Goal: Task Accomplishment & Management: Use online tool/utility

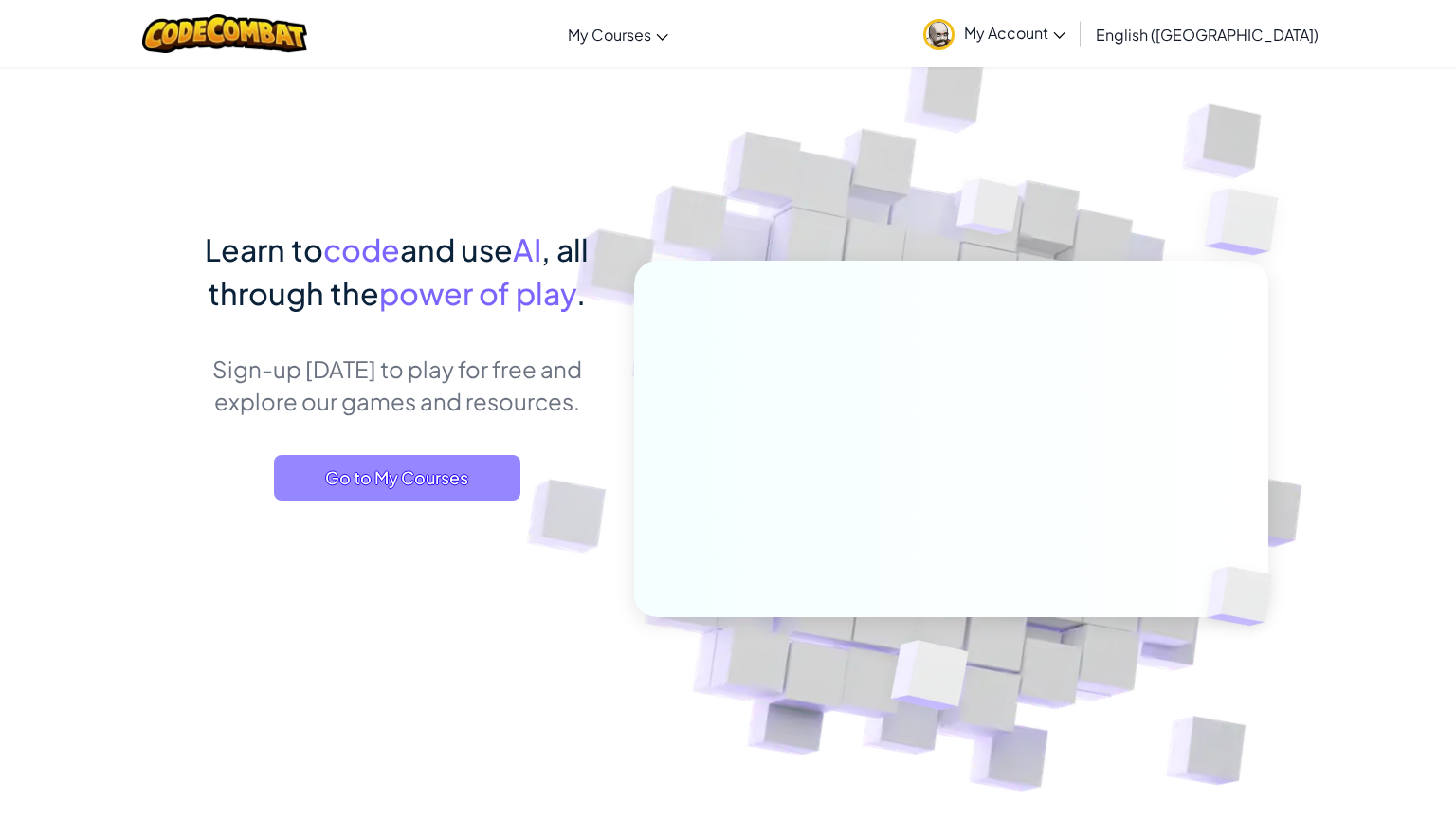
click at [408, 475] on span "Go to My Courses" at bounding box center [397, 478] width 246 height 46
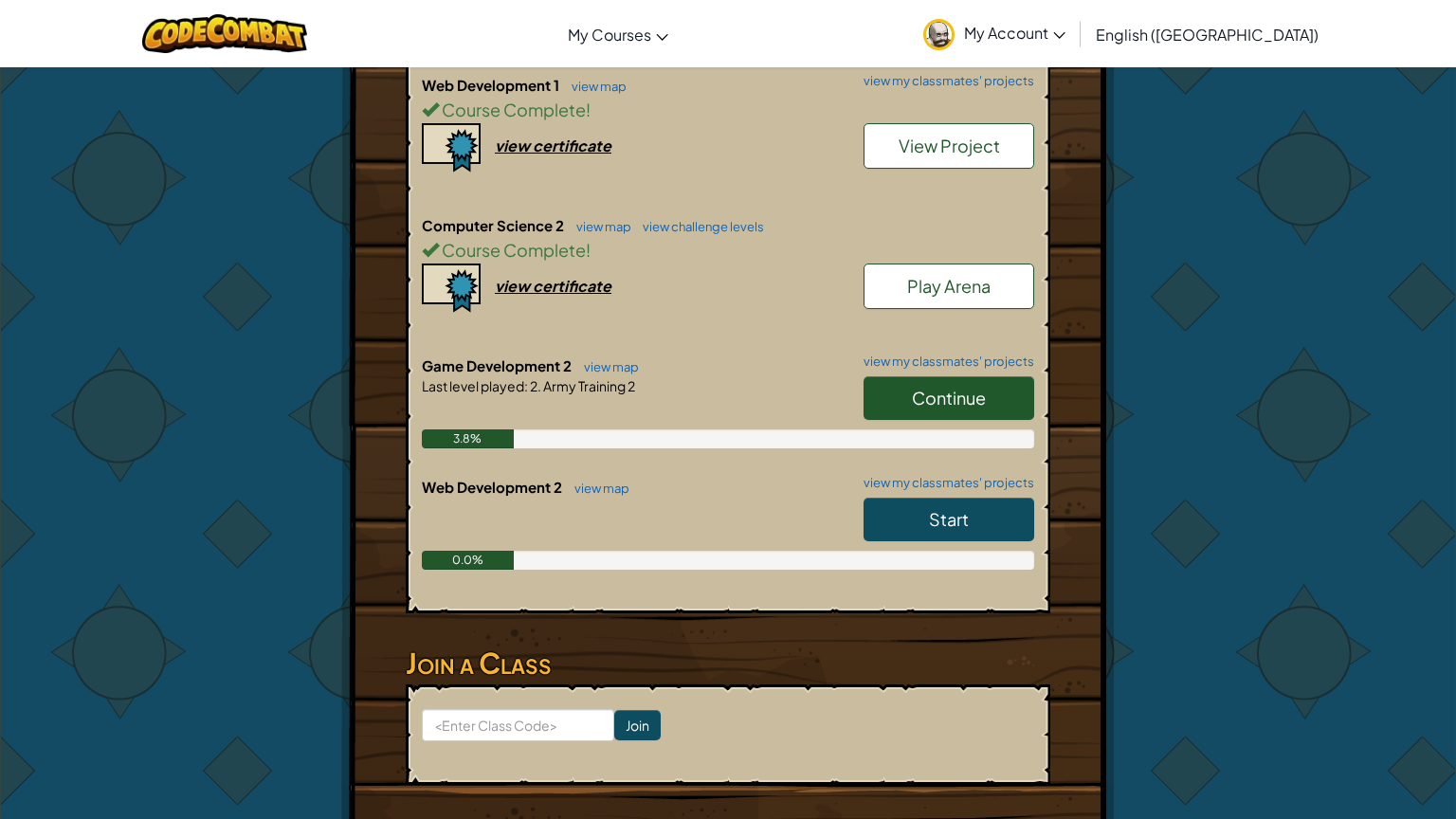
scroll to position [721, 0]
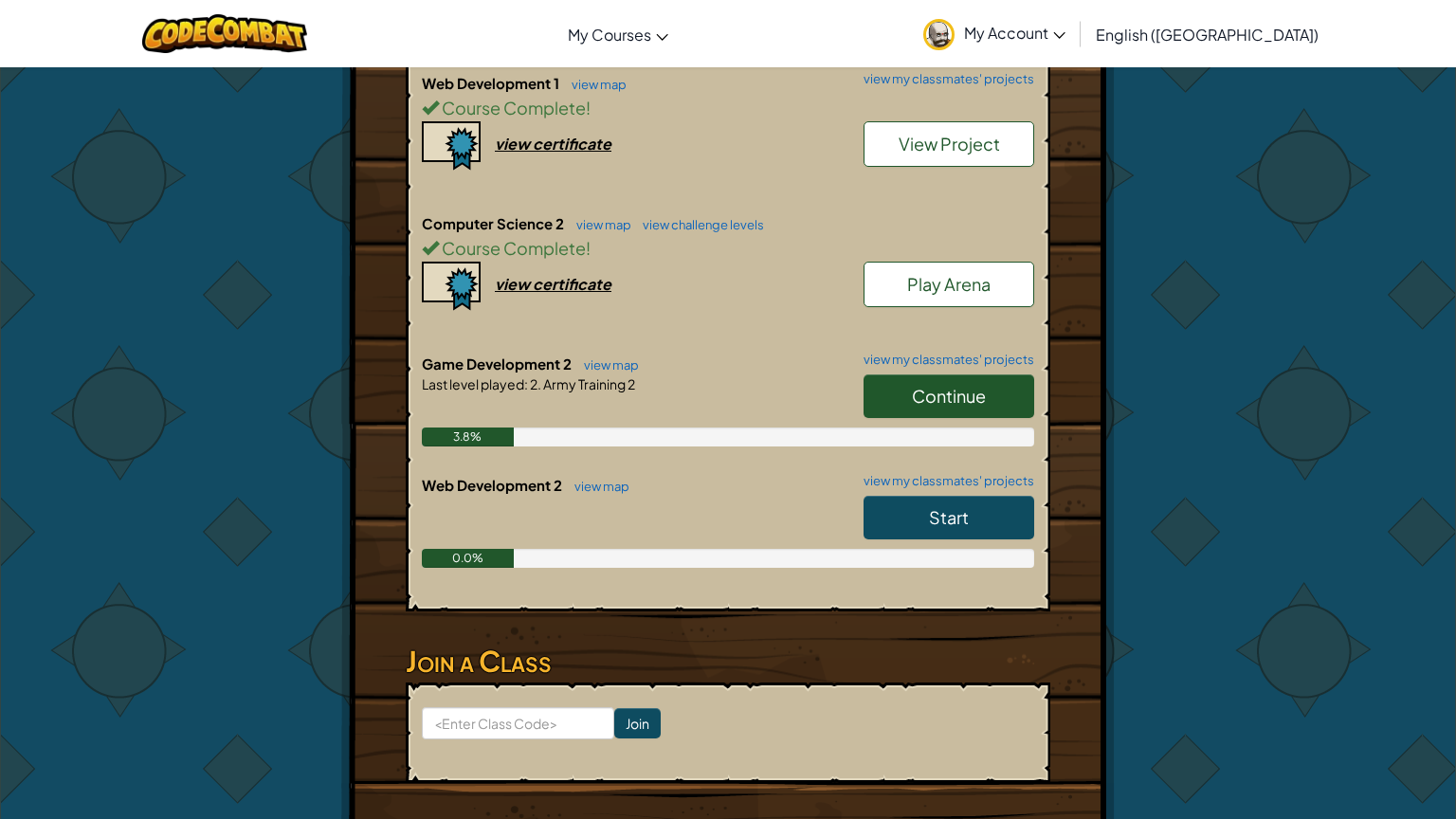
click at [905, 393] on link "Continue" at bounding box center [949, 396] width 171 height 44
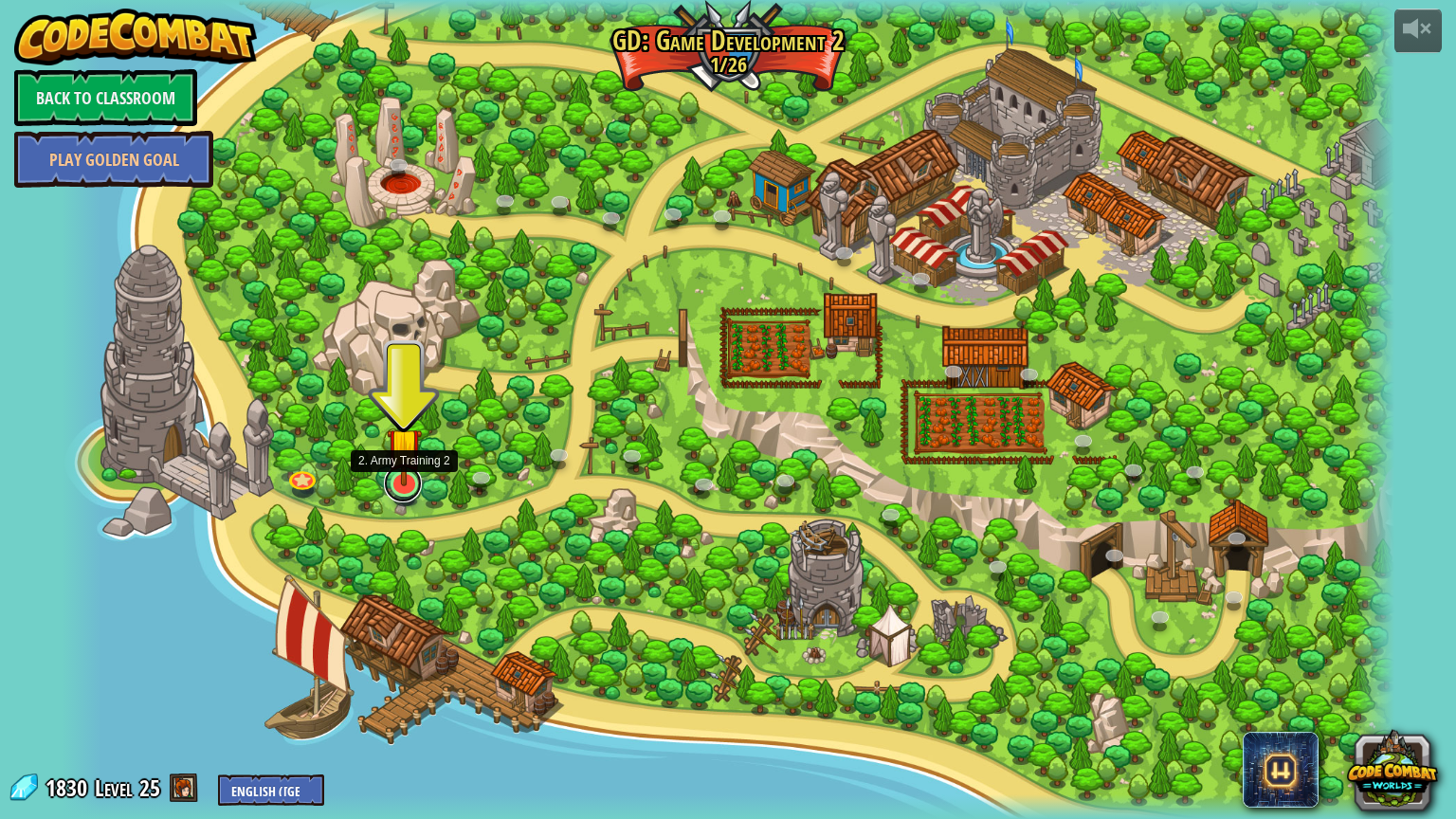
click at [407, 497] on link at bounding box center [403, 484] width 38 height 38
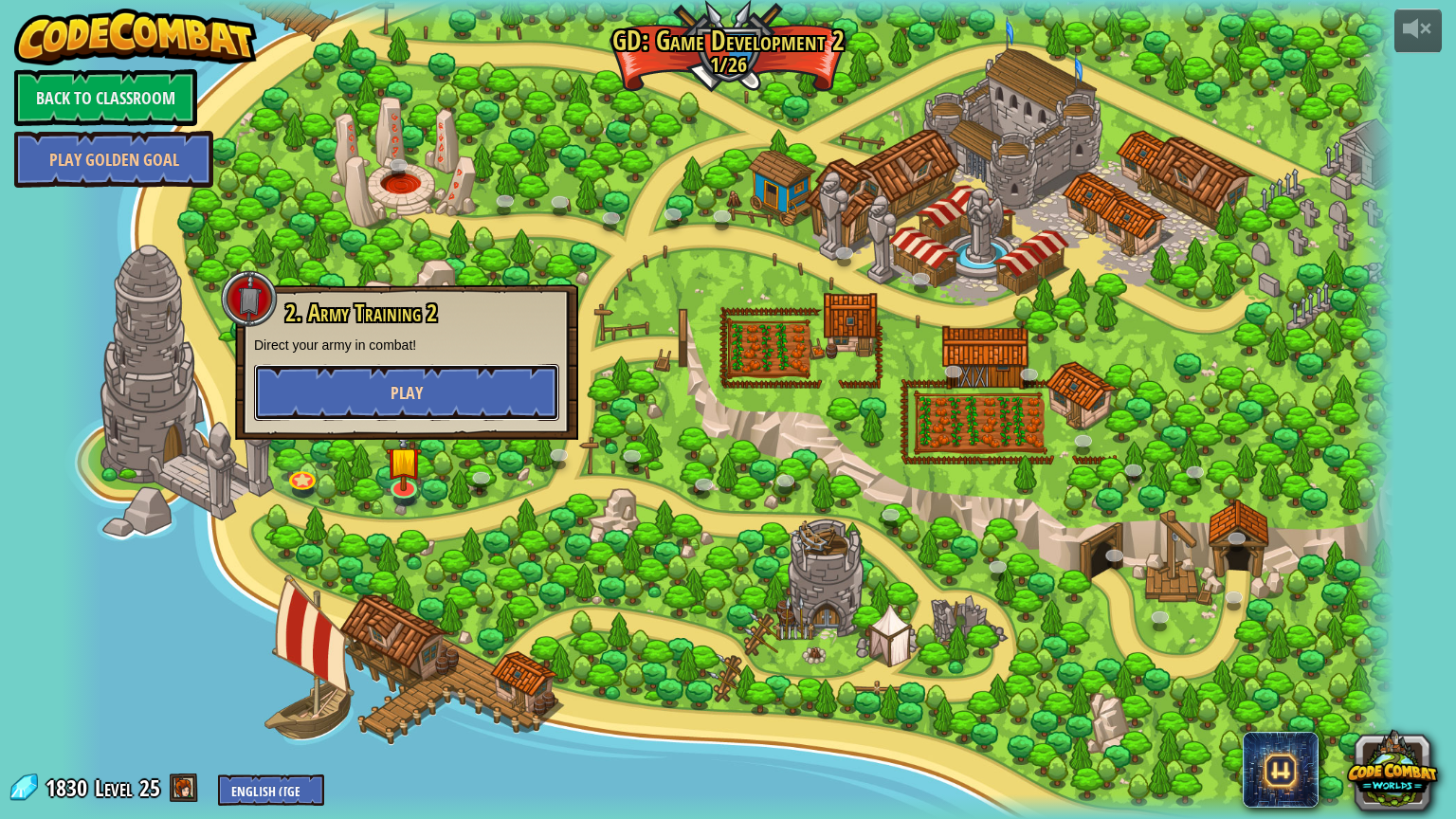
click at [376, 375] on button "Play" at bounding box center [406, 392] width 305 height 57
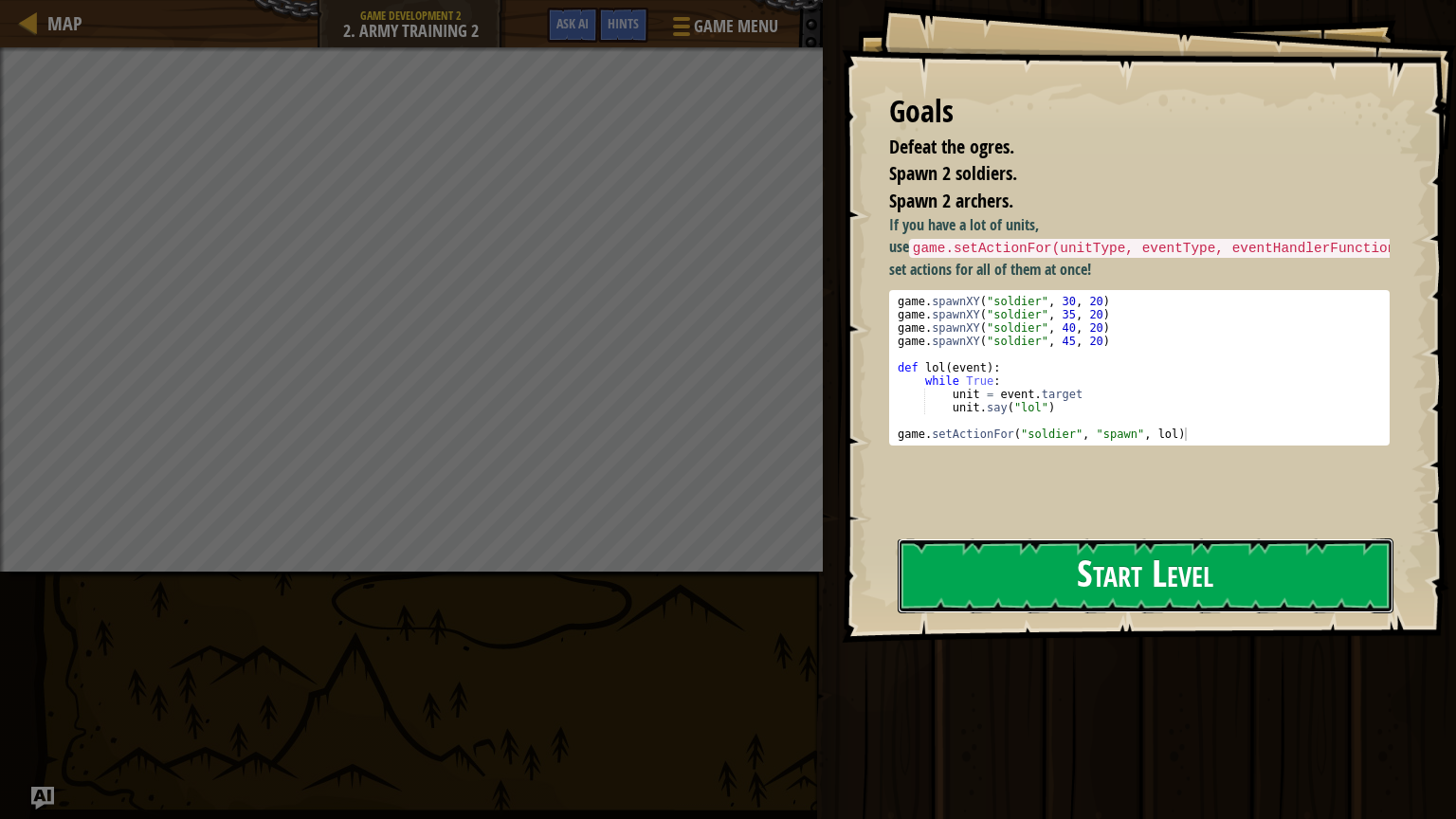
click at [963, 586] on button "Start Level" at bounding box center [1146, 575] width 496 height 75
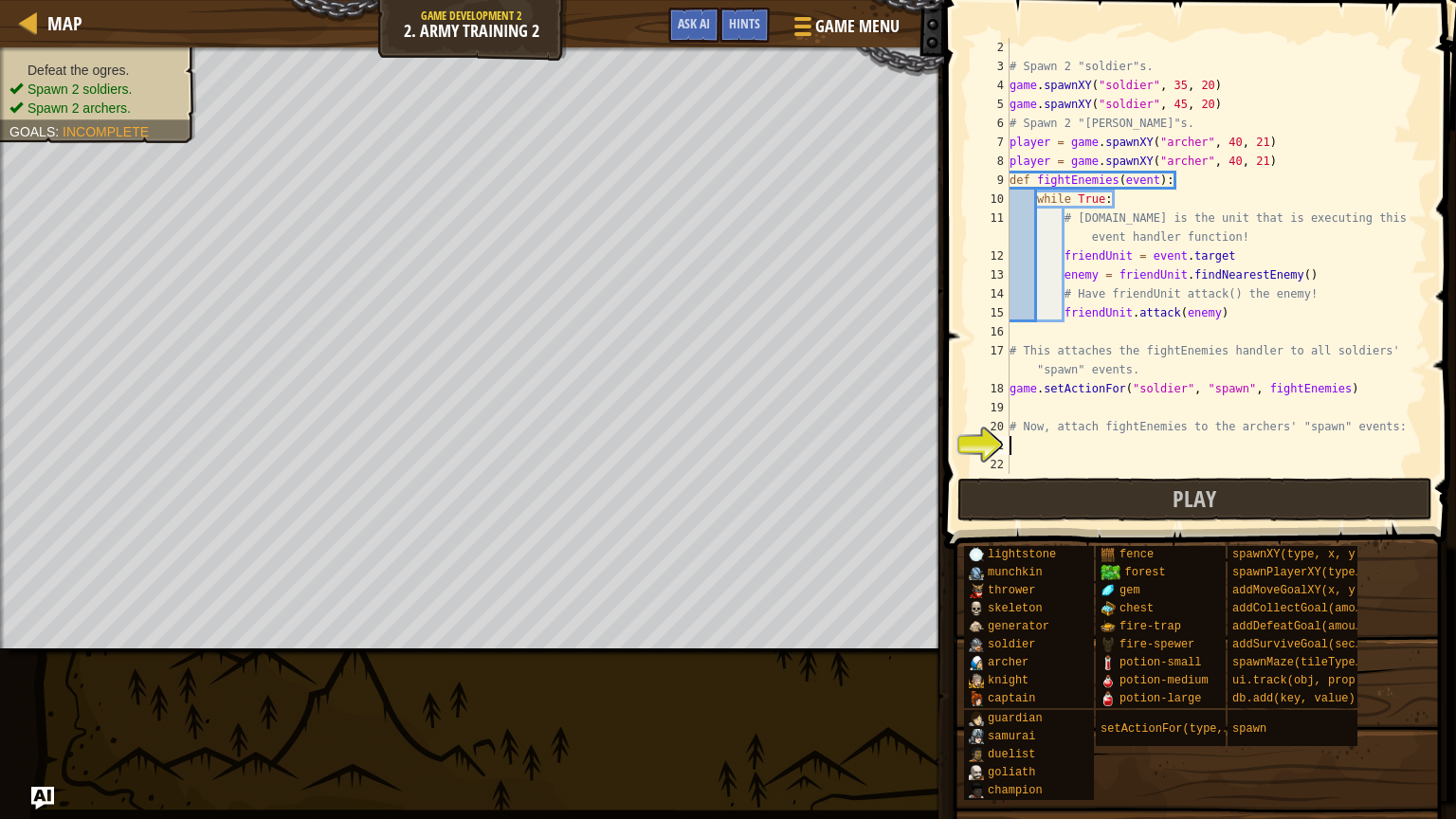
scroll to position [19, 0]
click at [1170, 506] on button "Play" at bounding box center [1195, 500] width 475 height 44
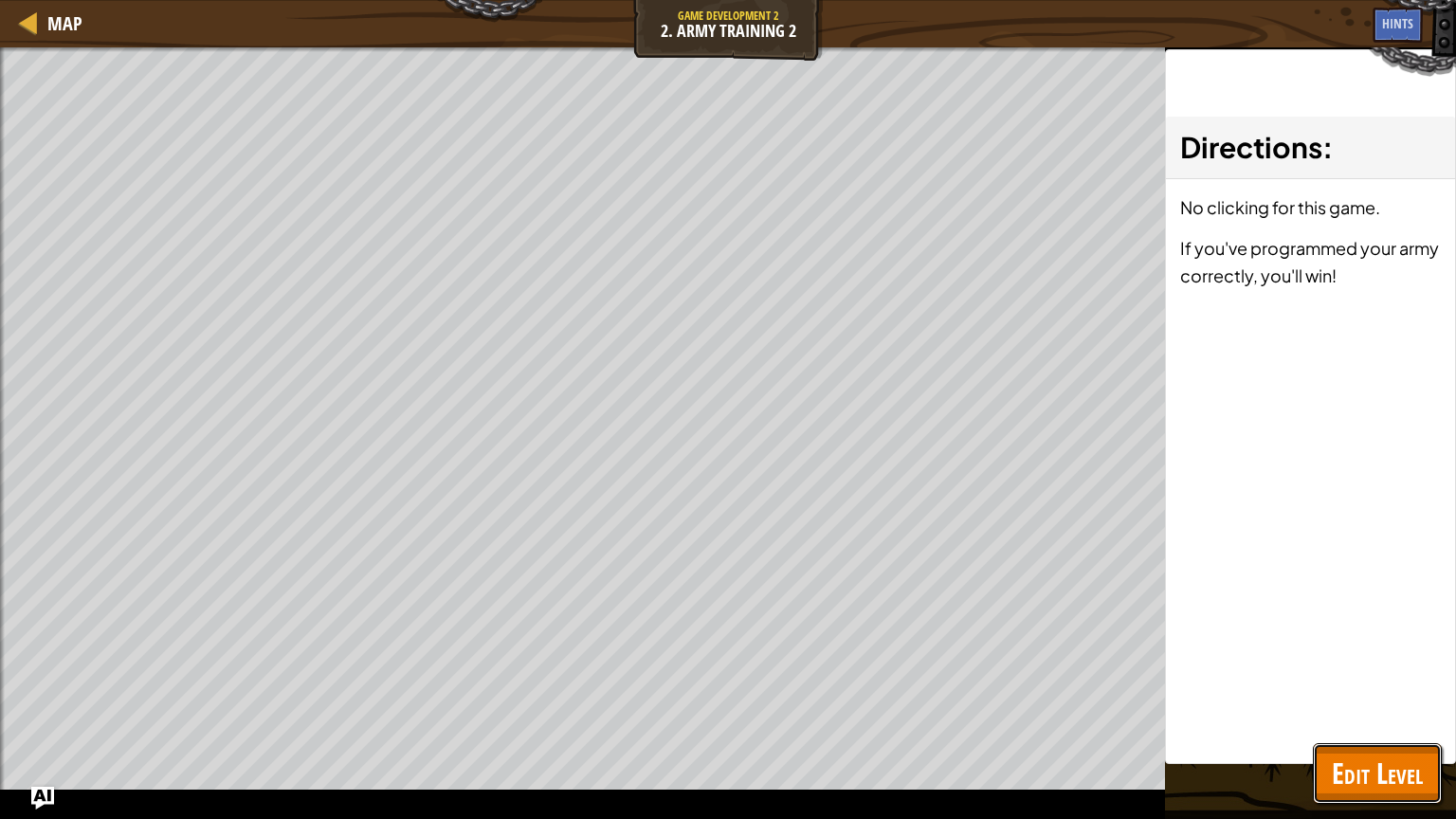
click at [1358, 778] on span "Edit Level" at bounding box center [1377, 773] width 91 height 39
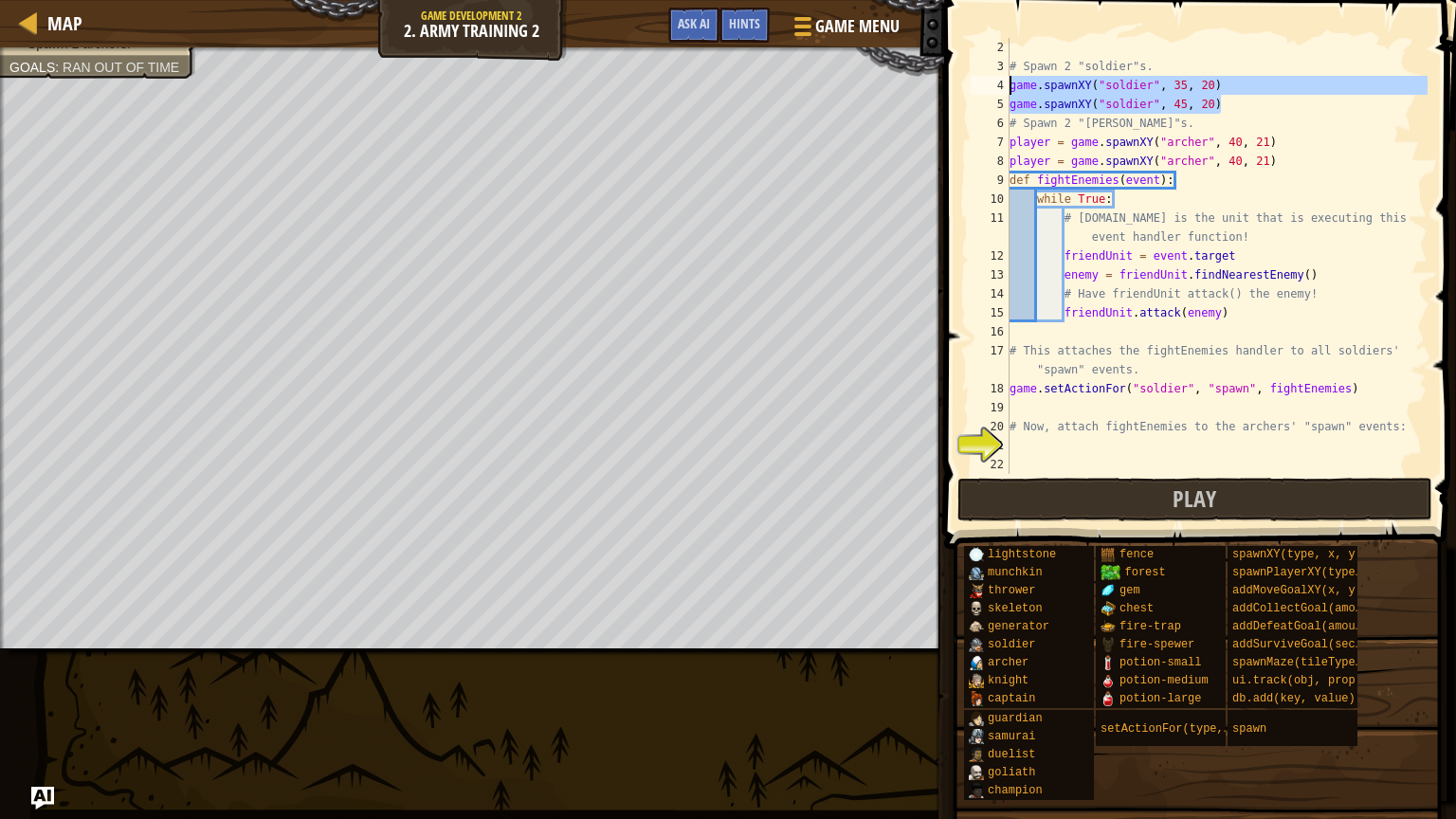
drag, startPoint x: 1219, startPoint y: 103, endPoint x: 944, endPoint y: 87, distance: 275.4
click at [944, 87] on div "game.spawnXY("soldier", 45, 20) 2 3 4 5 6 7 8 9 10 11 12 13 14 15 16 17 18 19 2…" at bounding box center [1198, 311] width 518 height 605
click at [1224, 106] on div "# Spawn 2 "soldier"s. game . spawnXY ( "soldier" , 35 , 20 ) game . spawnXY ( "…" at bounding box center [1217, 256] width 422 height 436
type textarea "game.spawnXY("soldier", 45, 20)"
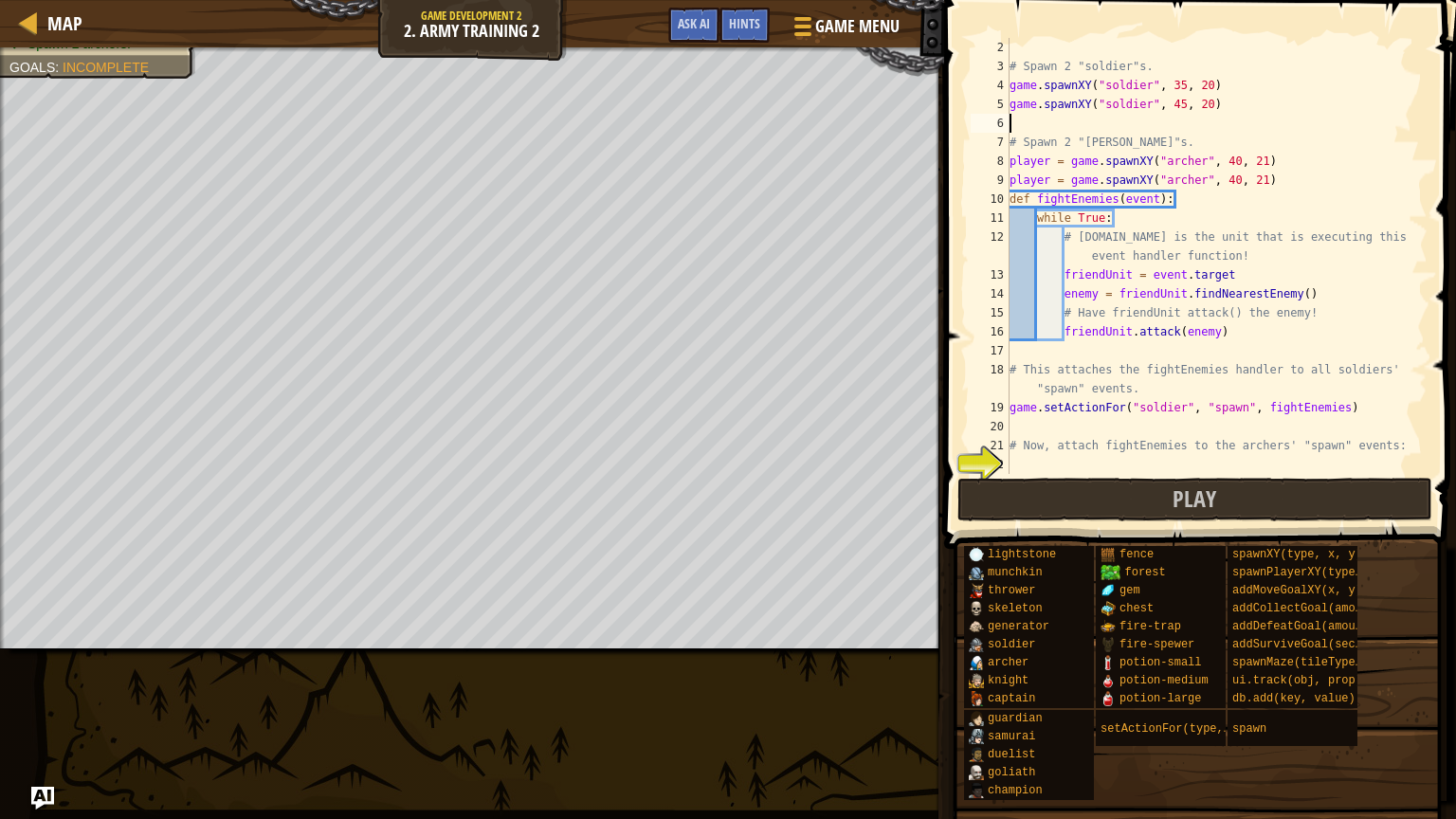
paste textarea "game.spawnXY("soldier", 45, 20)"
type textarea "game.spawnXY("soldier", 45, 20)"
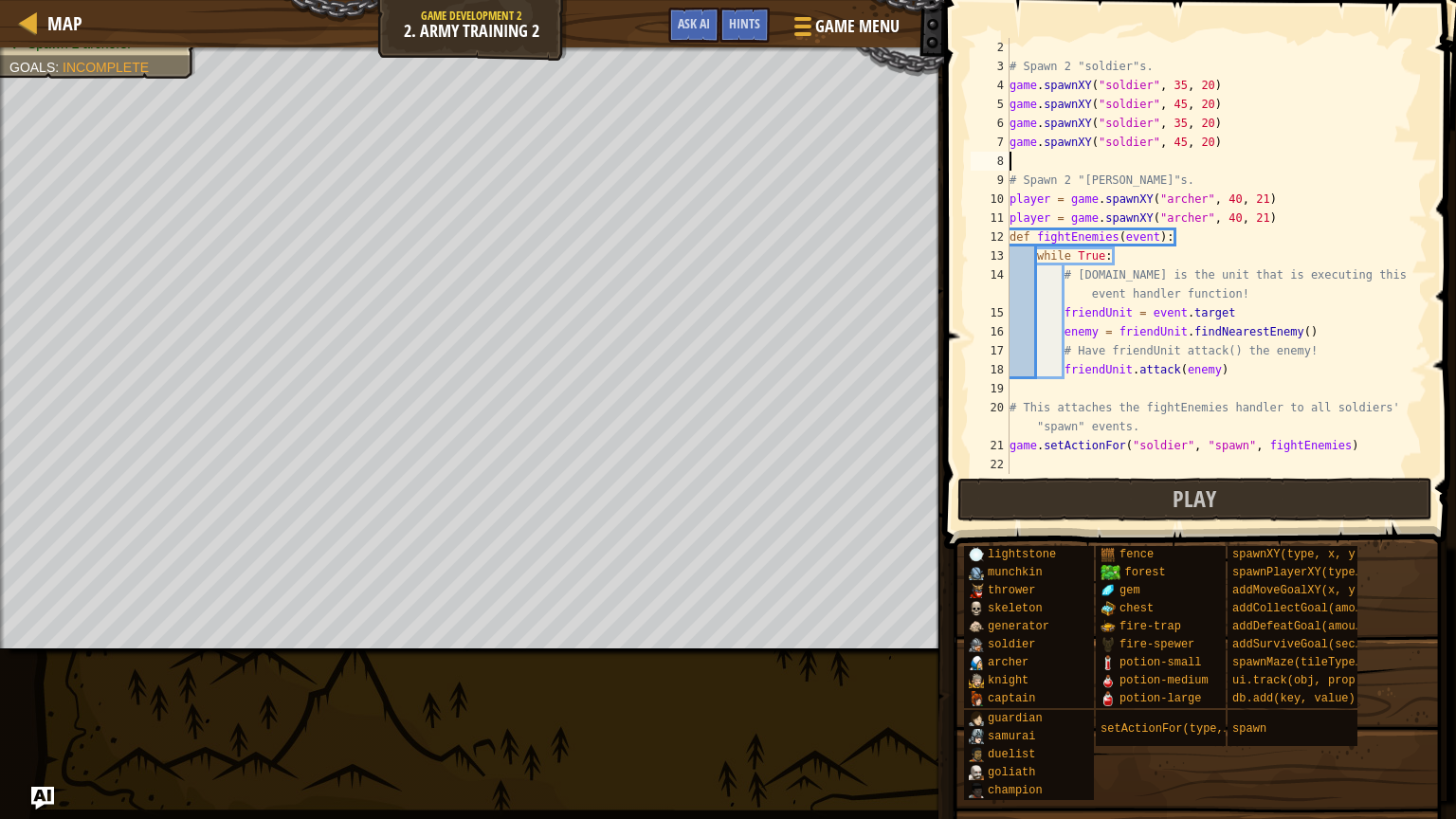
paste textarea "game.spawnXY("soldier", 45, 20)"
type textarea "game.spawnXY("soldier", 45, 20)"
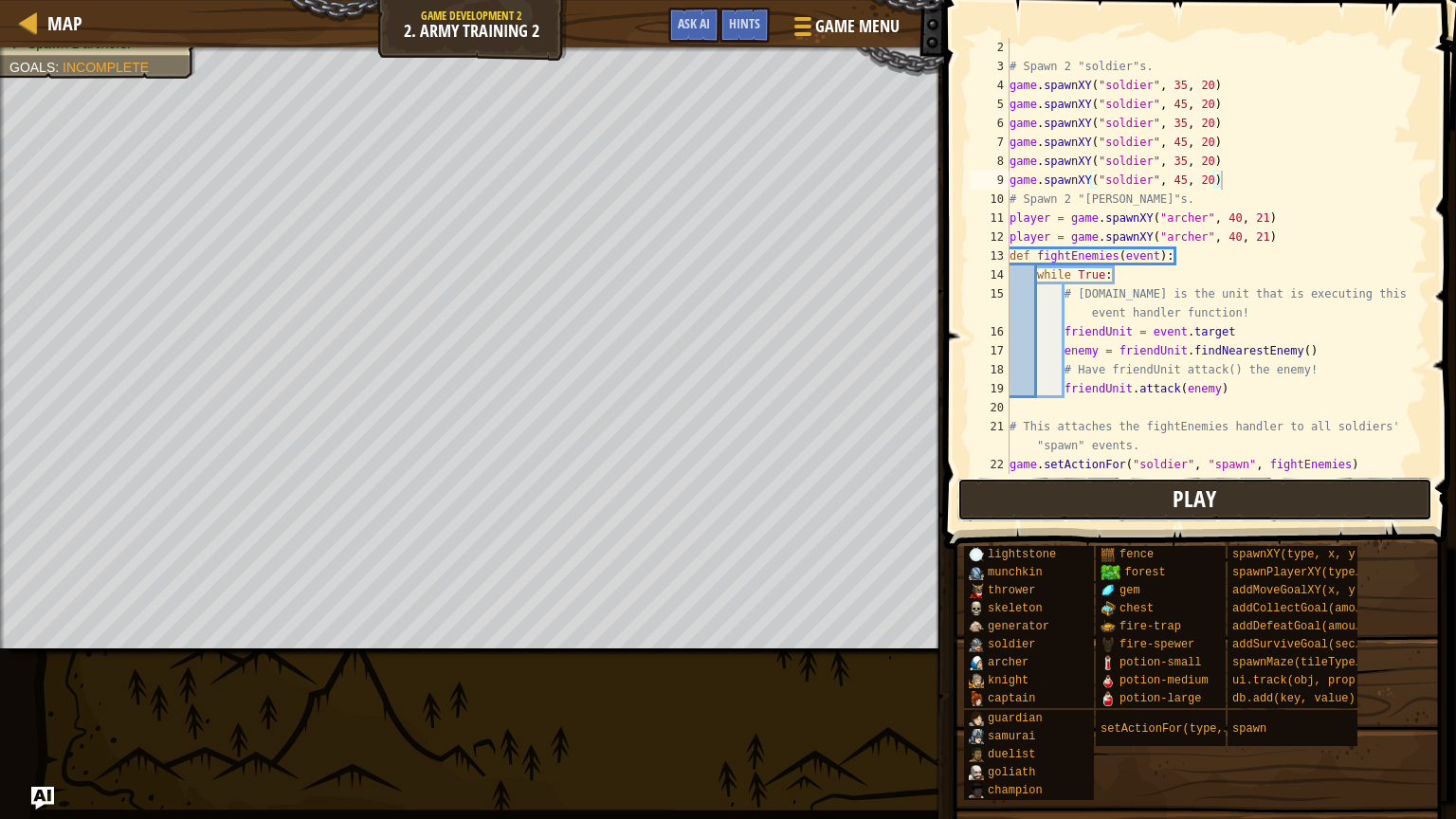
click at [1169, 511] on button "Play" at bounding box center [1195, 500] width 475 height 44
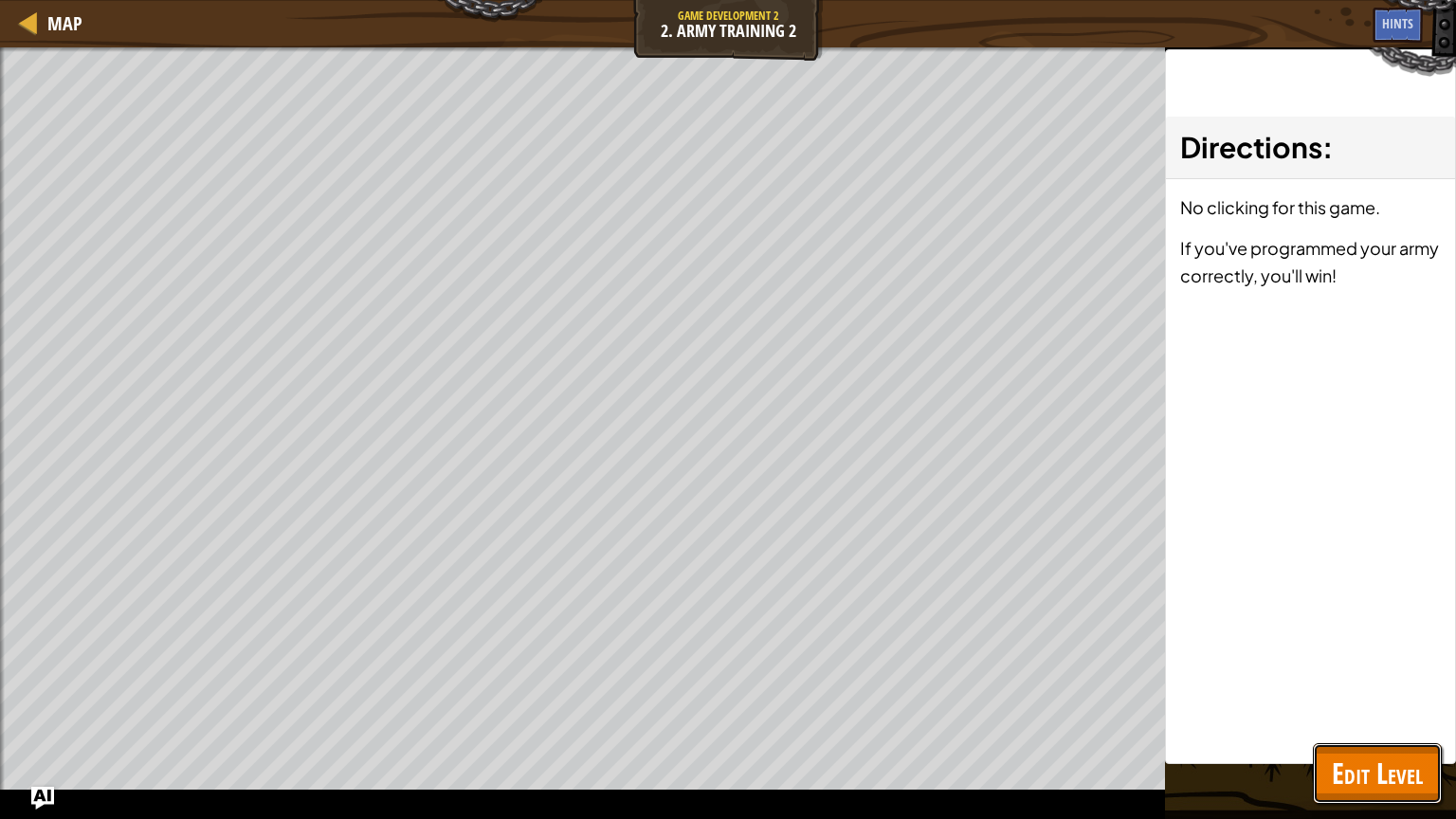
click at [1372, 776] on span "Edit Level" at bounding box center [1377, 773] width 91 height 39
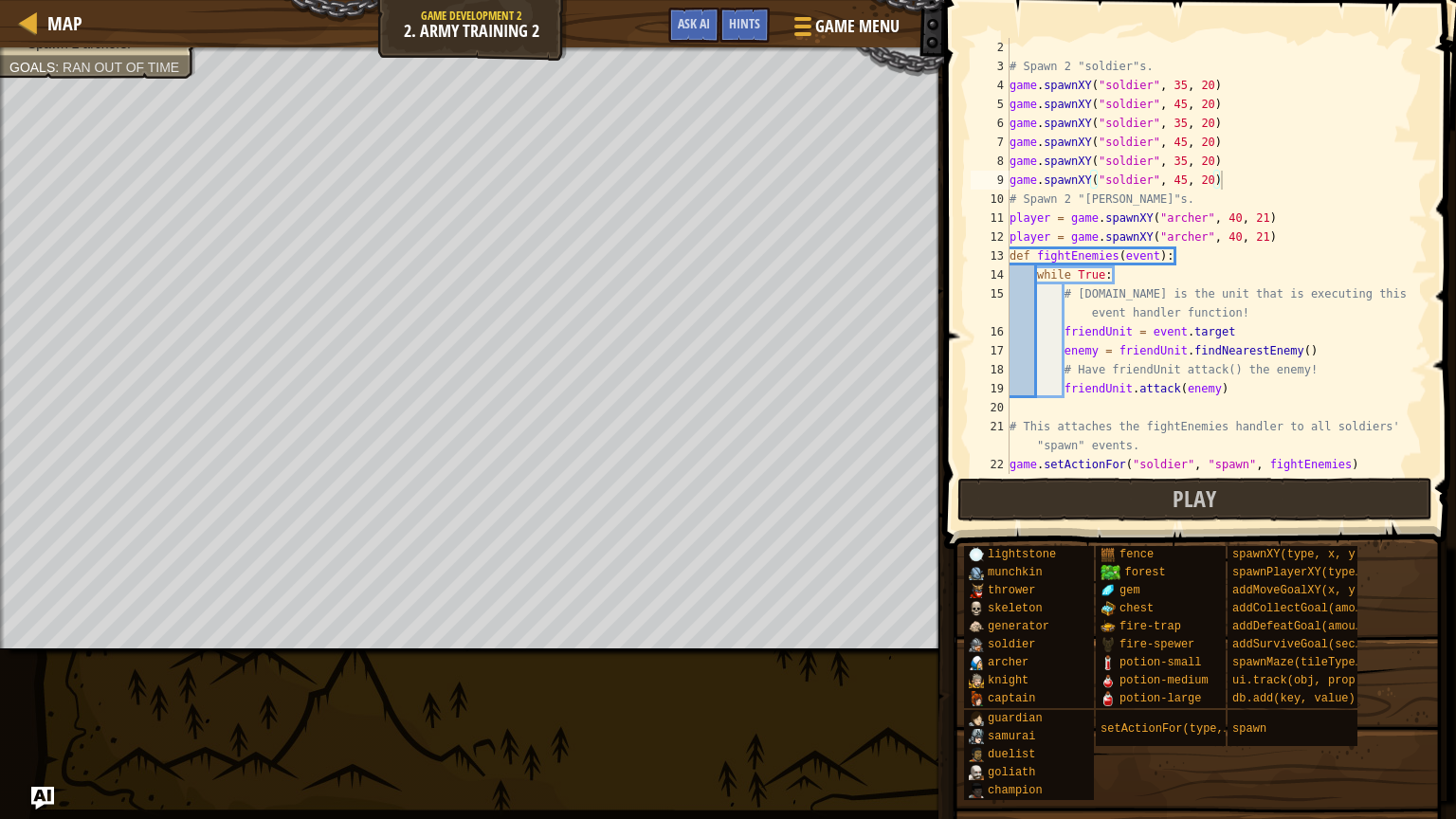
scroll to position [95, 0]
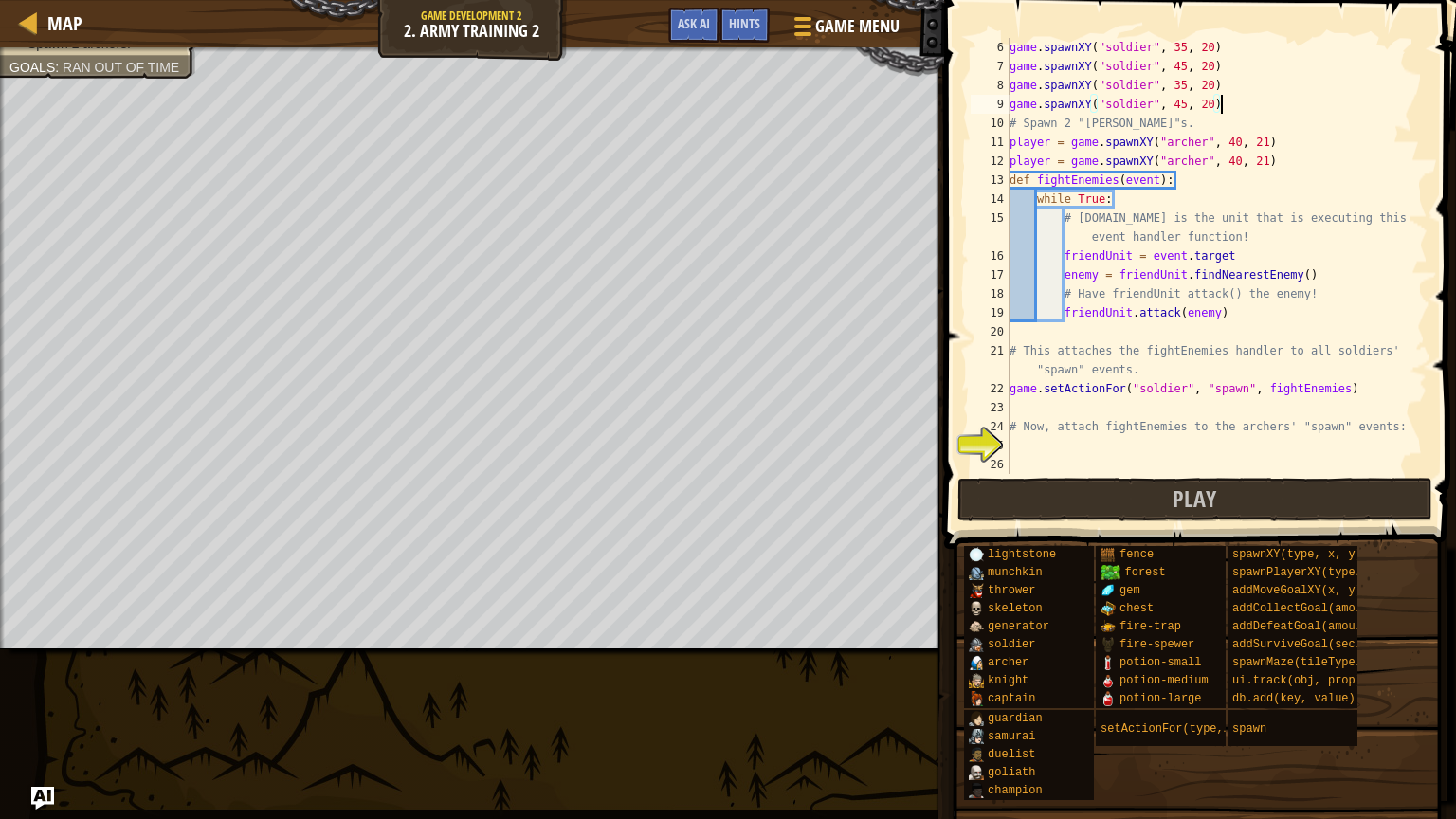
click at [1226, 103] on div "game . spawnXY ( "soldier" , 35 , 20 ) game . spawnXY ( "soldier" , 45 , 20 ) g…" at bounding box center [1217, 275] width 422 height 474
click at [1016, 445] on div "game . spawnXY ( "soldier" , 35 , 20 ) game . spawnXY ( "soldier" , 45 , 20 ) g…" at bounding box center [1217, 275] width 422 height 474
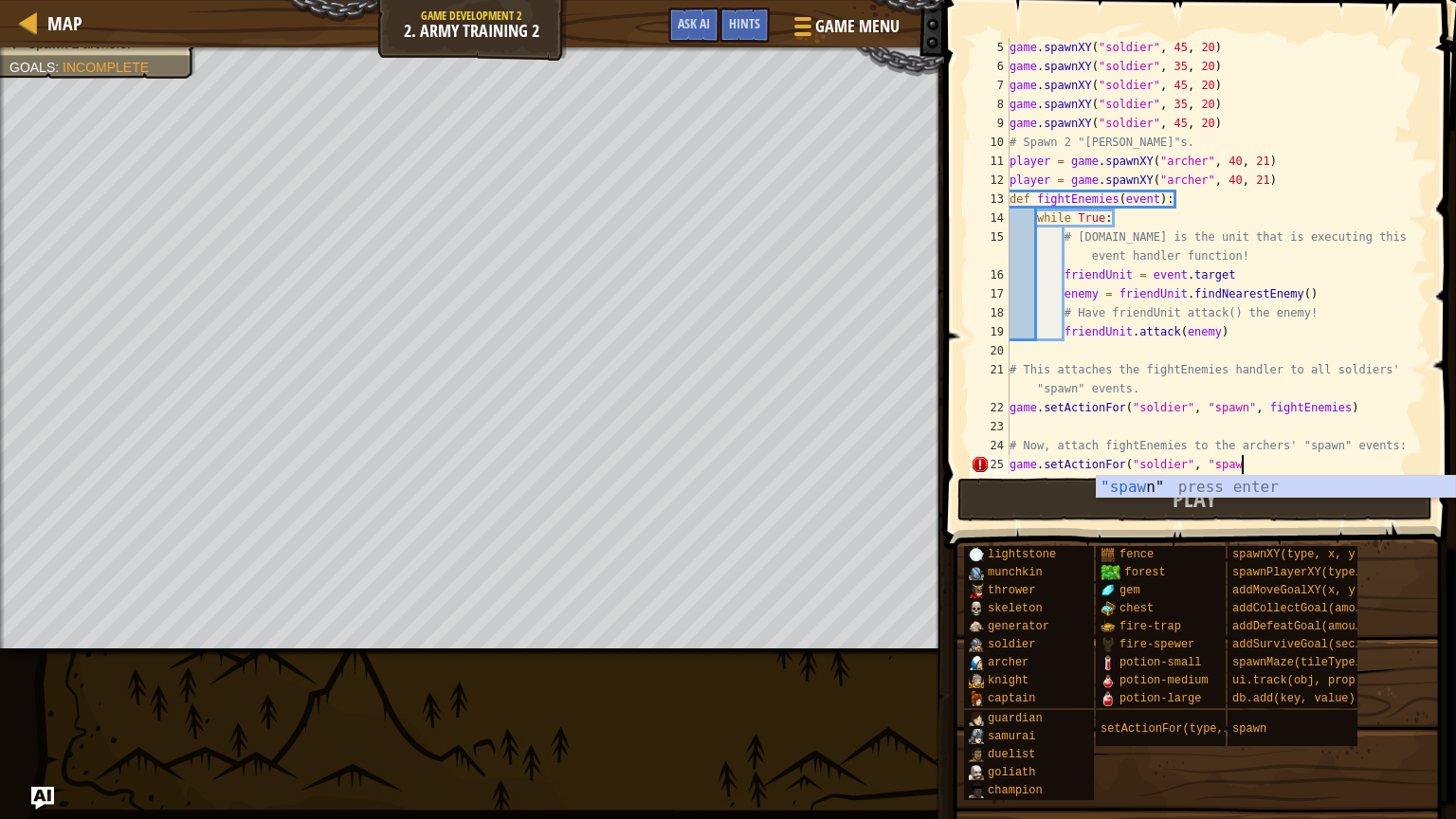
scroll to position [9, 19]
click at [1188, 460] on div "game . spawnXY ( "soldier" , 45 , 20 ) game . spawnXY ( "soldier" , 35 , 20 ) g…" at bounding box center [1217, 275] width 422 height 474
click at [1244, 464] on div "game . spawnXY ( "soldier" , 45 , 20 ) game . spawnXY ( "soldier" , 35 , 20 ) g…" at bounding box center [1217, 275] width 422 height 474
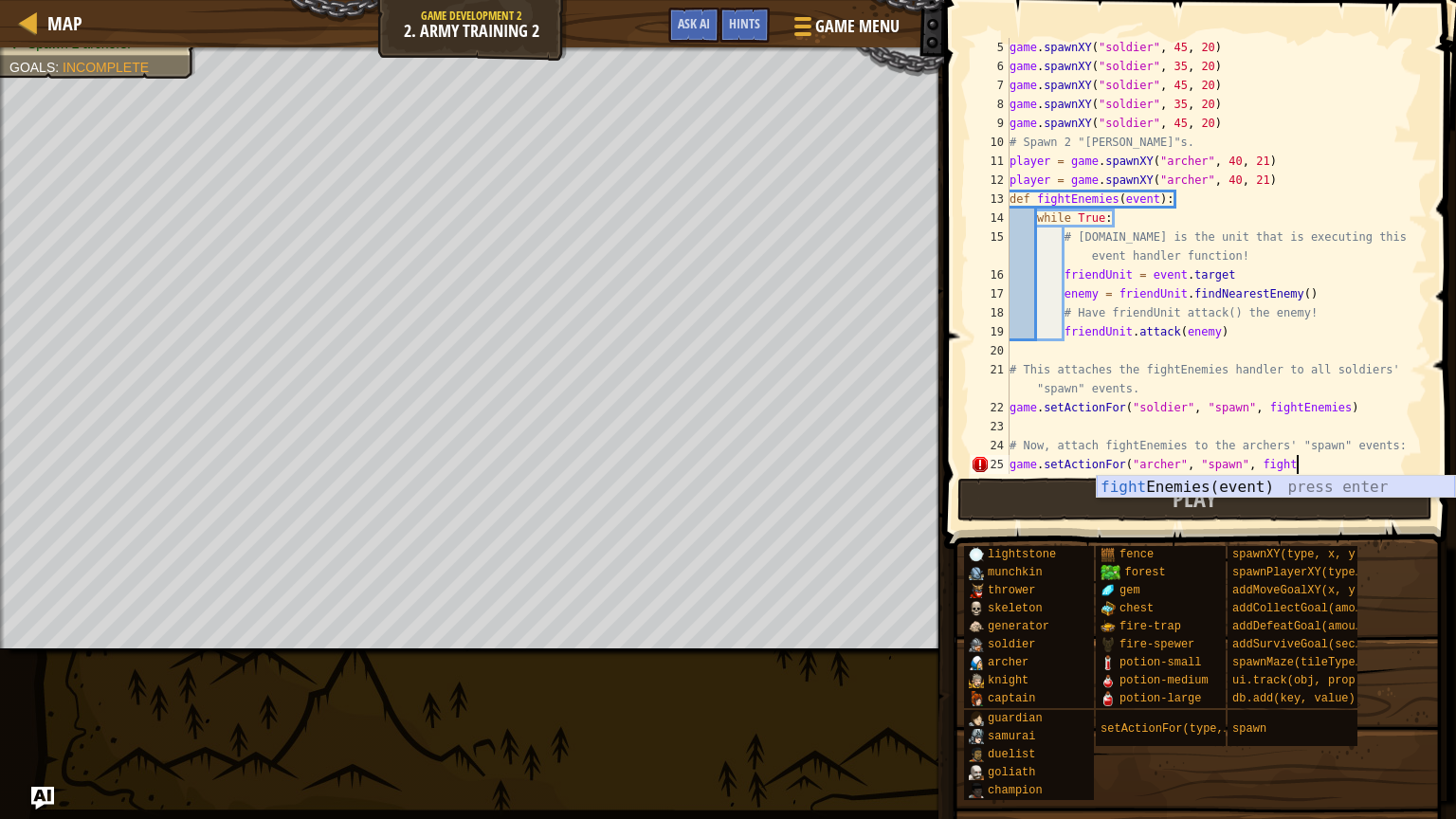
click at [1207, 484] on div "fight Enemies(event) press enter" at bounding box center [1276, 510] width 358 height 68
click at [1041, 496] on button "Play" at bounding box center [1195, 500] width 475 height 44
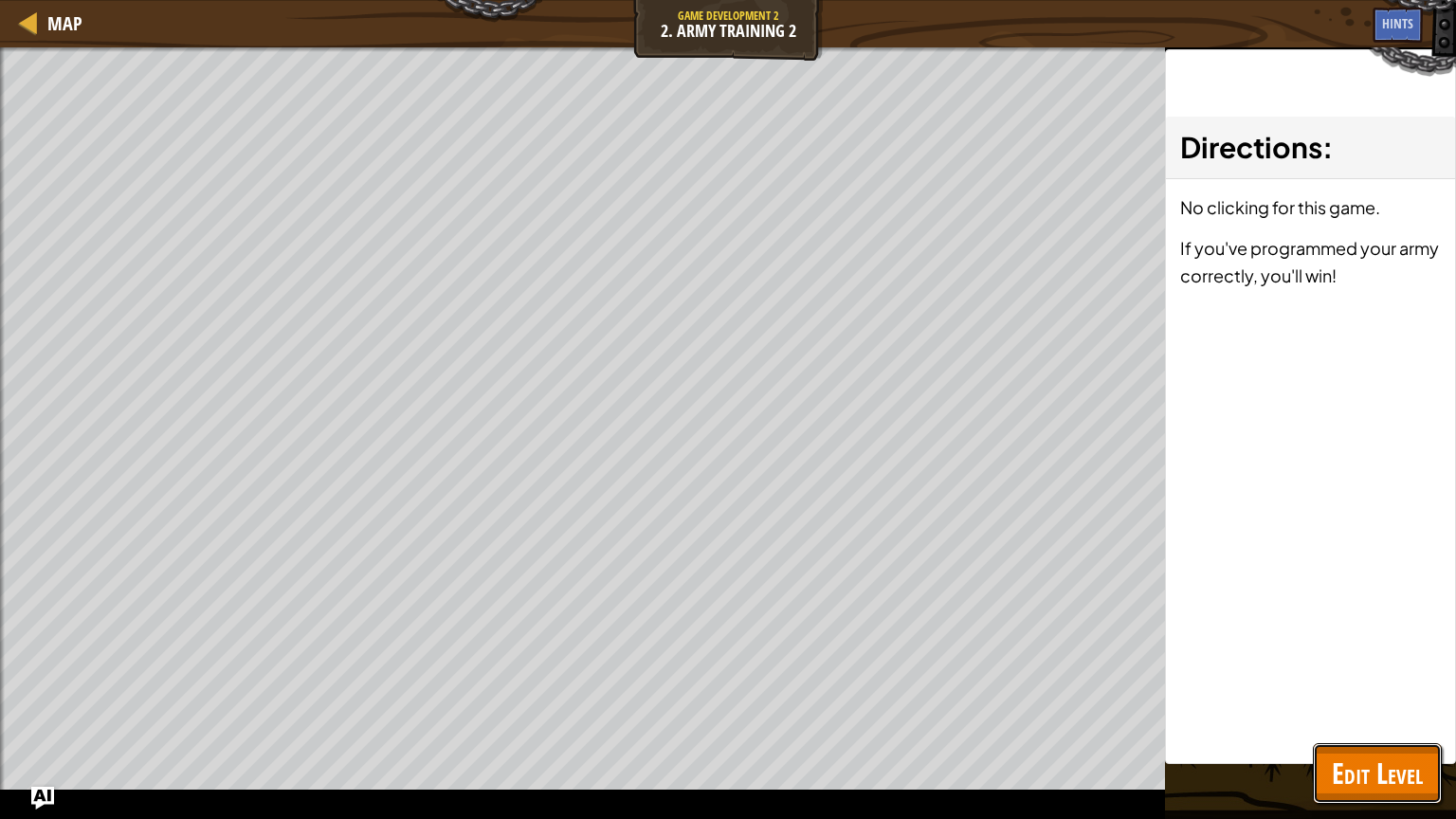
click at [1380, 782] on span "Edit Level" at bounding box center [1377, 773] width 91 height 39
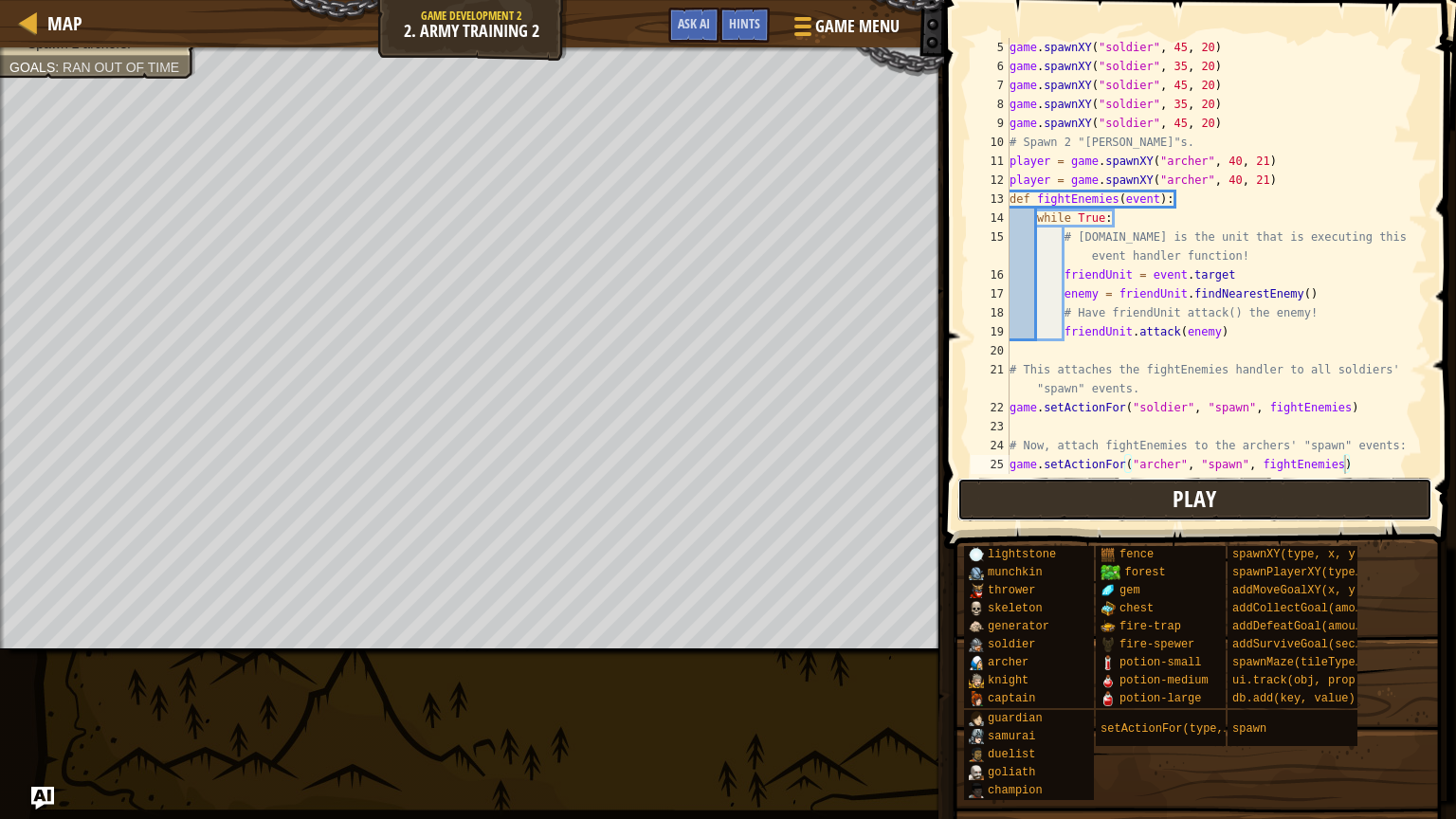
click at [1119, 515] on button "Play" at bounding box center [1195, 500] width 475 height 44
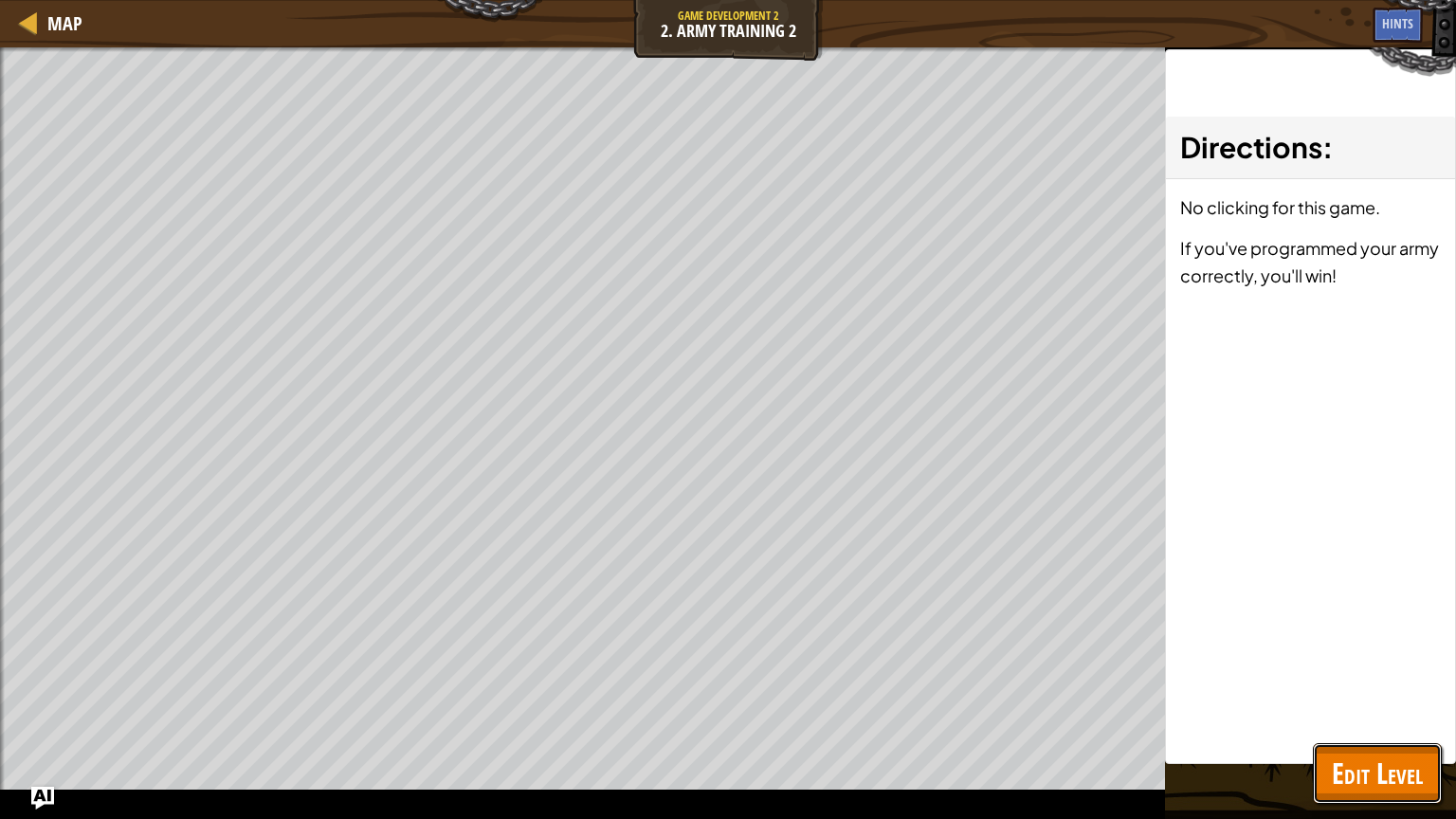
click at [1357, 763] on span "Edit Level" at bounding box center [1377, 773] width 91 height 39
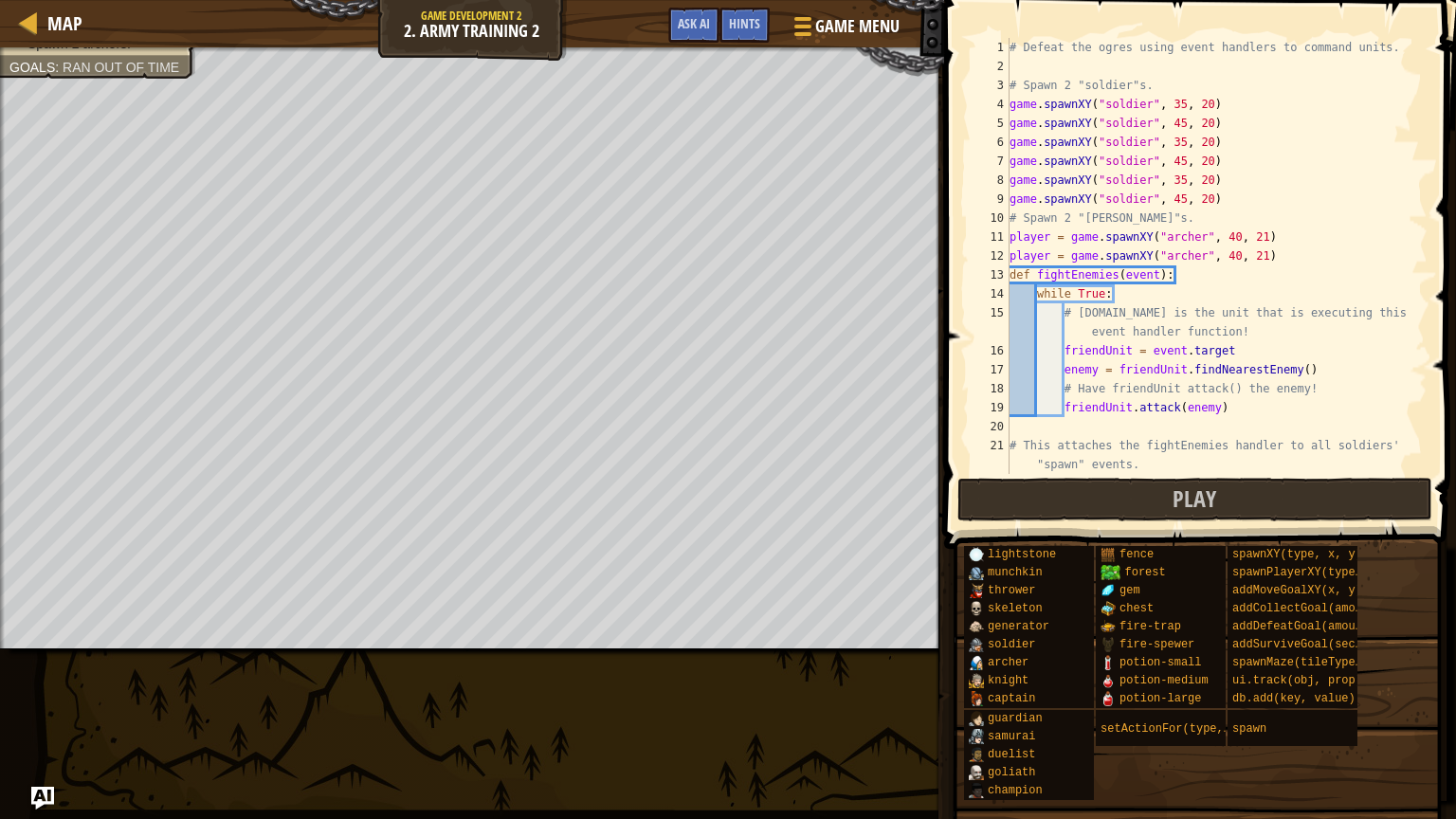
scroll to position [9, 21]
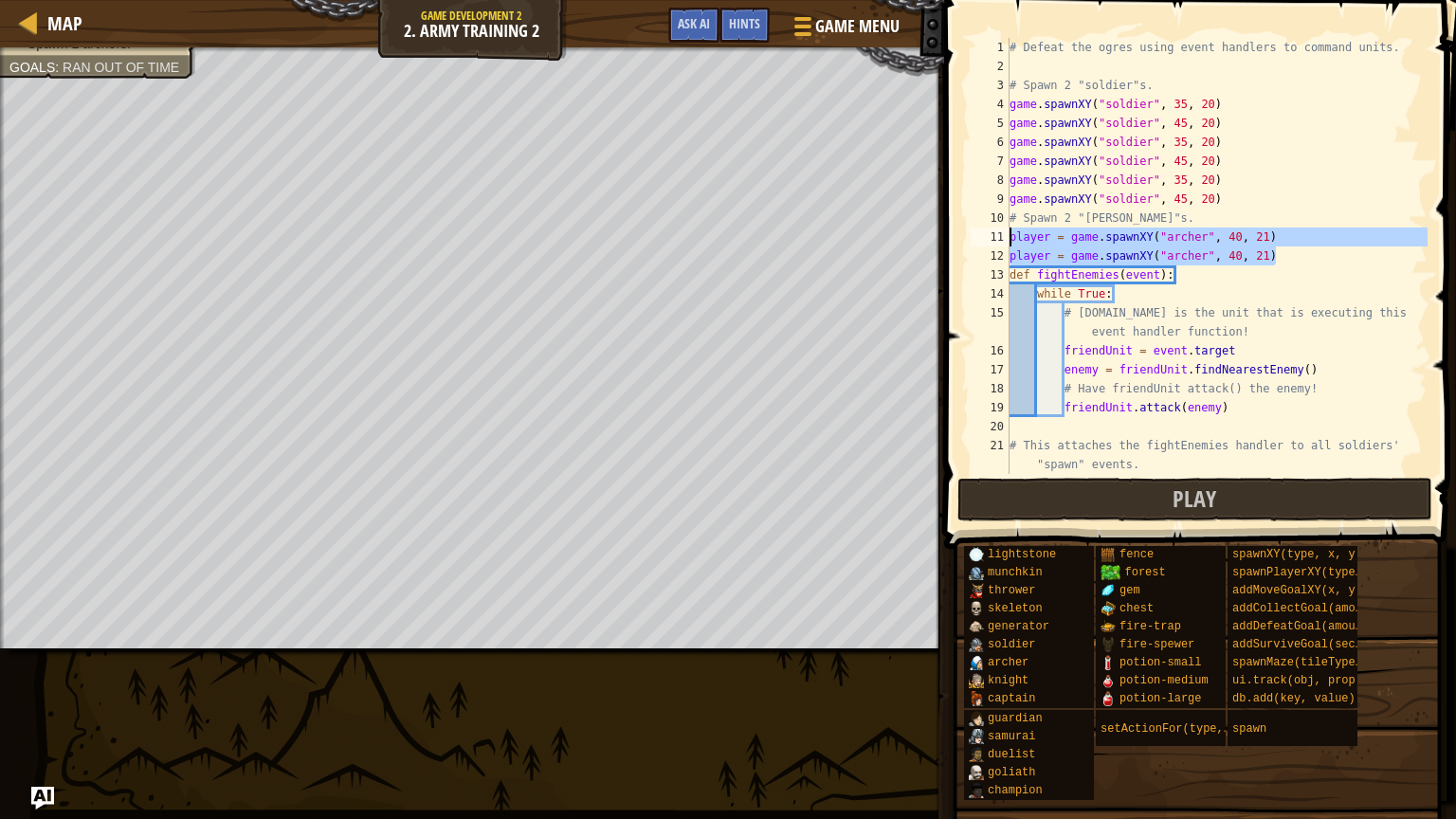
drag, startPoint x: 1278, startPoint y: 259, endPoint x: 954, endPoint y: 240, distance: 324.8
click at [954, 240] on div "player = game.spawnXY("[PERSON_NAME]", 40, 21) 1 2 3 4 5 6 7 8 9 10 11 12 13 14…" at bounding box center [1198, 311] width 518 height 605
click at [1283, 262] on div "# Defeat the ogres using event handlers to command units. # Spawn 2 "soldier"s.…" at bounding box center [1217, 256] width 422 height 436
type textarea "player = game.spawnXY("[PERSON_NAME]", 40, 21)"
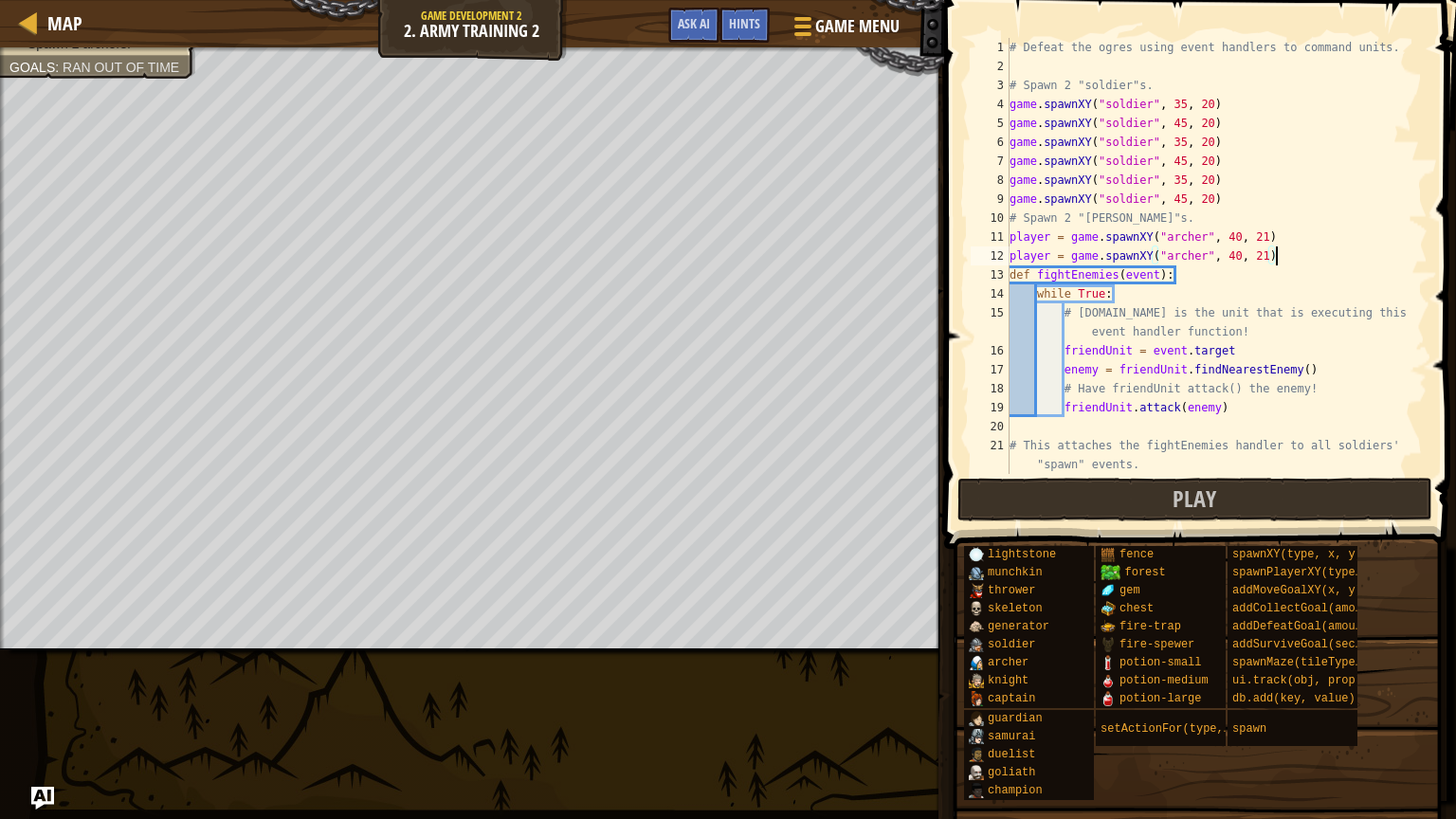
scroll to position [9, 0]
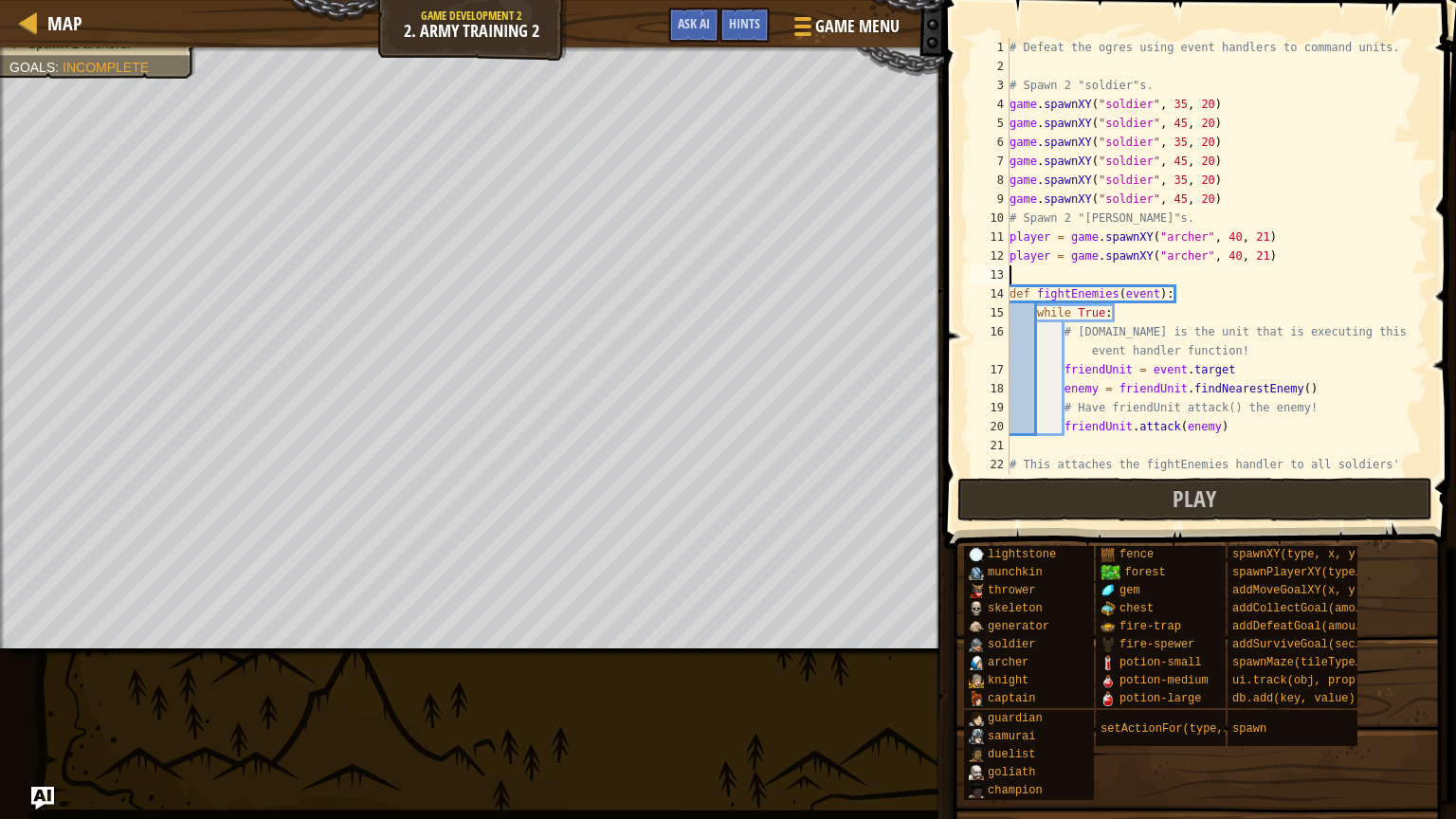
paste textarea "player = game.spawnXY("[PERSON_NAME]", 40, 21)"
type textarea "player = game.spawnXY("[PERSON_NAME]", 40, 21)"
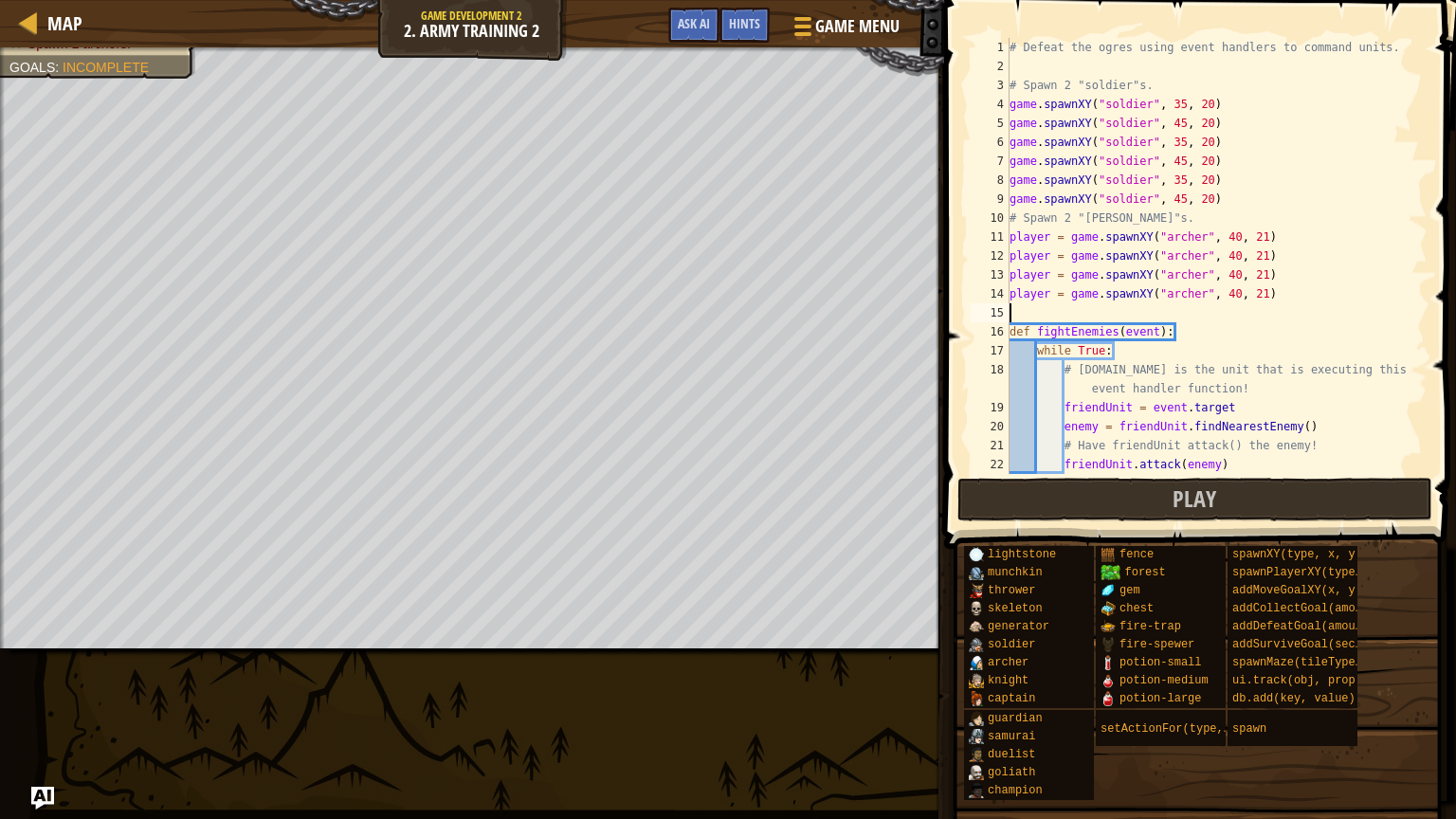
paste textarea "player = game.spawnXY("[PERSON_NAME]", 40, 21)"
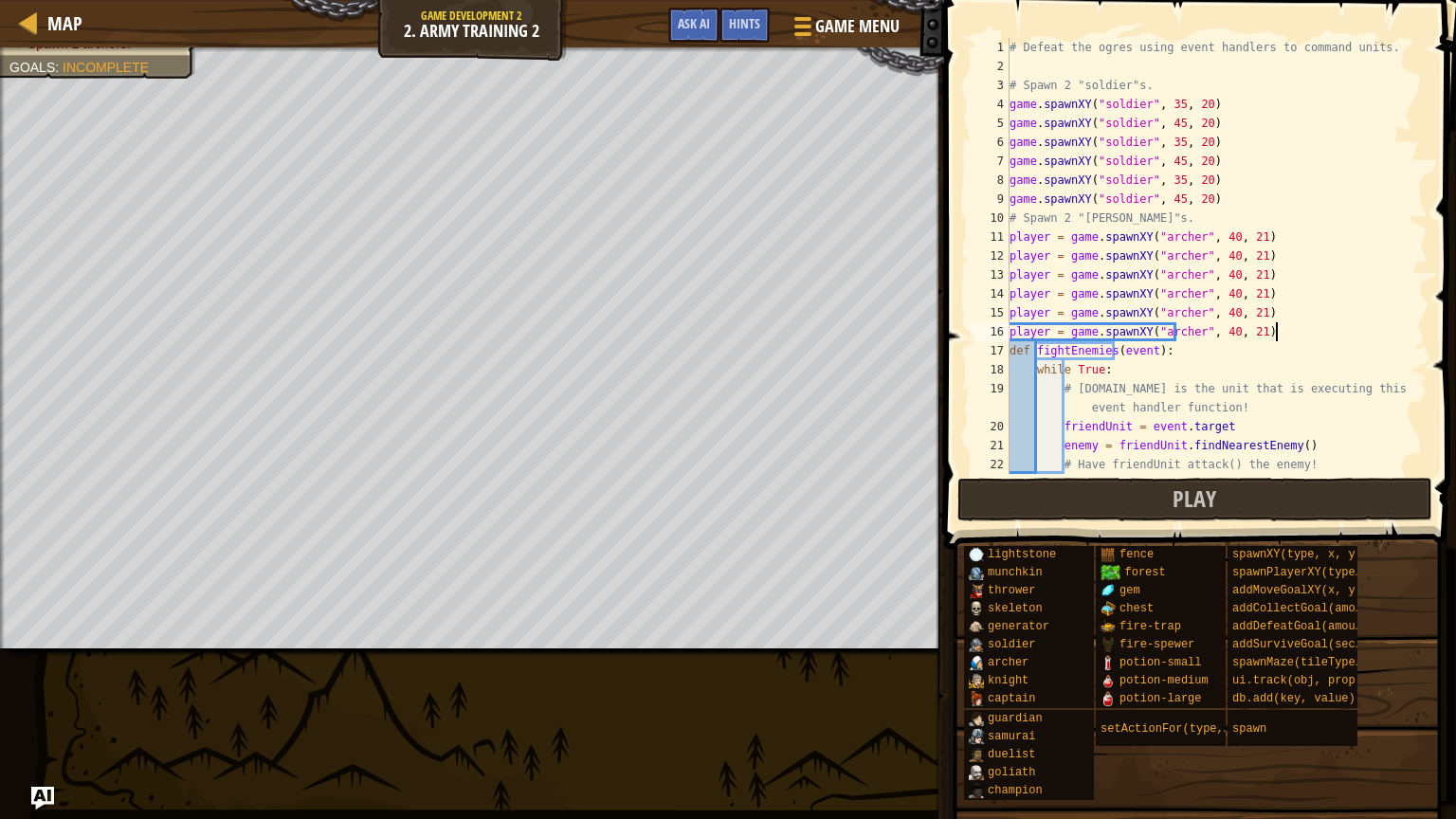
type textarea "player = game.spawnXY("[PERSON_NAME]", 40, 21)"
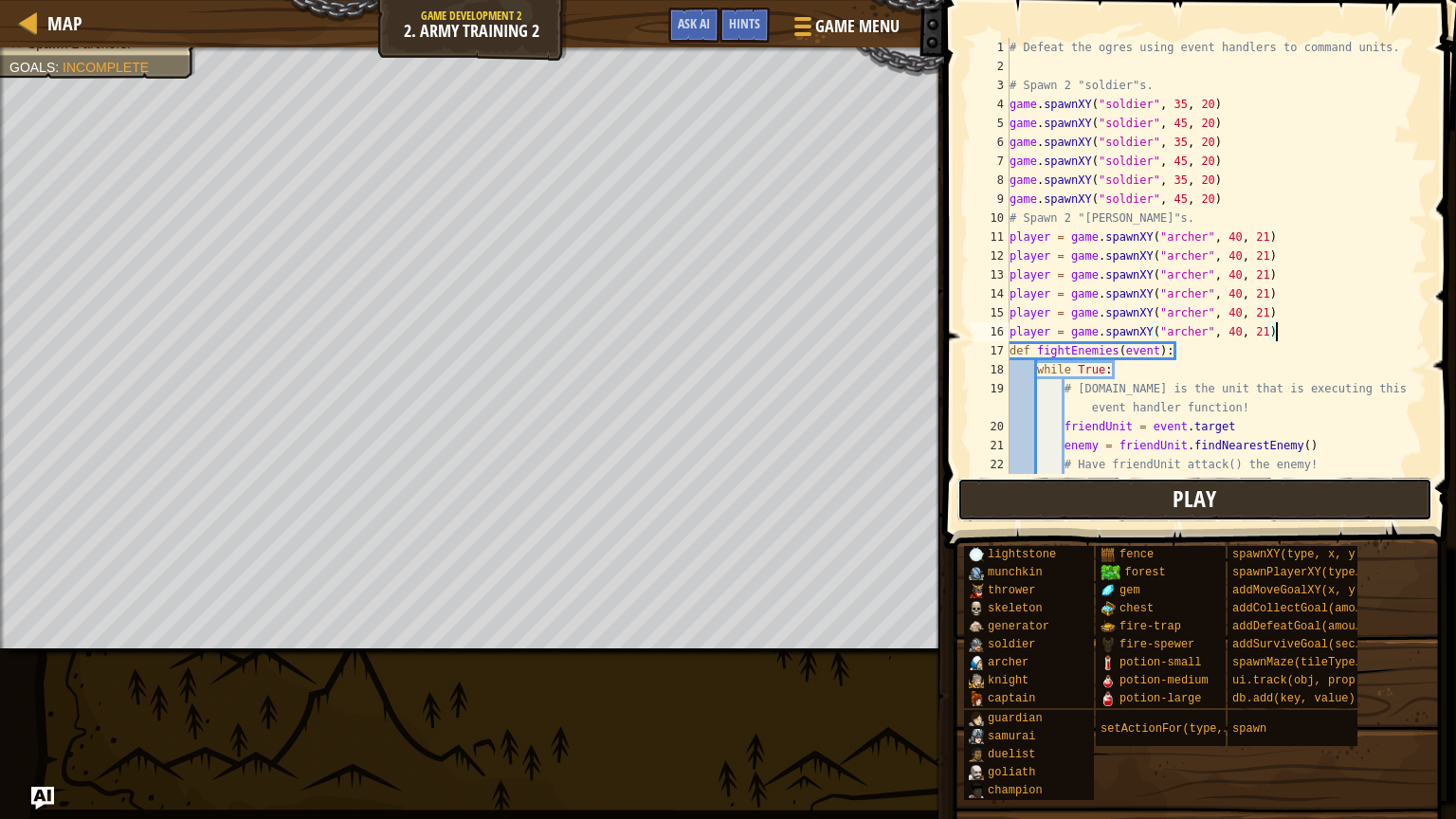
click at [1225, 493] on button "Play" at bounding box center [1195, 500] width 475 height 44
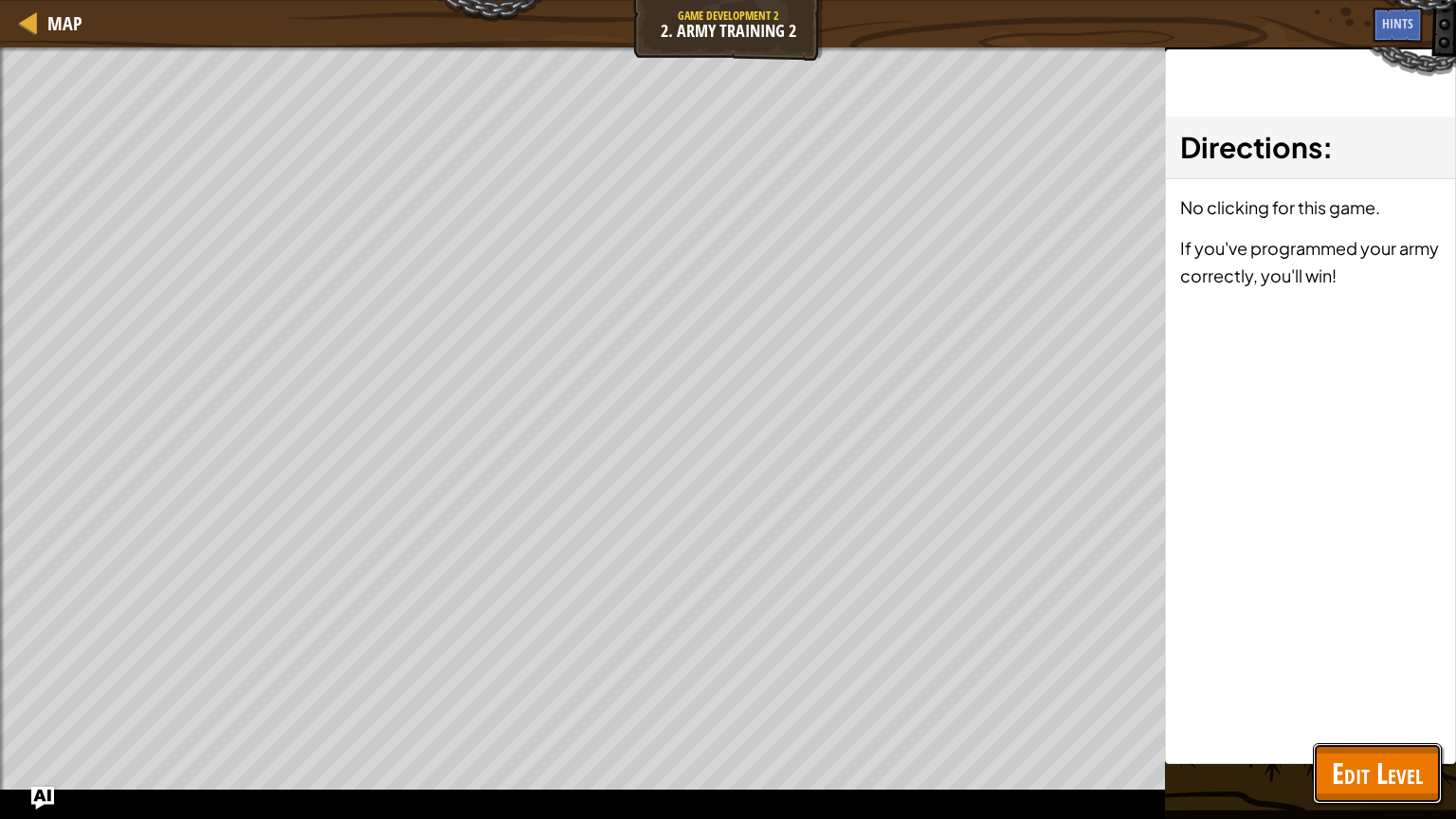
click at [1395, 782] on span "Edit Level" at bounding box center [1377, 773] width 91 height 39
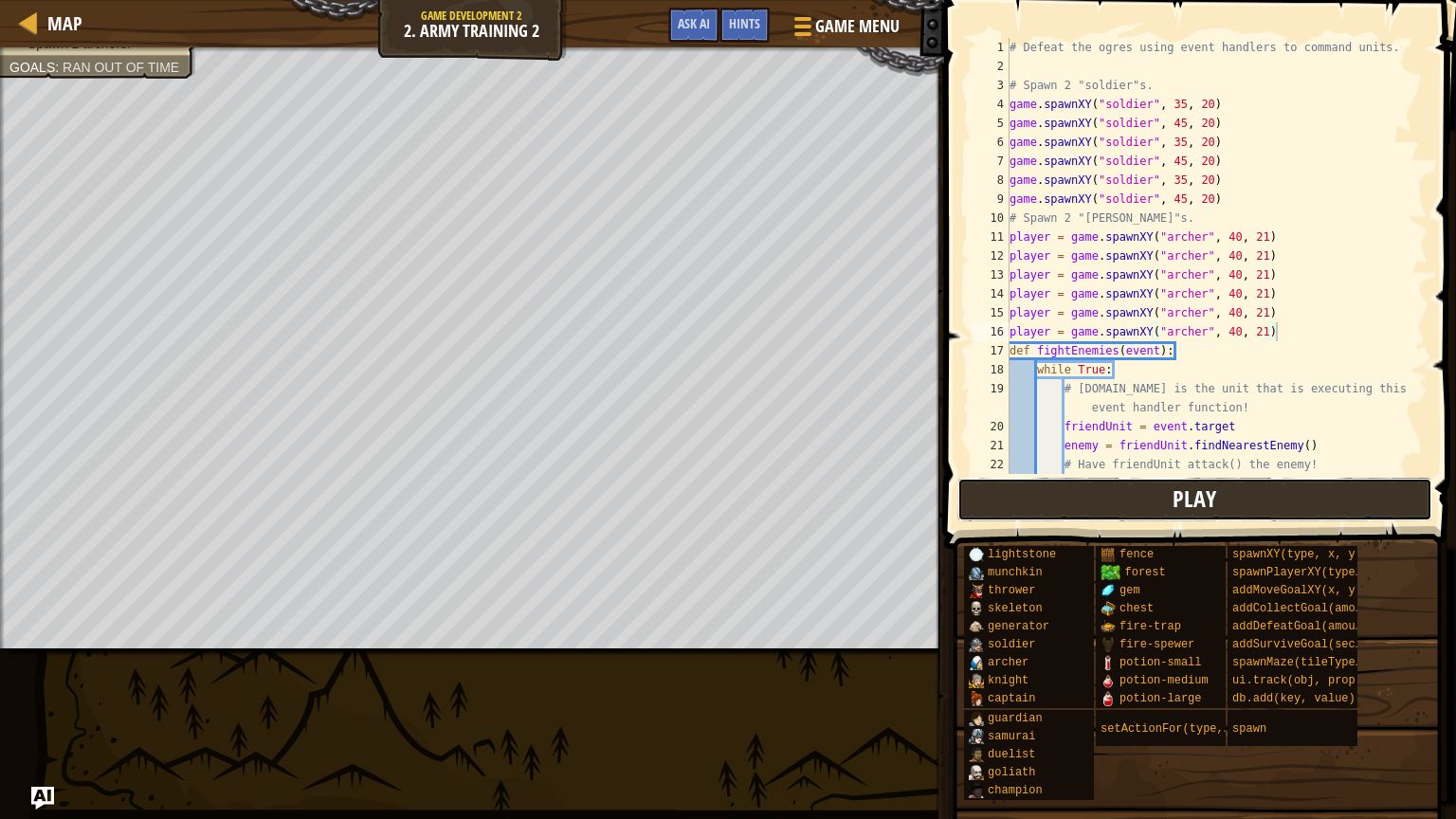
click at [981, 502] on button "Play" at bounding box center [1195, 500] width 475 height 44
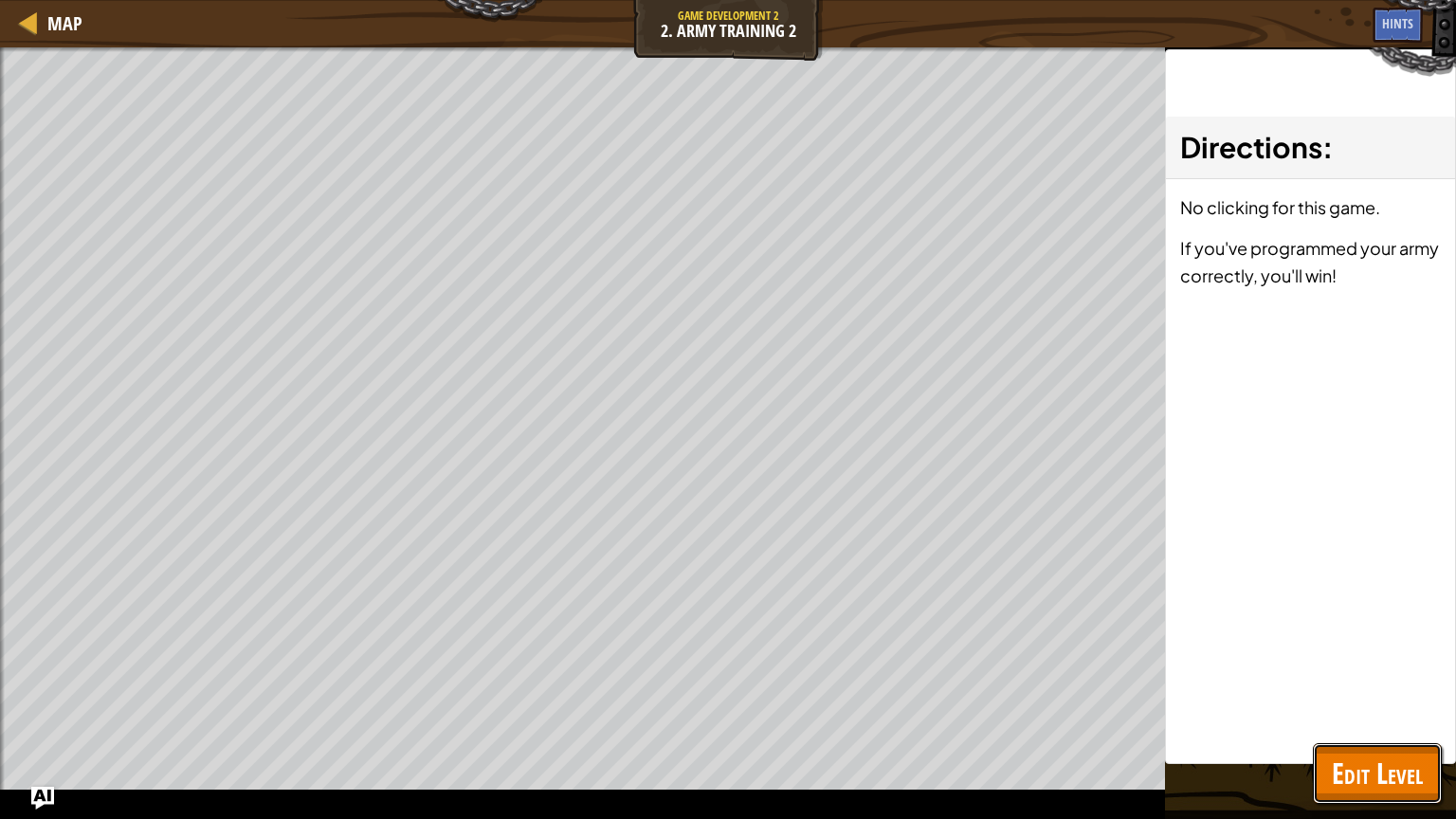
click at [1384, 769] on span "Edit Level" at bounding box center [1377, 773] width 91 height 39
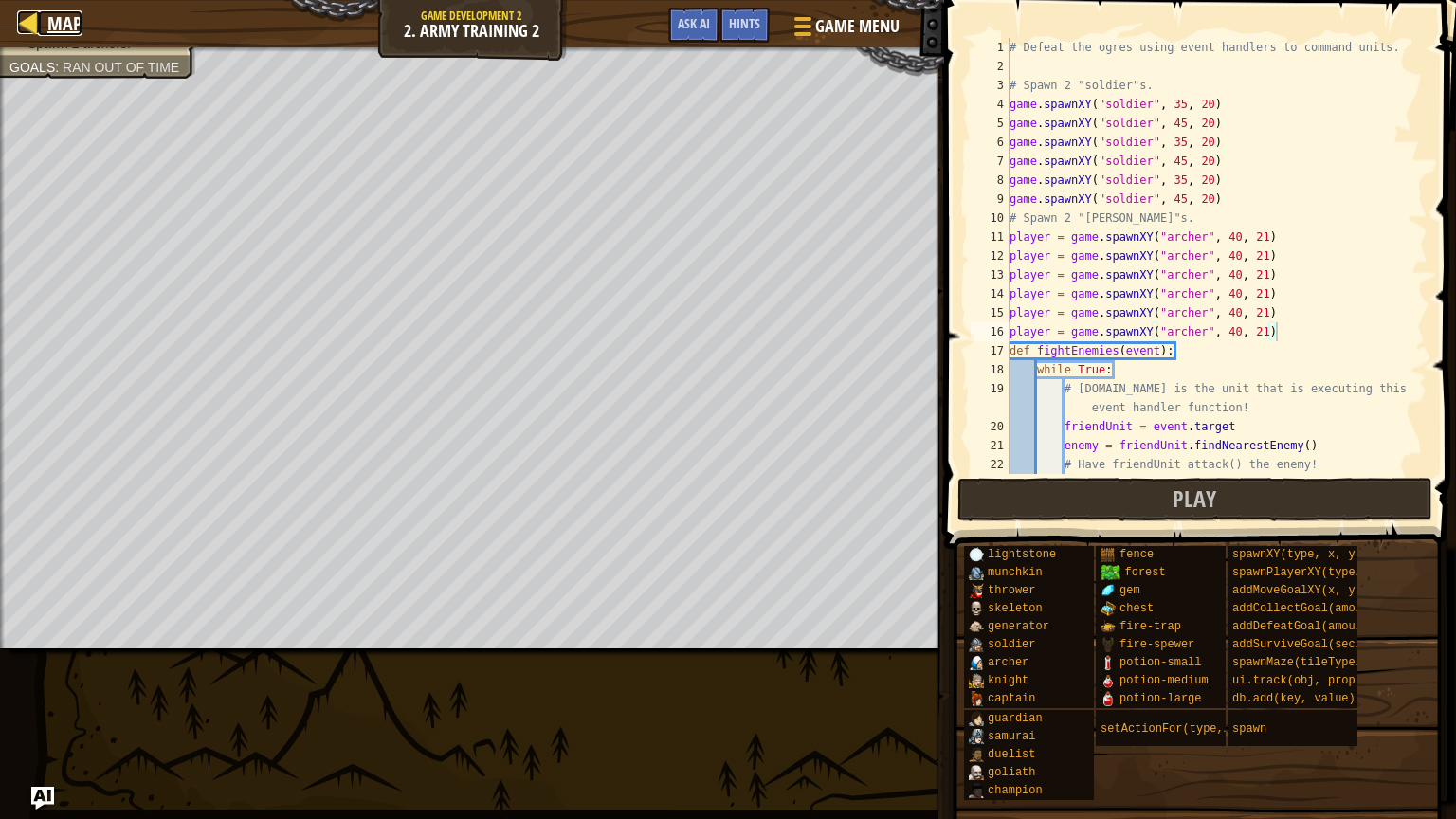
click at [26, 20] on div at bounding box center [29, 22] width 24 height 24
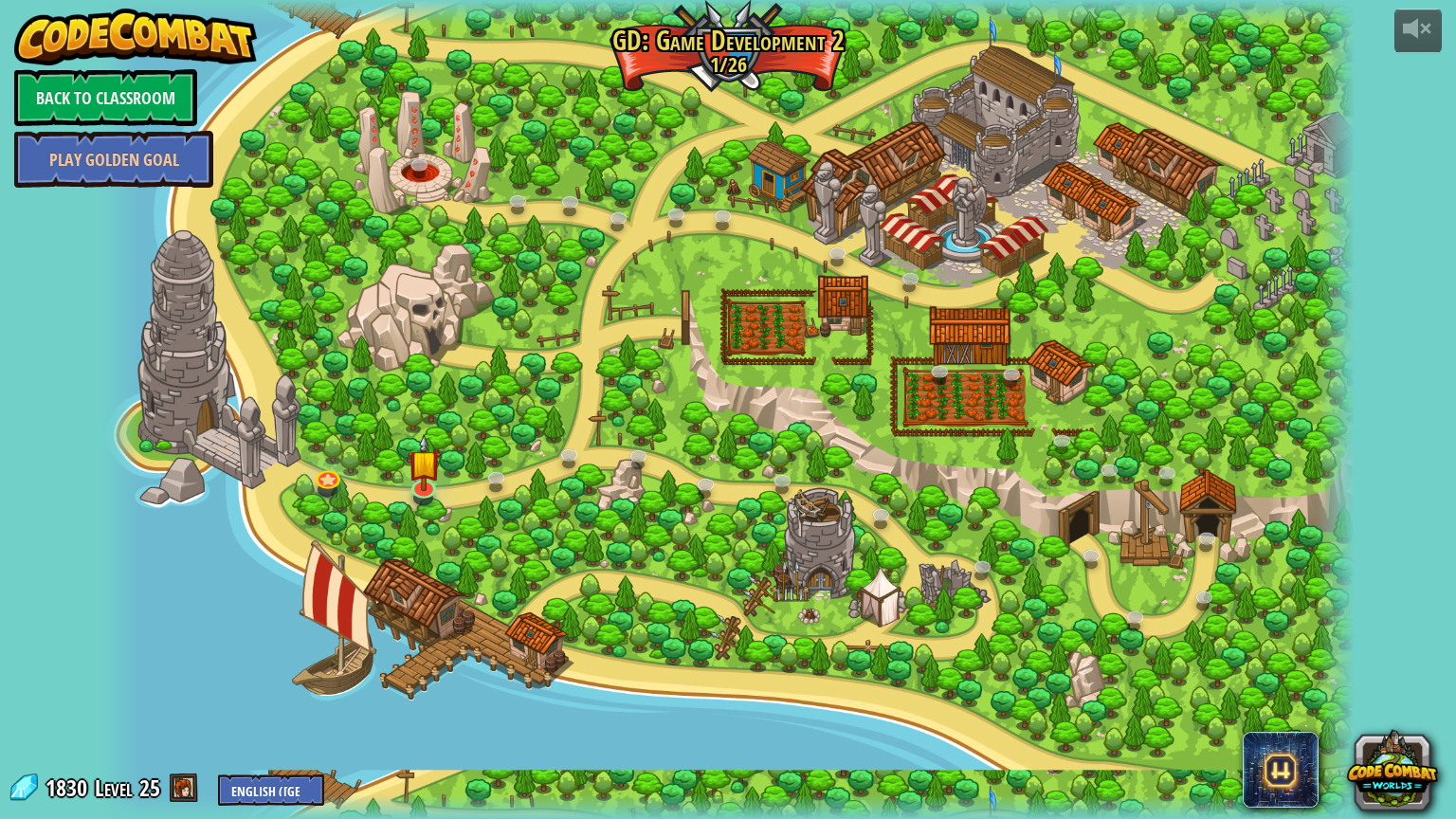
click at [645, 441] on div at bounding box center [727, 409] width 1253 height 819
click at [641, 458] on link at bounding box center [641, 457] width 38 height 38
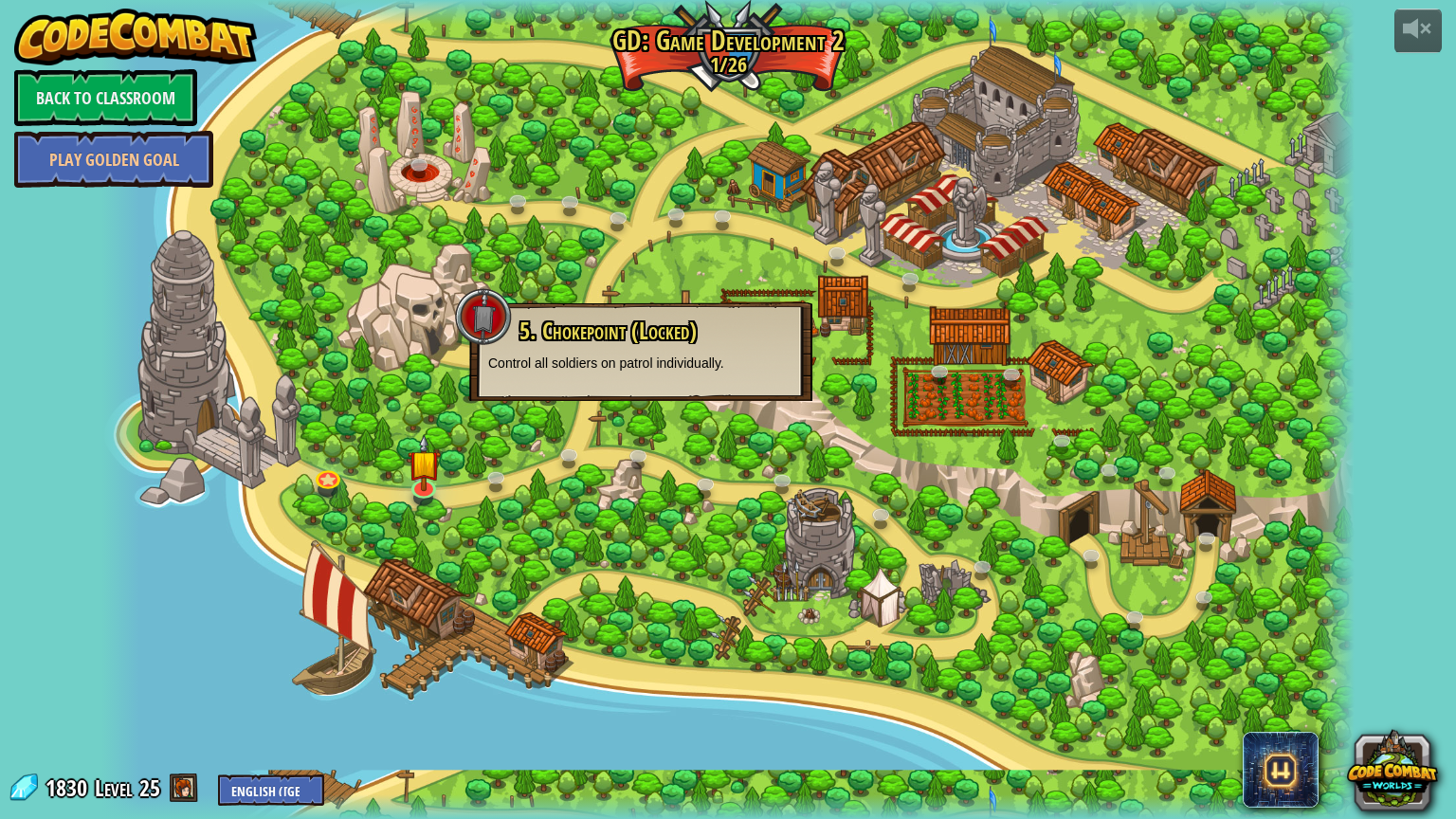
click at [455, 445] on div at bounding box center [727, 409] width 1253 height 819
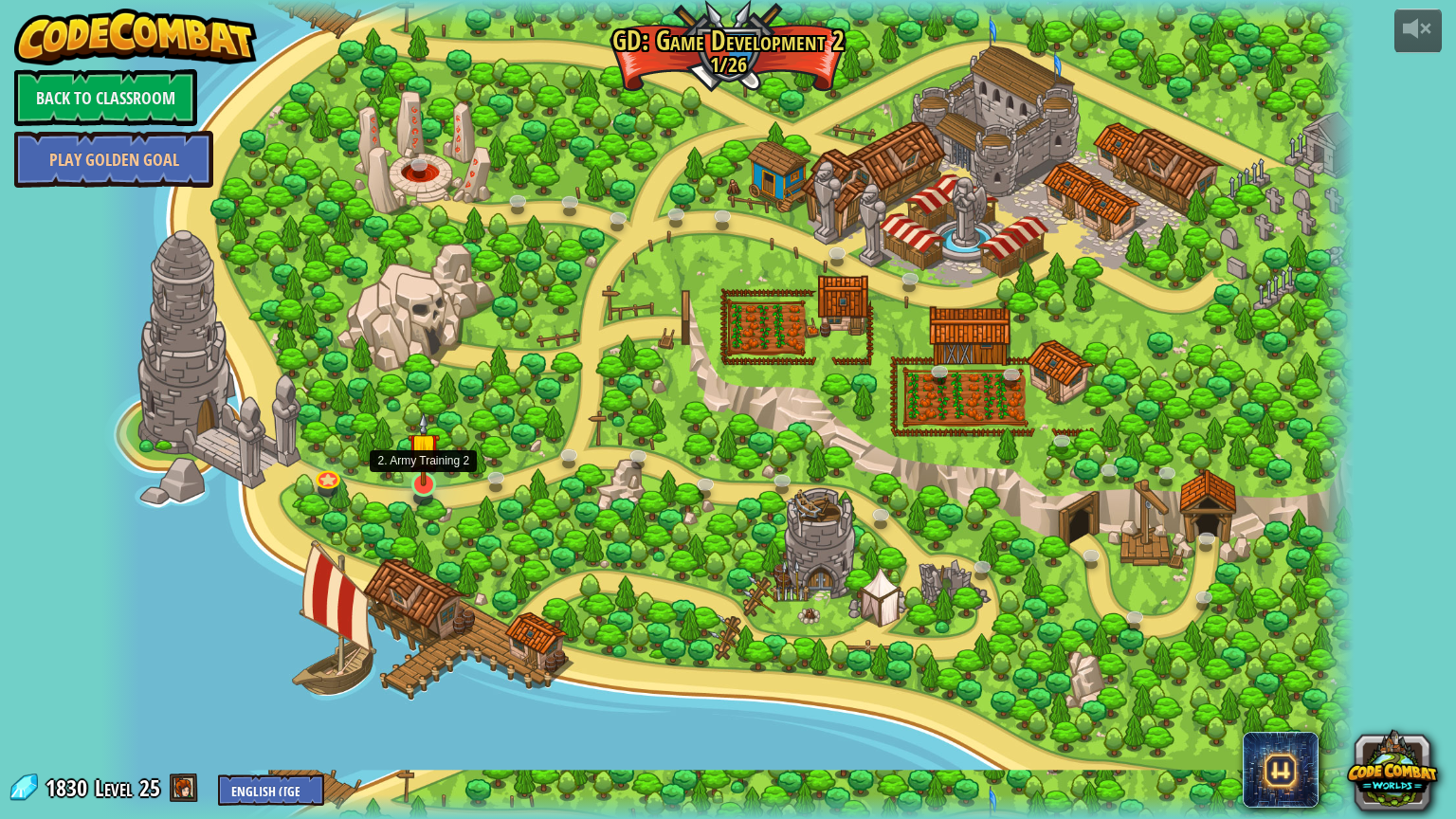
click at [428, 484] on img at bounding box center [424, 449] width 33 height 76
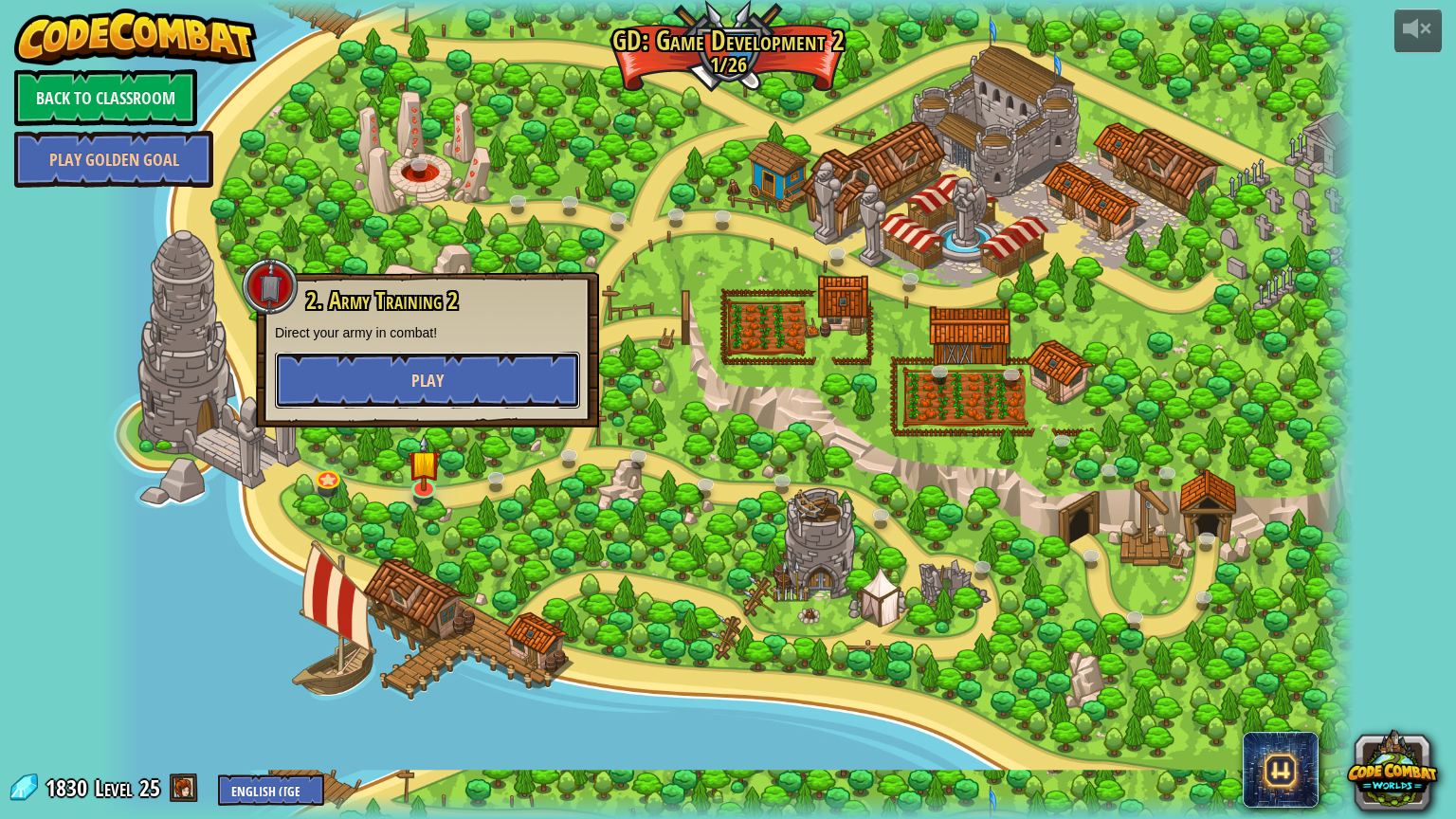
click at [456, 377] on button "Play" at bounding box center [427, 380] width 305 height 57
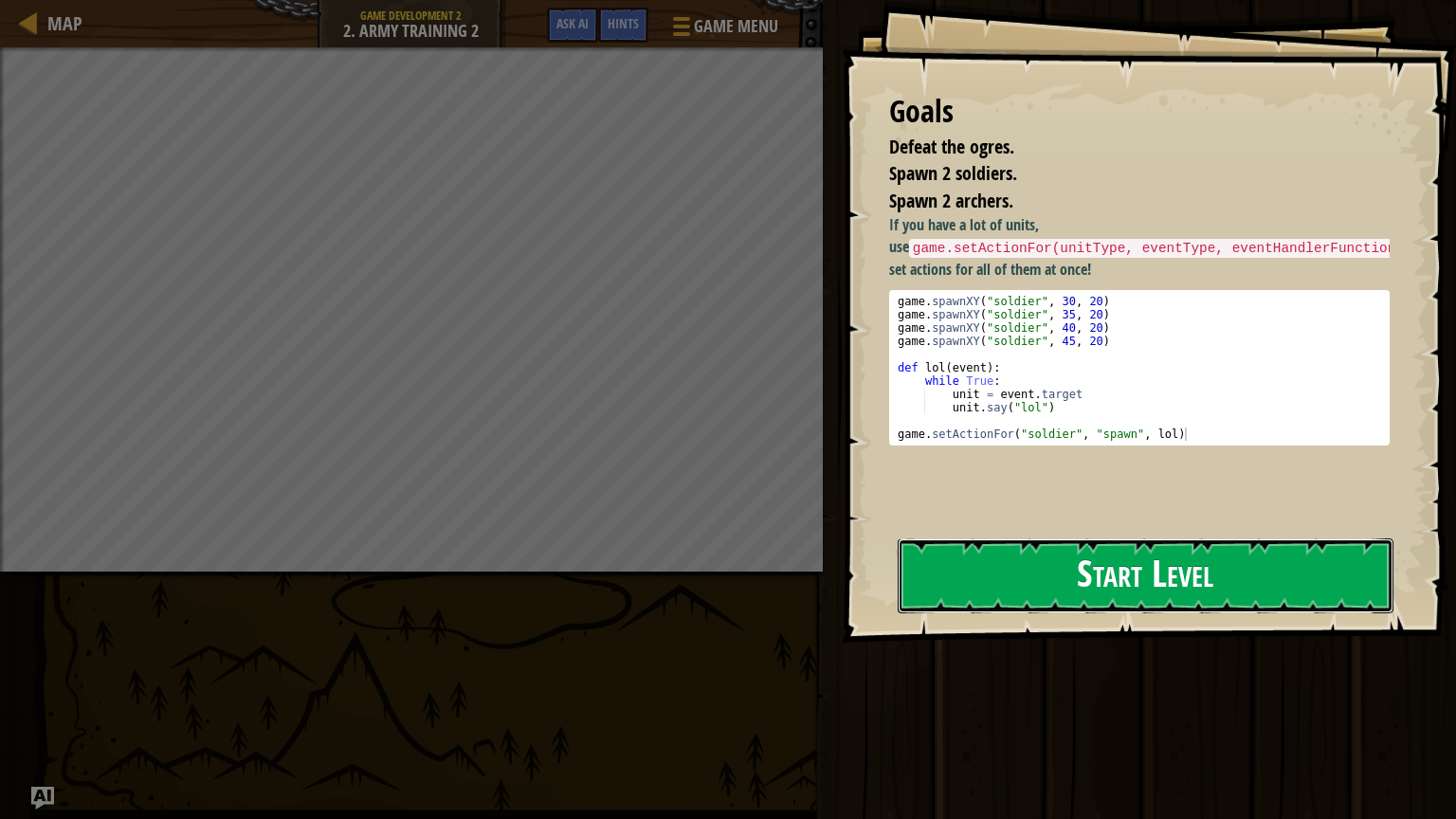
click at [1041, 568] on button "Start Level" at bounding box center [1146, 575] width 496 height 75
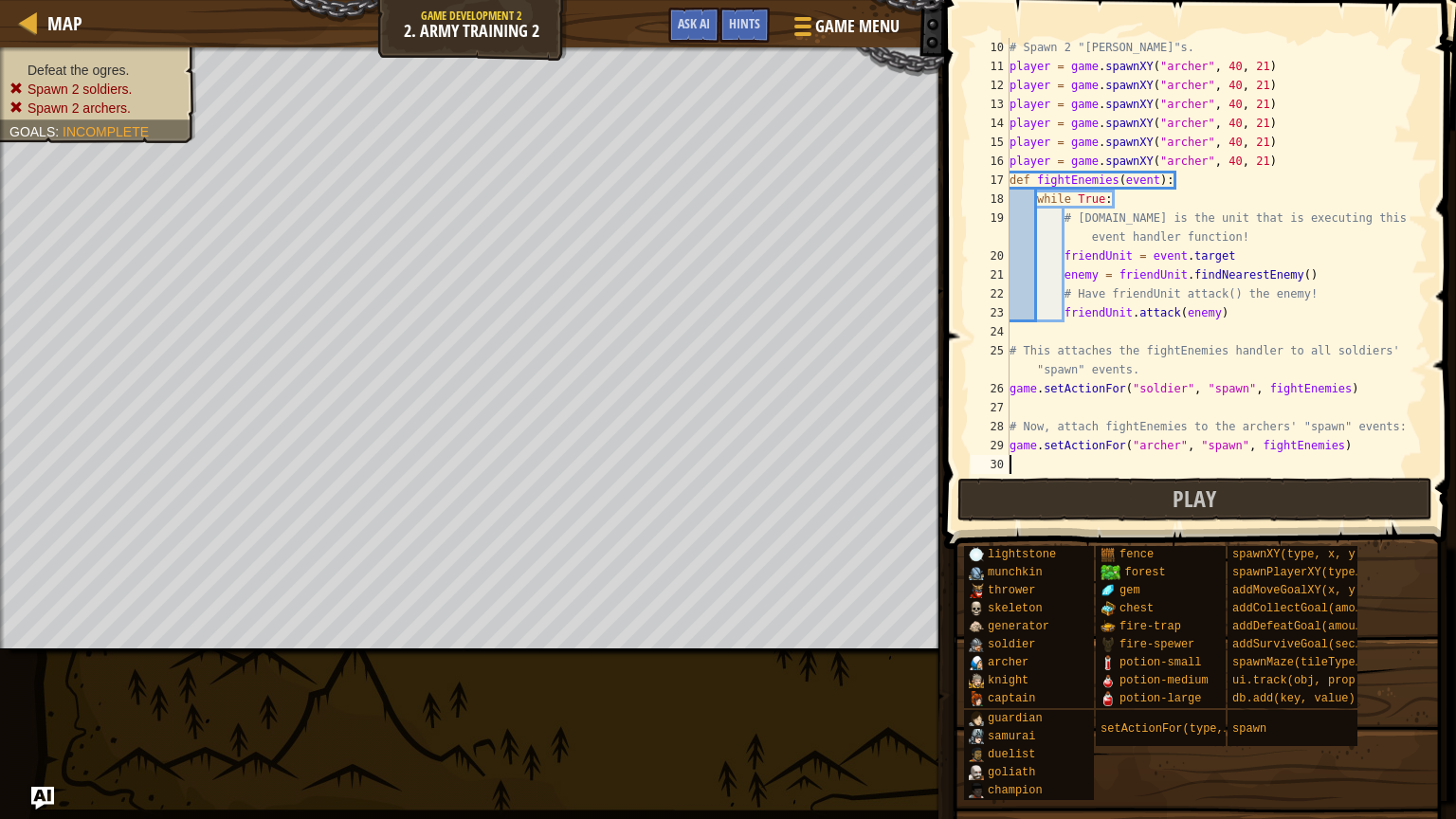
scroll to position [171, 0]
click at [1022, 500] on button "Play" at bounding box center [1195, 500] width 475 height 44
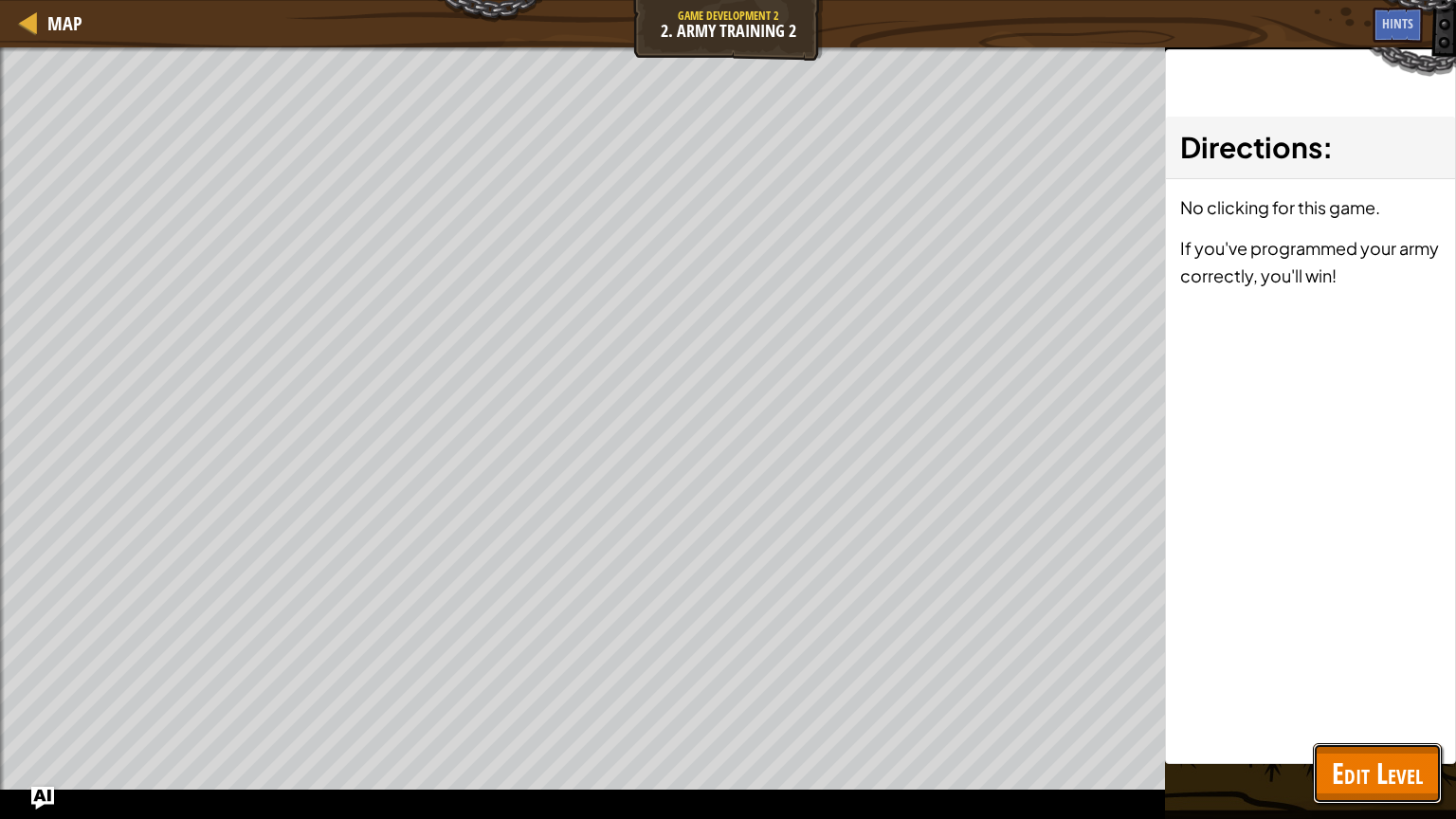
click at [1390, 776] on span "Edit Level" at bounding box center [1377, 773] width 91 height 39
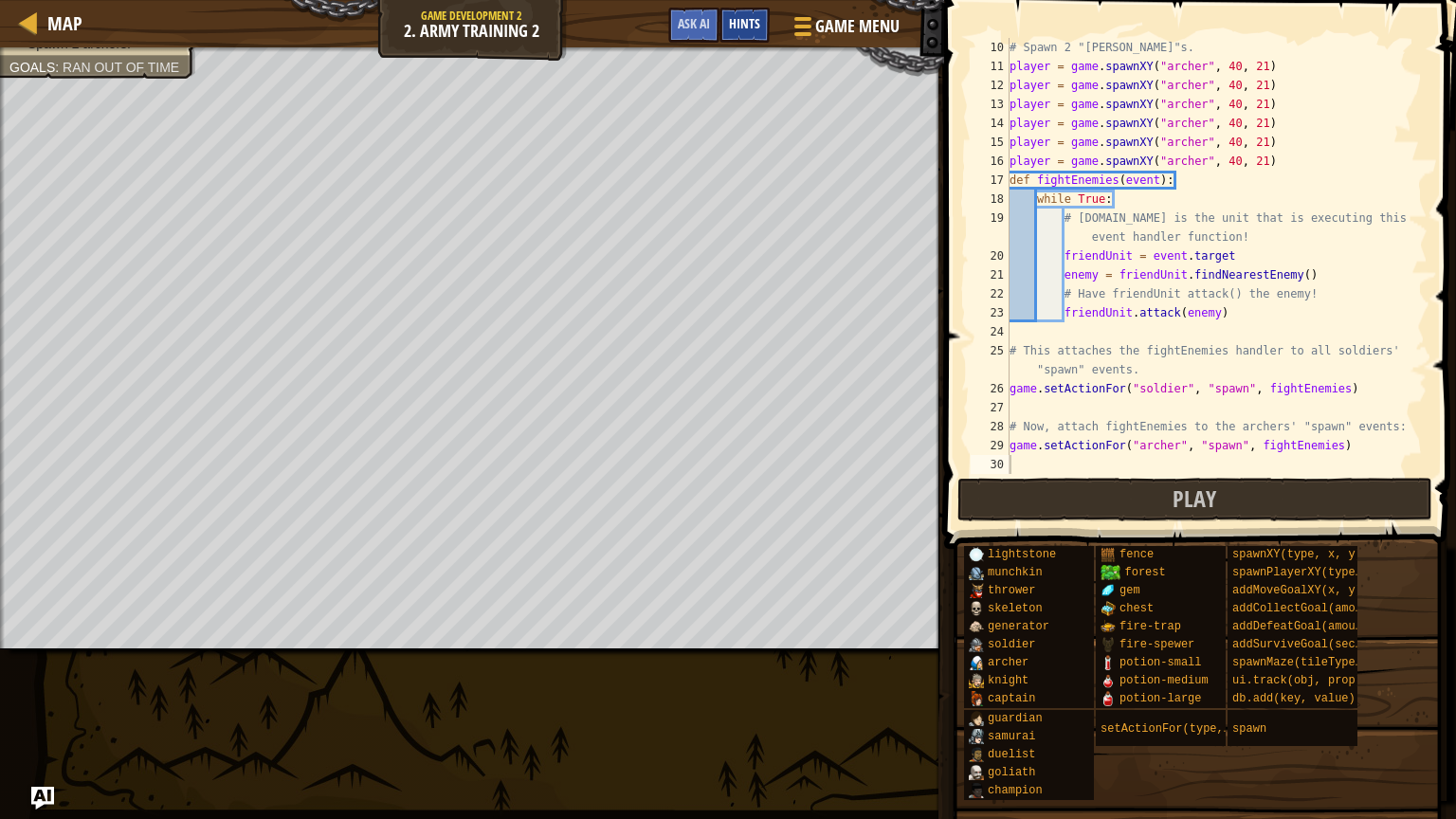
click at [757, 12] on div "Hints" at bounding box center [745, 25] width 50 height 35
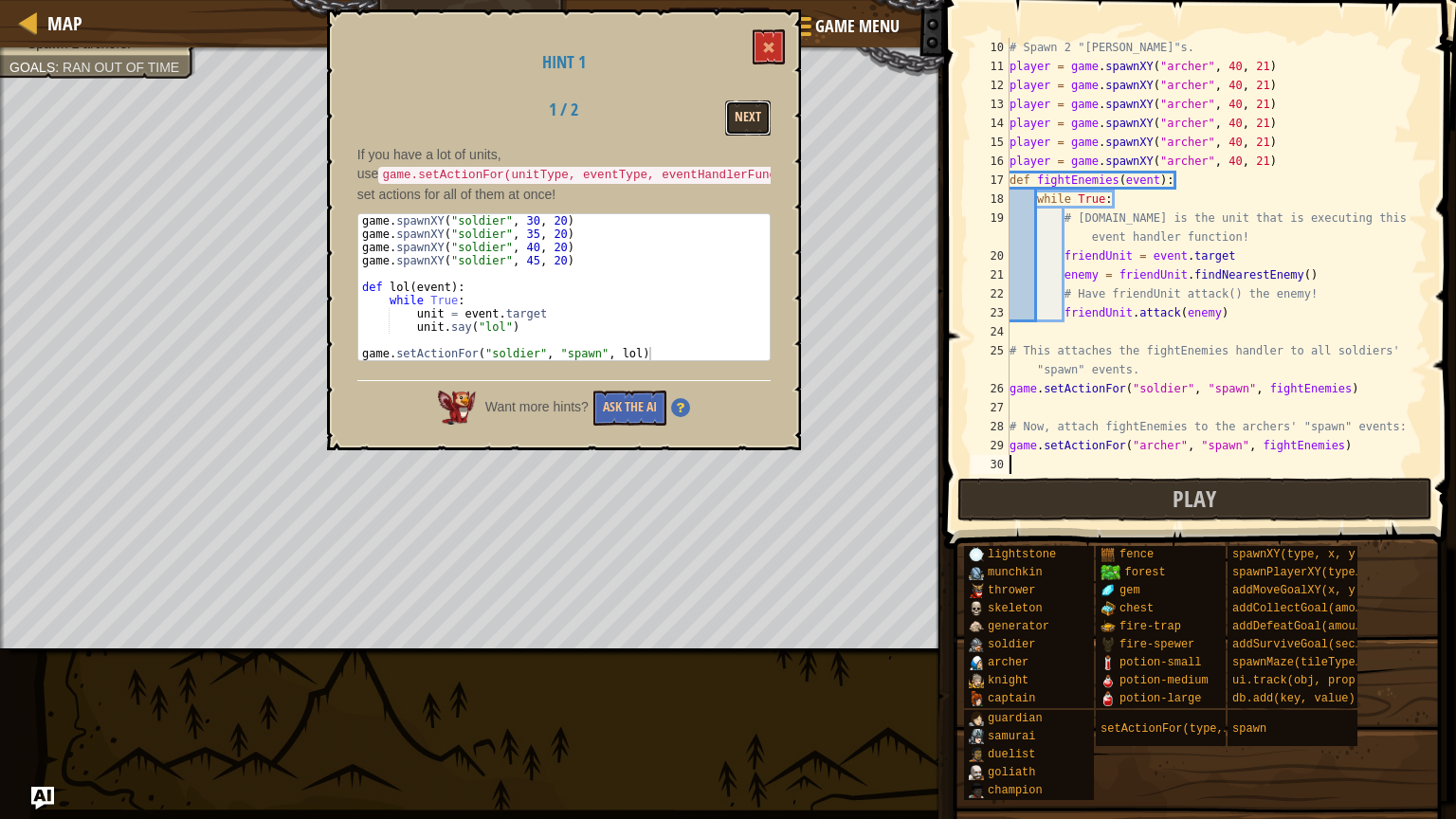
click at [746, 112] on button "Next" at bounding box center [748, 117] width 46 height 35
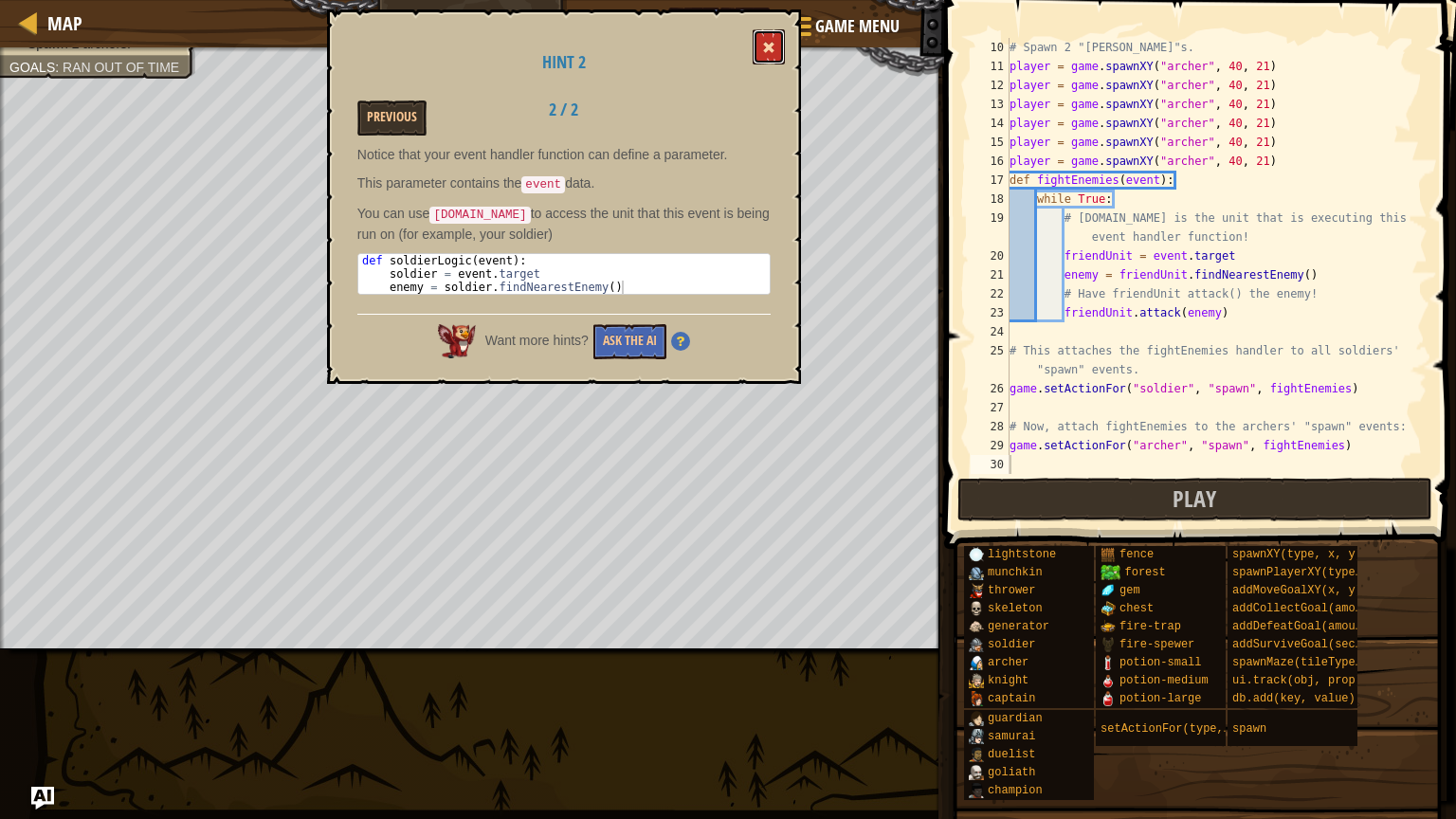
click at [759, 59] on button at bounding box center [769, 46] width 32 height 35
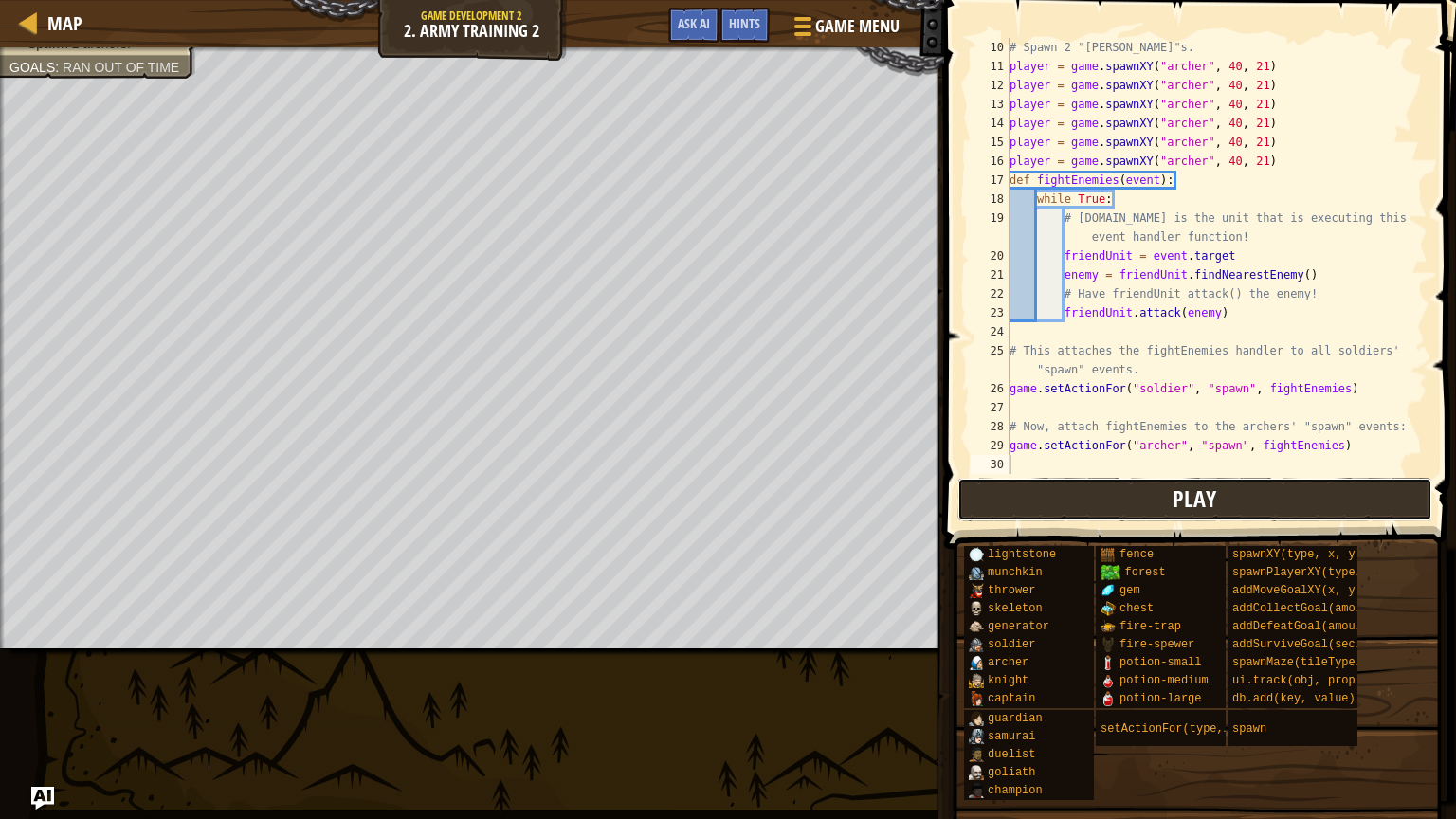
click at [1096, 511] on button "Play" at bounding box center [1195, 500] width 475 height 44
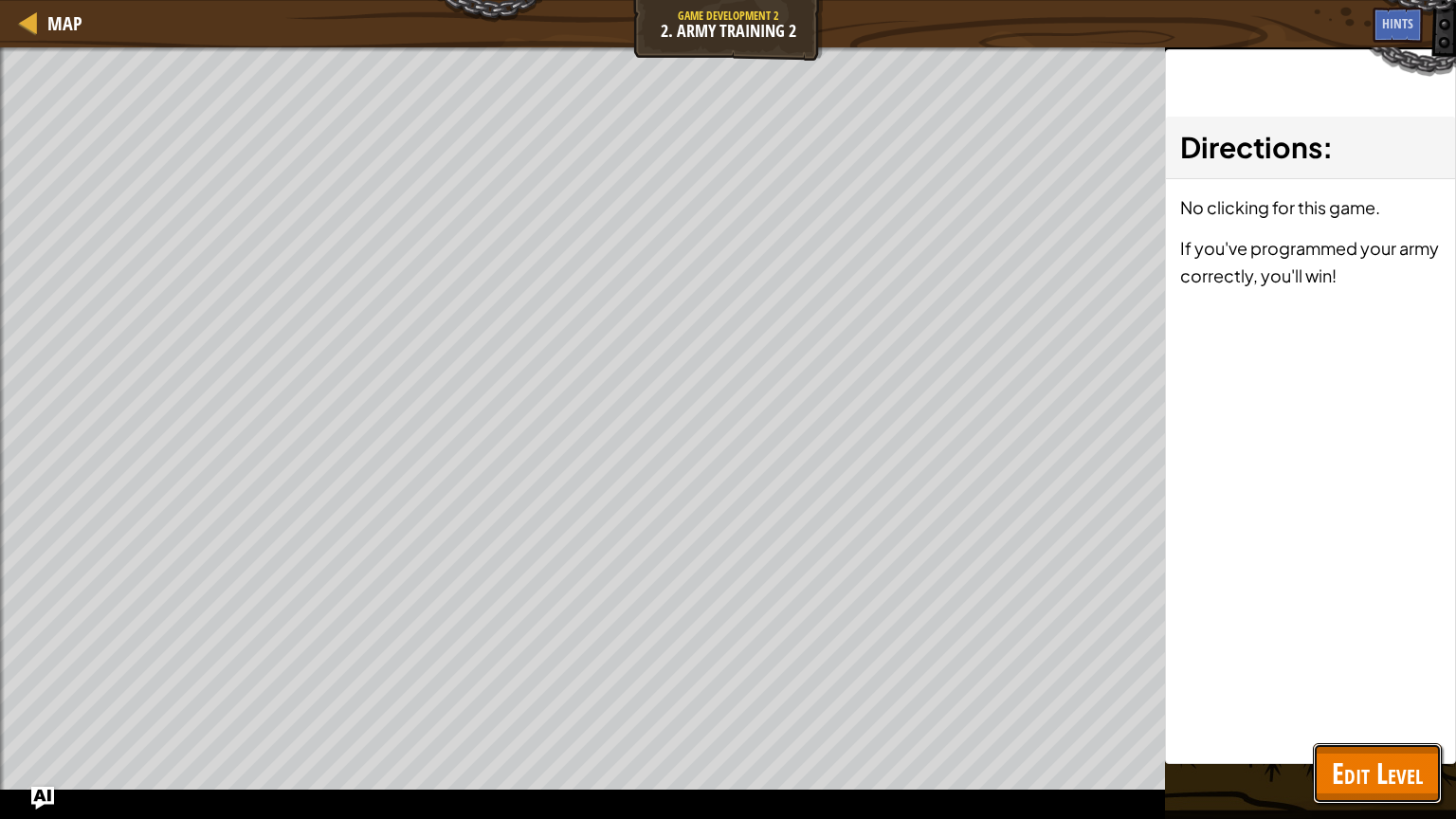
click at [1360, 762] on span "Edit Level" at bounding box center [1377, 773] width 91 height 39
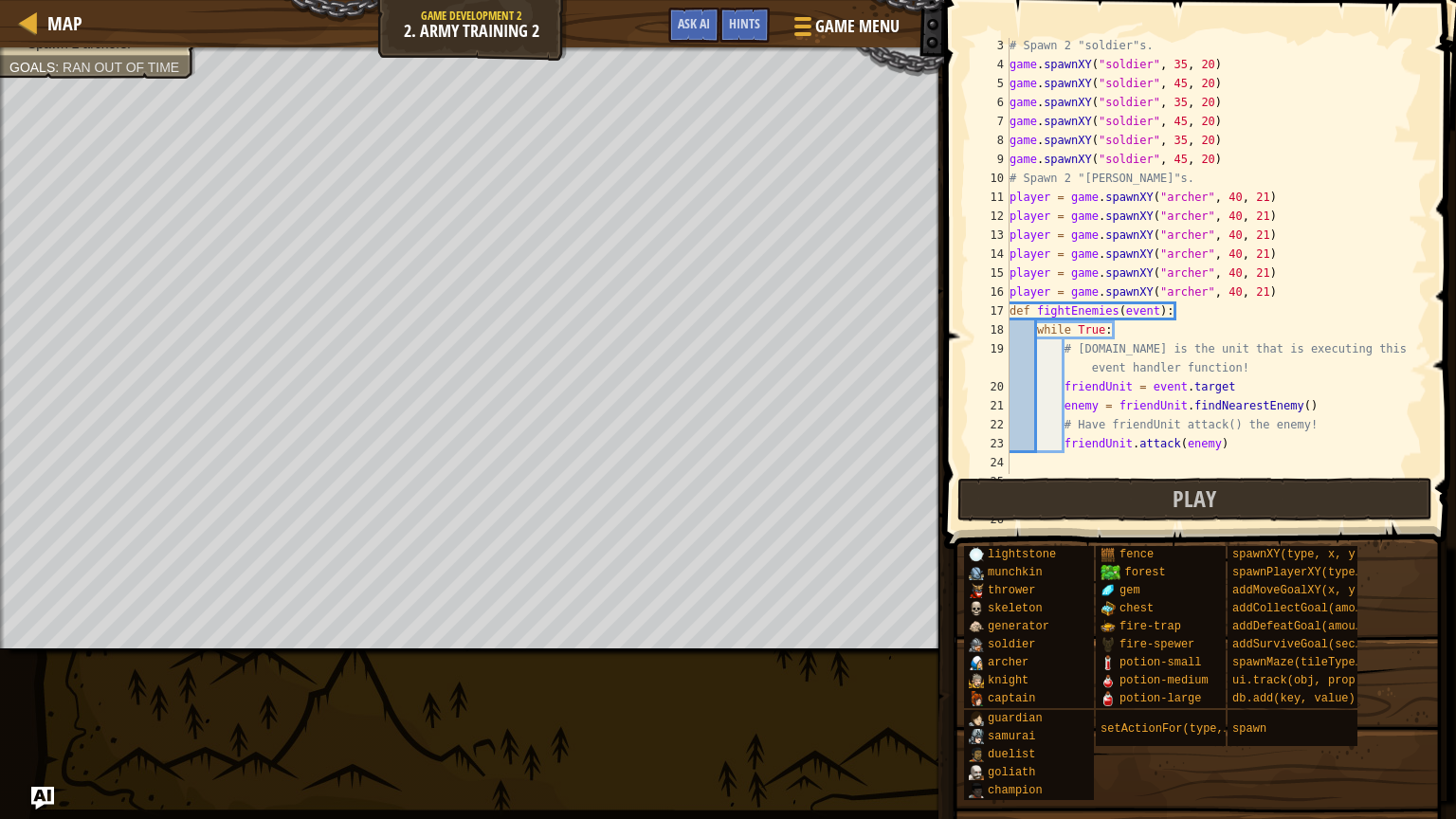
scroll to position [30, 0]
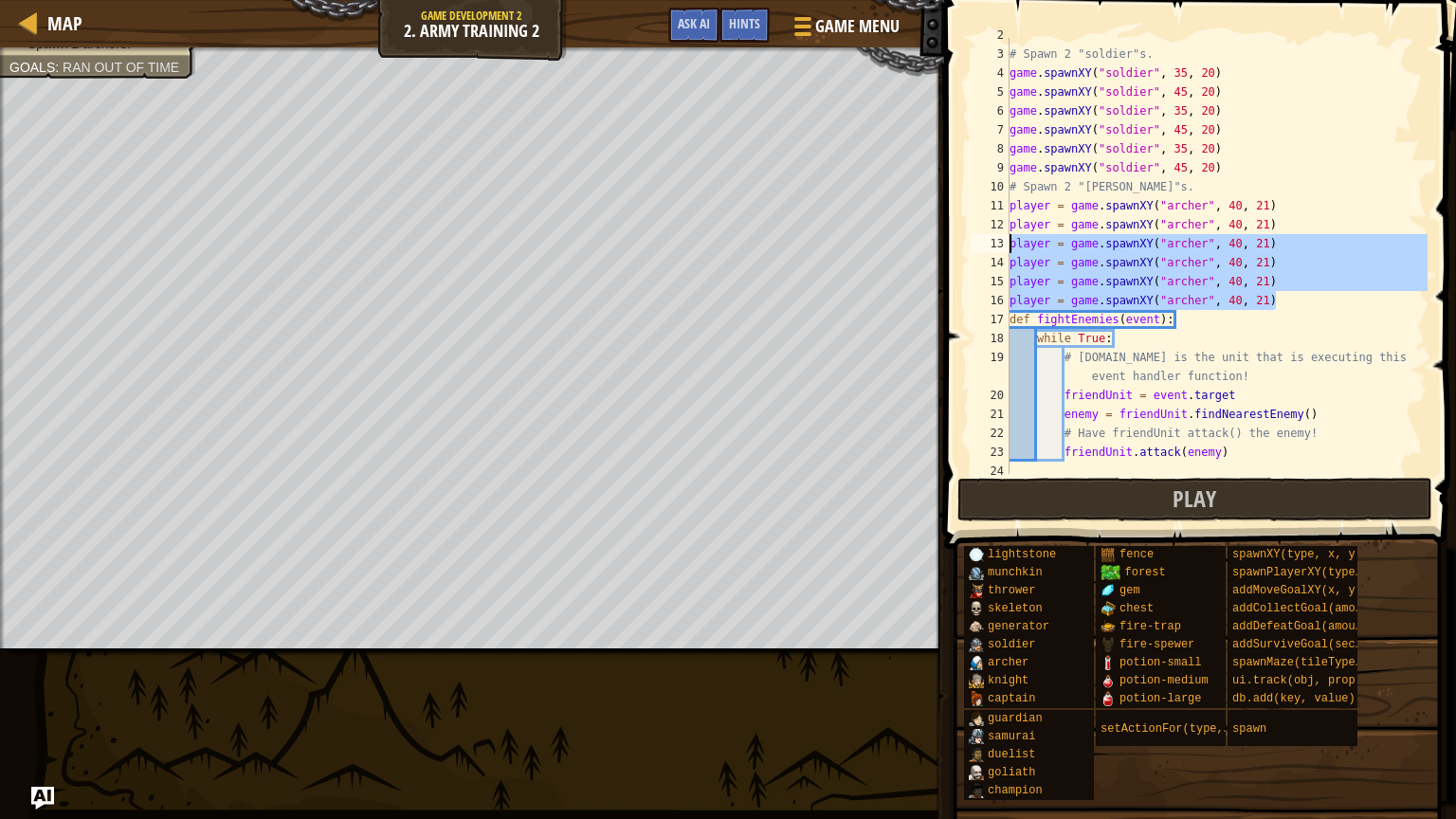
drag, startPoint x: 1288, startPoint y: 300, endPoint x: 986, endPoint y: 241, distance: 308.1
click at [986, 241] on div "player = game.spawnXY("[PERSON_NAME]", 40, 21) 2 3 4 5 6 7 8 9 10 11 12 13 14 1…" at bounding box center [1197, 256] width 461 height 436
type textarea "player = game.spawnXY("[PERSON_NAME]", 40, 21) player = game.spawnXY("[PERSON_N…"
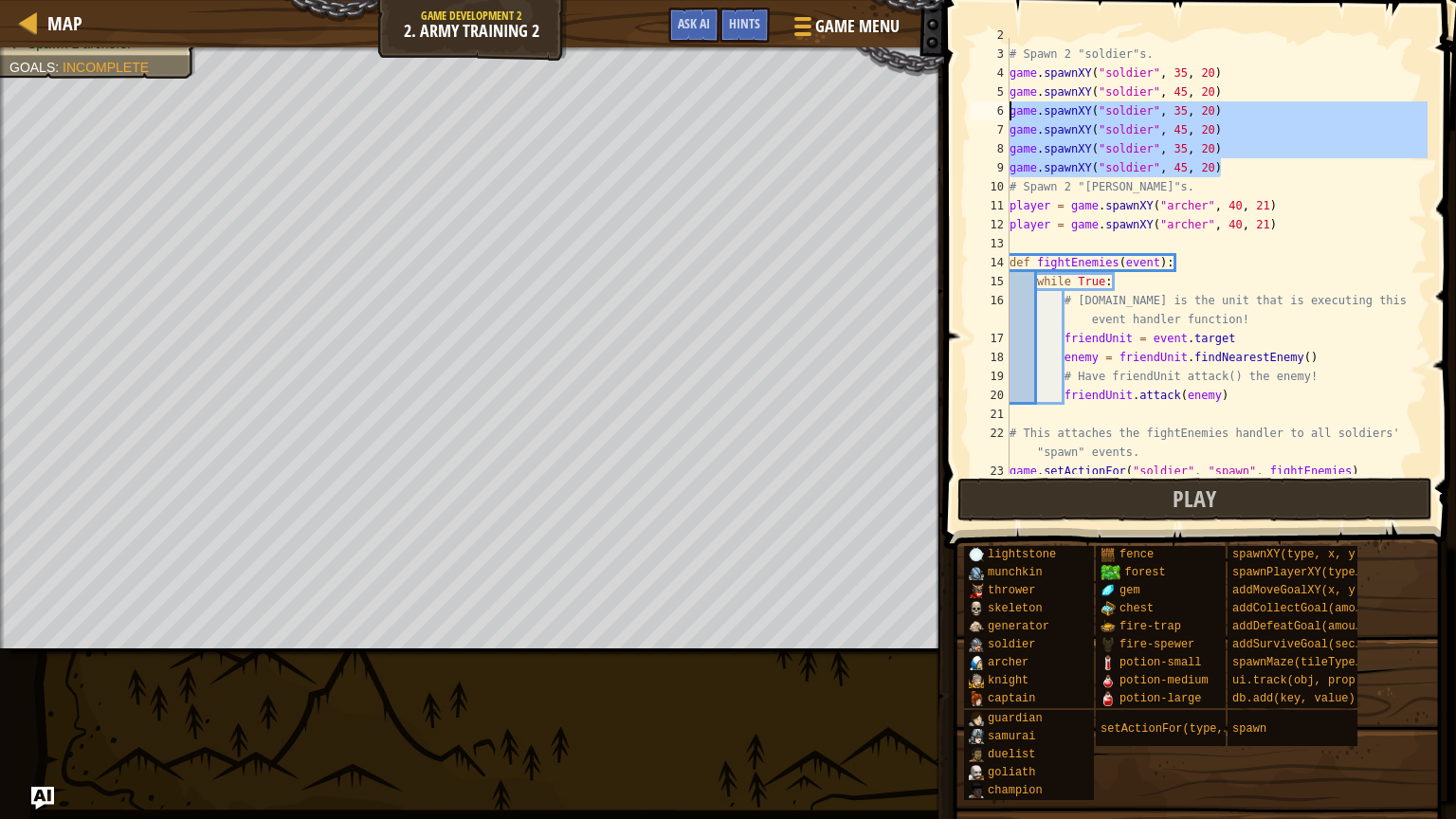
drag, startPoint x: 1219, startPoint y: 170, endPoint x: 1004, endPoint y: 114, distance: 222.4
click at [1004, 114] on div "2 3 4 5 6 7 8 9 10 11 12 13 14 15 16 17 18 19 20 21 22 23 24 # Spawn 2 "soldier…" at bounding box center [1197, 256] width 461 height 436
type textarea "game.spawnXY("soldier", 35, 20) game.spawnXY("soldier", 45, 20)"
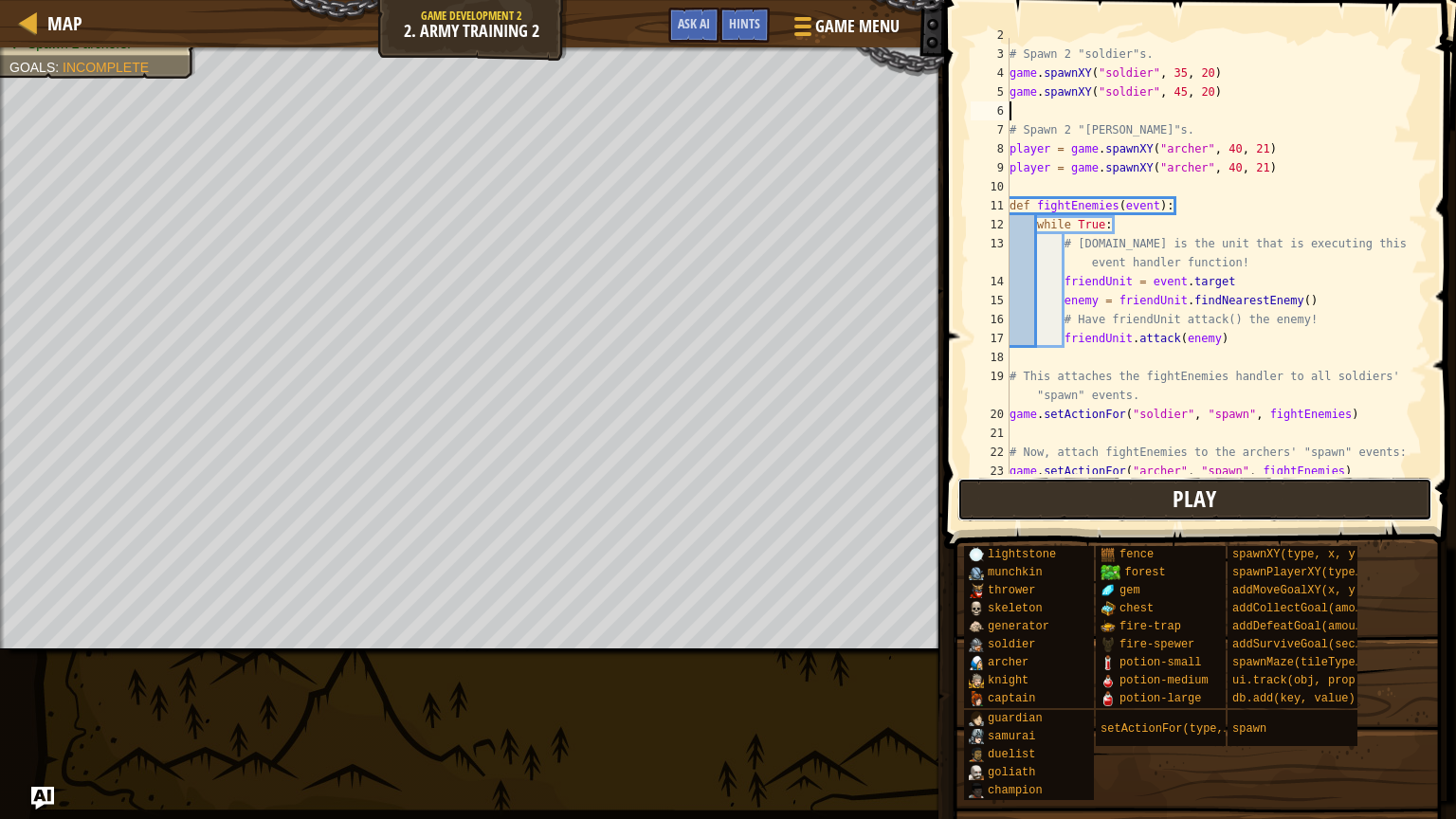
click at [1231, 504] on button "Play" at bounding box center [1195, 500] width 475 height 44
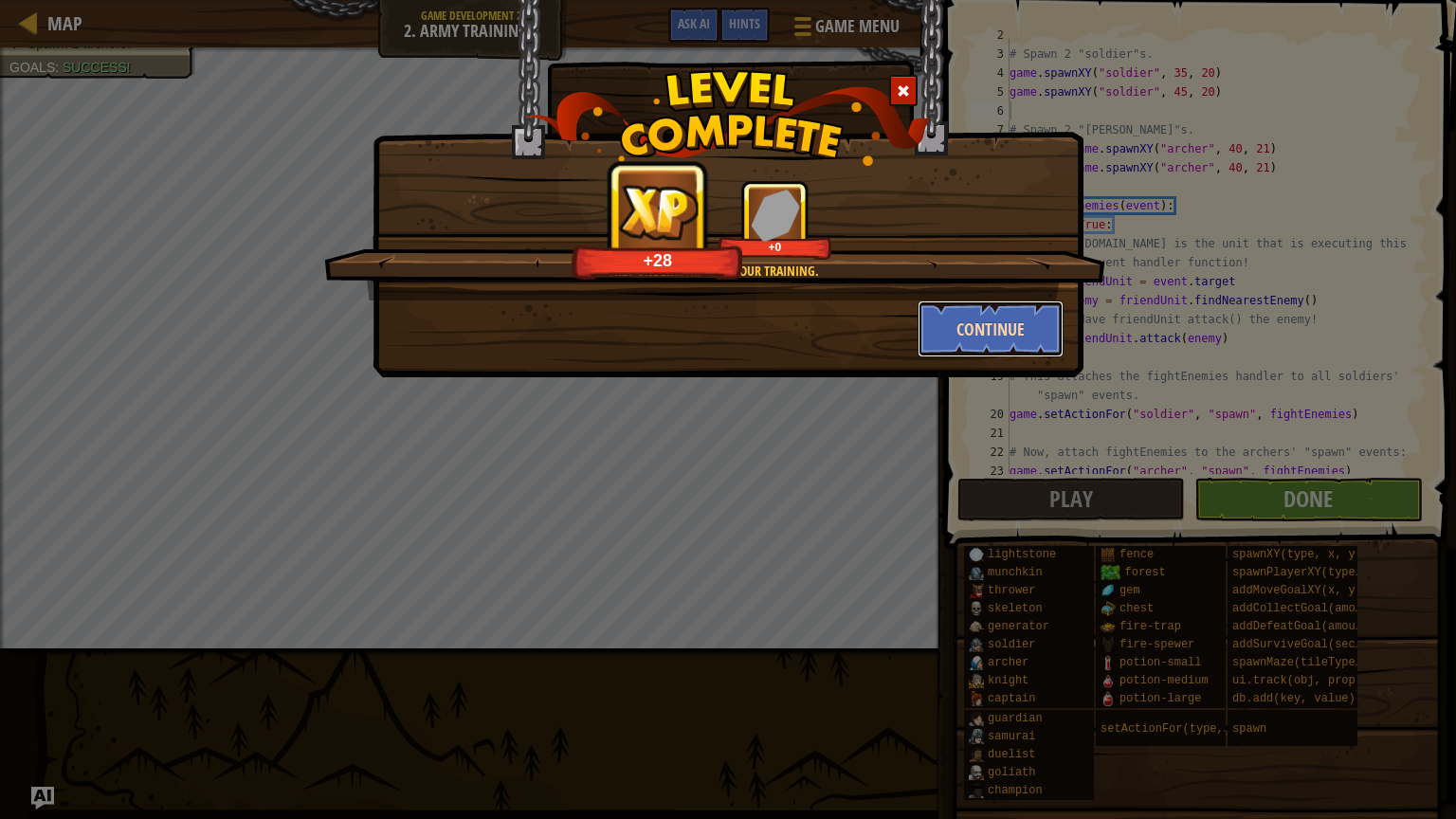
click at [985, 319] on button "Continue" at bounding box center [991, 329] width 147 height 57
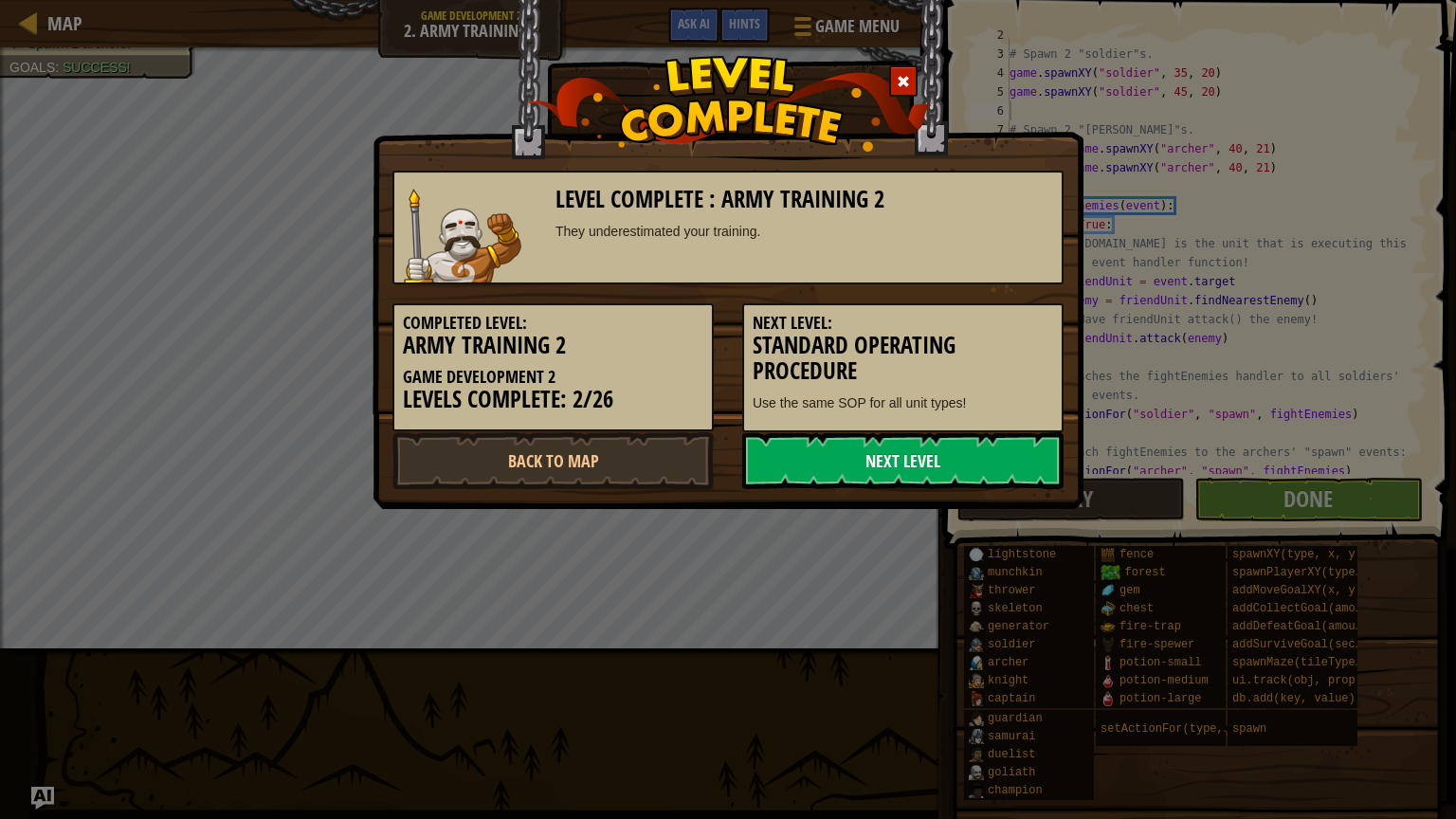
click at [853, 459] on link "Next Level" at bounding box center [902, 460] width 321 height 57
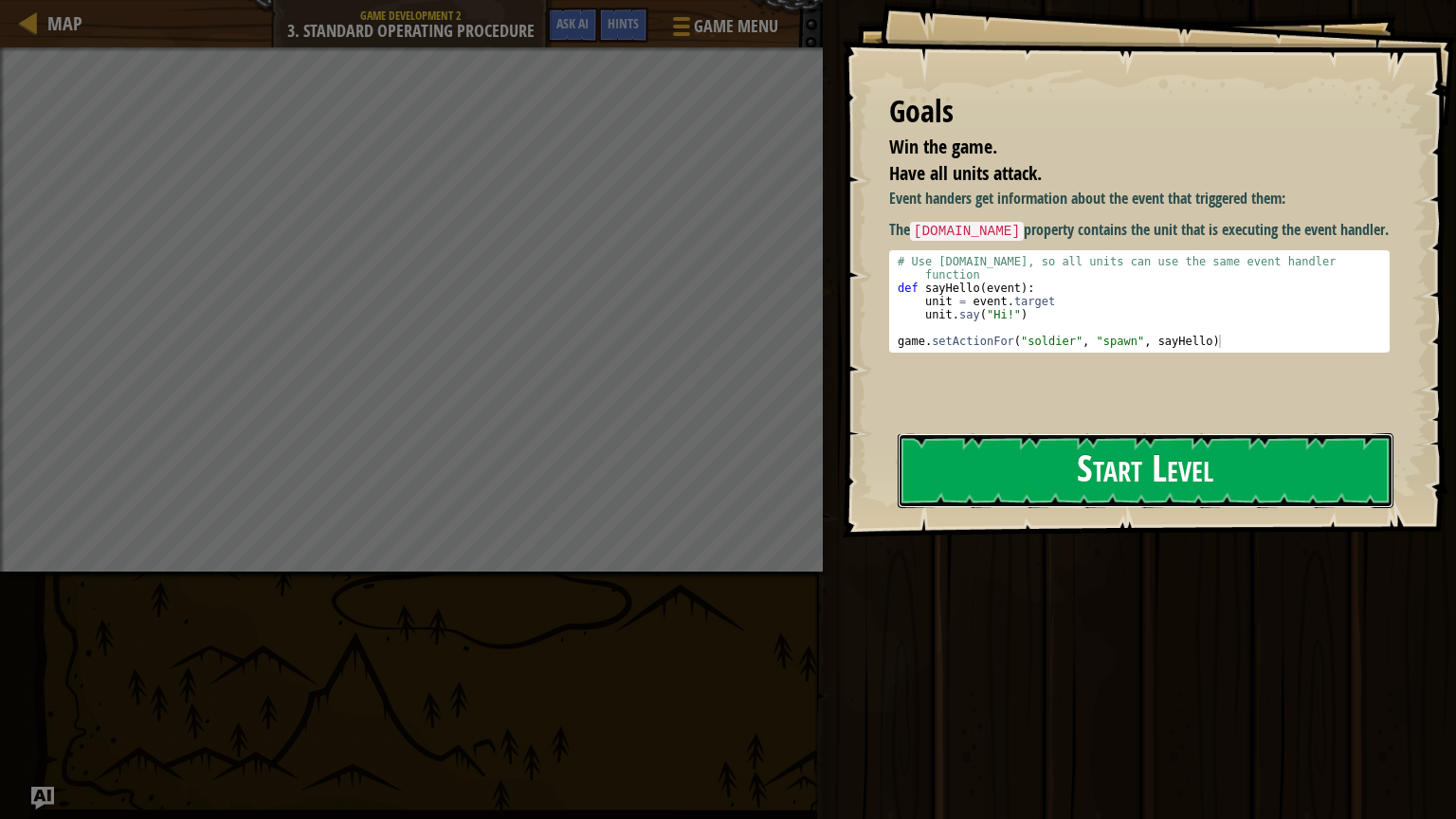
click at [1029, 485] on button "Start Level" at bounding box center [1146, 470] width 496 height 75
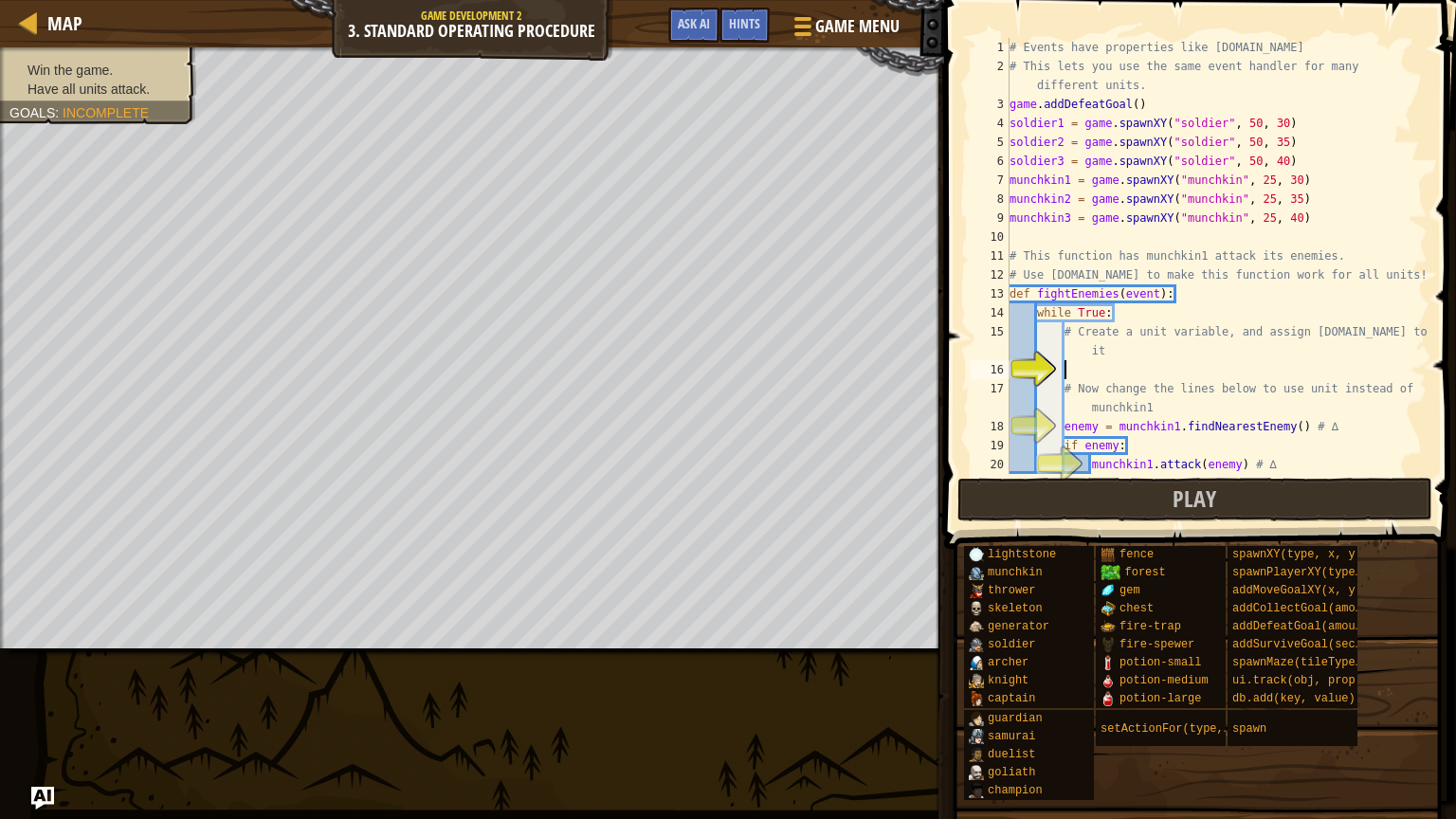
scroll to position [114, 0]
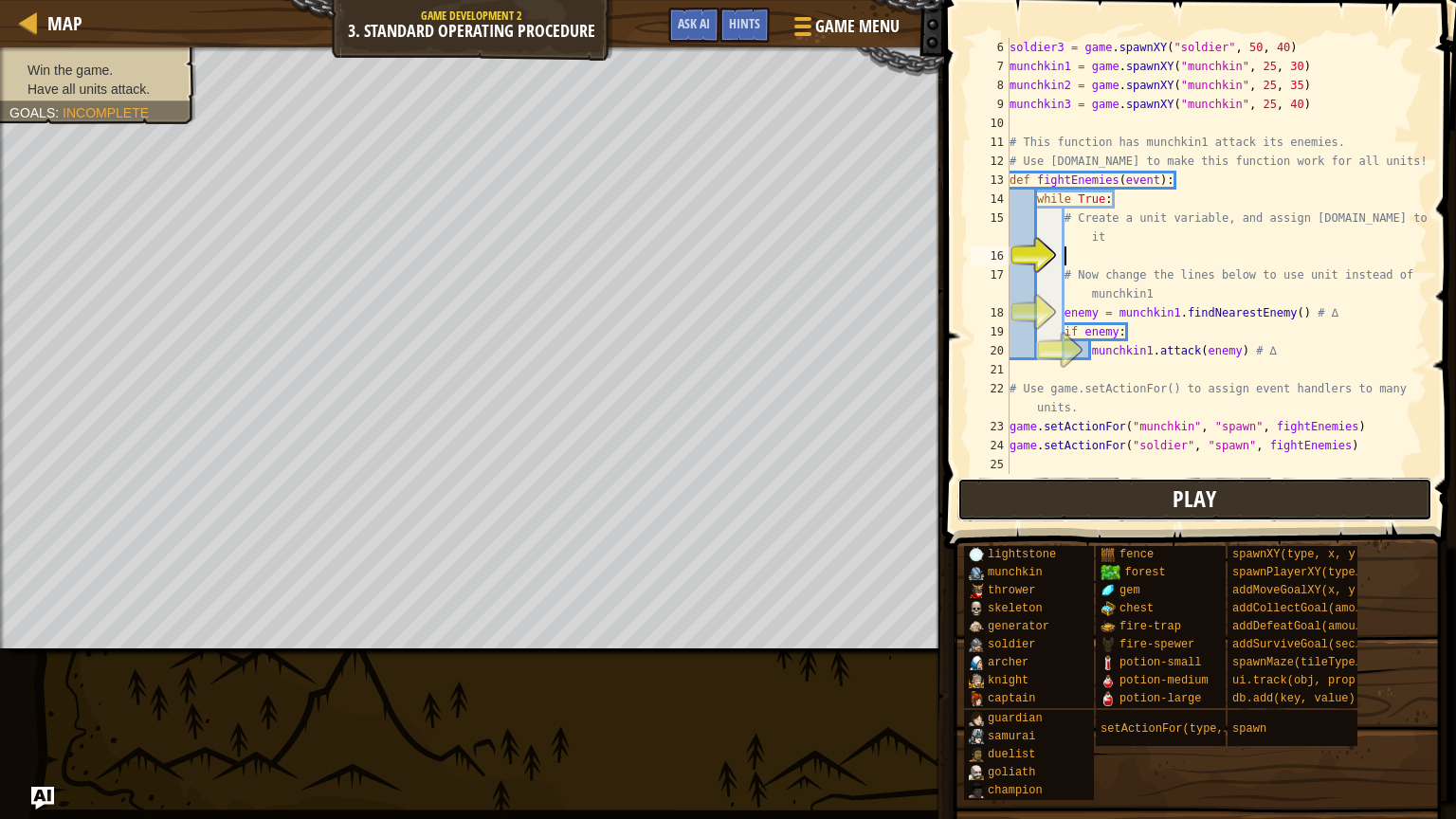
click at [1037, 502] on button "Play" at bounding box center [1195, 500] width 475 height 44
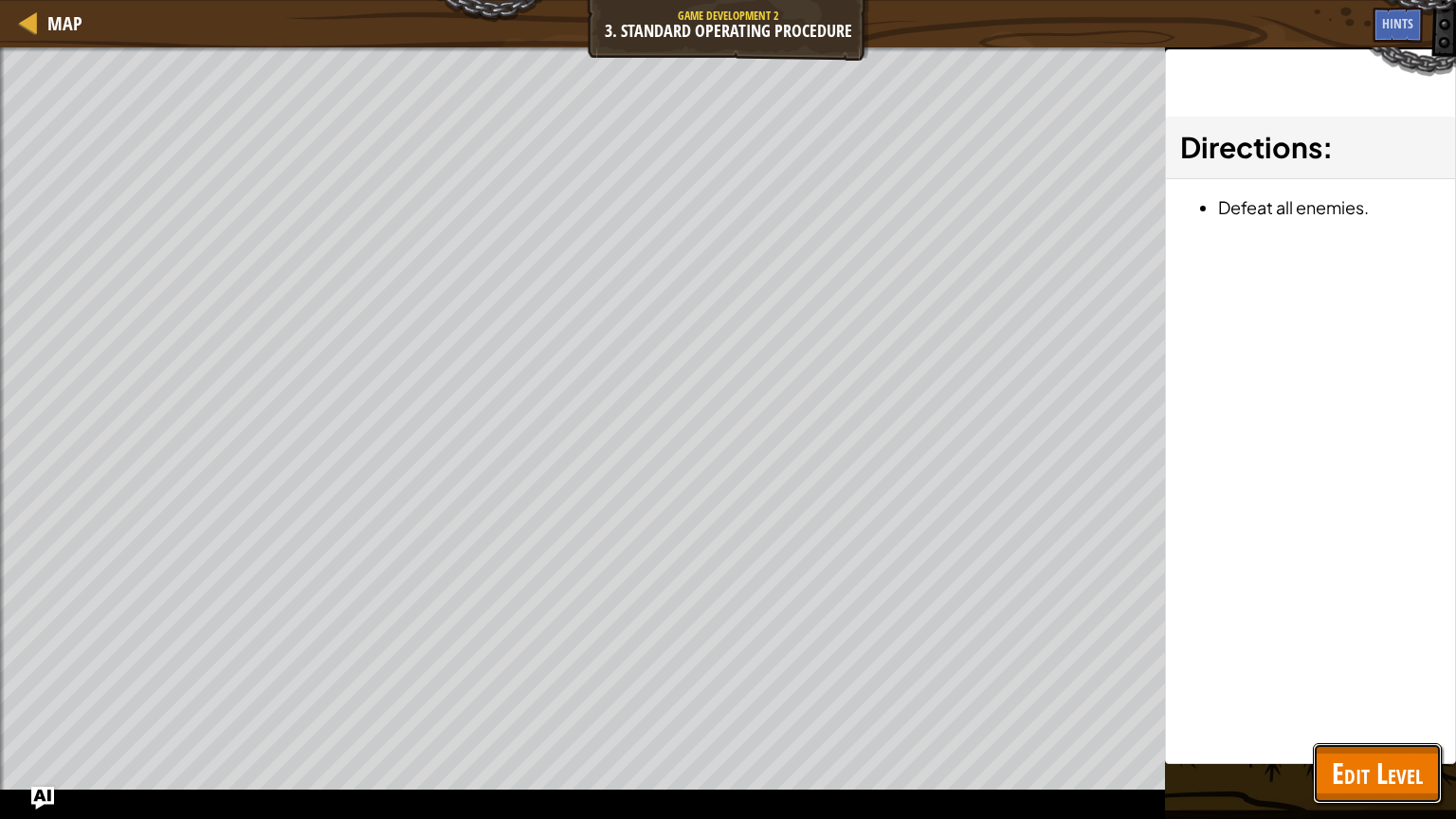
click at [1349, 784] on span "Edit Level" at bounding box center [1377, 773] width 91 height 39
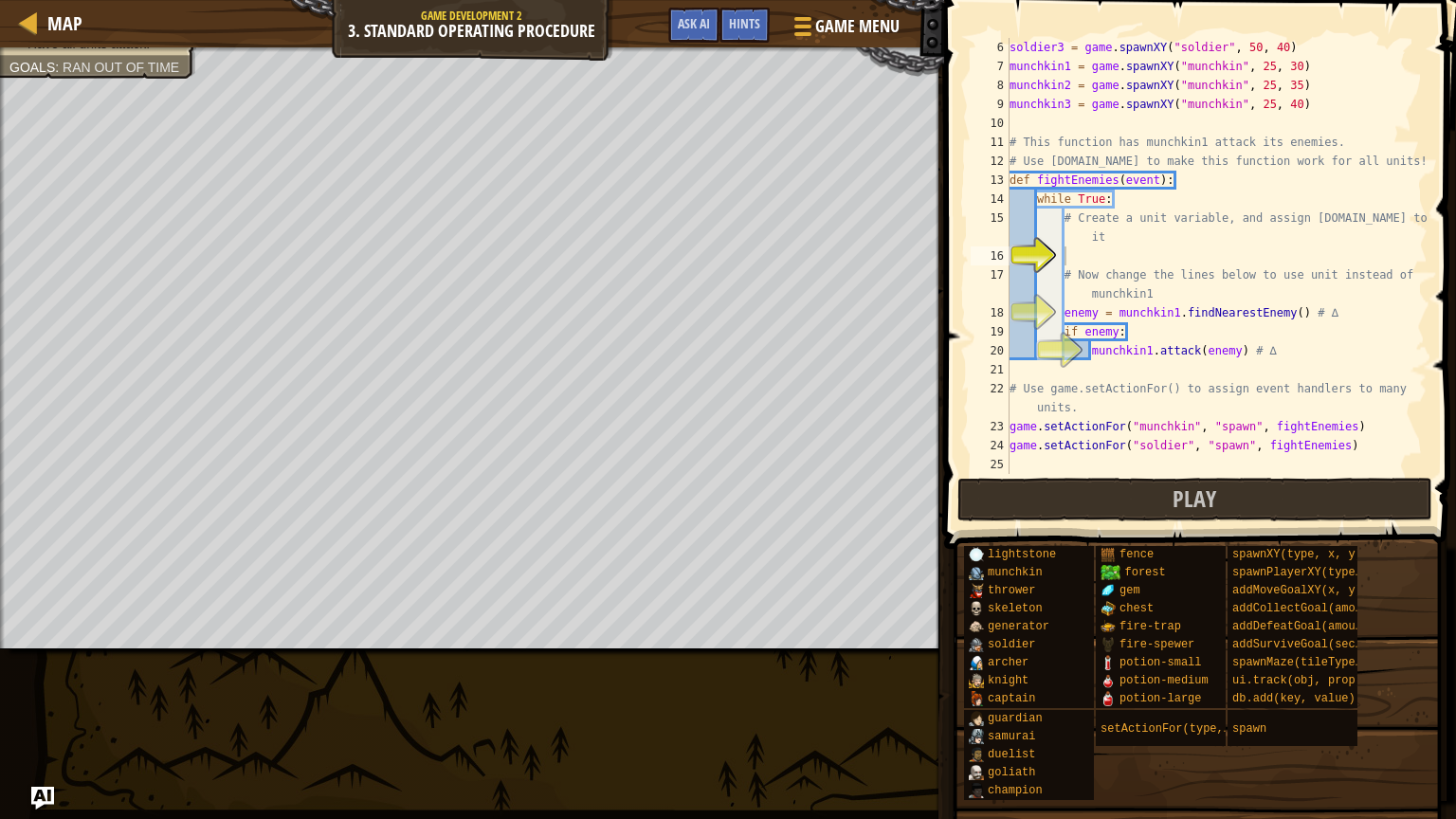
click at [1098, 250] on div "soldier3 = game . spawnXY ( "soldier" , 50 , 40 ) munchkin1 = game . spawnXY ( …" at bounding box center [1217, 275] width 422 height 474
click at [698, 22] on span "Ask AI" at bounding box center [694, 23] width 32 height 18
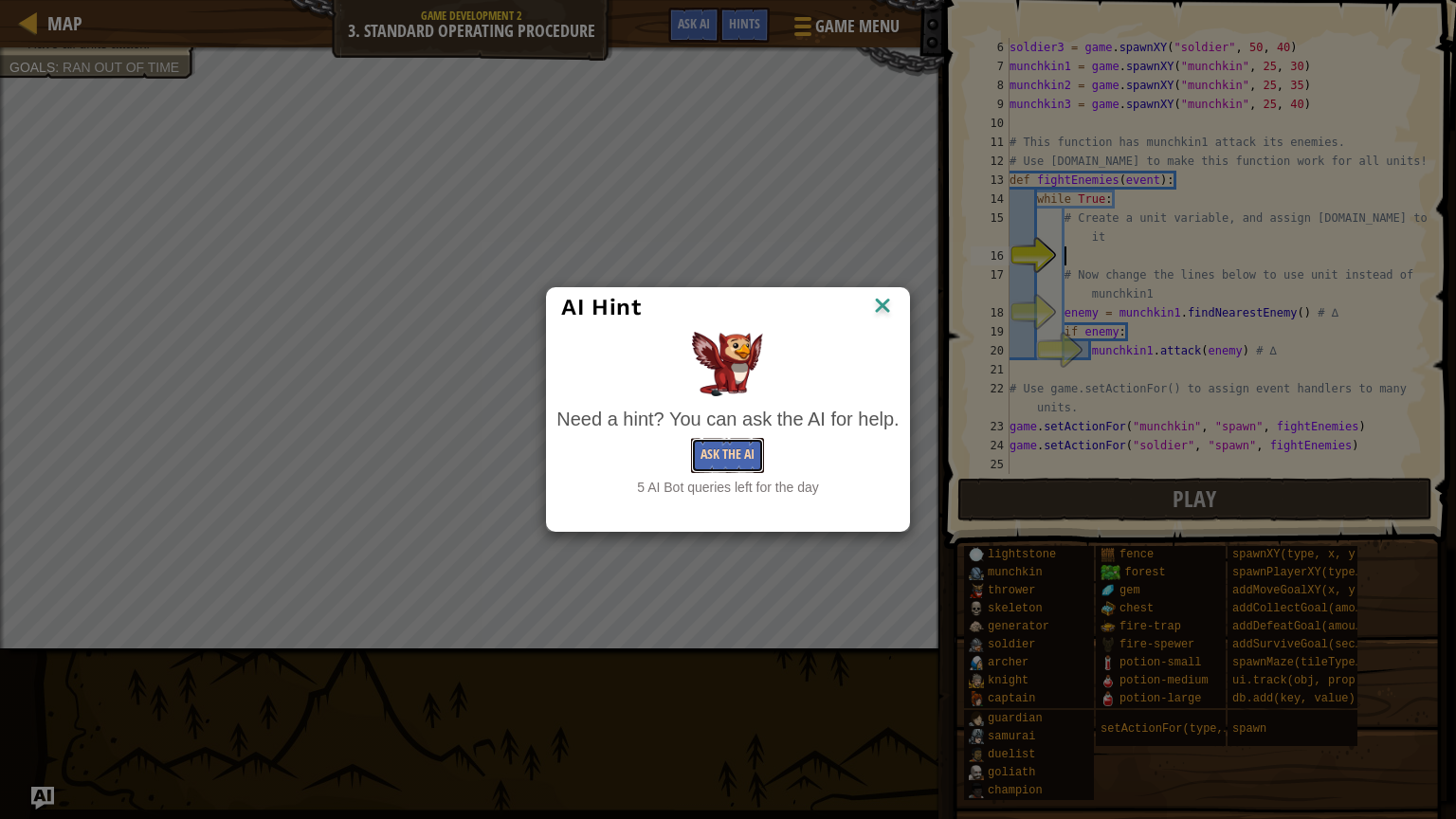
click at [714, 450] on button "Ask the AI" at bounding box center [727, 455] width 73 height 35
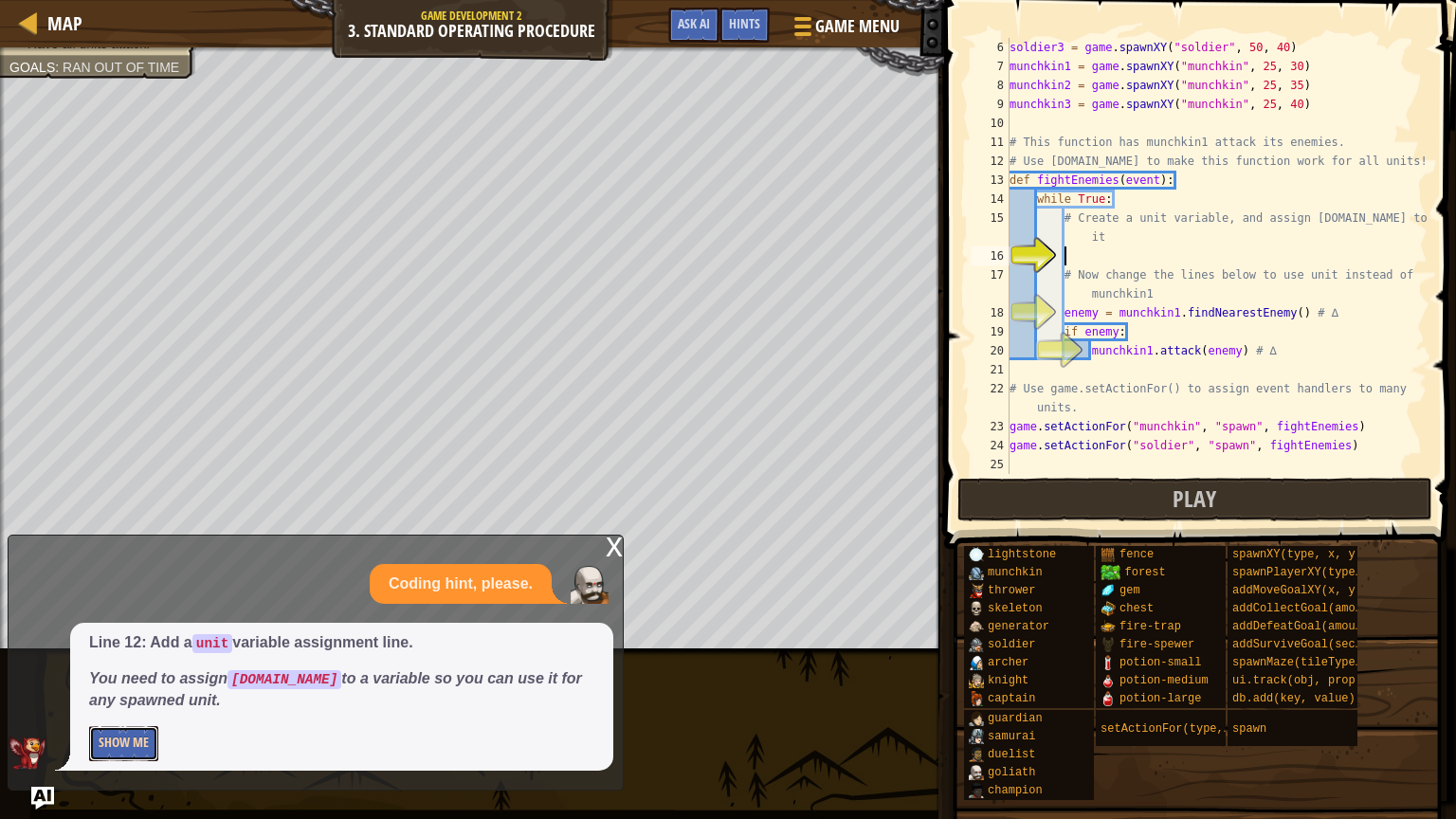
click at [105, 741] on button "Show Me" at bounding box center [123, 743] width 69 height 35
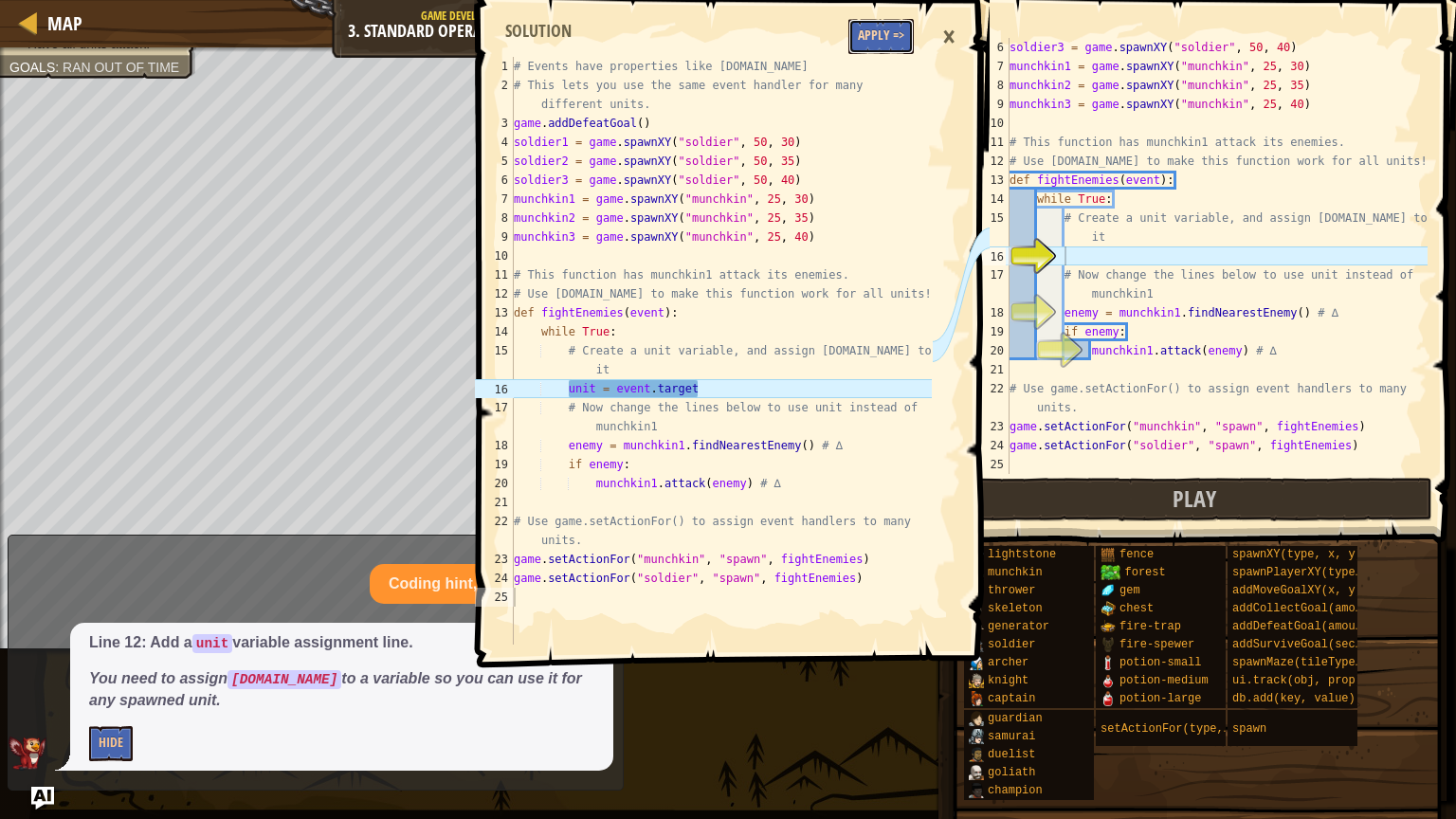
click at [875, 51] on button "Apply =>" at bounding box center [881, 36] width 65 height 35
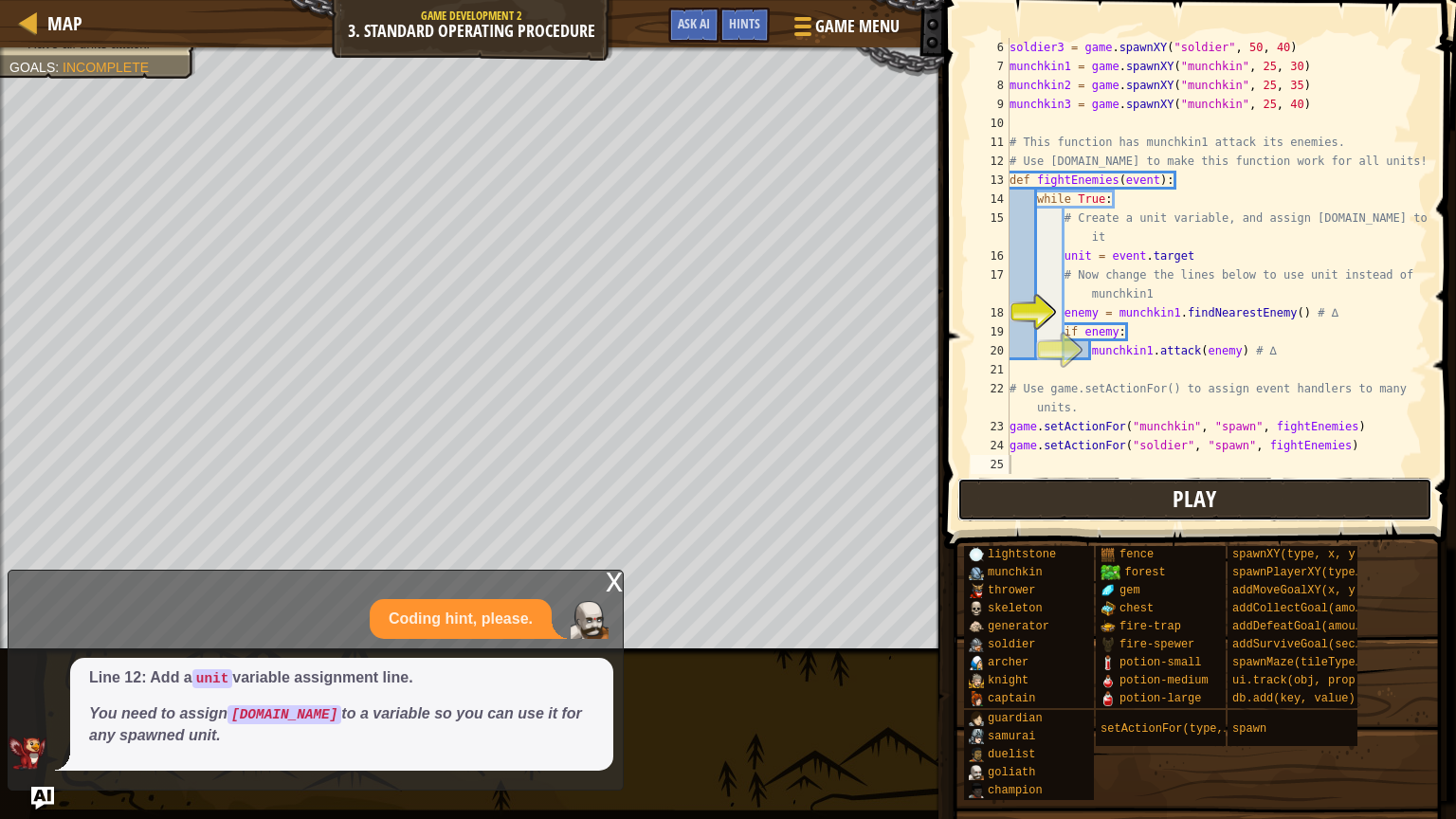
click at [1054, 488] on button "Play" at bounding box center [1195, 500] width 475 height 44
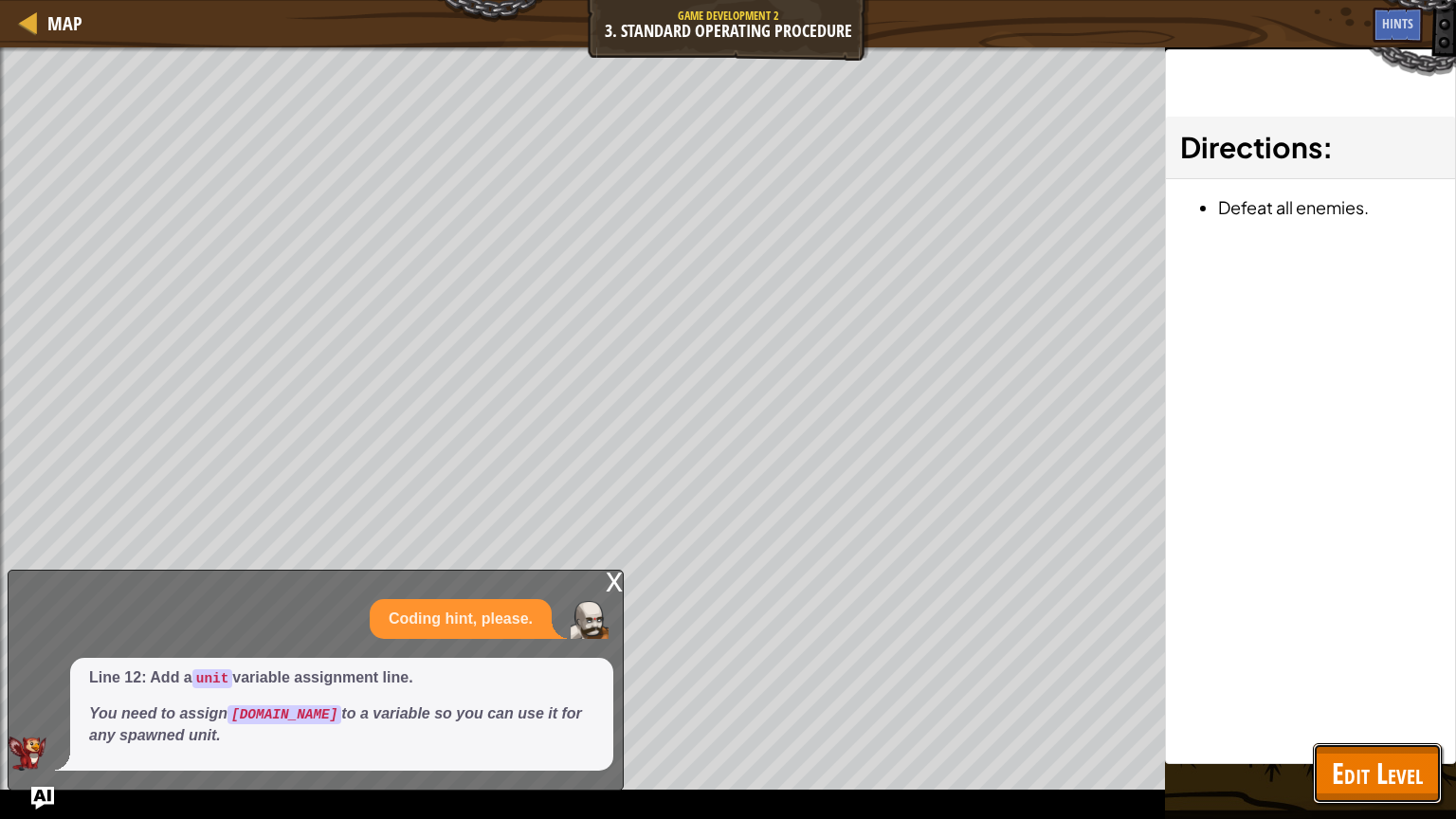
click at [1347, 763] on span "Edit Level" at bounding box center [1377, 773] width 91 height 39
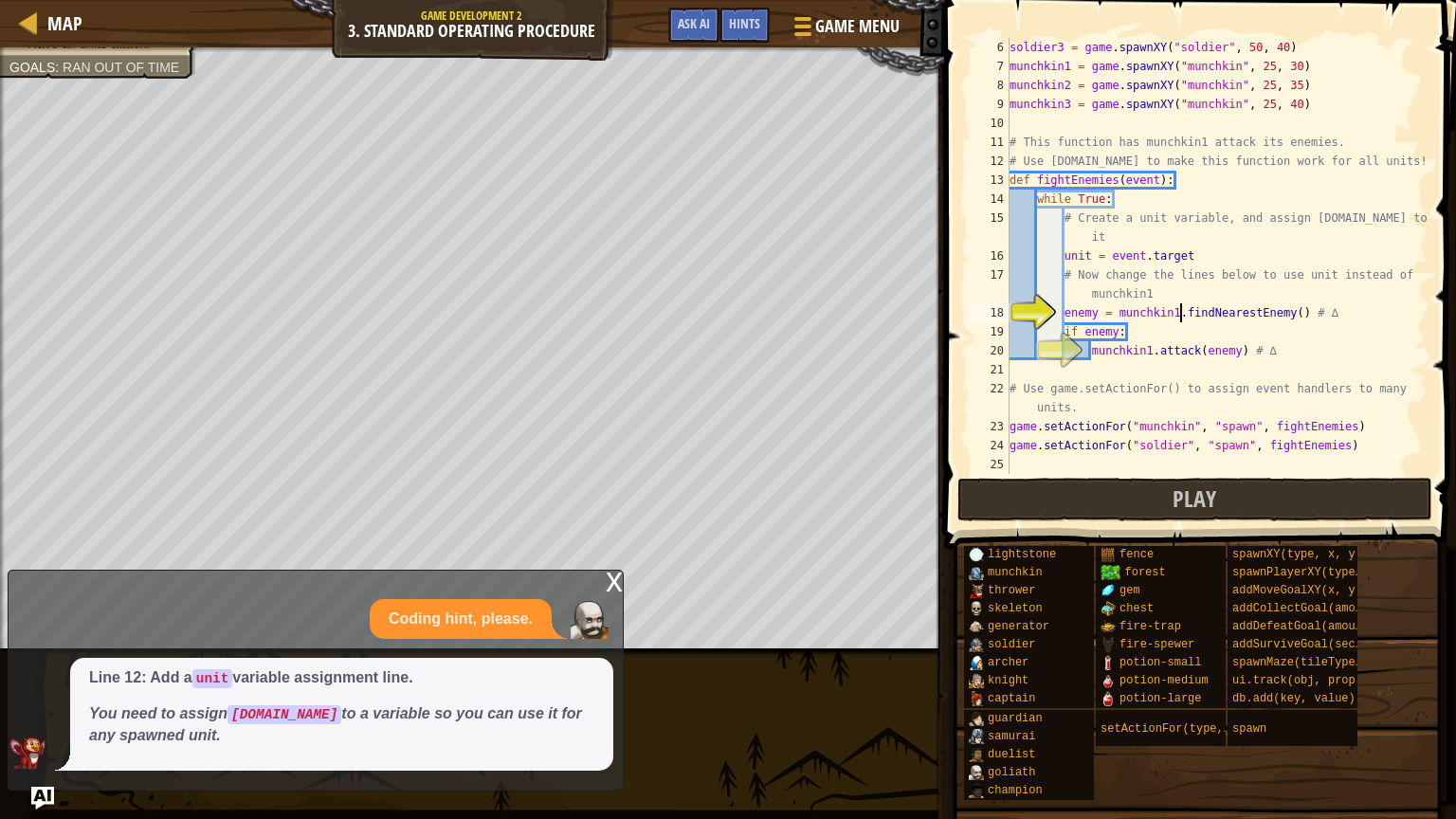
click at [1178, 308] on div "soldier3 = game . spawnXY ( "soldier" , 50 , 40 ) munchkin1 = game . spawnXY ( …" at bounding box center [1217, 275] width 422 height 474
click at [1077, 508] on button "Play" at bounding box center [1195, 500] width 475 height 44
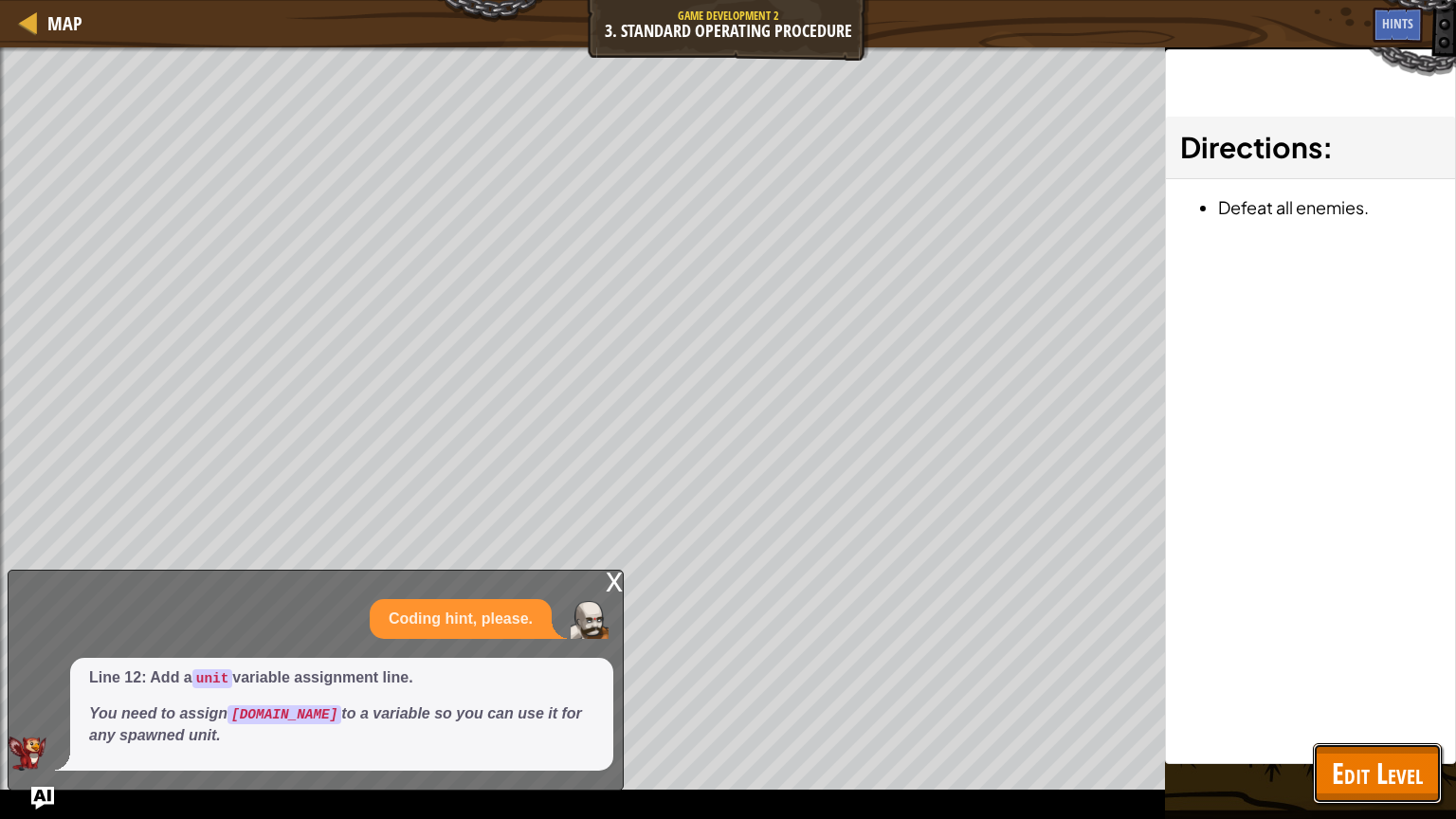
click at [1323, 760] on button "Edit Level" at bounding box center [1377, 773] width 129 height 61
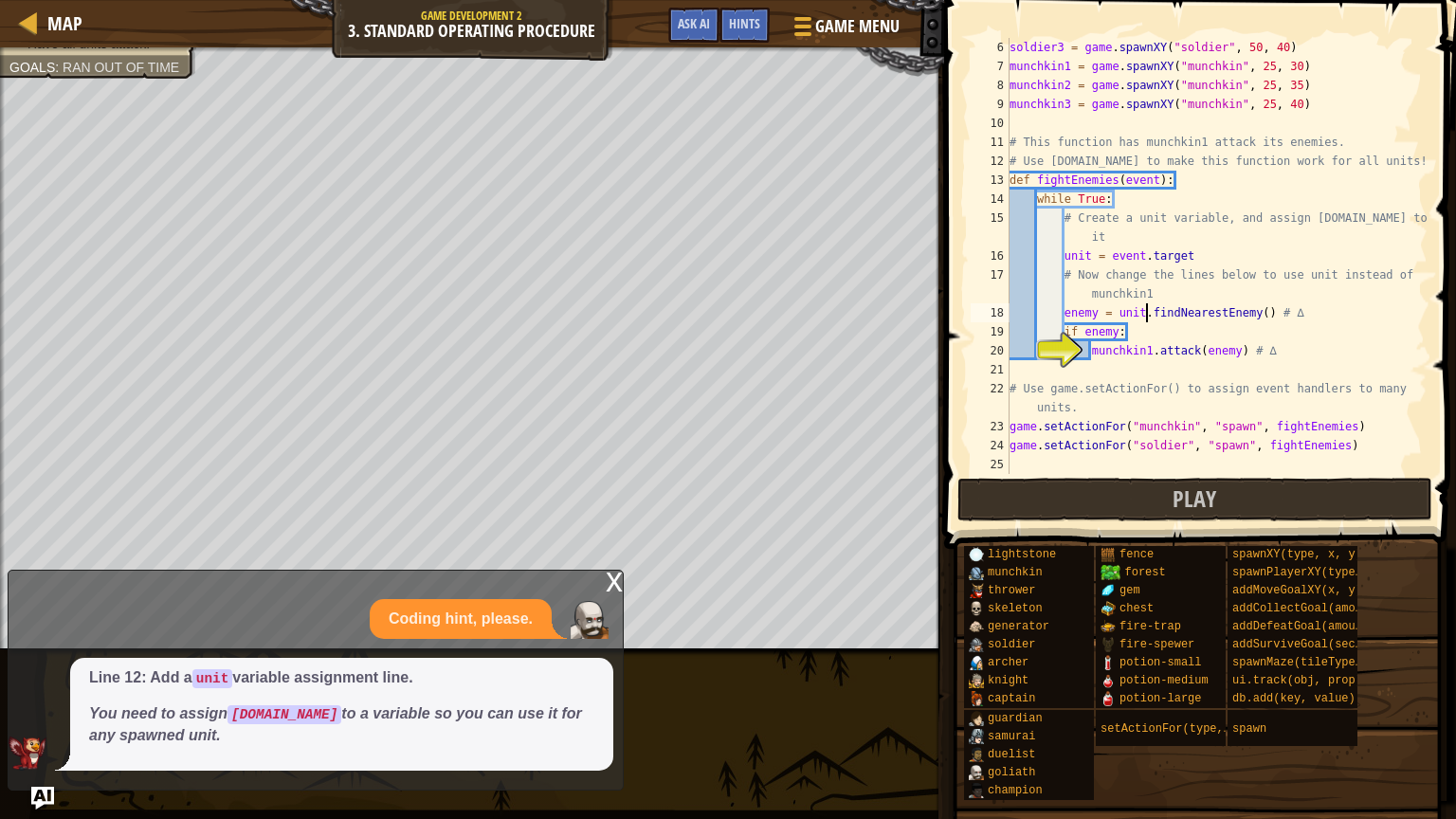
click at [1147, 314] on div "soldier3 = game . spawnXY ( "soldier" , 50 , 40 ) munchkin1 = game . spawnXY ( …" at bounding box center [1217, 275] width 422 height 474
click at [1150, 342] on div "soldier3 = game . spawnXY ( "soldier" , 50 , 40 ) munchkin1 = game . spawnXY ( …" at bounding box center [1217, 275] width 422 height 474
type textarea "unit.attack(enemy) # ∆"
click at [1137, 502] on button "Play" at bounding box center [1195, 500] width 475 height 44
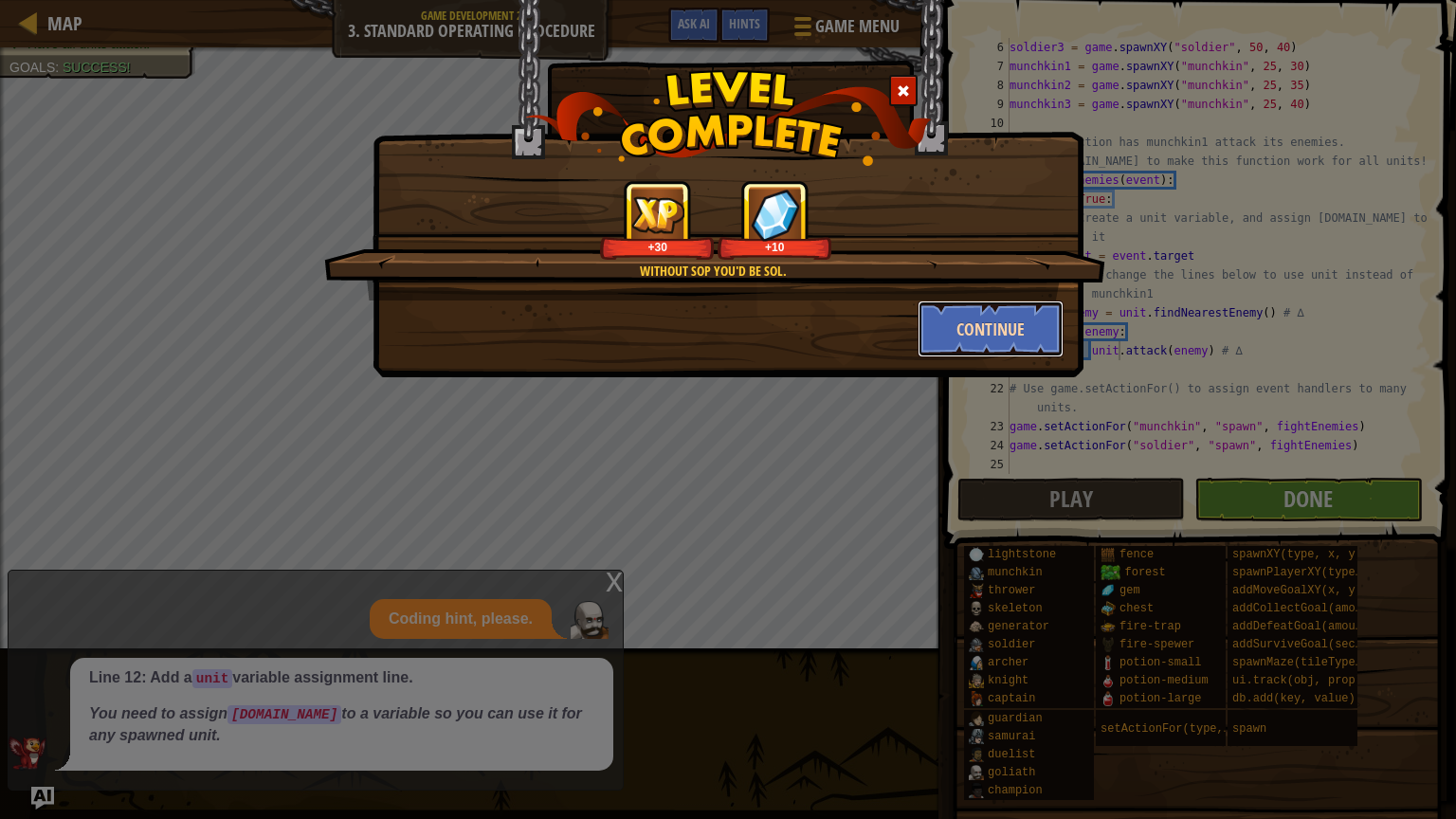
click at [966, 333] on button "Continue" at bounding box center [991, 329] width 147 height 57
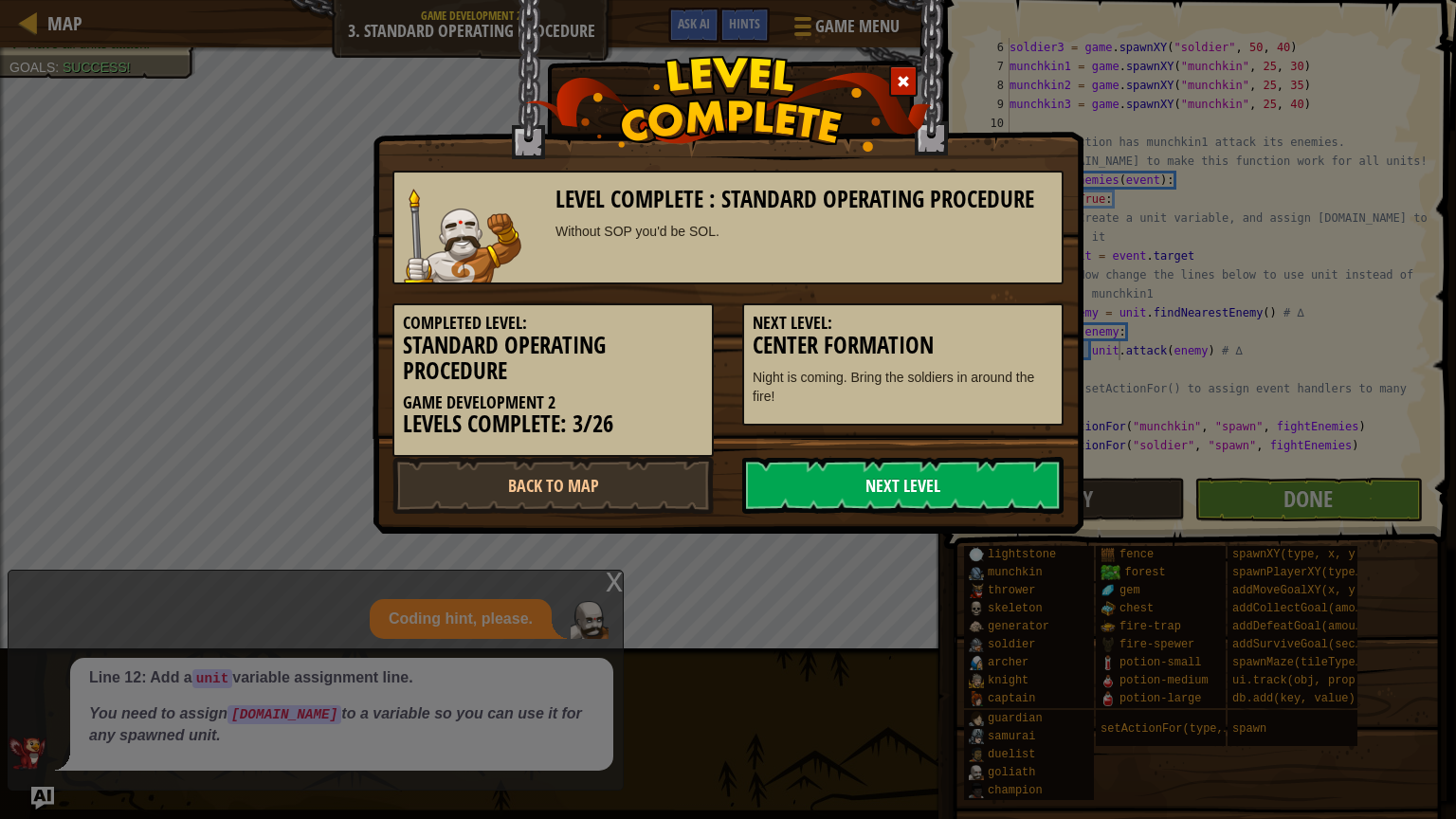
click at [958, 499] on link "Next Level" at bounding box center [902, 485] width 321 height 57
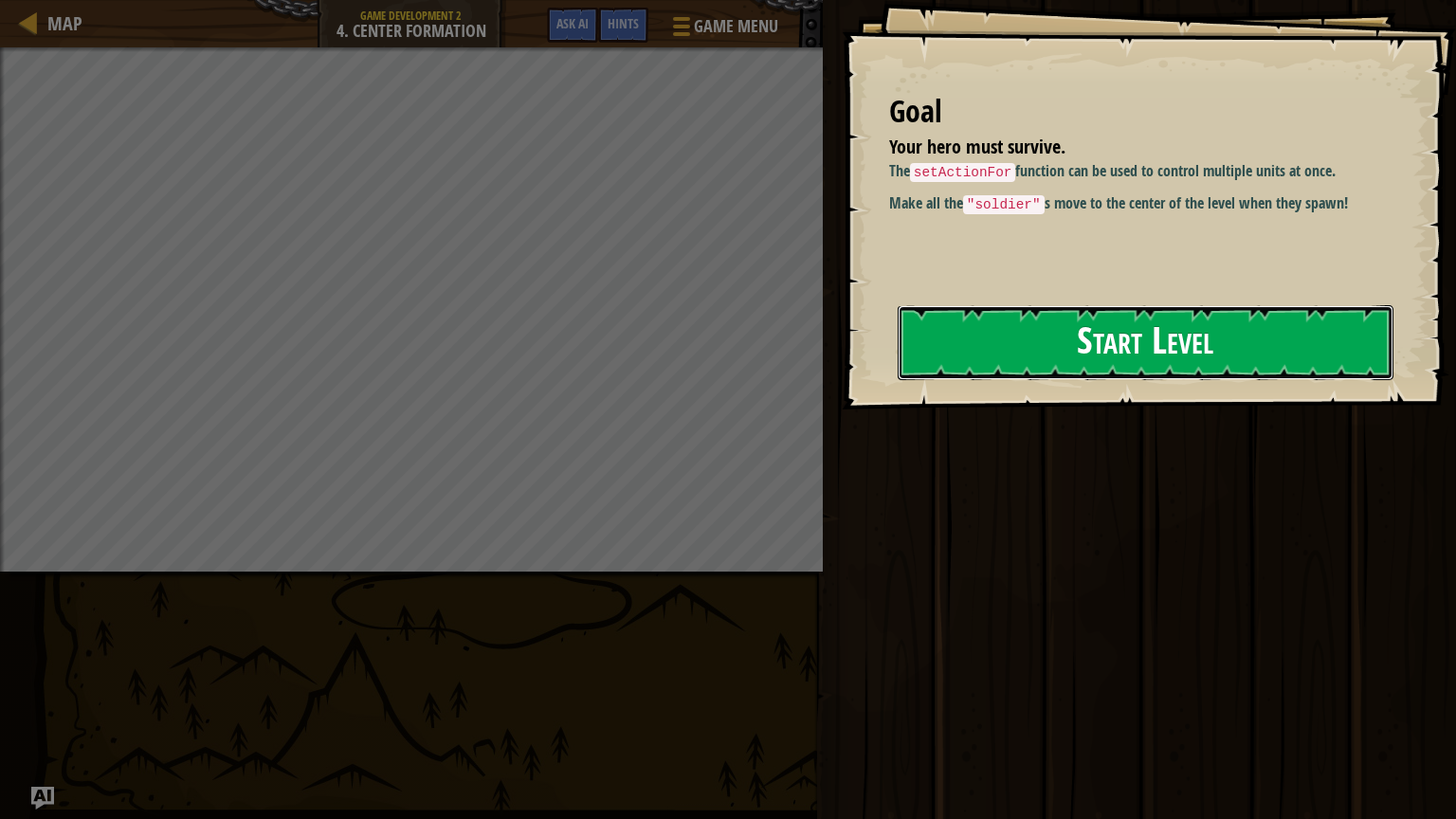
click at [985, 340] on button "Start Level" at bounding box center [1146, 342] width 496 height 75
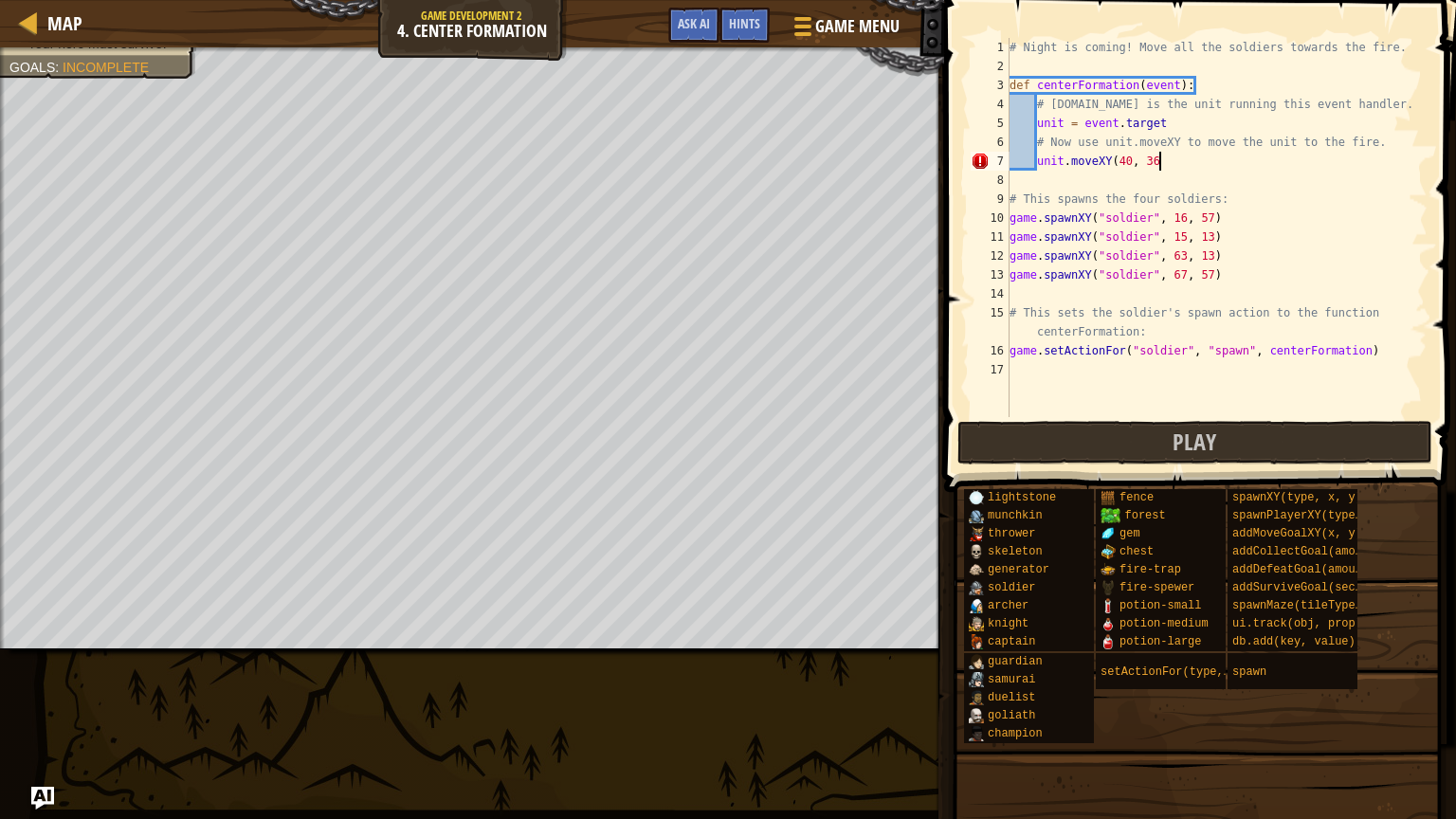
scroll to position [9, 11]
type textarea "unit.moveXY(40, 36)"
click at [1125, 438] on button "Play" at bounding box center [1195, 443] width 475 height 44
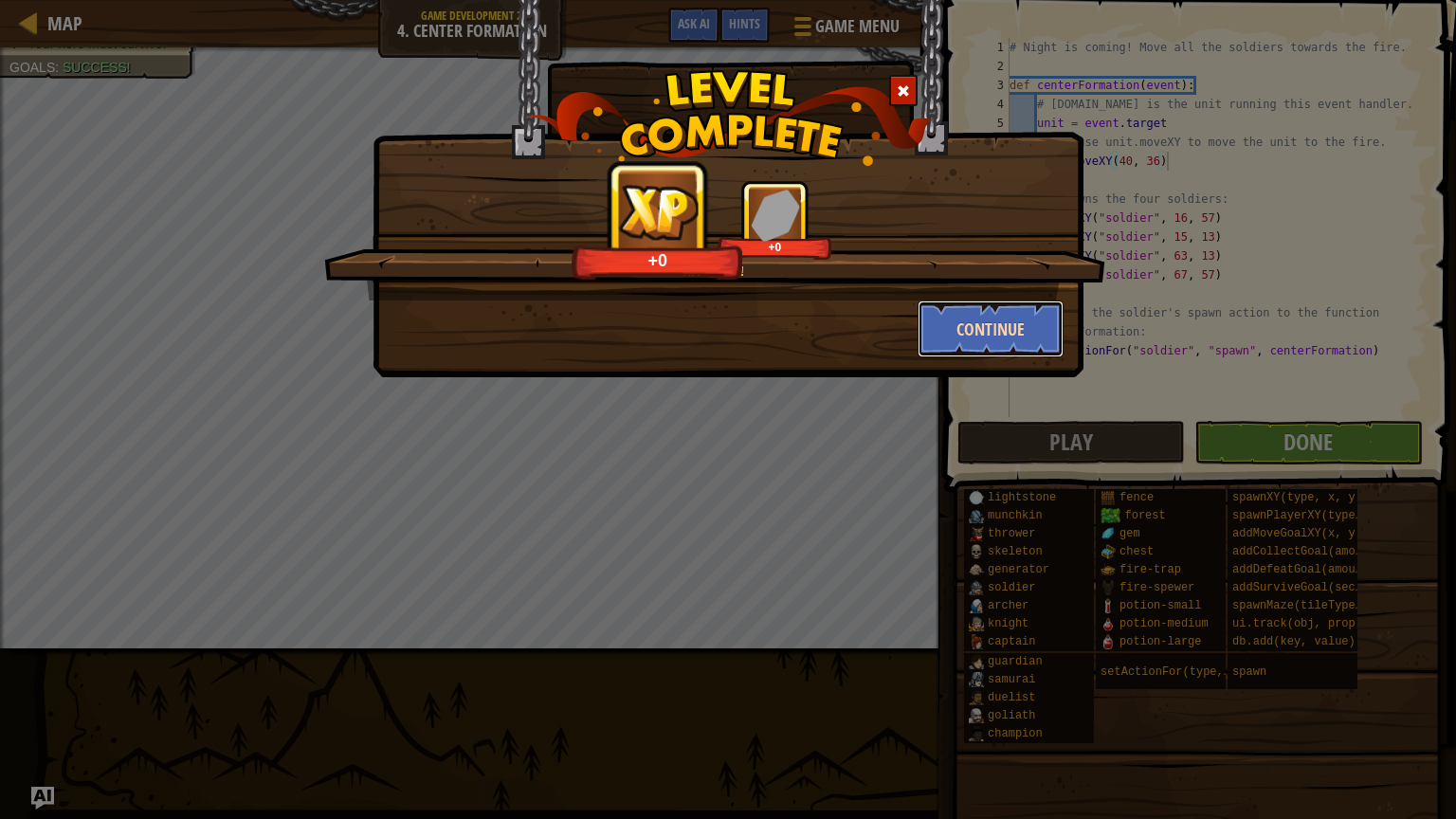
click at [968, 330] on button "Continue" at bounding box center [991, 329] width 147 height 57
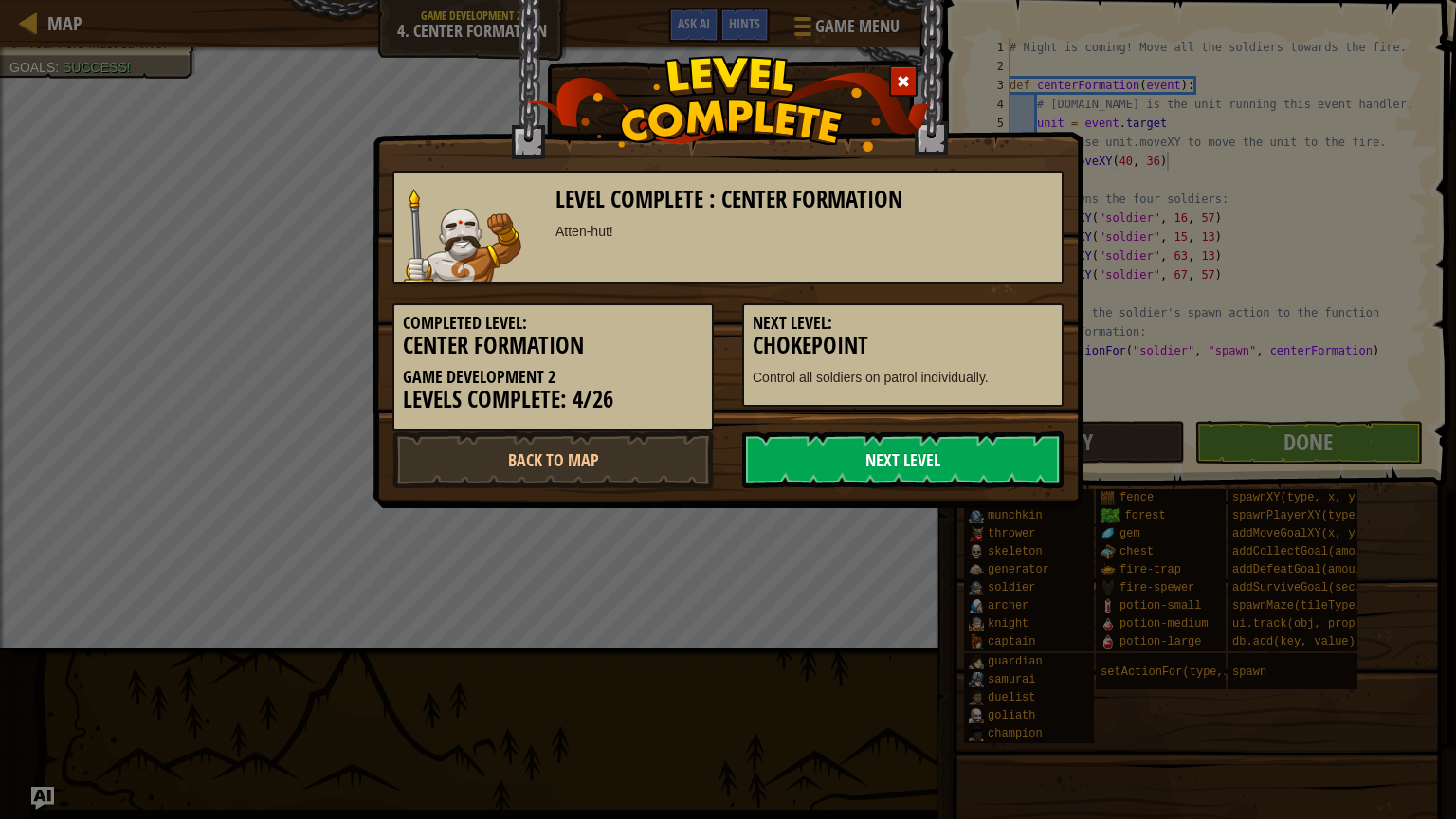
click at [831, 476] on link "Next Level" at bounding box center [902, 459] width 321 height 57
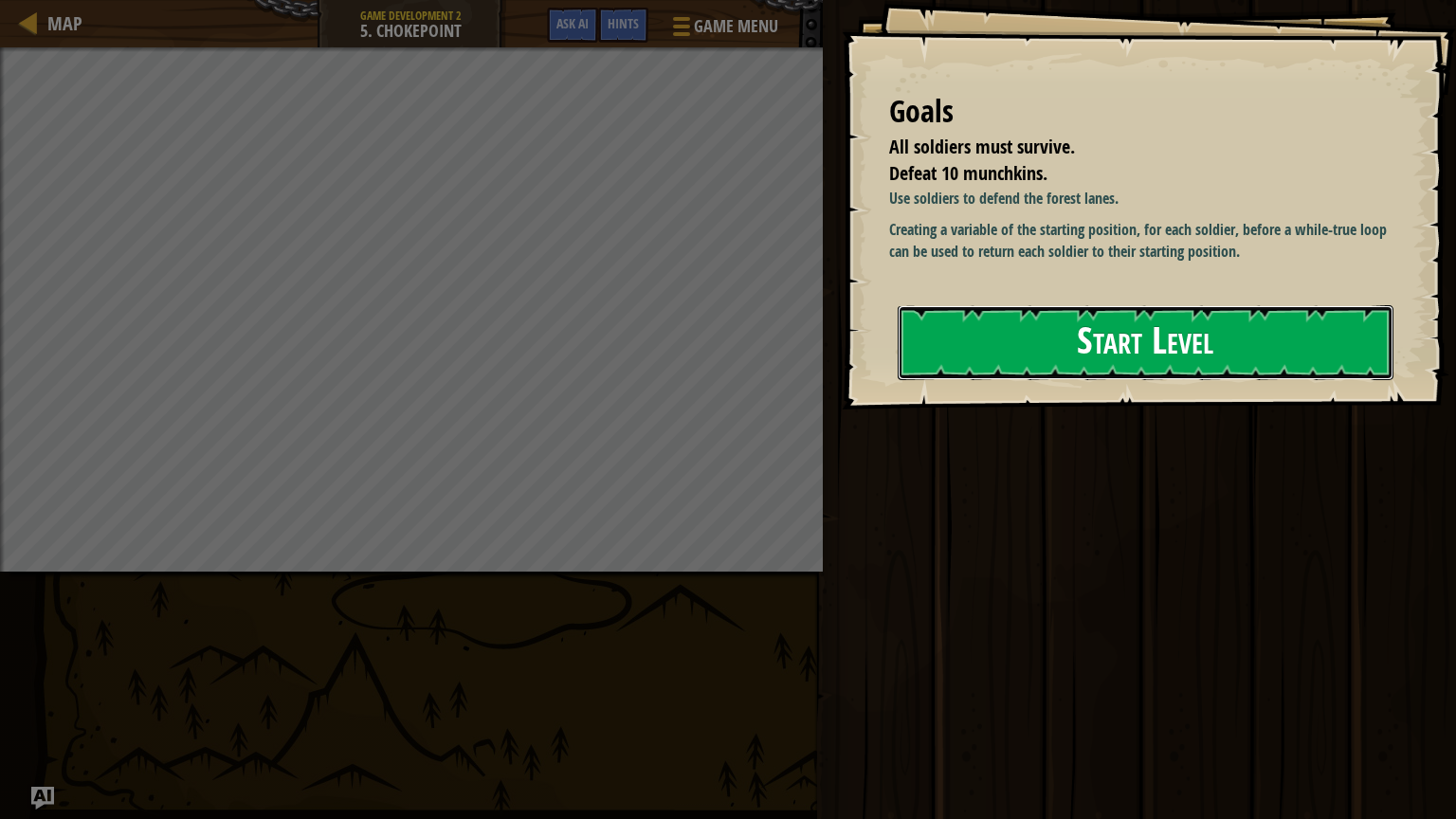
click at [1001, 351] on button "Start Level" at bounding box center [1146, 342] width 496 height 75
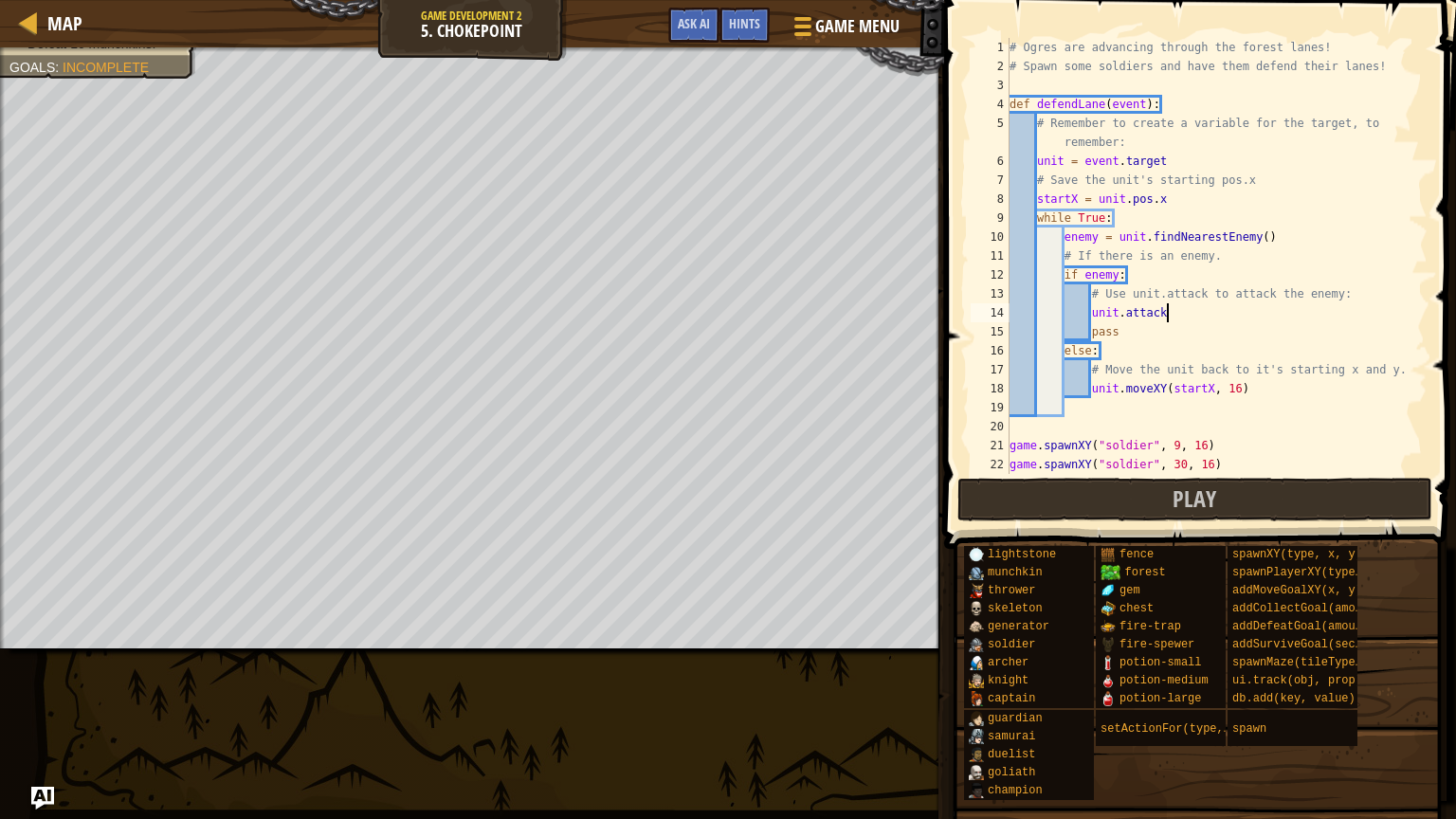
scroll to position [9, 11]
type textarea "unit.attack(enemy)"
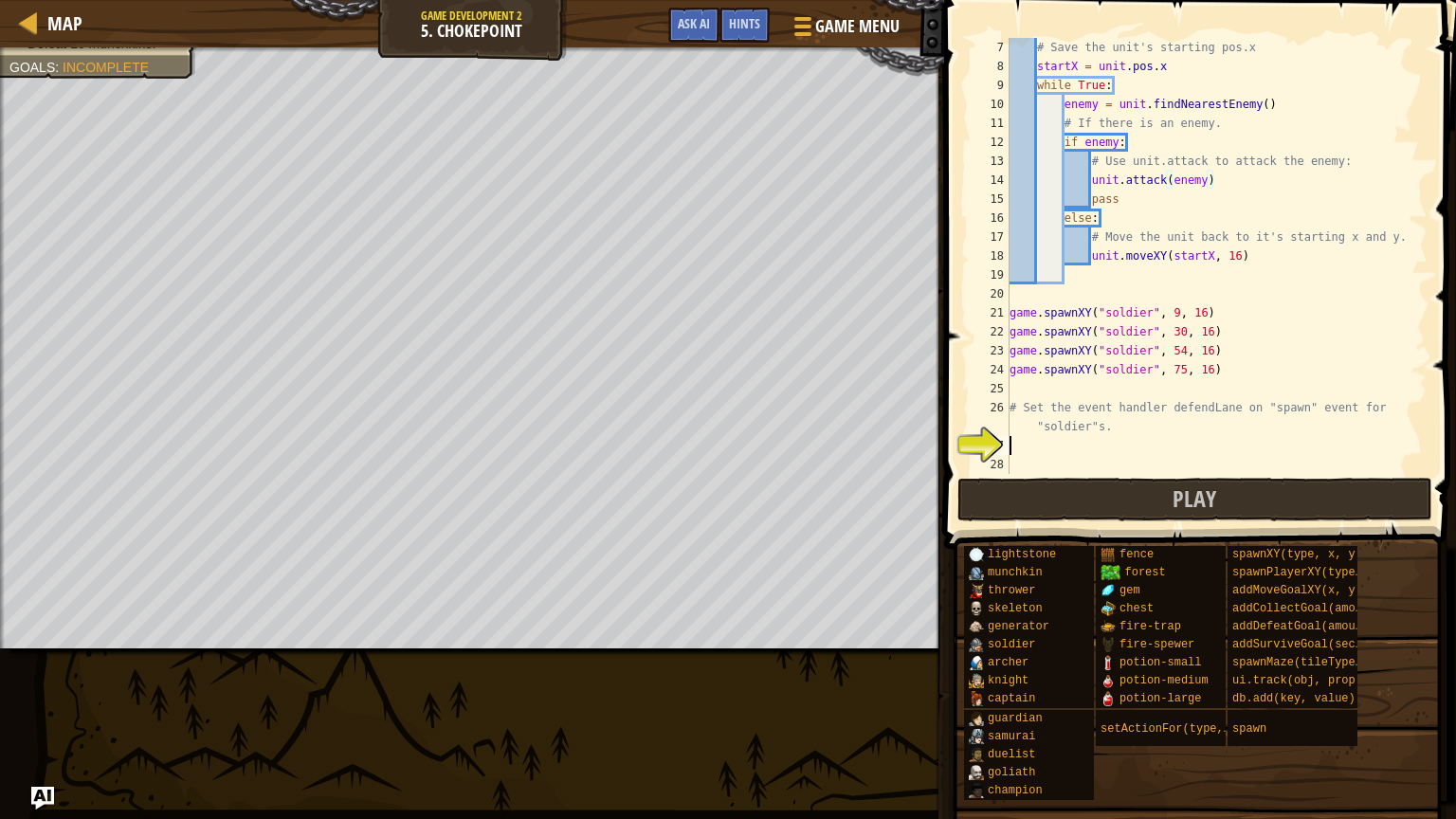
click at [1030, 441] on div "# Save the unit's starting pos.x startX = unit . pos . x while True : enemy = u…" at bounding box center [1217, 275] width 422 height 474
click at [1078, 503] on button "Play" at bounding box center [1195, 500] width 475 height 44
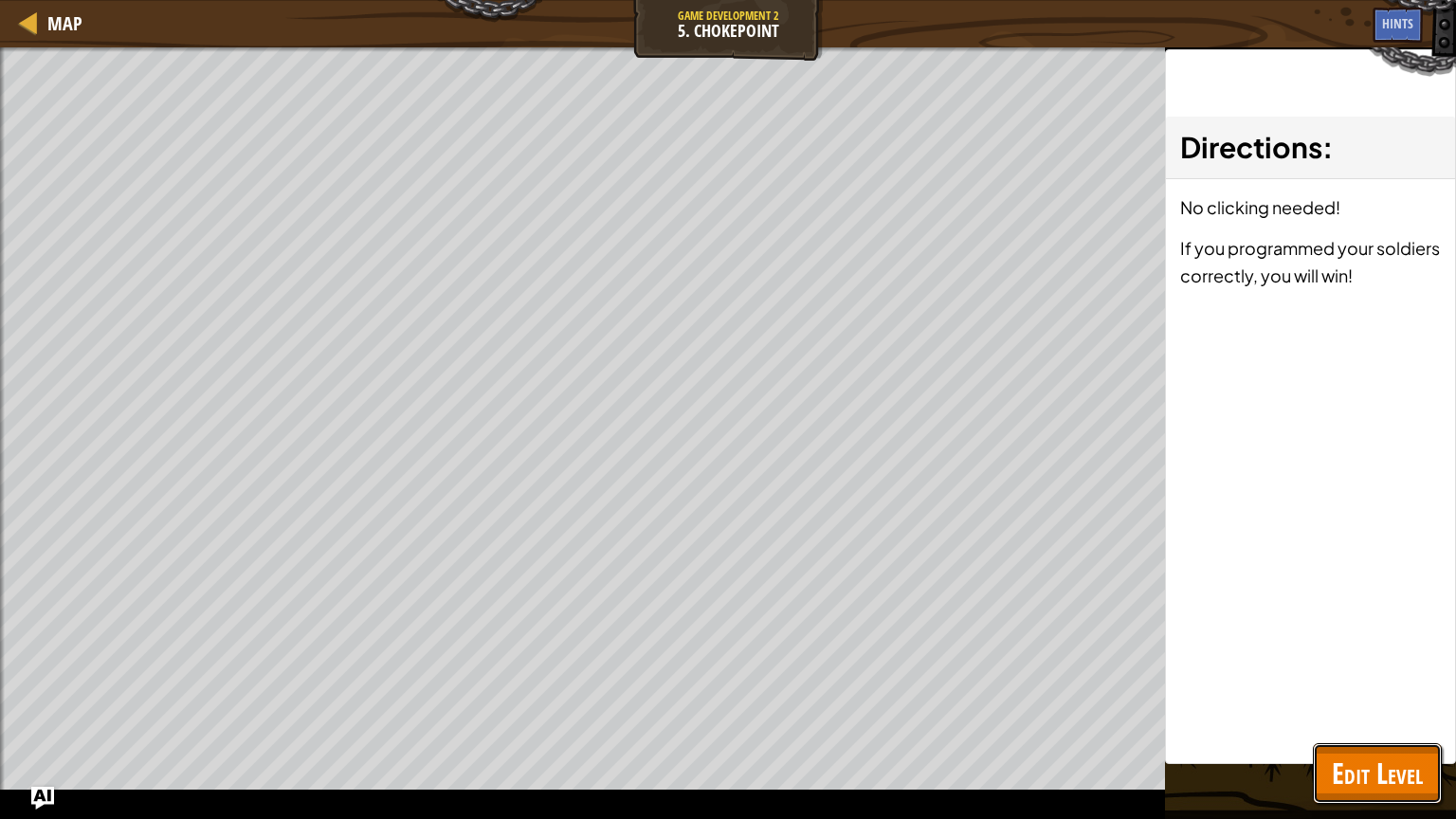
click at [1337, 766] on span "Edit Level" at bounding box center [1377, 773] width 91 height 39
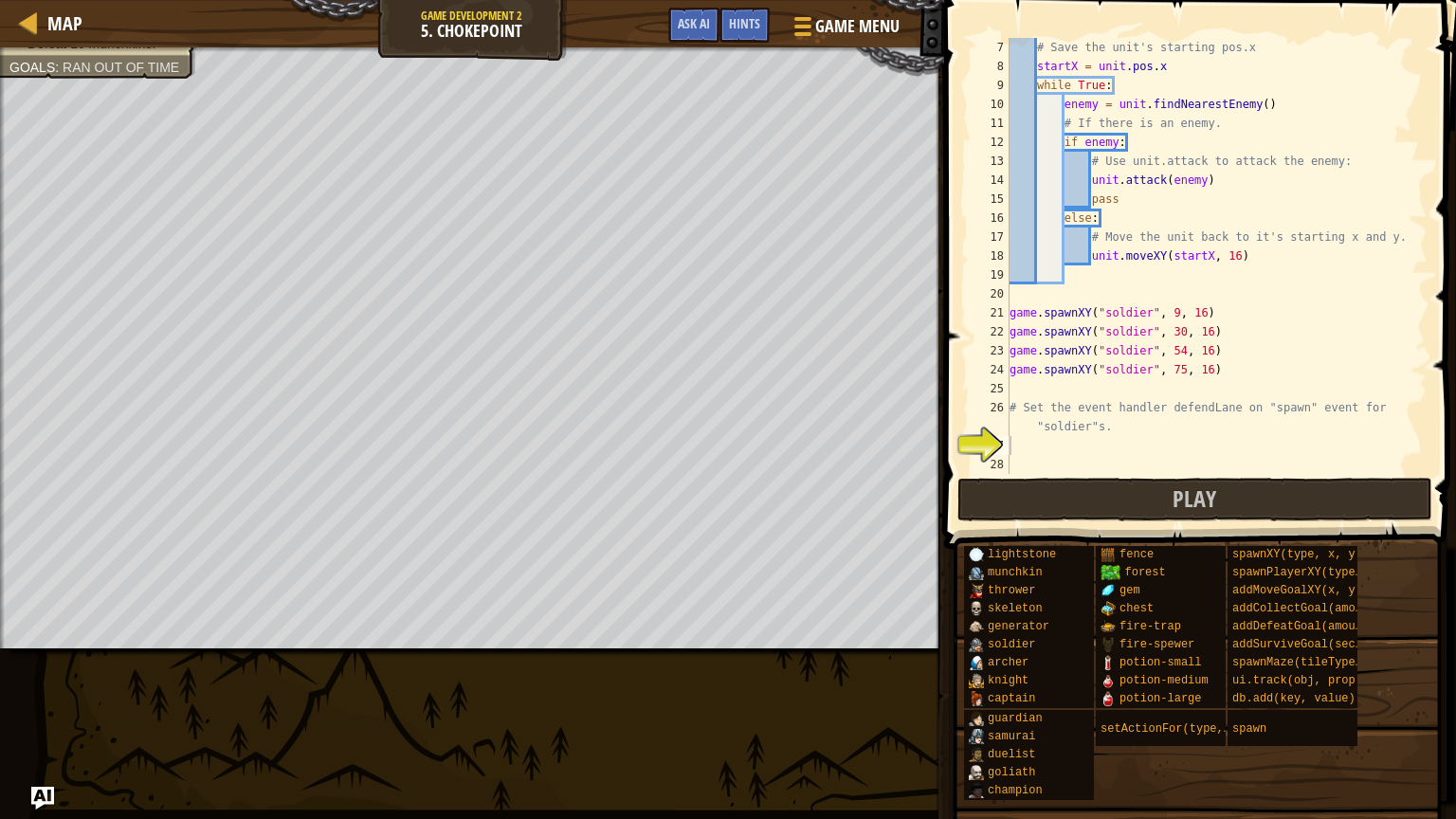
click at [1047, 452] on div "# Save the unit's starting pos.x startX = unit . pos . x while True : enemy = u…" at bounding box center [1217, 275] width 422 height 474
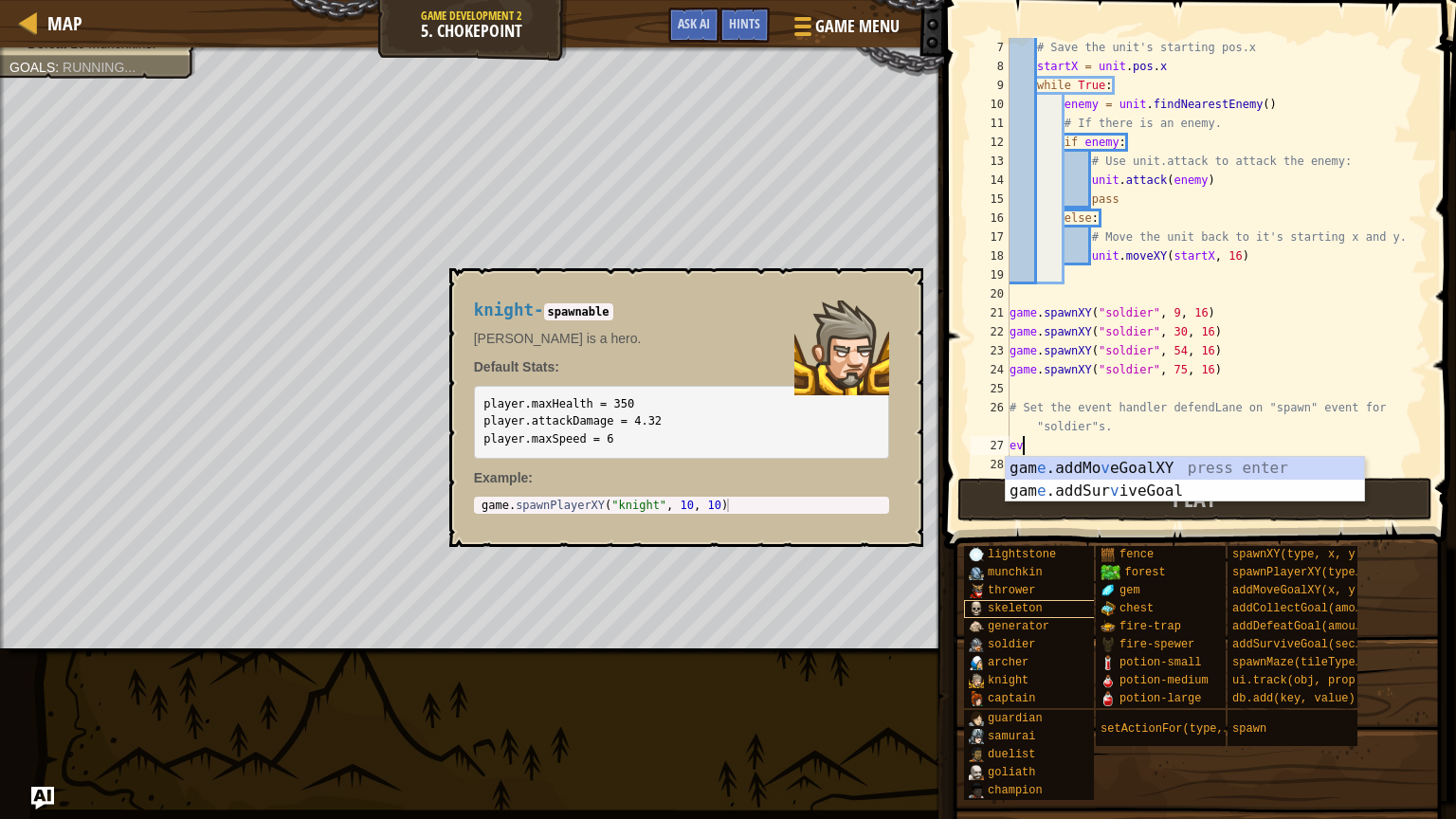
type textarea "e"
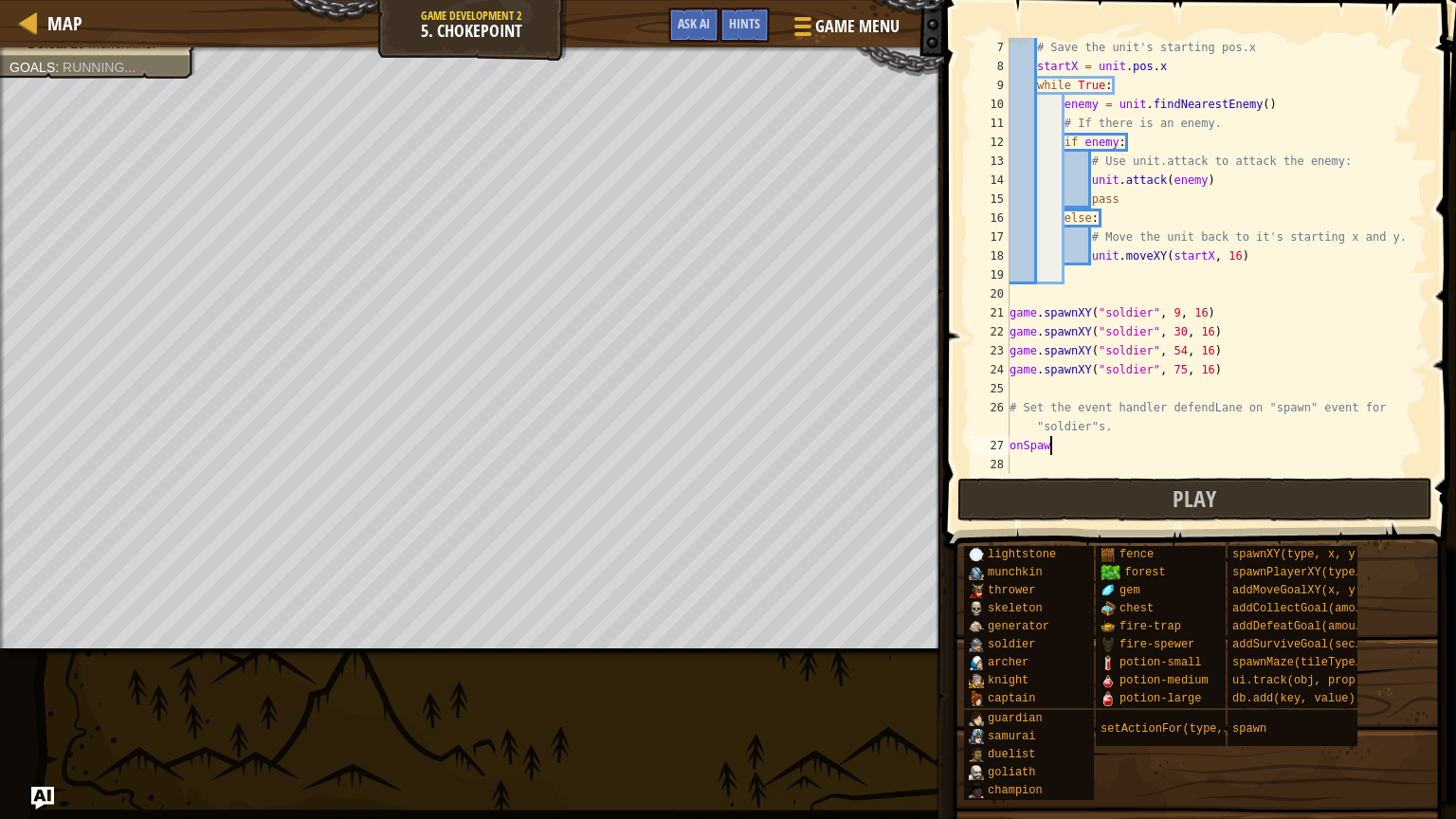
scroll to position [9, 3]
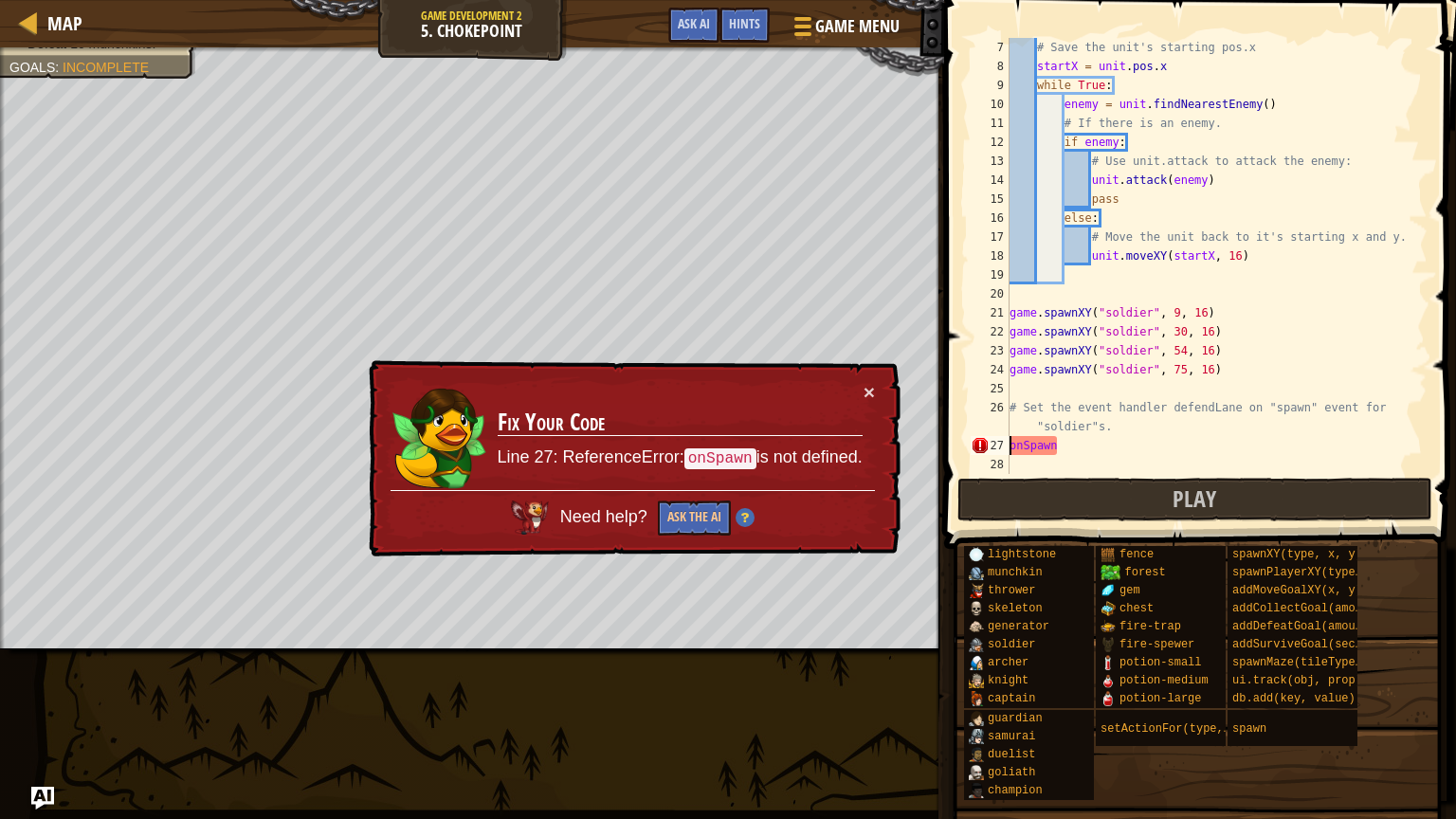
click at [1013, 443] on div "# Save the unit's starting pos.x startX = unit . pos . x while True : enemy = u…" at bounding box center [1217, 275] width 422 height 474
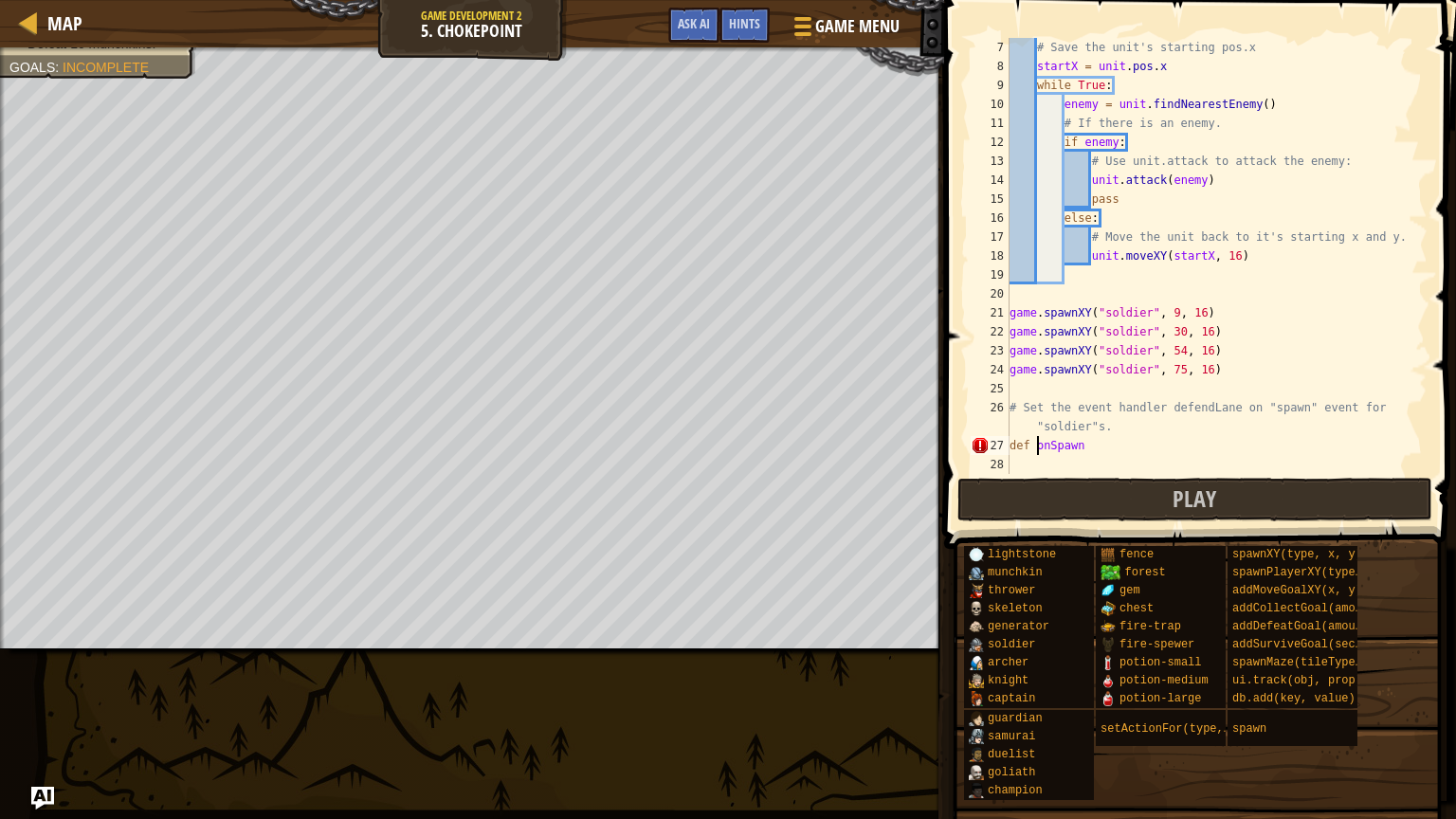
scroll to position [9, 1]
click at [1080, 447] on div "# Save the unit's starting pos.x startX = unit . pos . x while True : enemy = u…" at bounding box center [1217, 275] width 422 height 474
click at [1091, 447] on div "# Save the unit's starting pos.x startX = unit . pos . x while True : enemy = u…" at bounding box center [1217, 275] width 422 height 474
type textarea "def onSpawn(defendLane)"
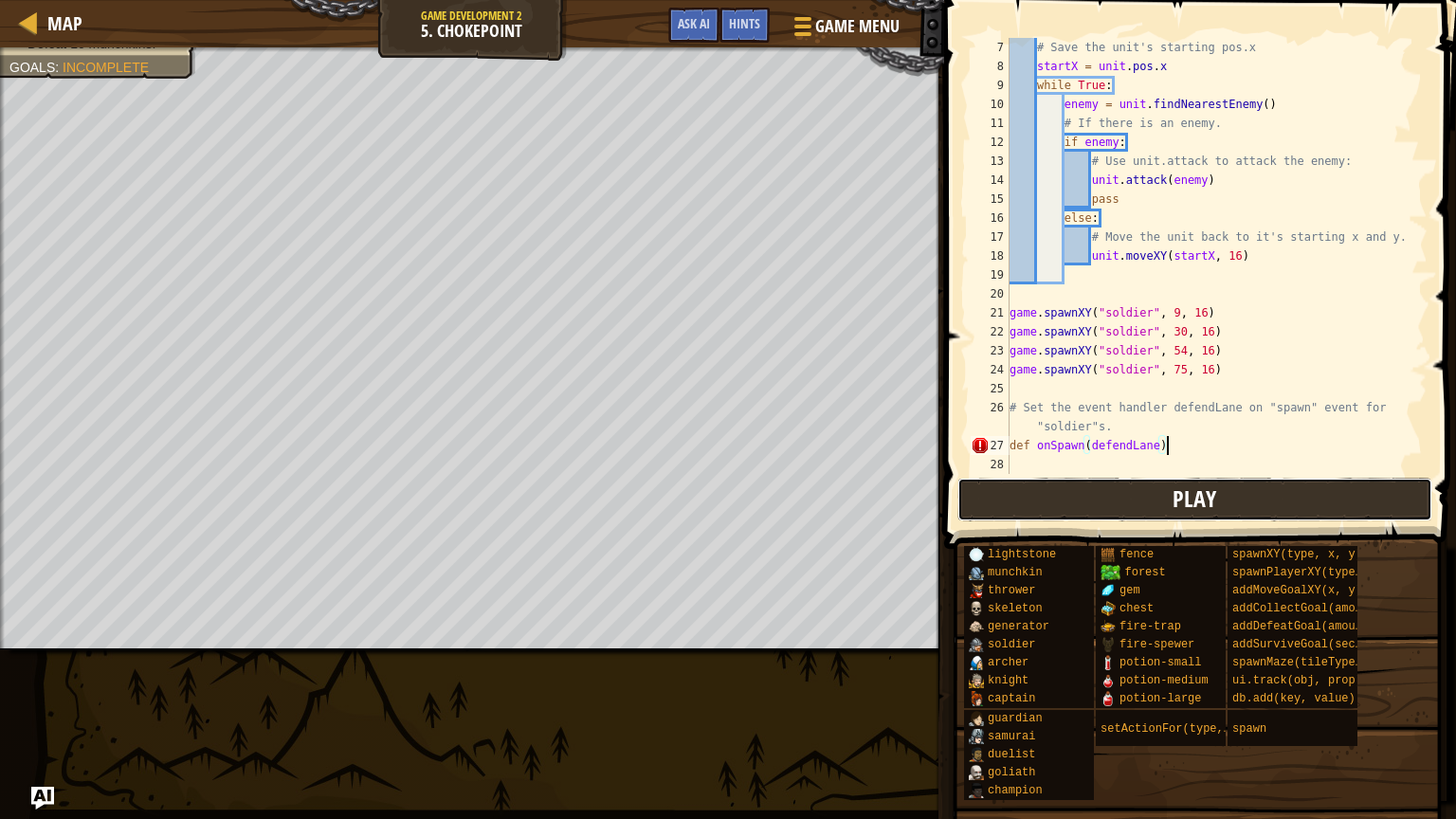
click at [1236, 487] on button "Play" at bounding box center [1195, 500] width 475 height 44
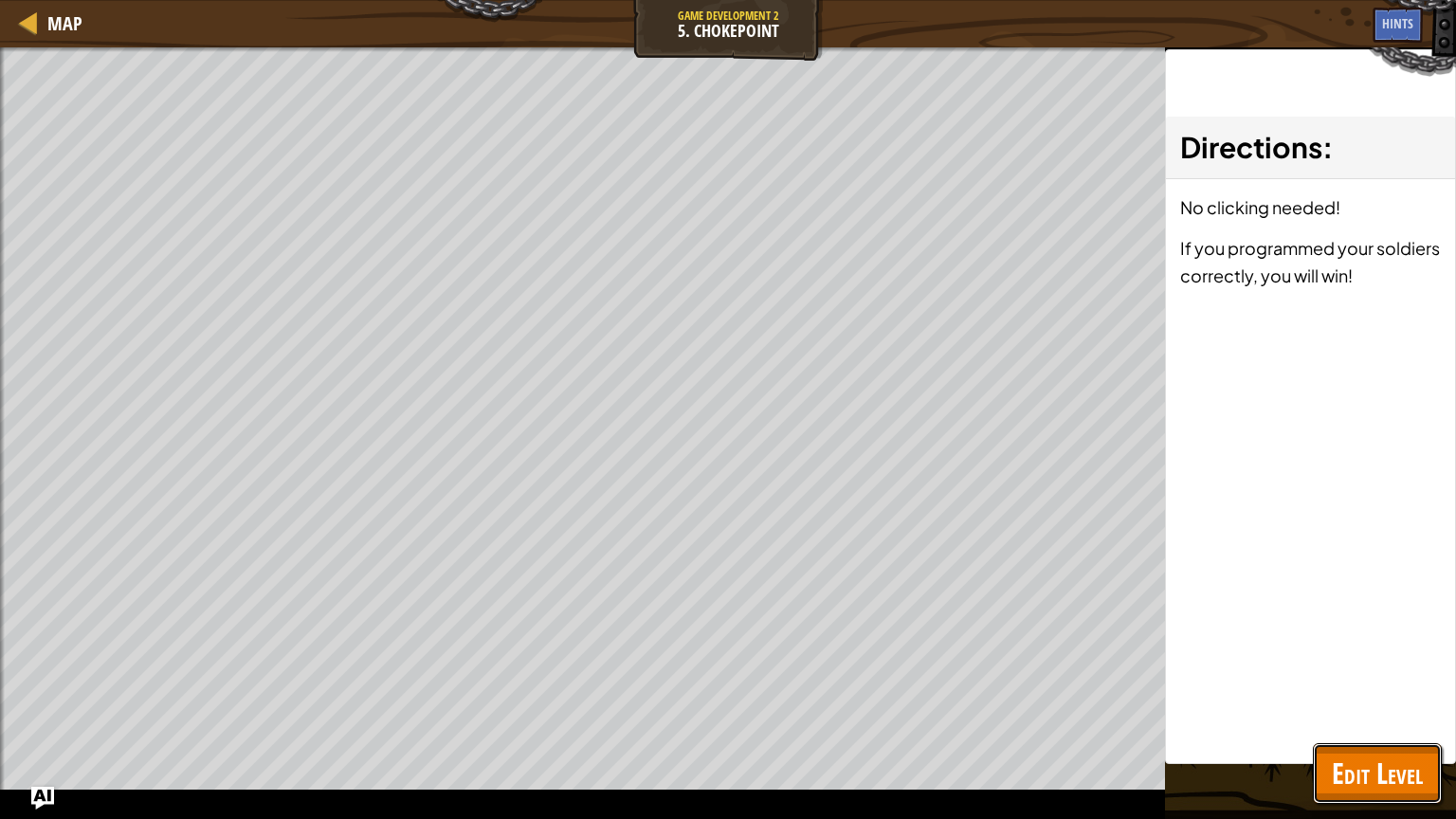
click at [1390, 774] on span "Edit Level" at bounding box center [1377, 773] width 91 height 39
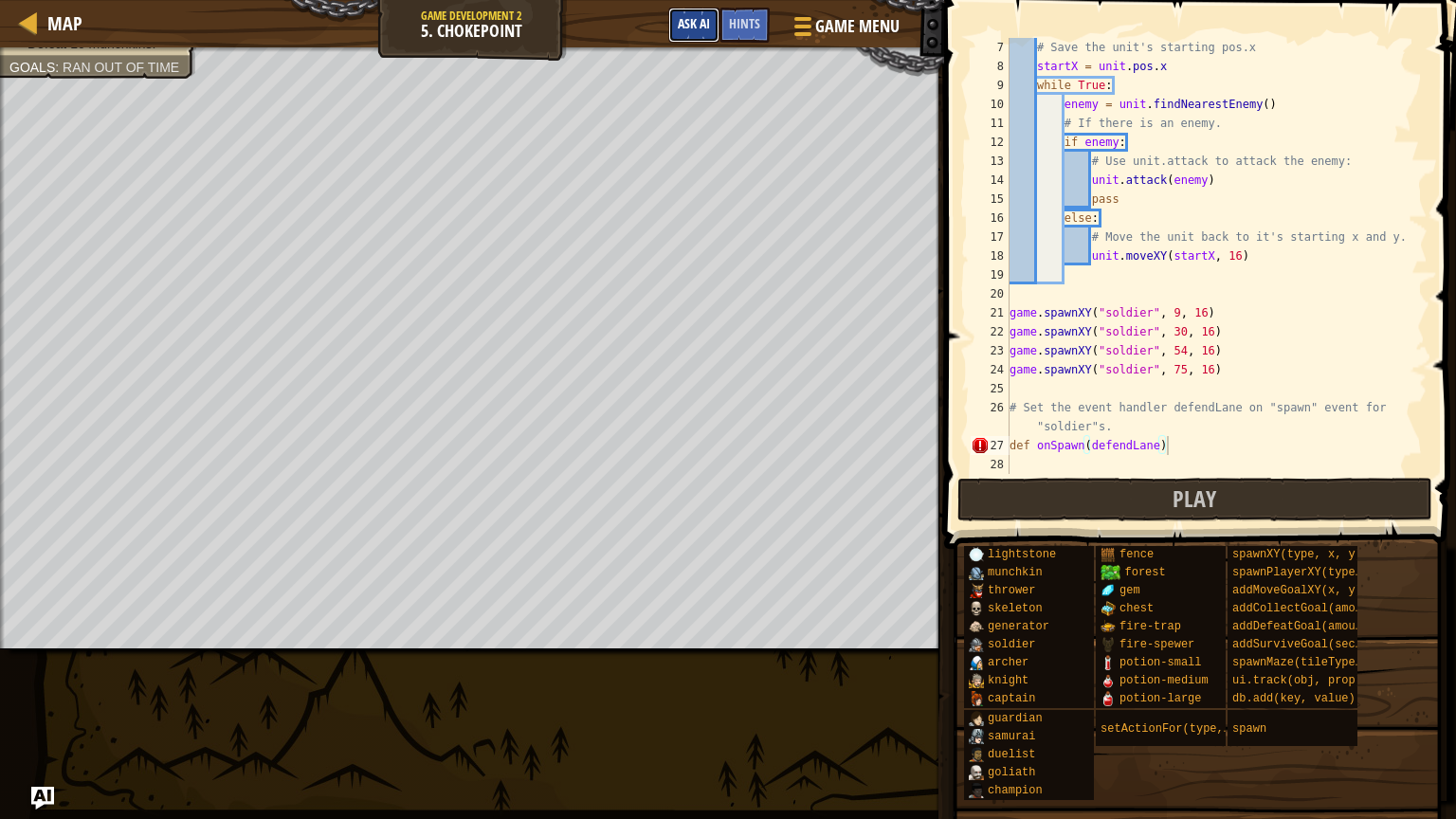
click at [704, 31] on button "Ask AI" at bounding box center [693, 25] width 51 height 35
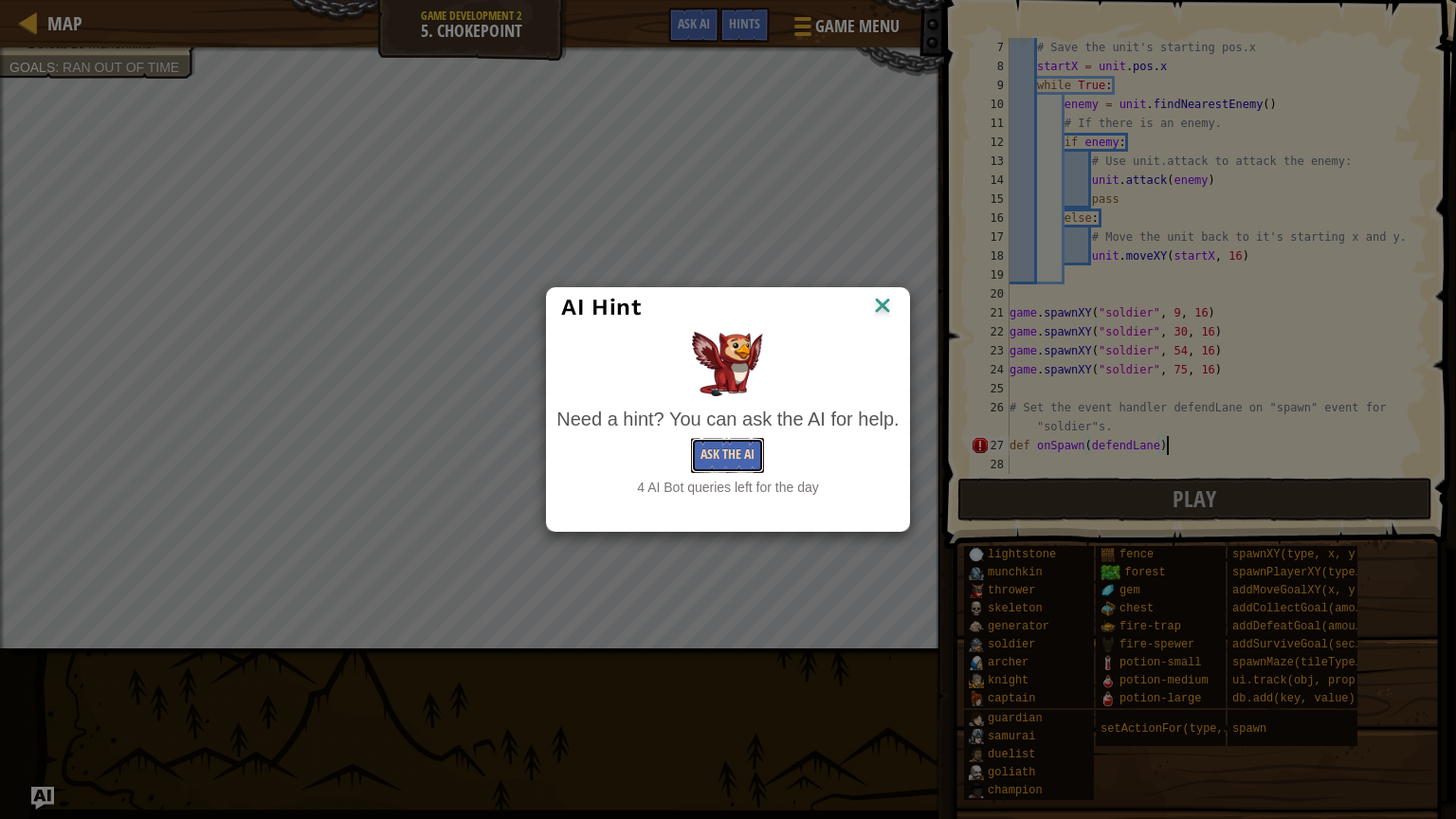
click at [721, 451] on button "Ask the AI" at bounding box center [727, 455] width 73 height 35
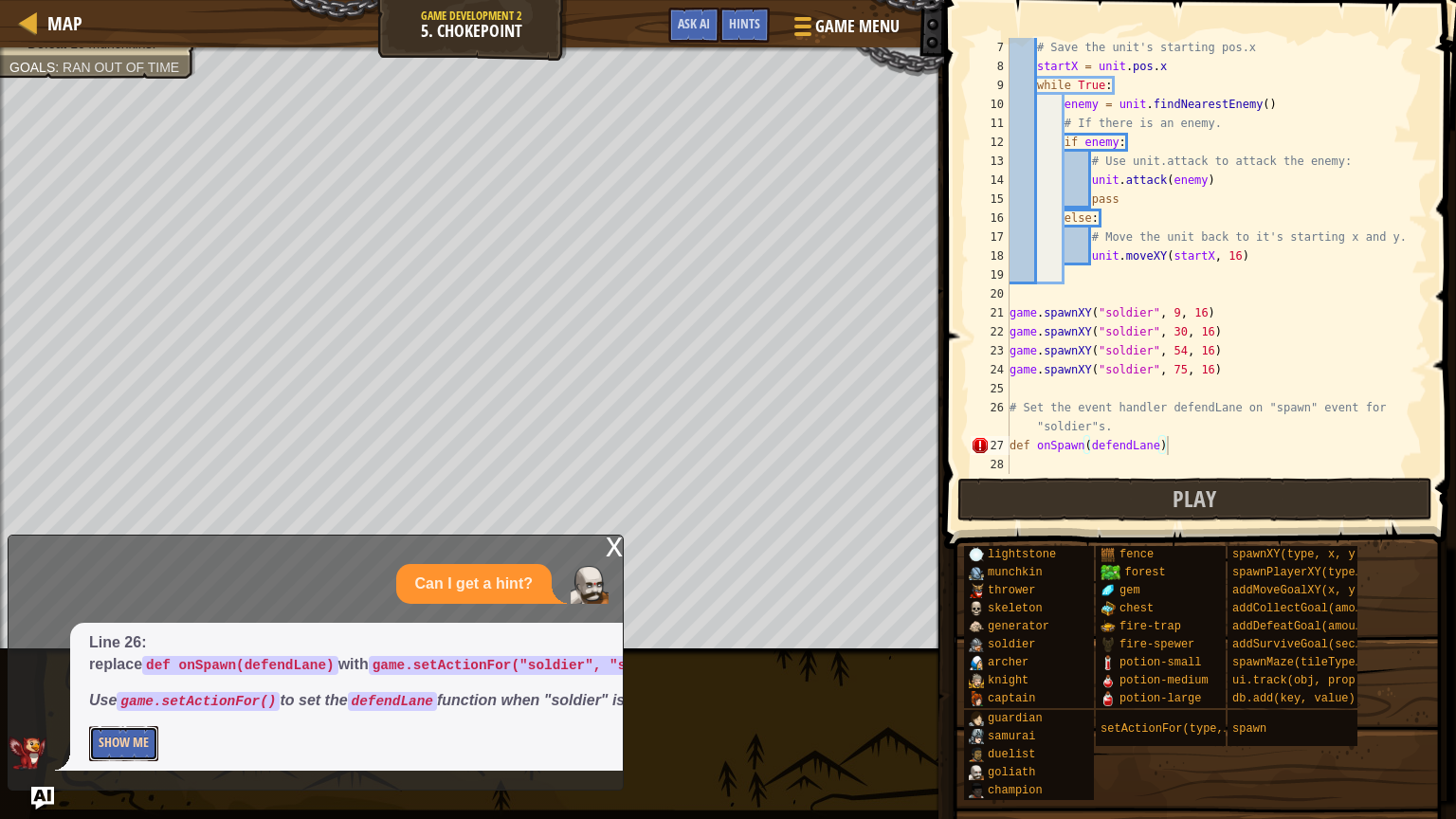
click at [125, 748] on button "Show Me" at bounding box center [123, 743] width 69 height 35
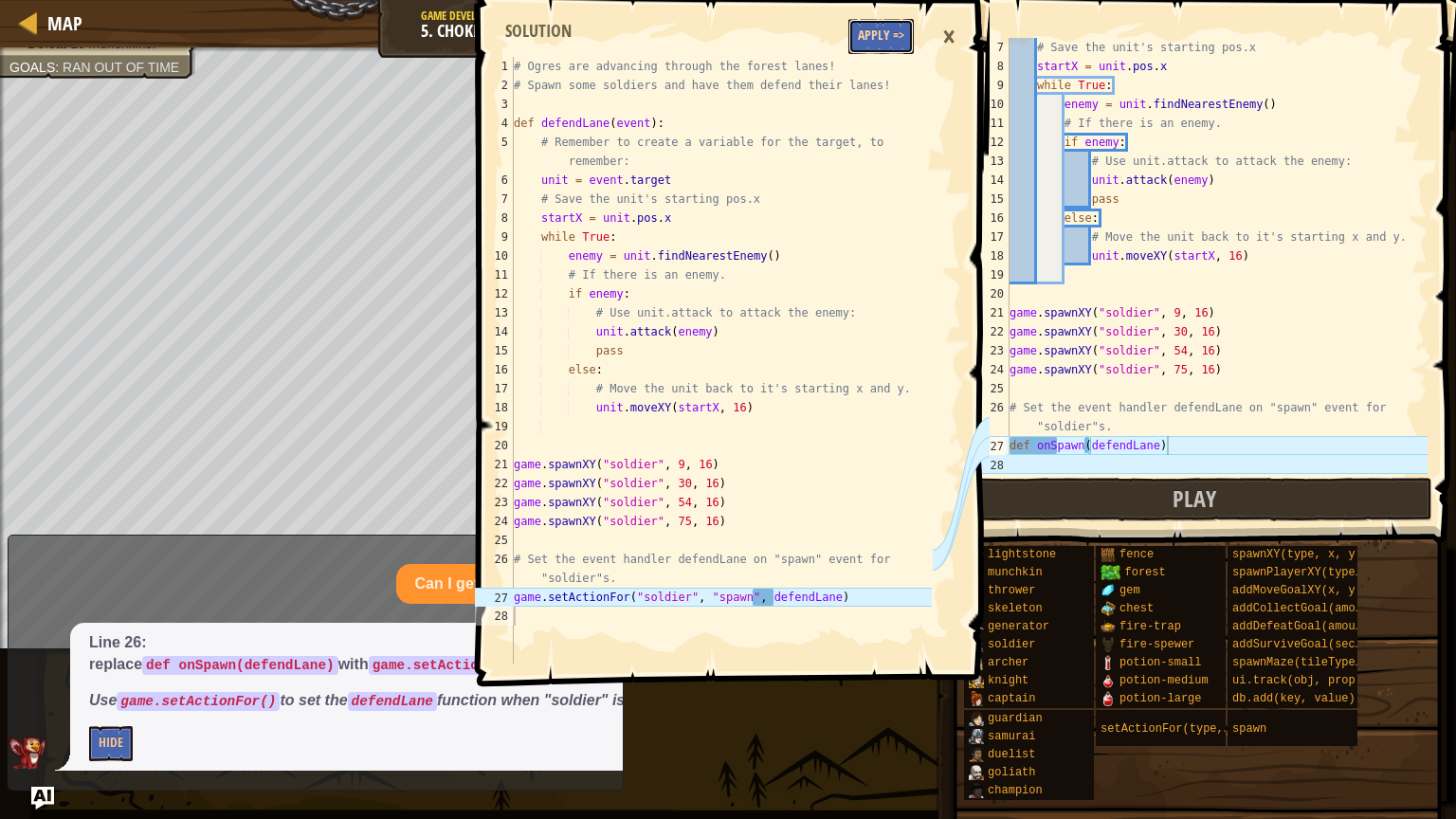
click at [875, 35] on button "Apply =>" at bounding box center [881, 36] width 65 height 35
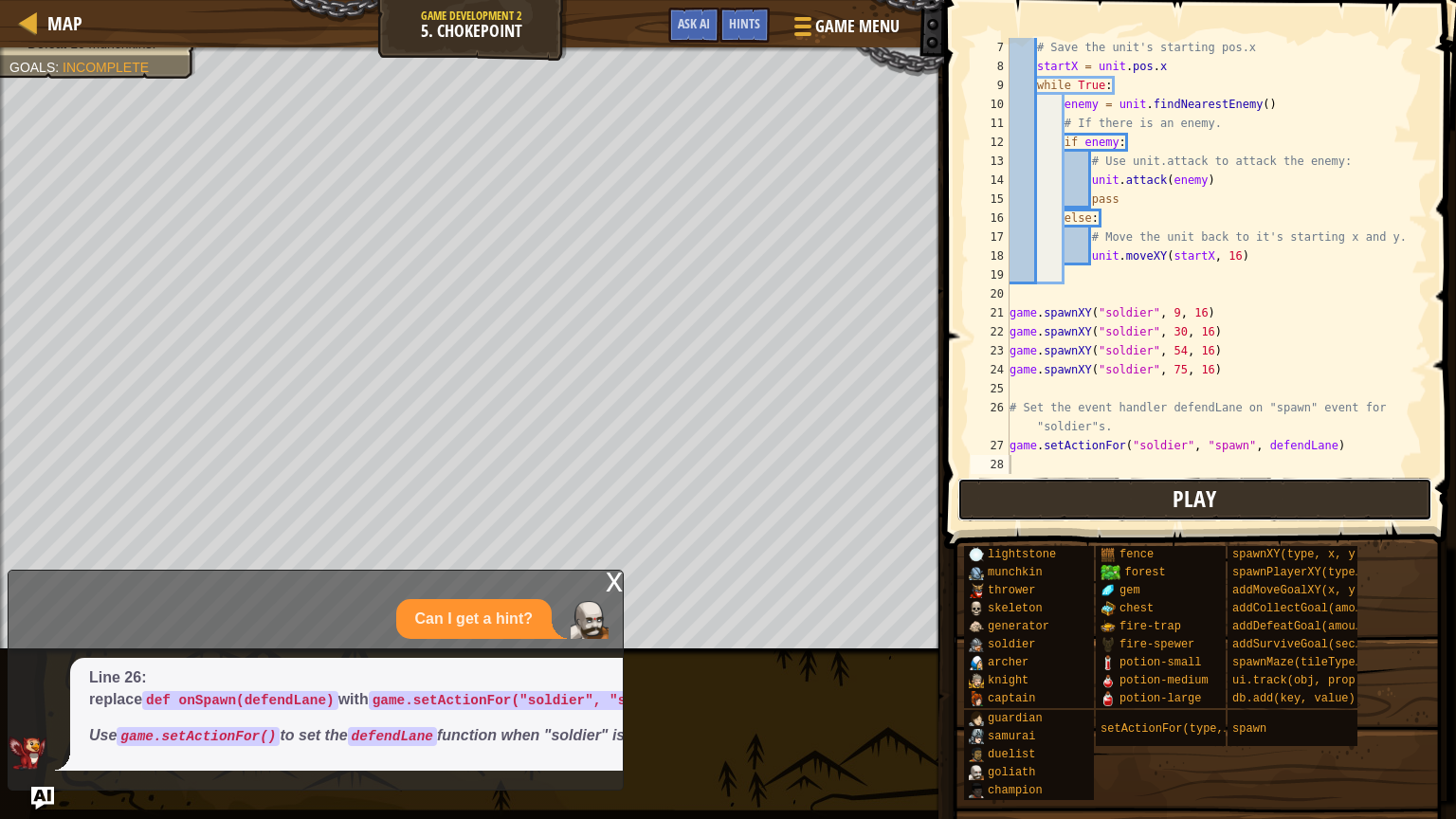
click at [1130, 496] on button "Play" at bounding box center [1195, 500] width 475 height 44
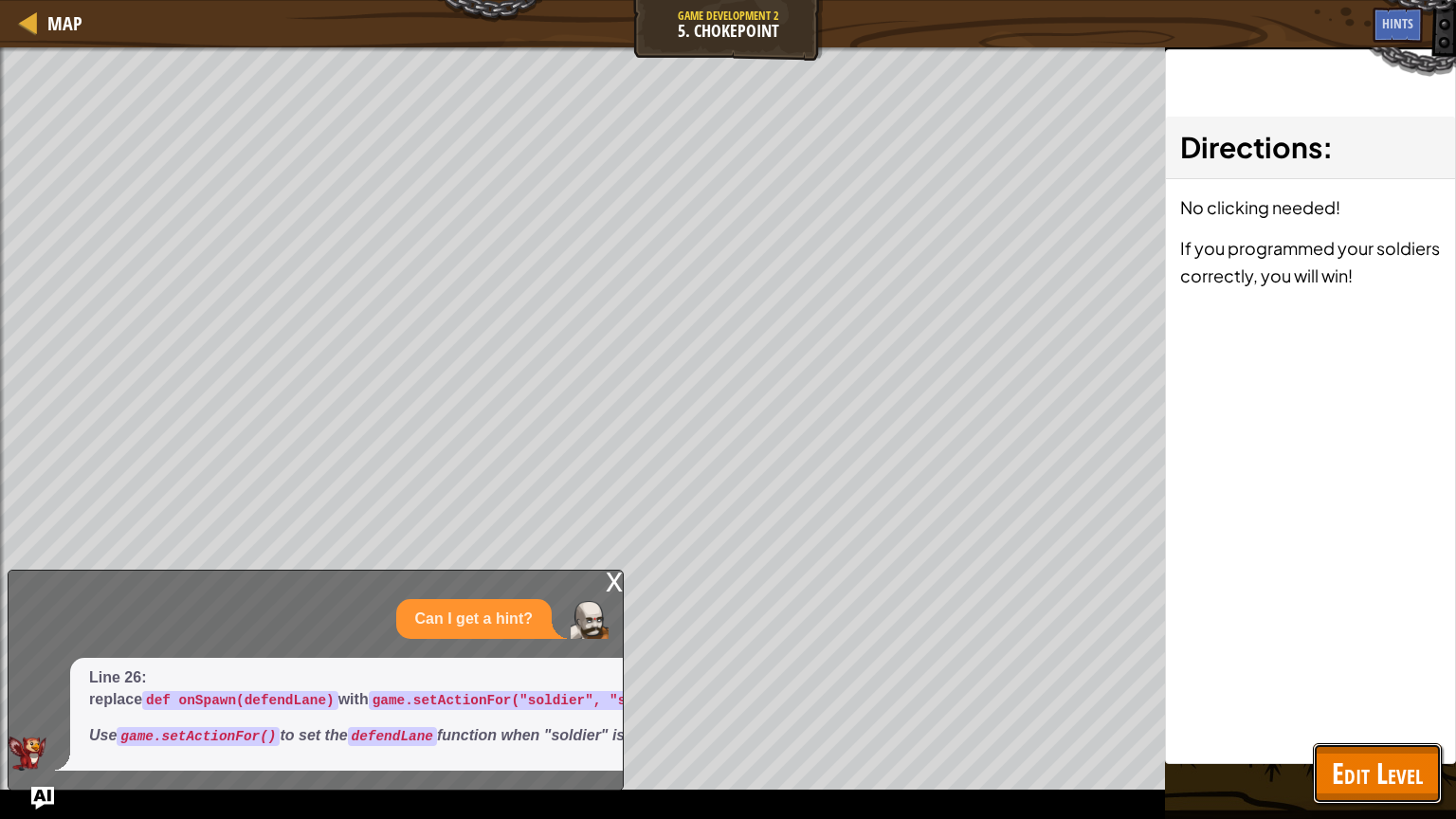
click at [1414, 769] on span "Edit Level" at bounding box center [1377, 773] width 91 height 39
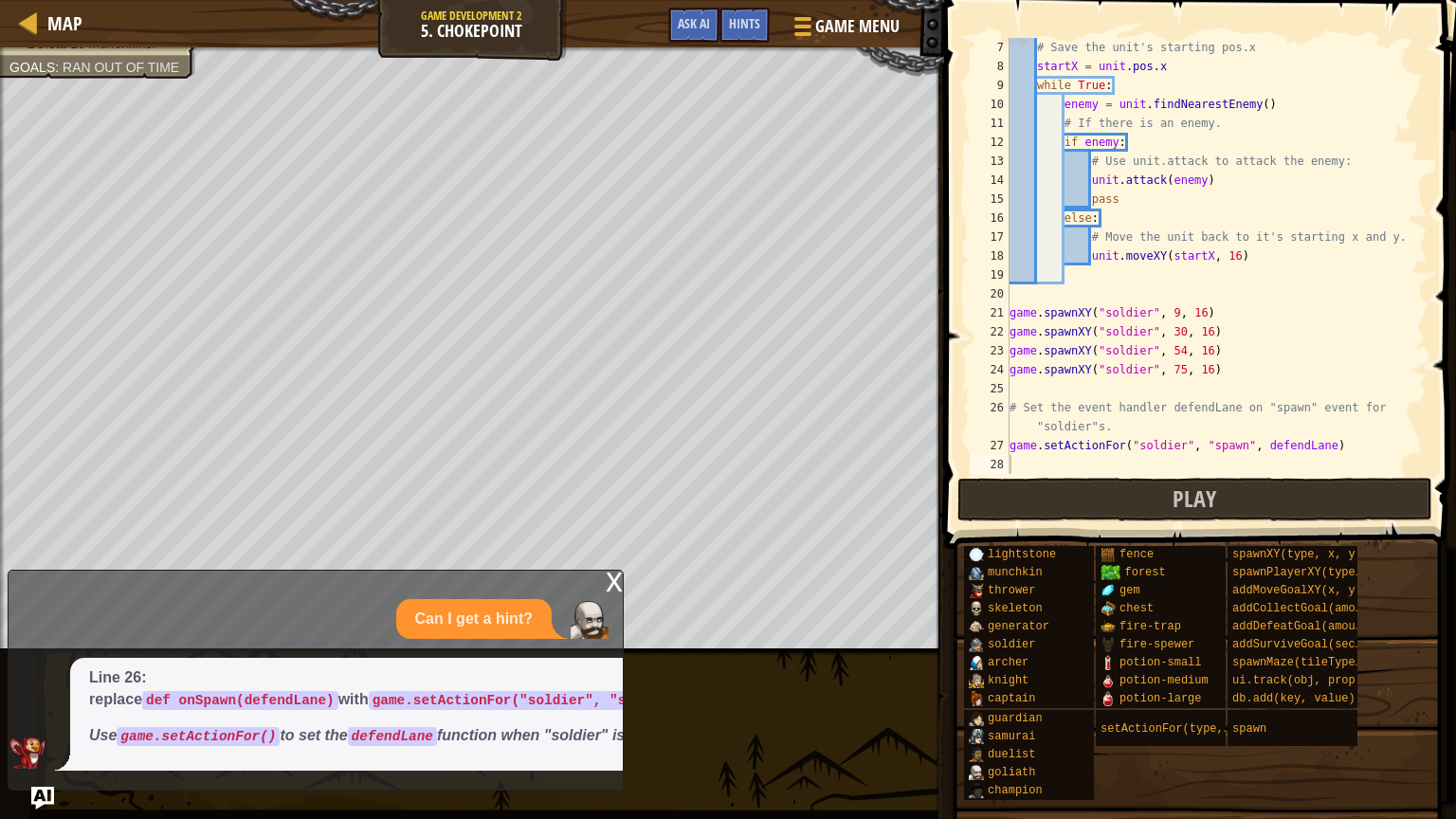
click at [614, 571] on div "x" at bounding box center [614, 580] width 17 height 19
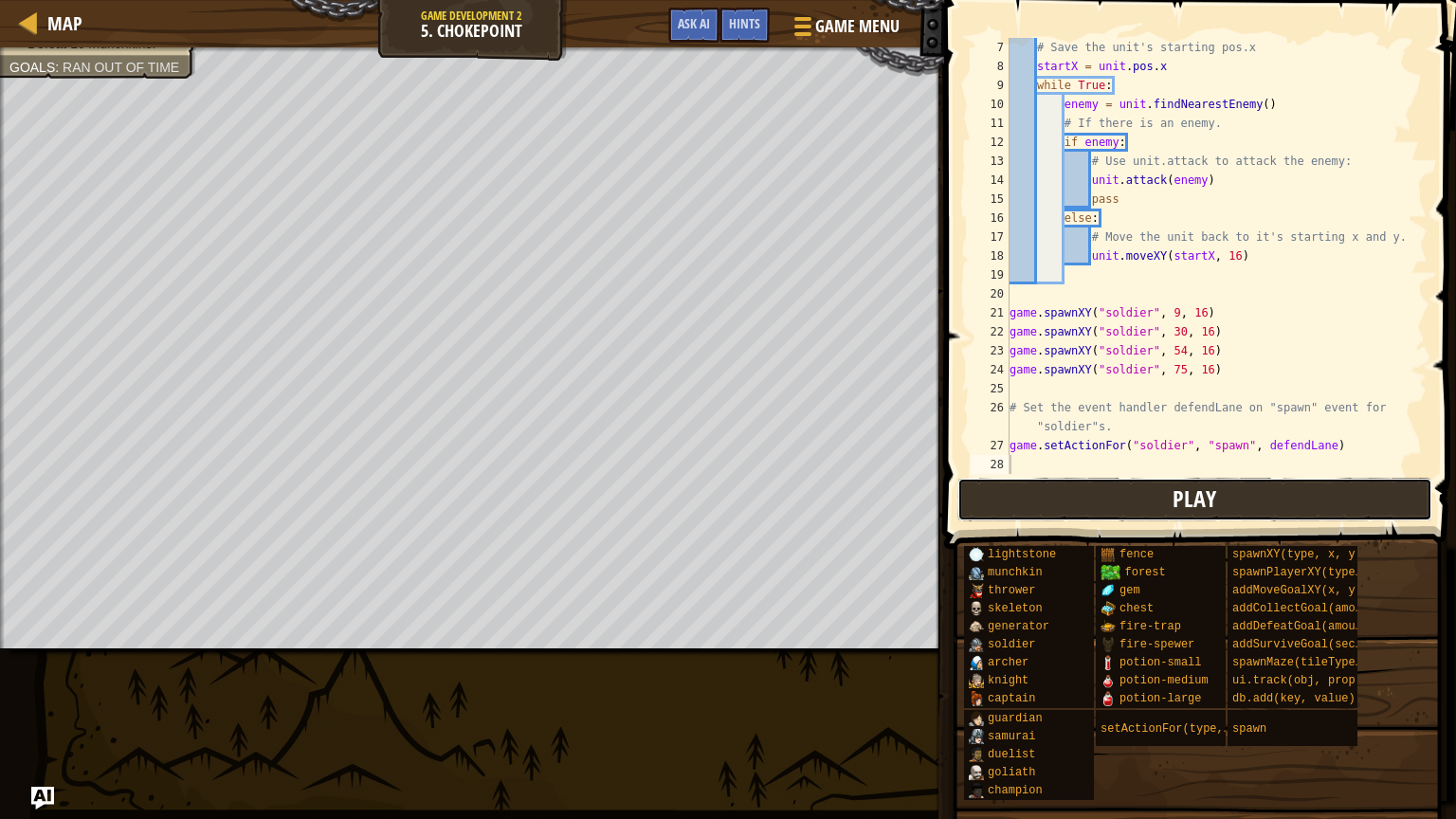
click at [1150, 490] on button "Play" at bounding box center [1195, 500] width 475 height 44
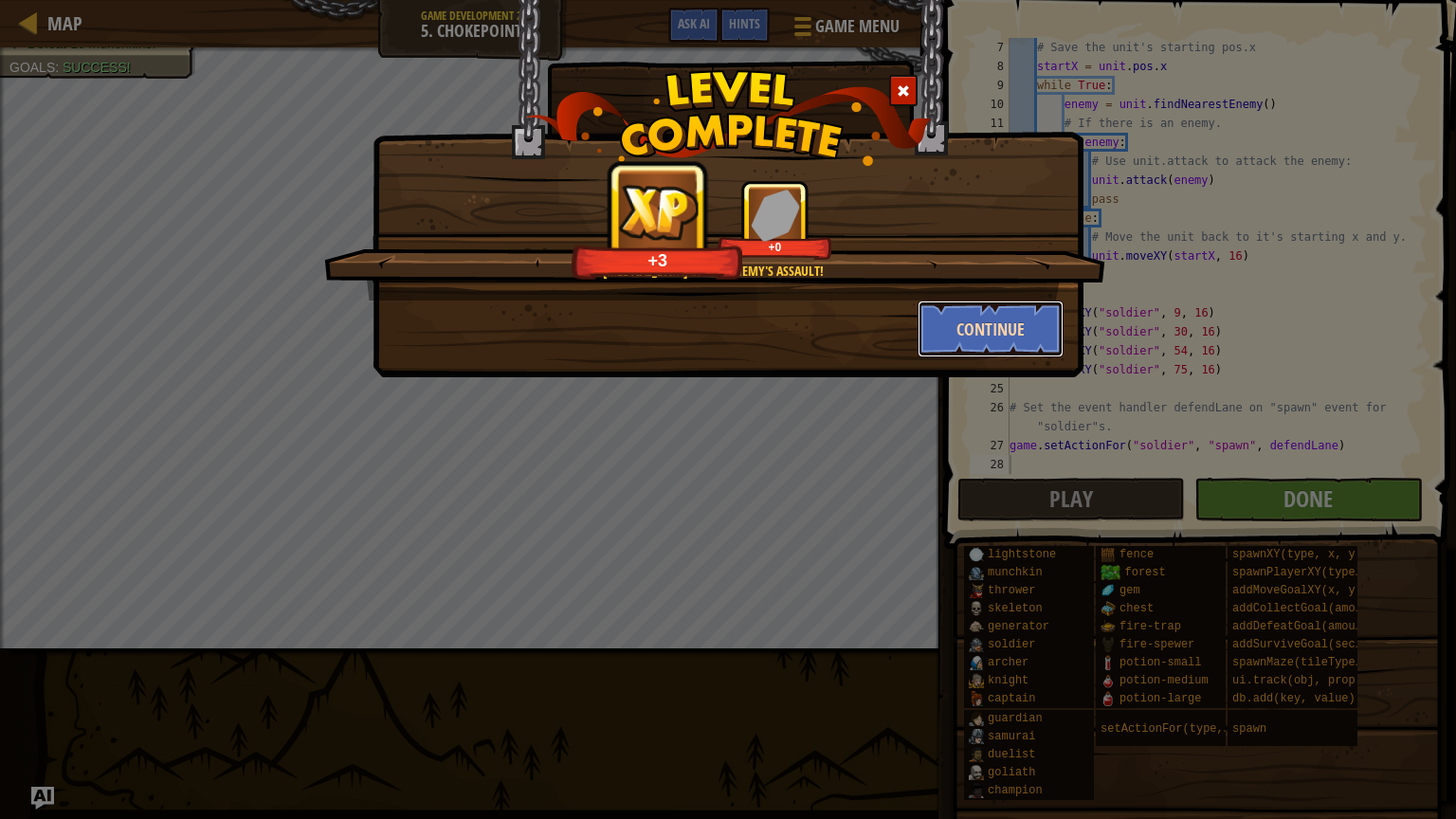
click at [976, 333] on button "Continue" at bounding box center [991, 329] width 147 height 57
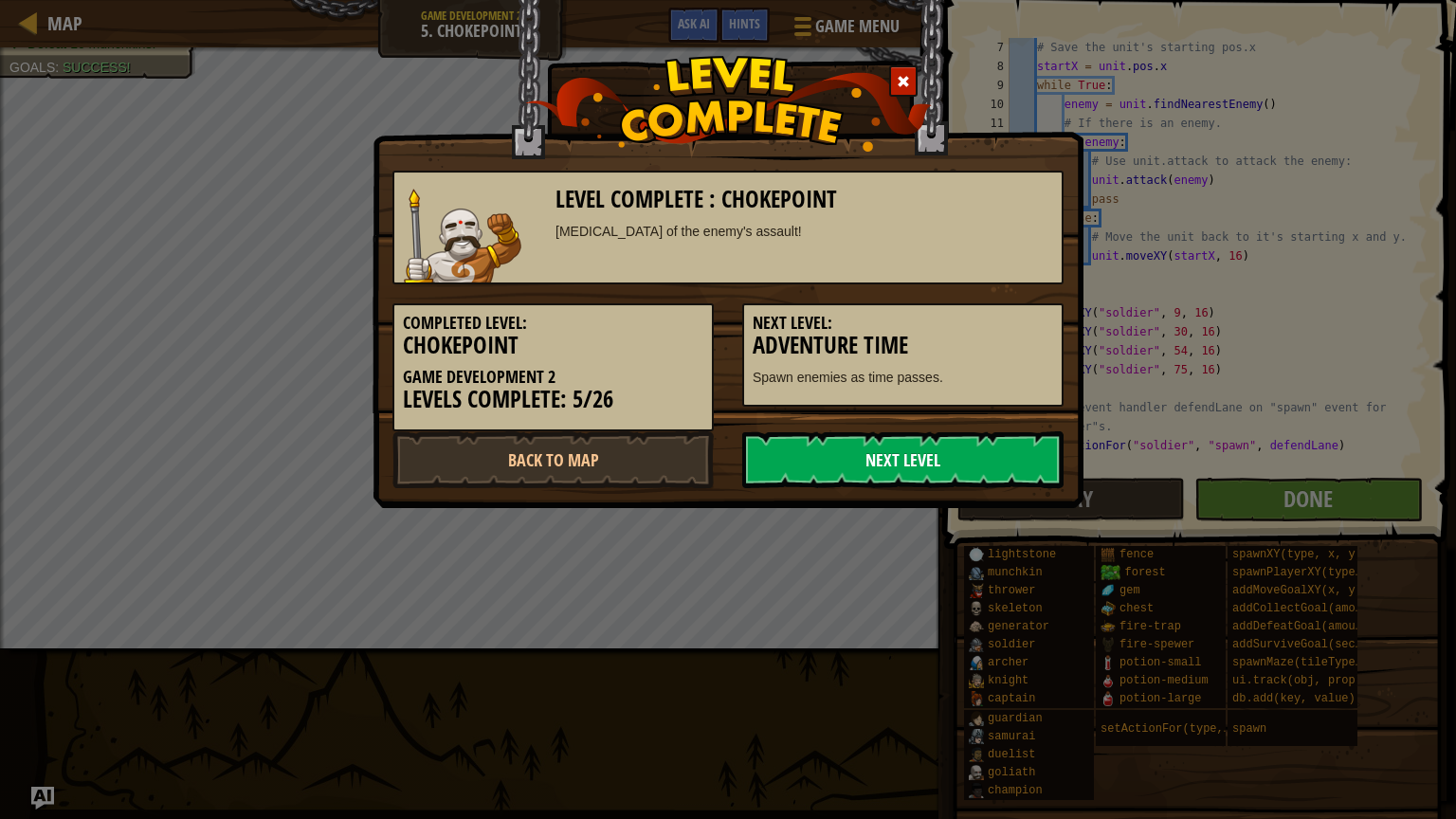
click at [920, 467] on link "Next Level" at bounding box center [902, 459] width 321 height 57
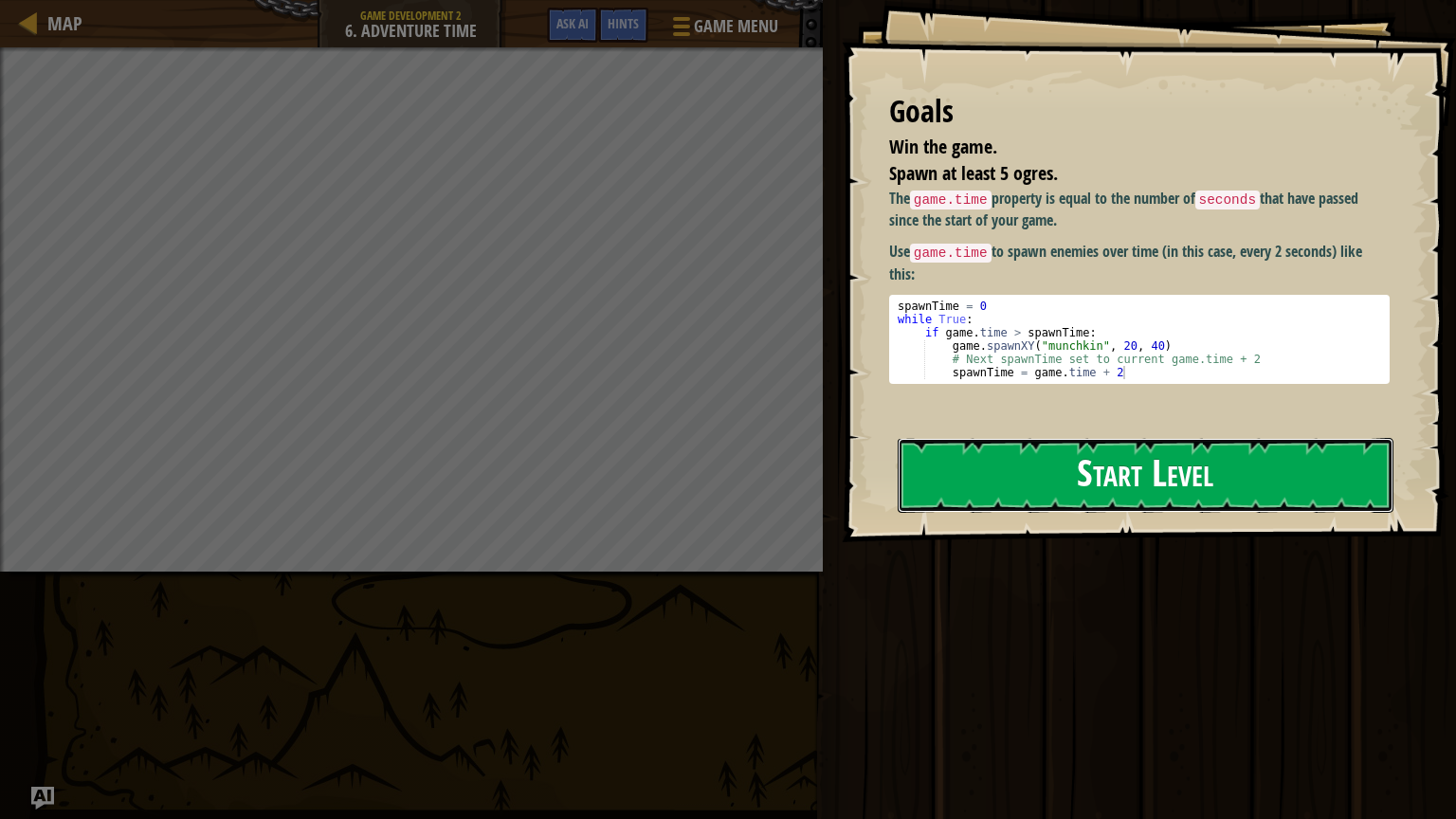
click at [1015, 465] on button "Start Level" at bounding box center [1146, 475] width 496 height 75
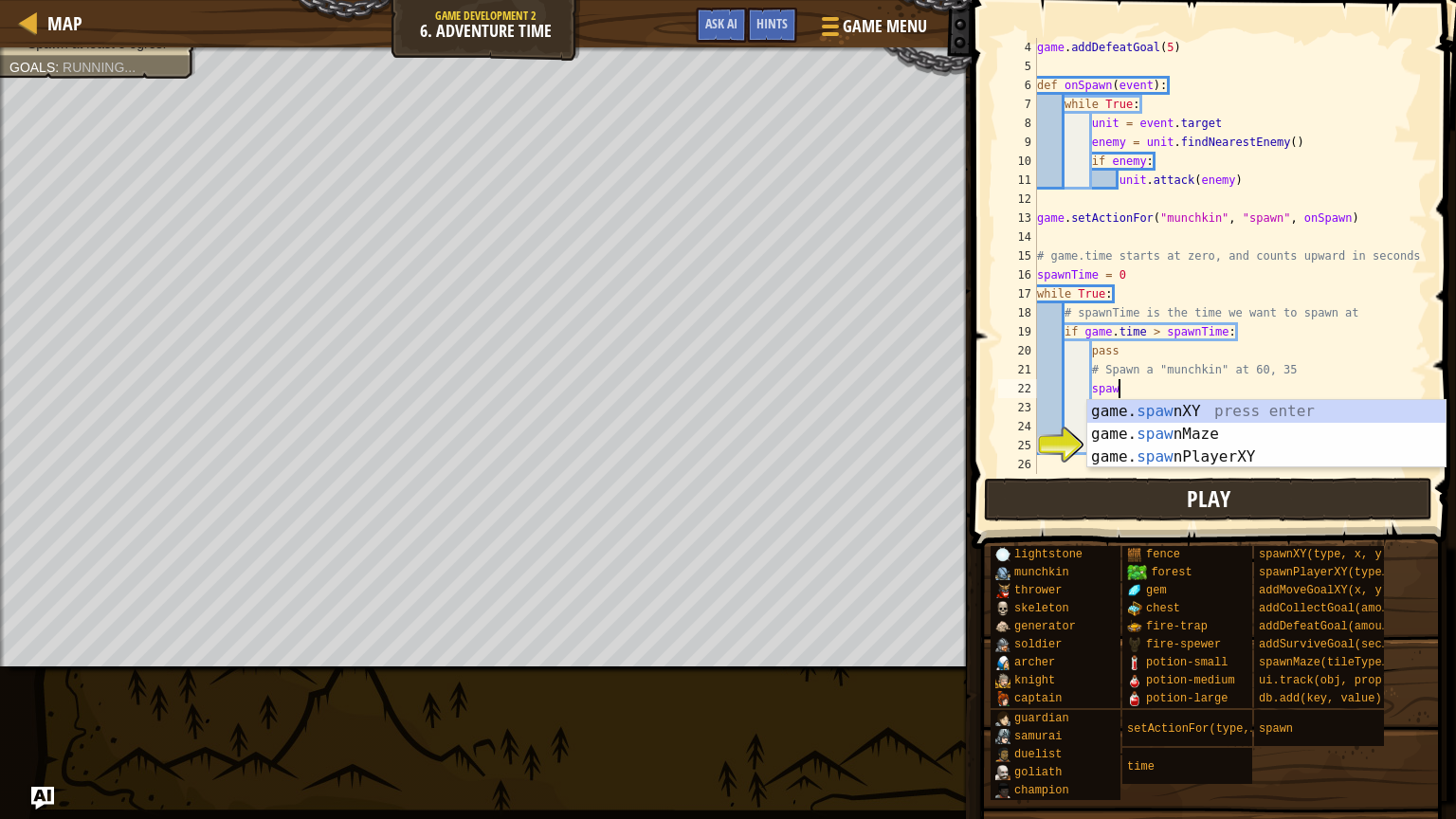
scroll to position [9, 5]
type textarea "s"
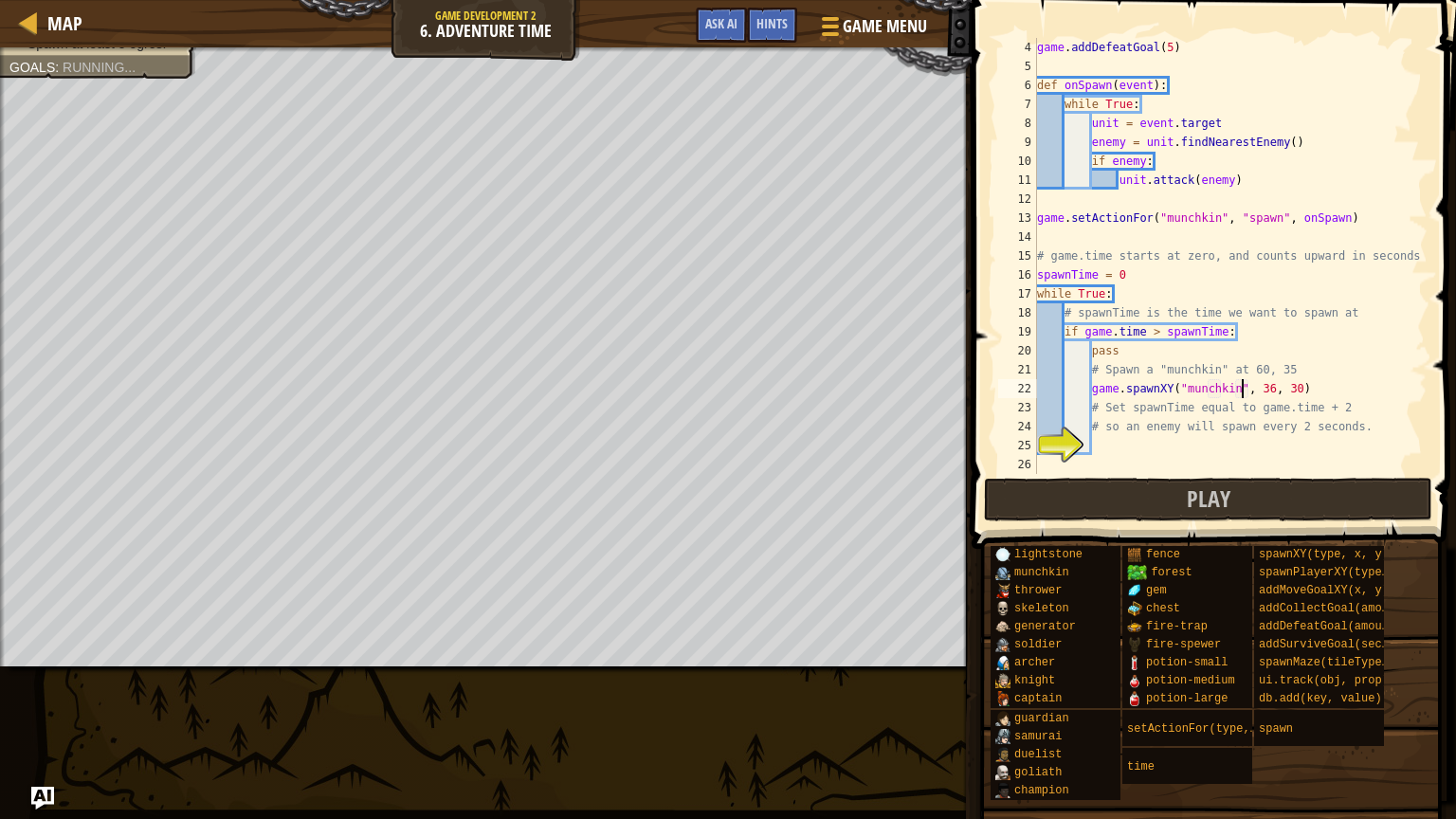
scroll to position [9, 17]
click at [1275, 381] on div "game . addDefeatGoal ( 5 ) def onSpawn ( event ) : while True : unit = event . …" at bounding box center [1230, 275] width 394 height 474
click at [1300, 382] on div "game . addDefeatGoal ( 5 ) def onSpawn ( event ) : while True : unit = event . …" at bounding box center [1230, 275] width 394 height 474
type textarea "game.spawnXY("munchkin", 60, 35)"
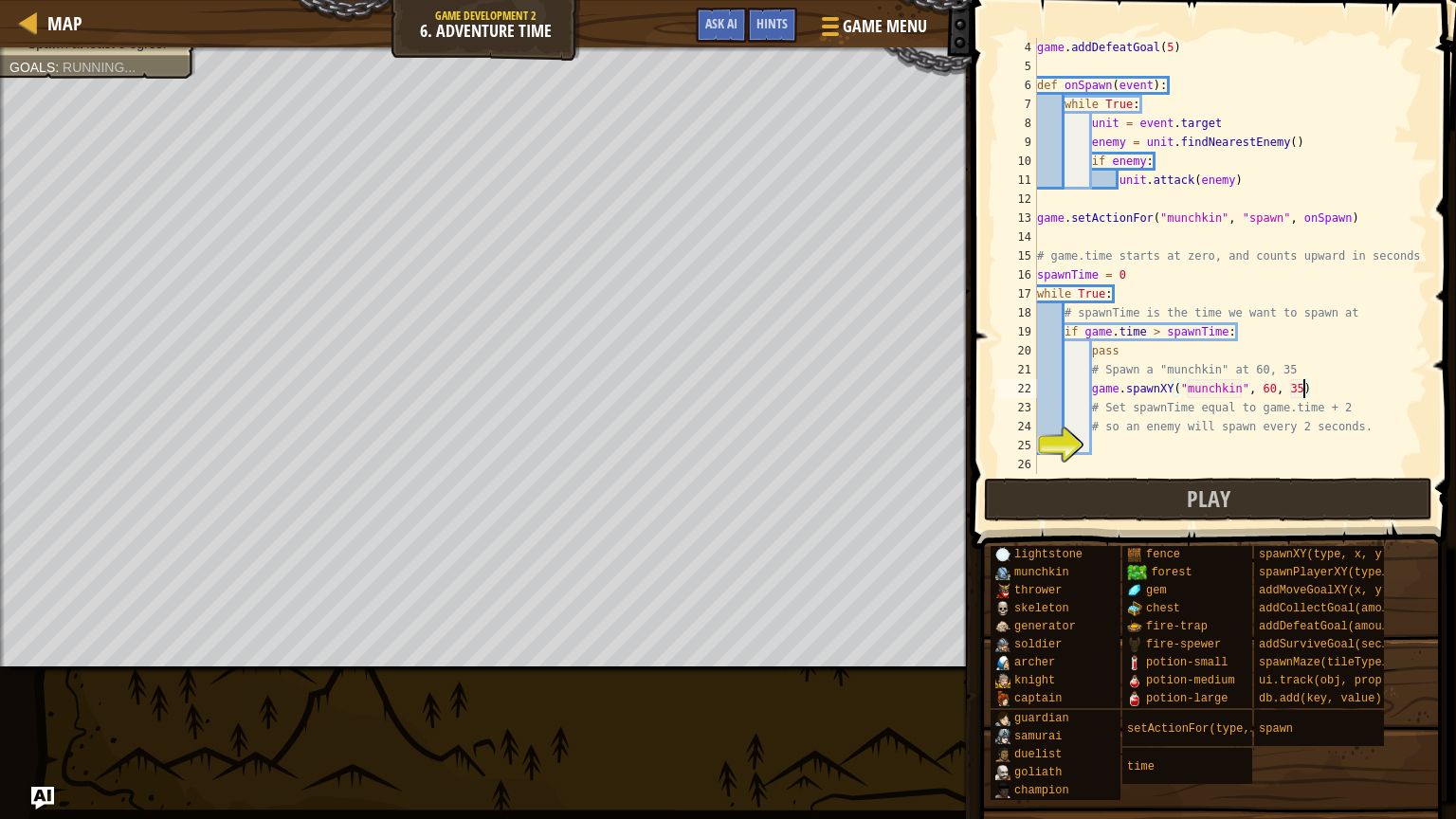
scroll to position [9, 21]
click at [1113, 443] on div "game . addDefeatGoal ( 5 ) def onSpawn ( event ) : while True : unit = event . …" at bounding box center [1230, 275] width 394 height 474
type textarea "spawnTime = game.time + 2"
click at [1175, 498] on button "Play" at bounding box center [1208, 500] width 448 height 44
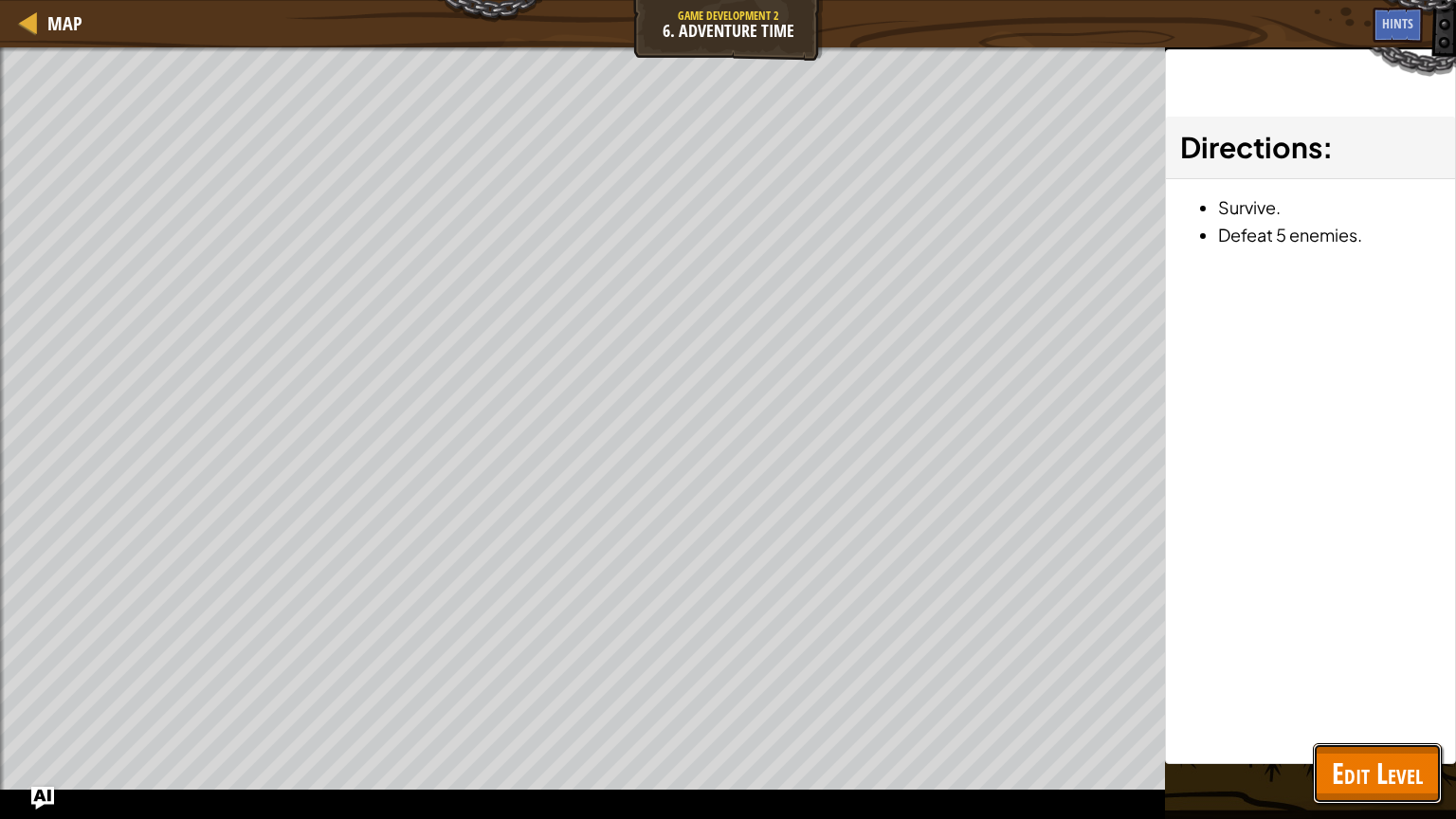
click at [1378, 777] on span "Edit Level" at bounding box center [1377, 773] width 91 height 39
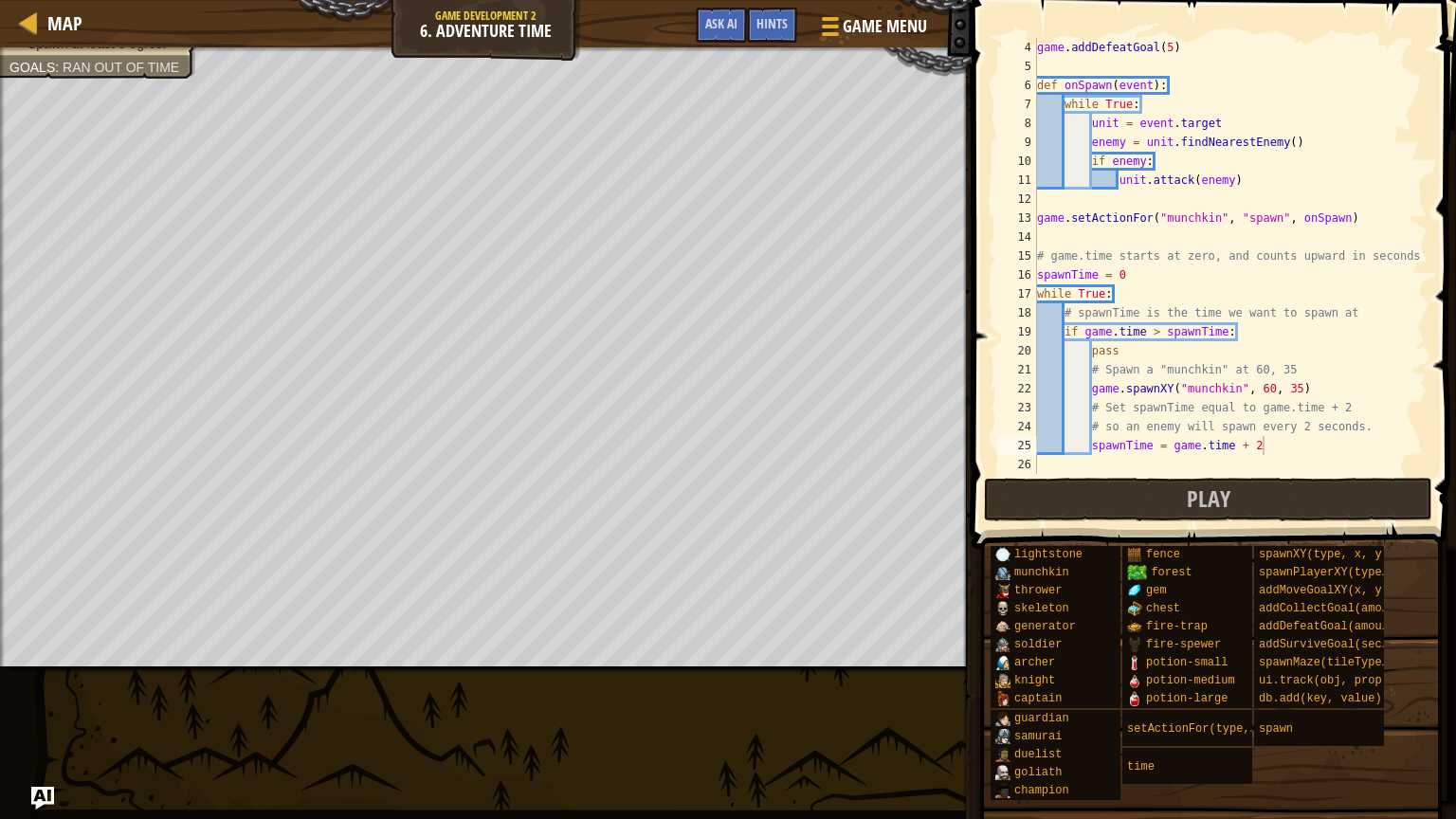
scroll to position [0, 0]
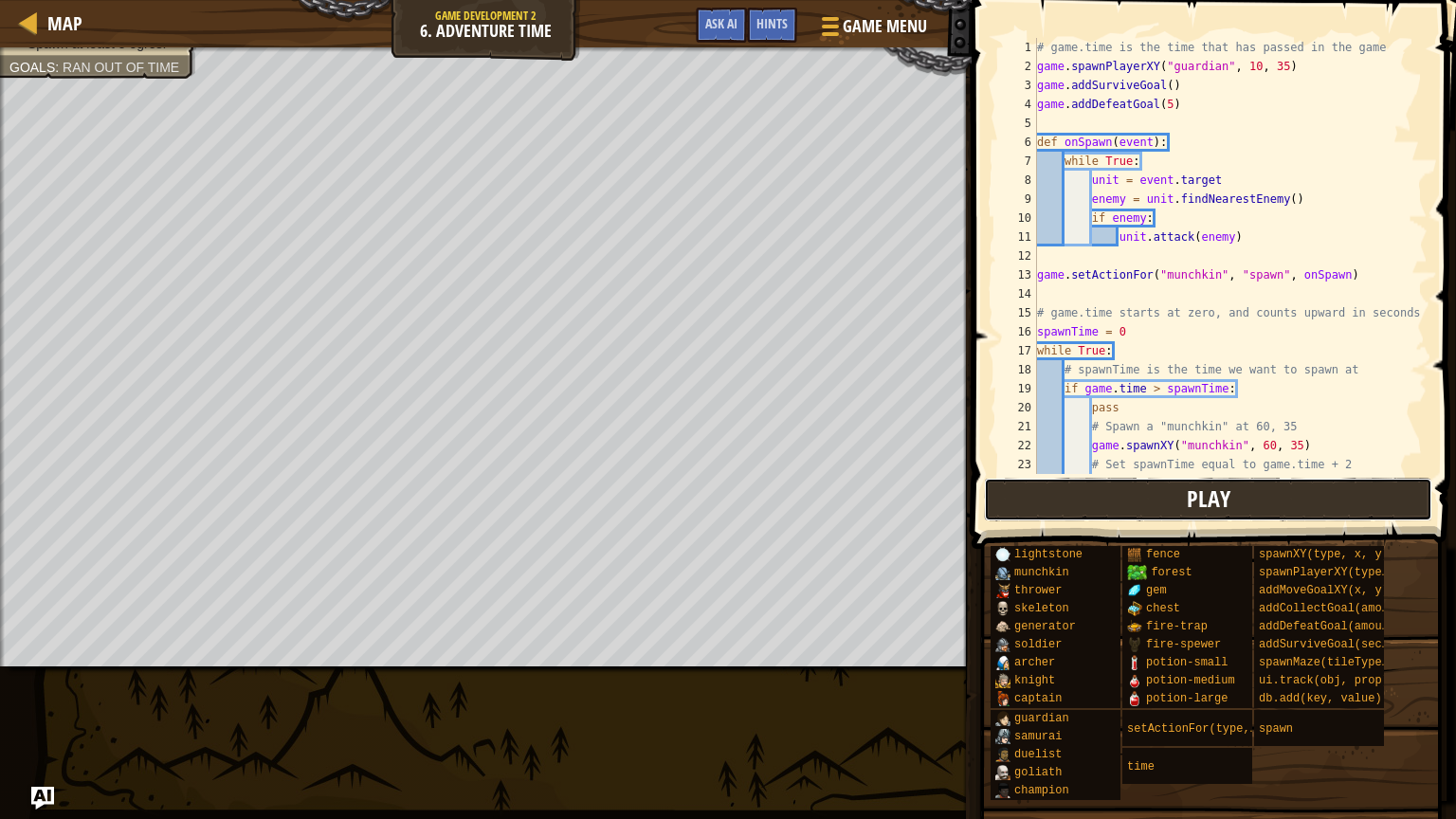
click at [1142, 487] on button "Play" at bounding box center [1208, 500] width 448 height 44
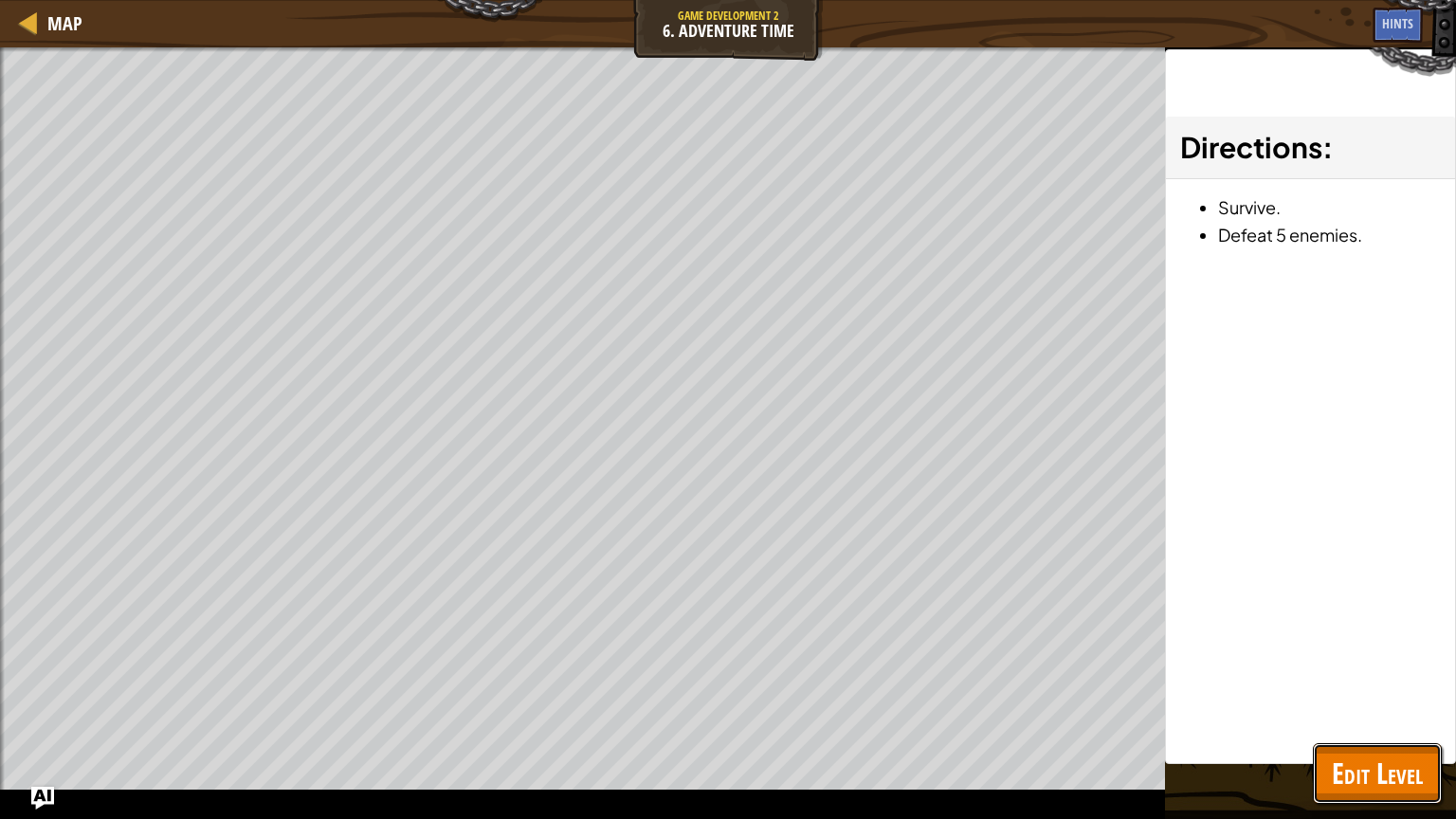
click at [1397, 759] on span "Edit Level" at bounding box center [1377, 773] width 91 height 39
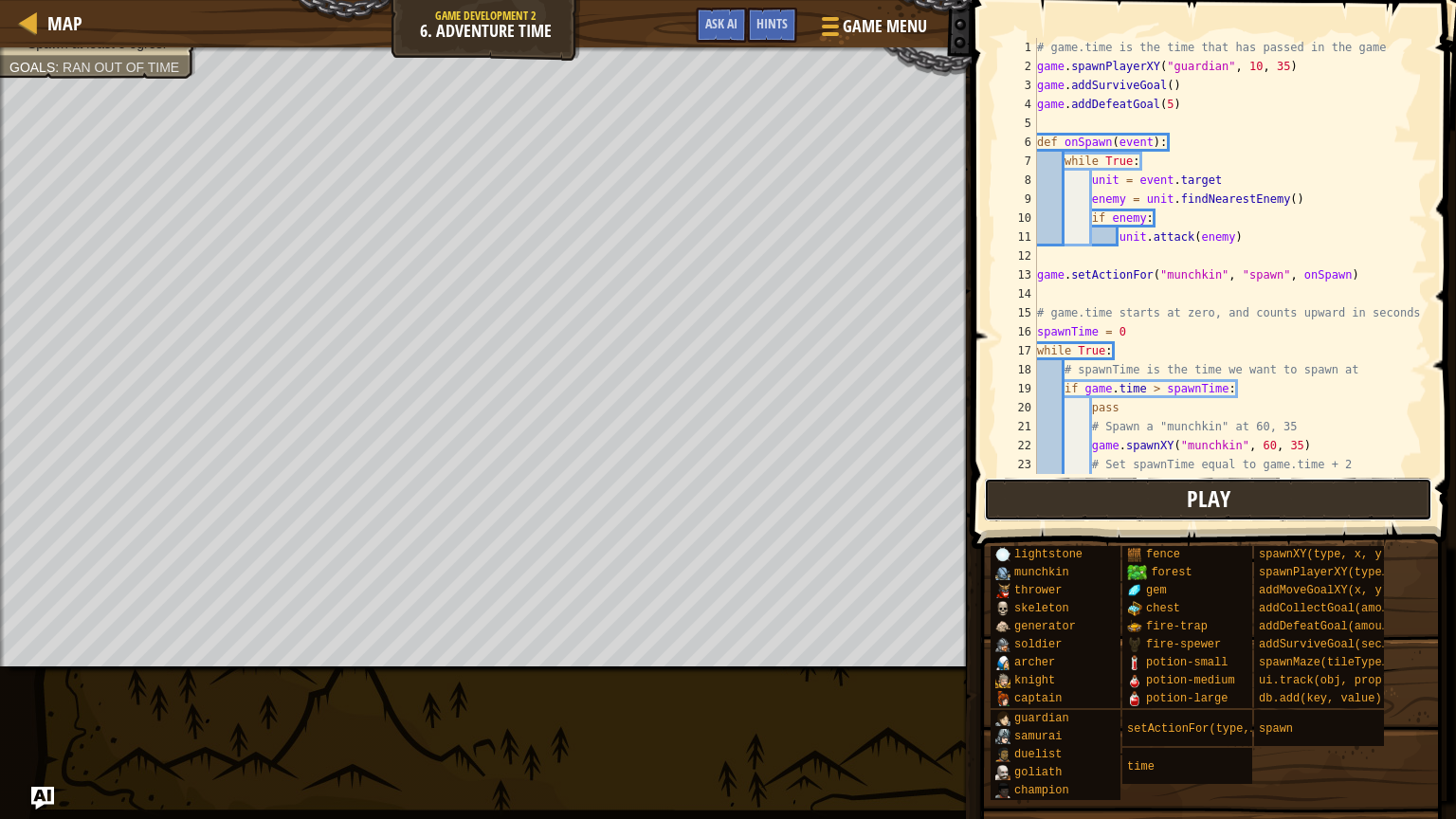
click at [1083, 492] on button "Play" at bounding box center [1208, 500] width 448 height 44
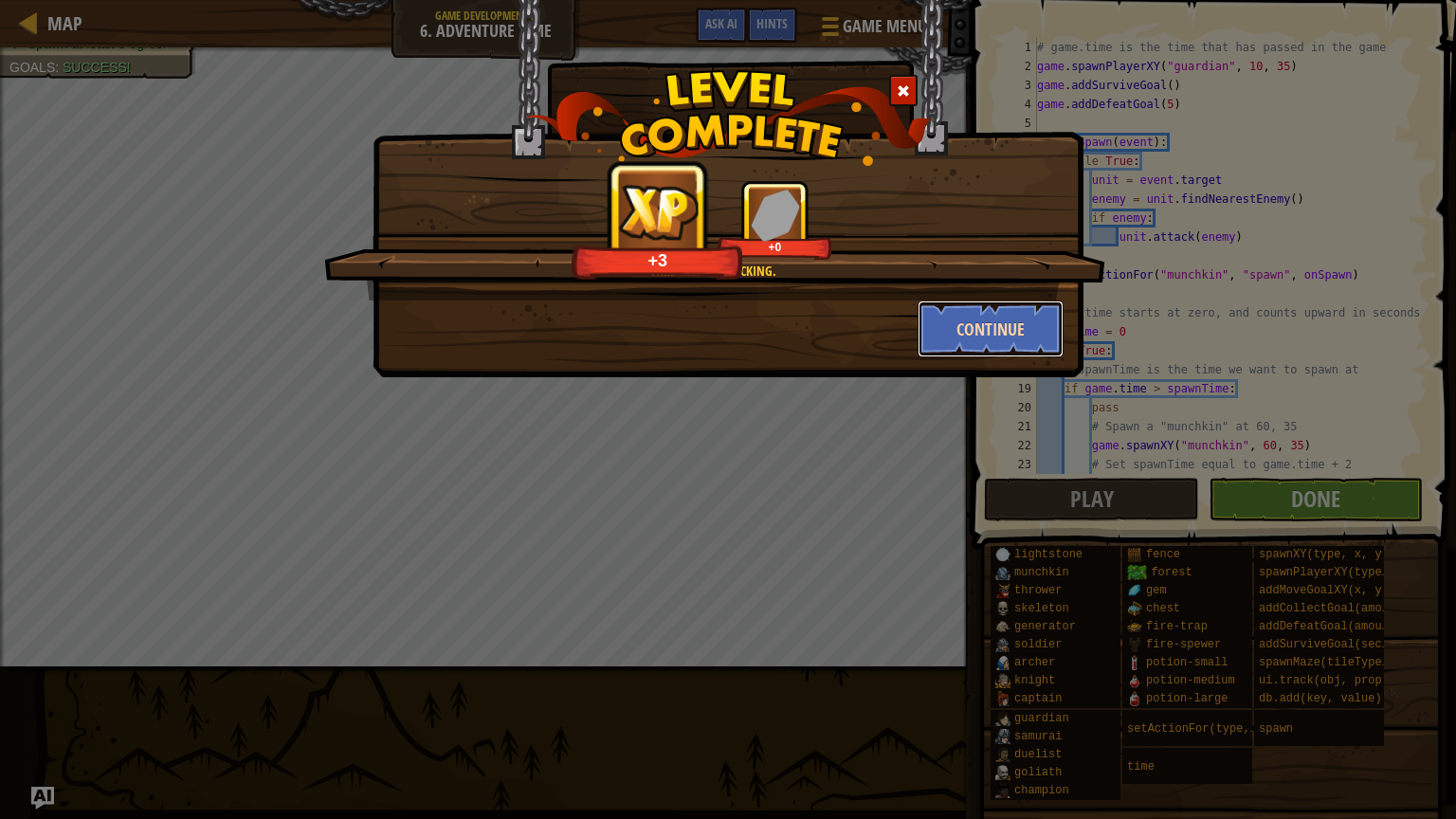
click at [1010, 322] on button "Continue" at bounding box center [991, 329] width 147 height 57
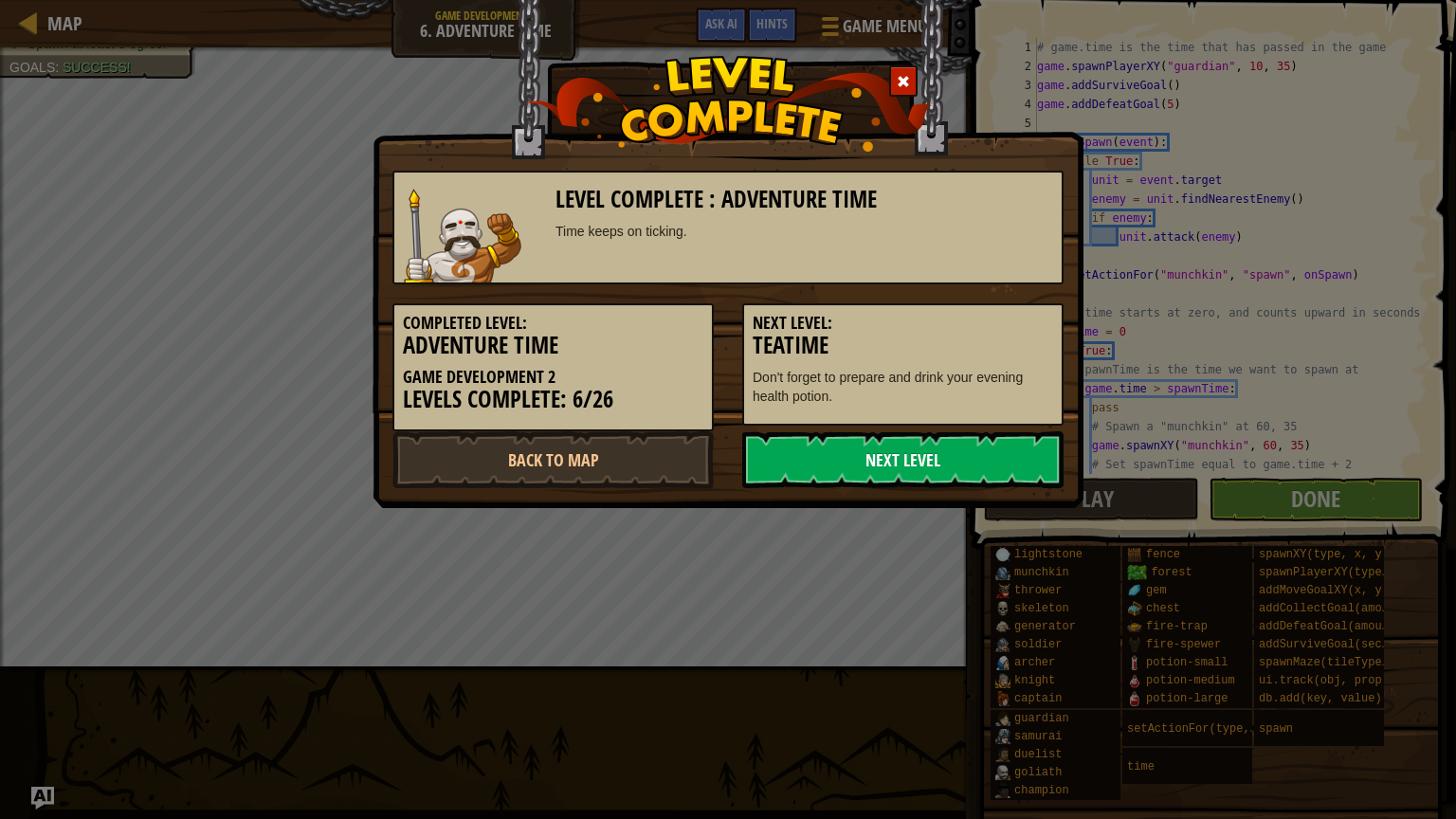
click at [879, 464] on link "Next Level" at bounding box center [902, 459] width 321 height 57
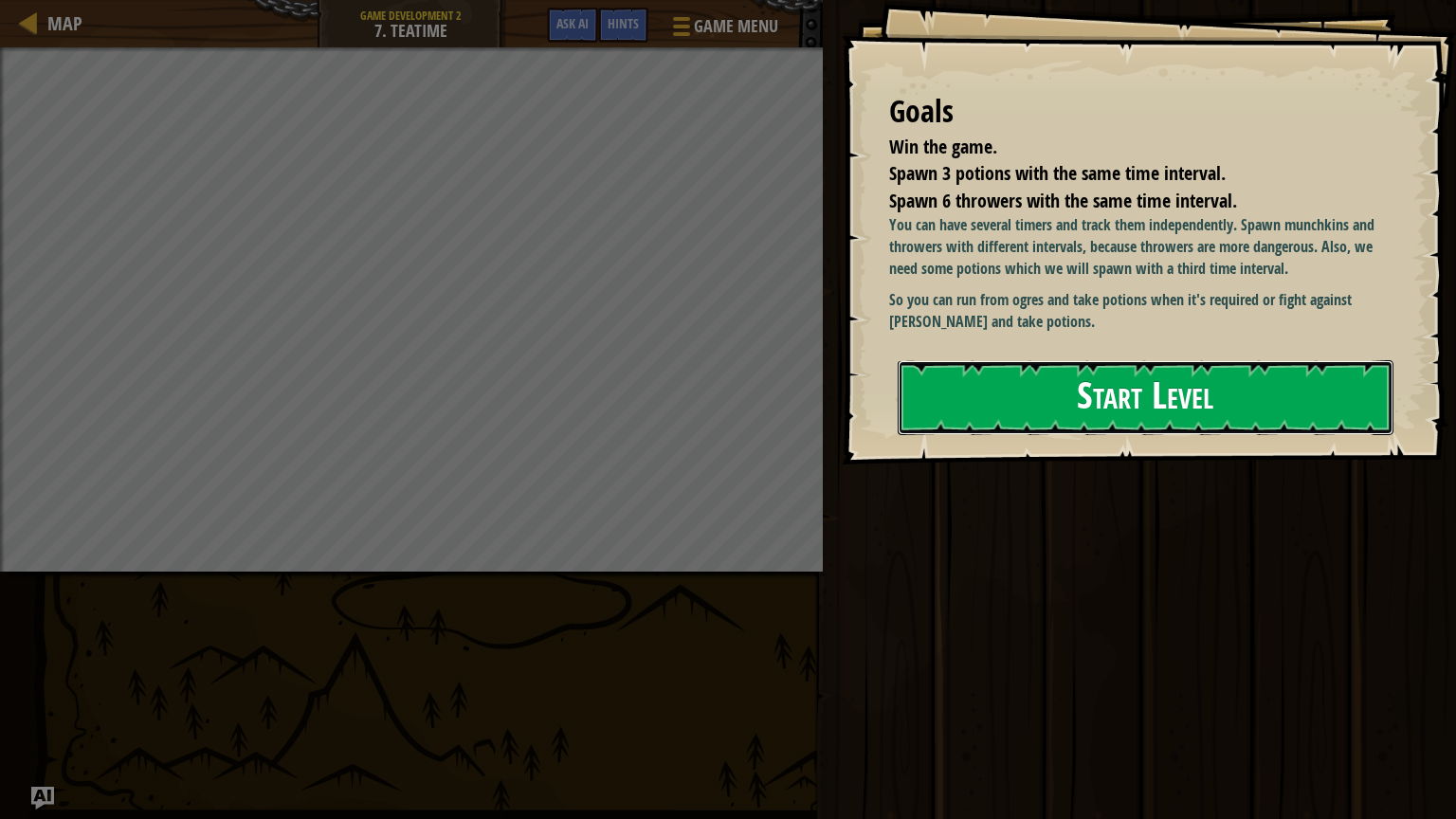
click at [1021, 409] on button "Start Level" at bounding box center [1146, 397] width 496 height 75
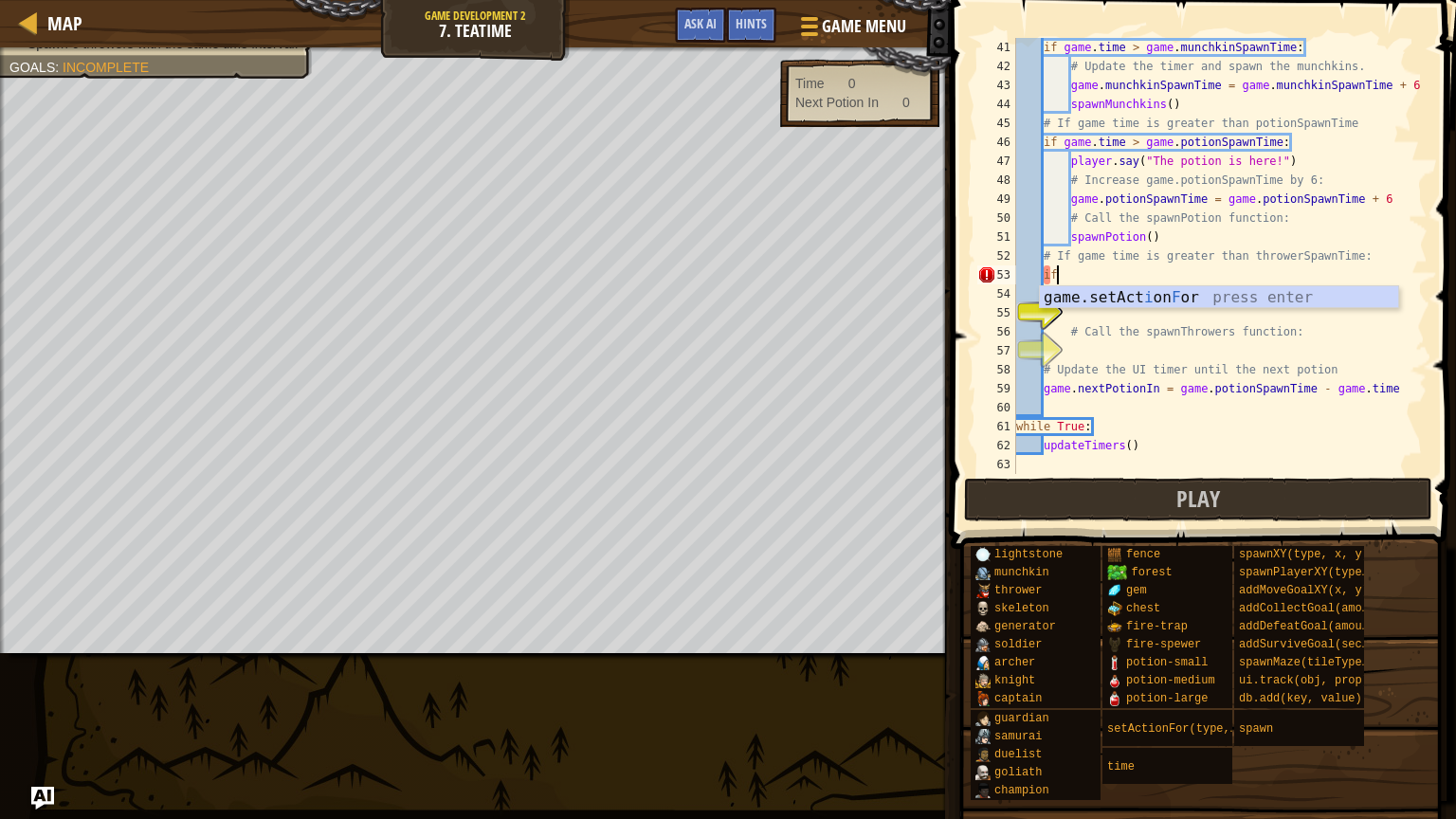
scroll to position [9, 2]
type textarea "i"
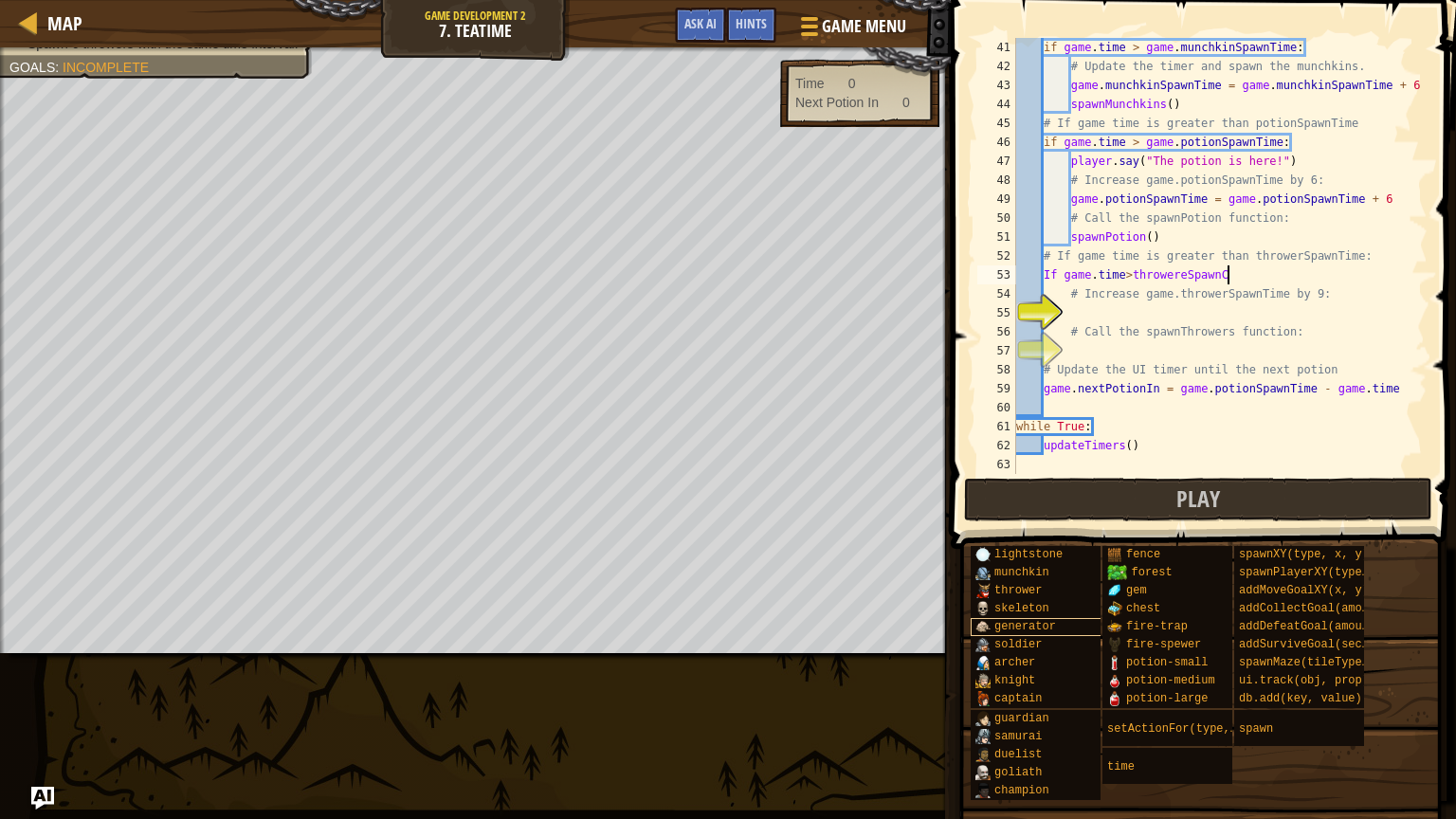
scroll to position [9, 15]
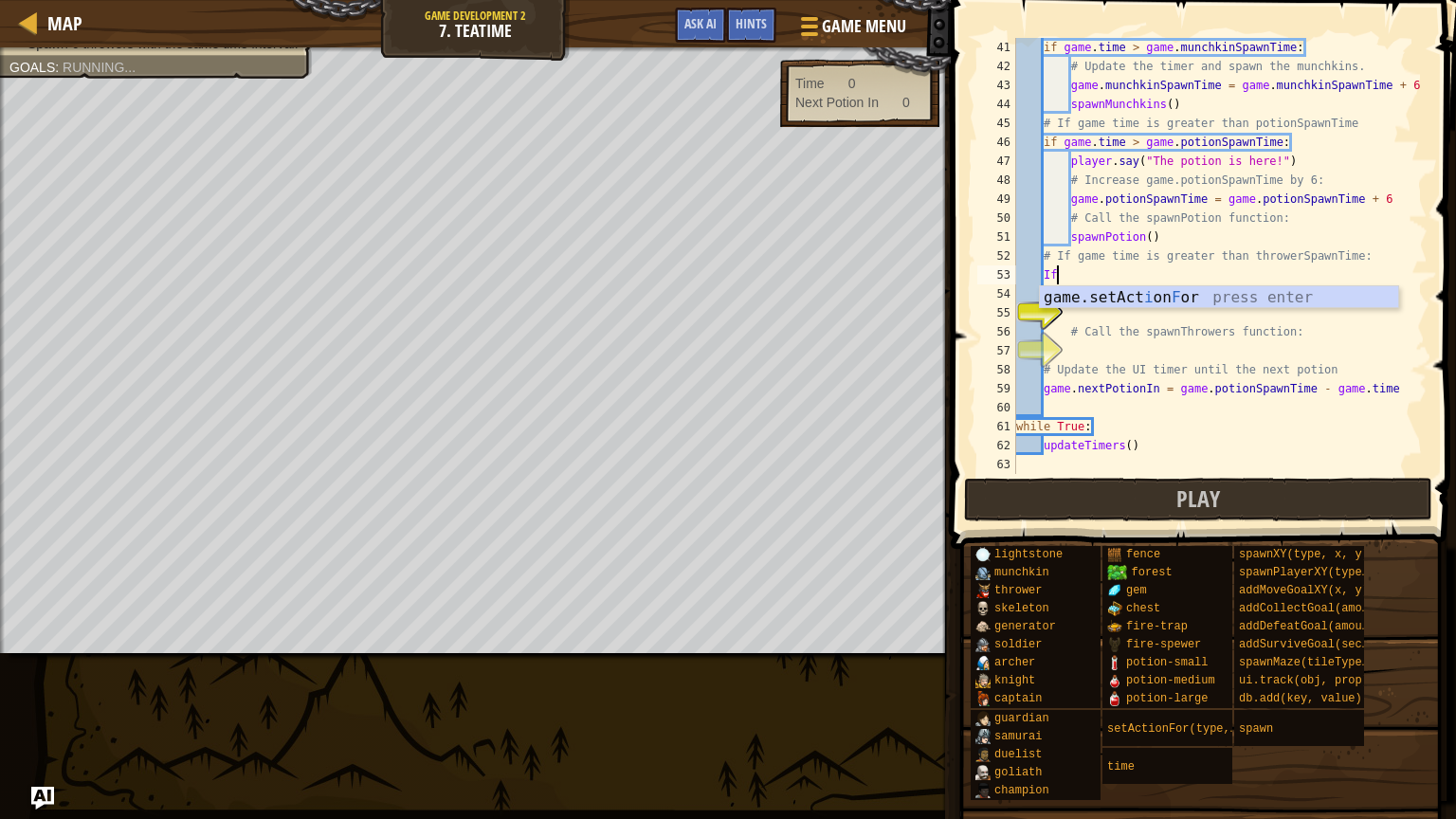
type textarea "I"
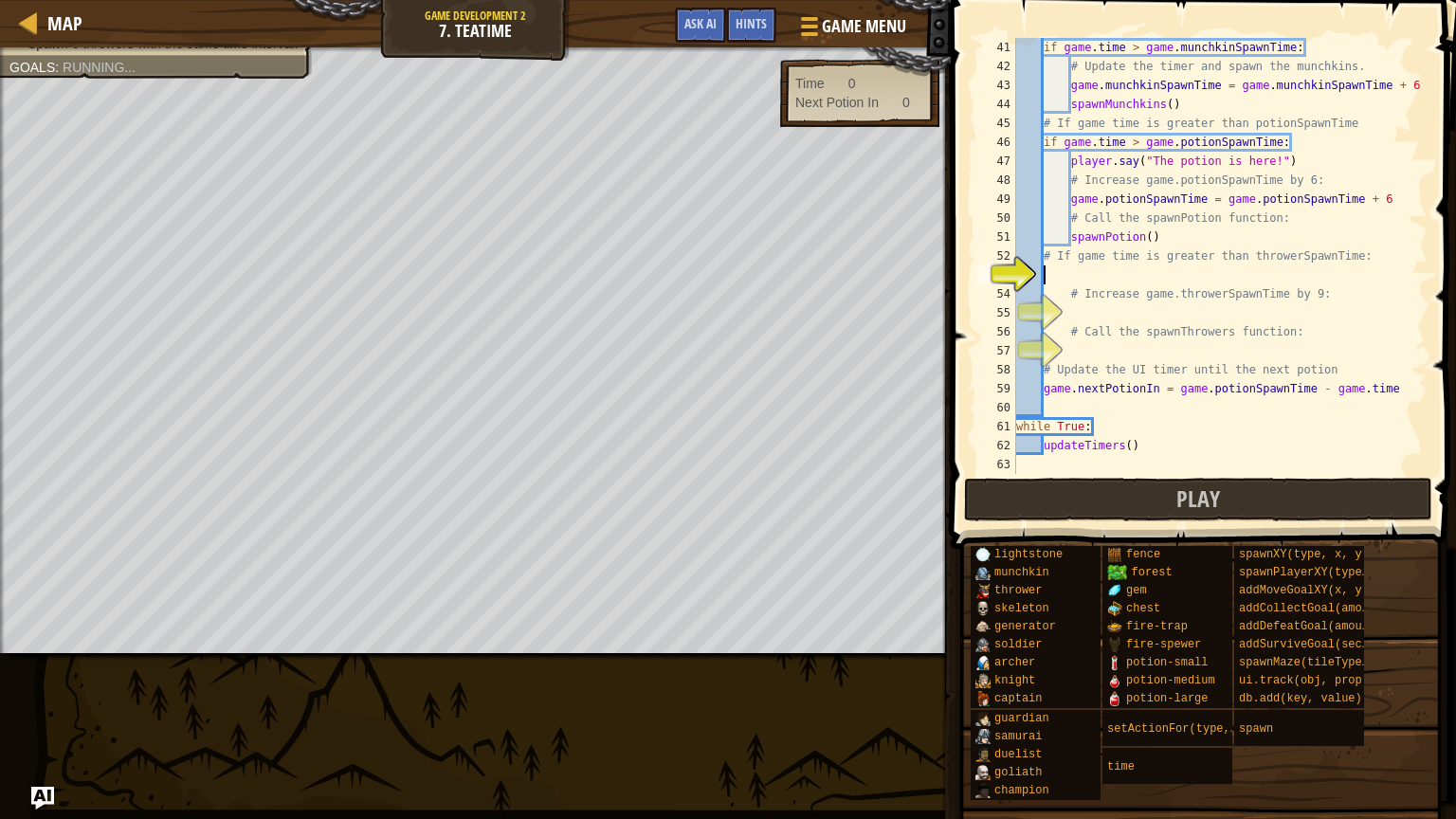
scroll to position [9, 0]
click at [33, 27] on div at bounding box center [29, 22] width 24 height 24
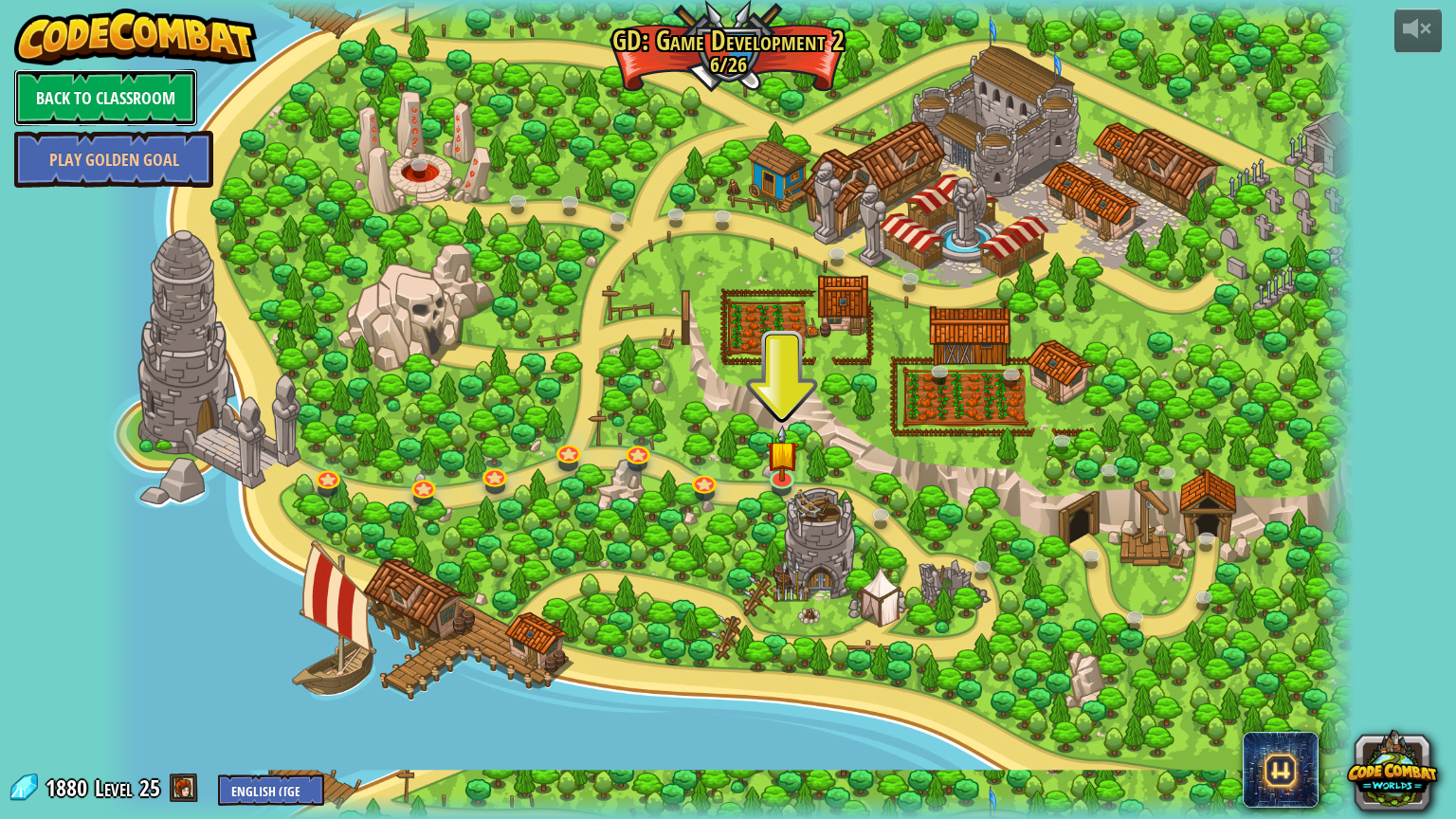
click at [46, 97] on link "Back to Classroom" at bounding box center [105, 97] width 183 height 57
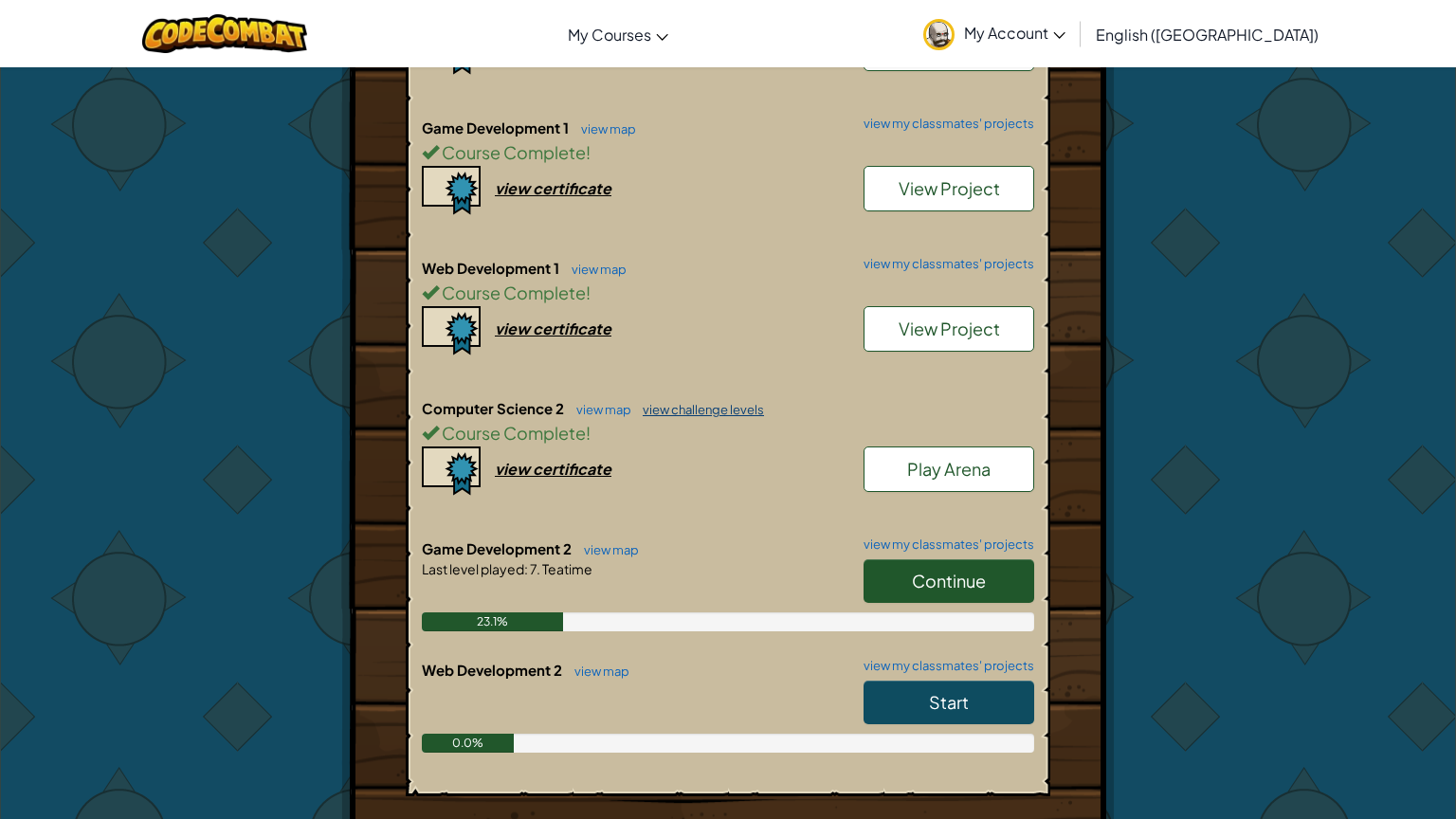
scroll to position [543, 0]
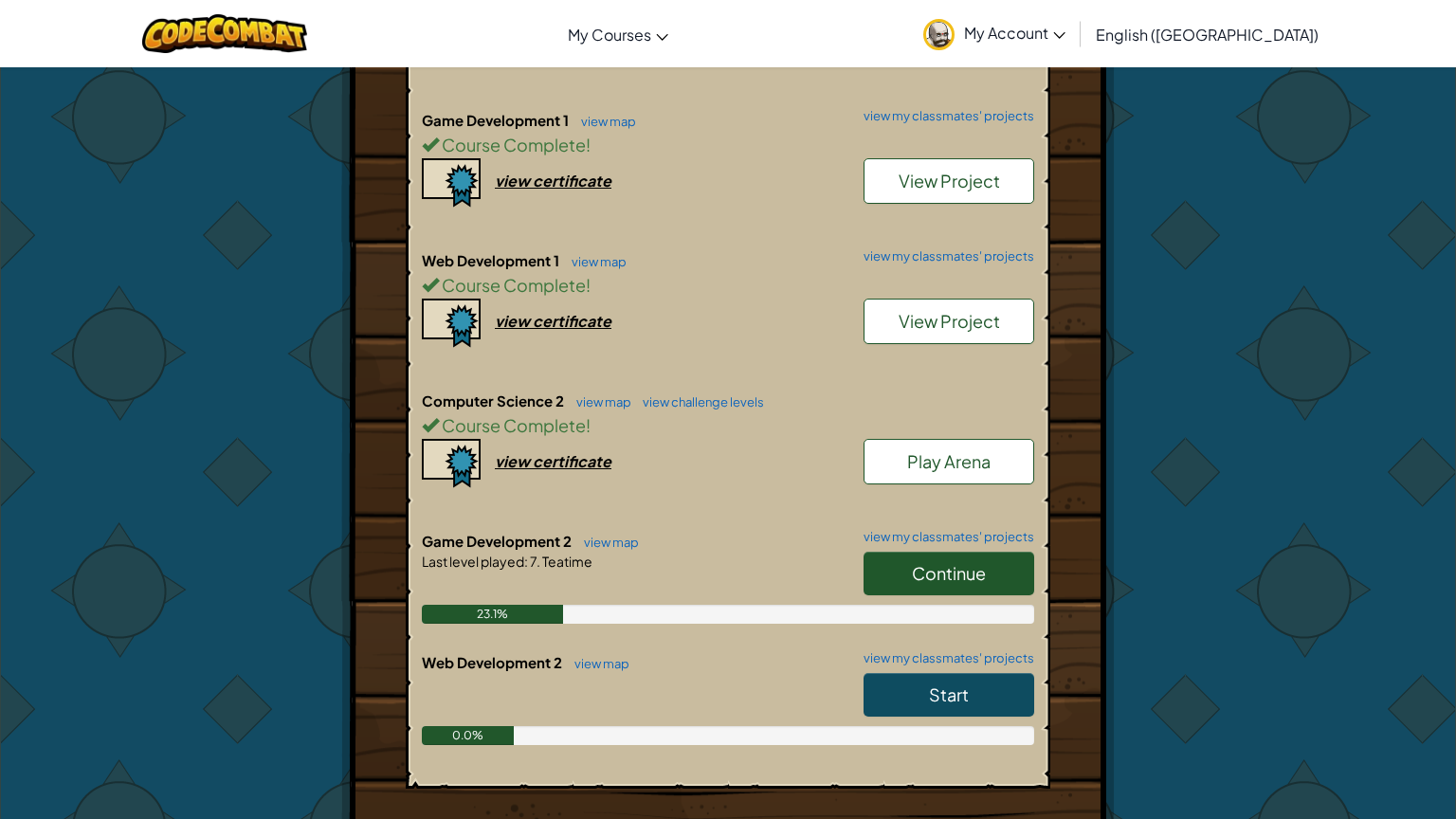
click at [927, 552] on link "Continue" at bounding box center [949, 574] width 171 height 44
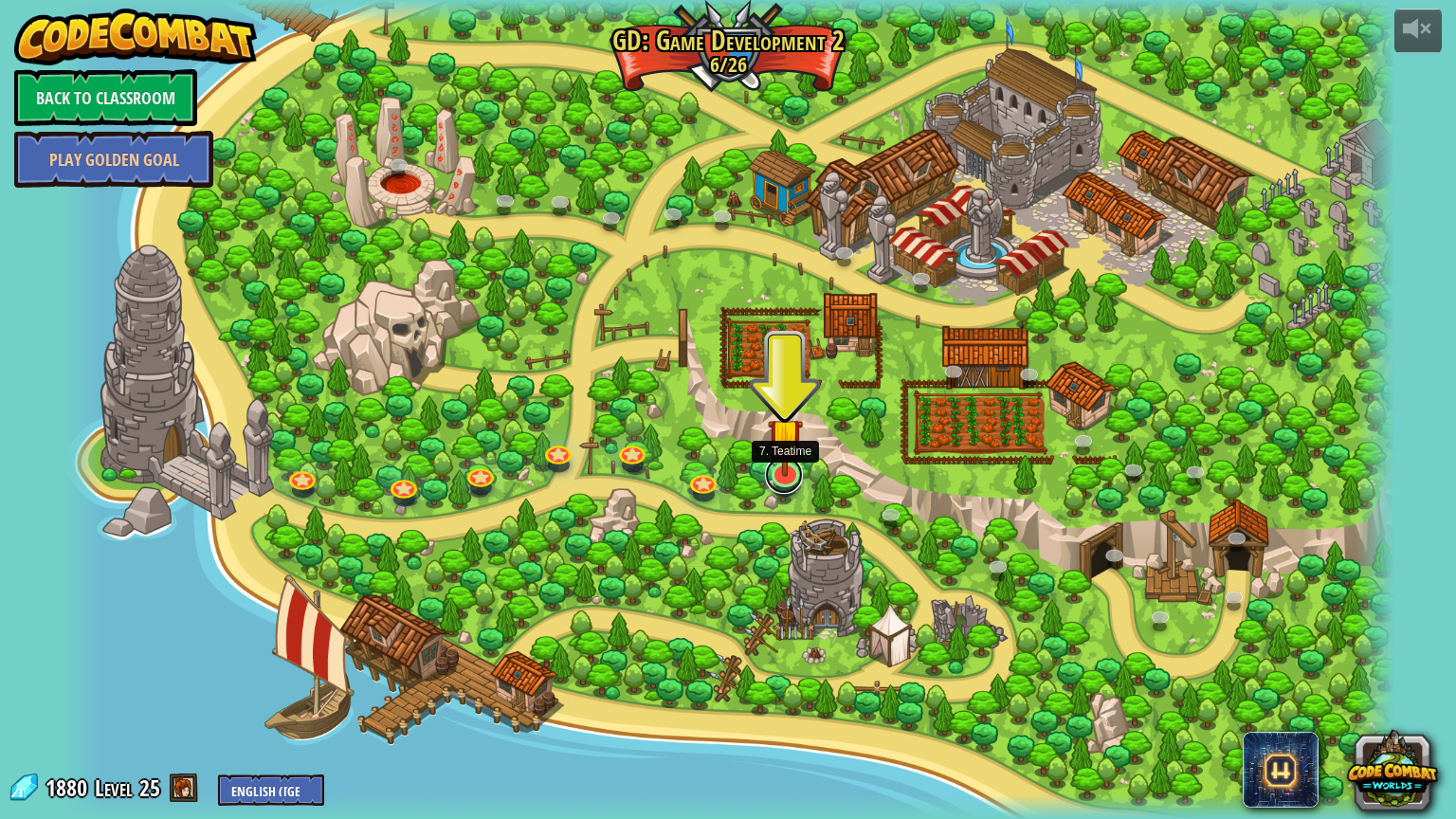
click at [775, 485] on link at bounding box center [784, 475] width 38 height 38
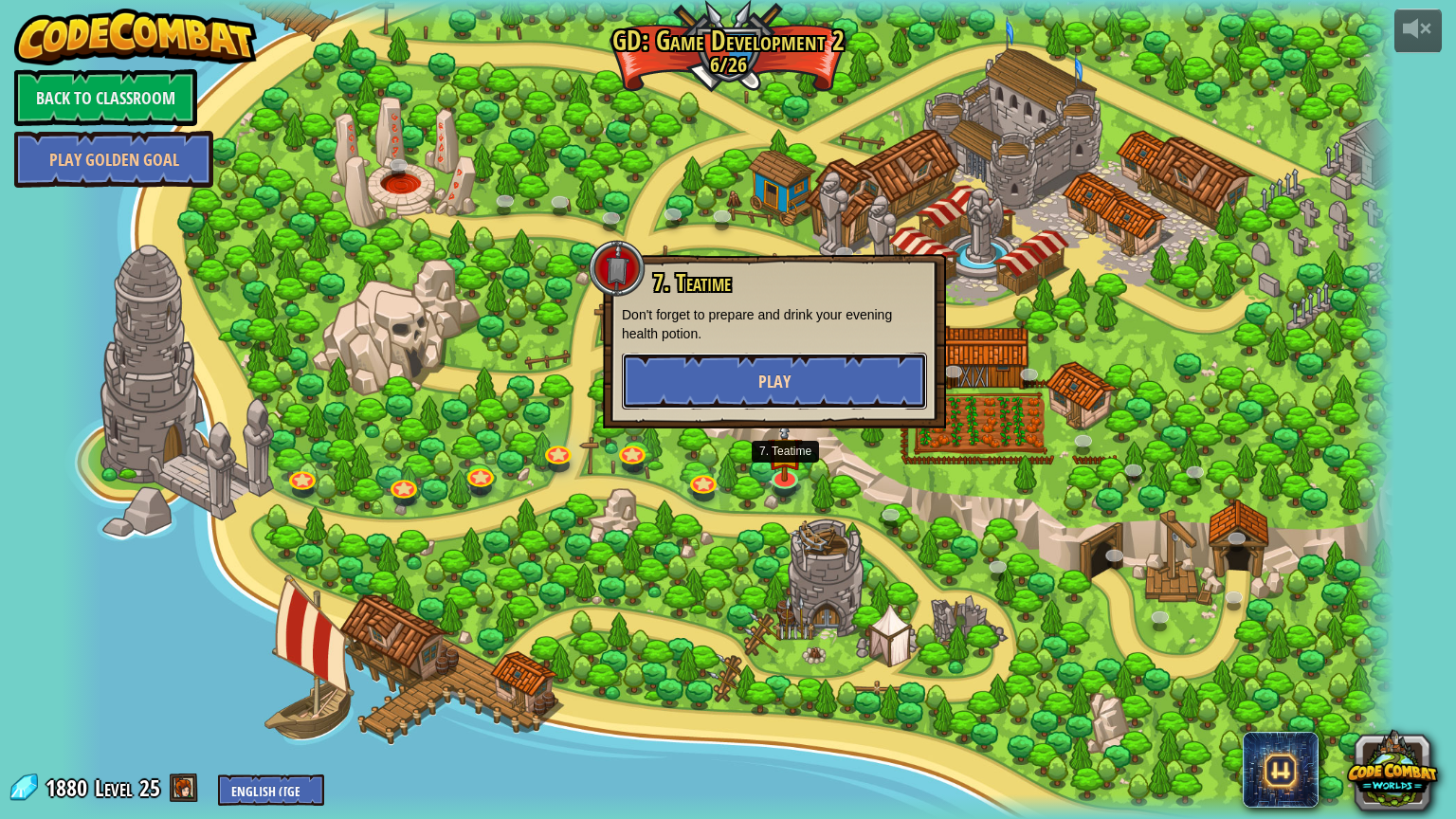
click at [781, 396] on button "Play" at bounding box center [774, 381] width 305 height 57
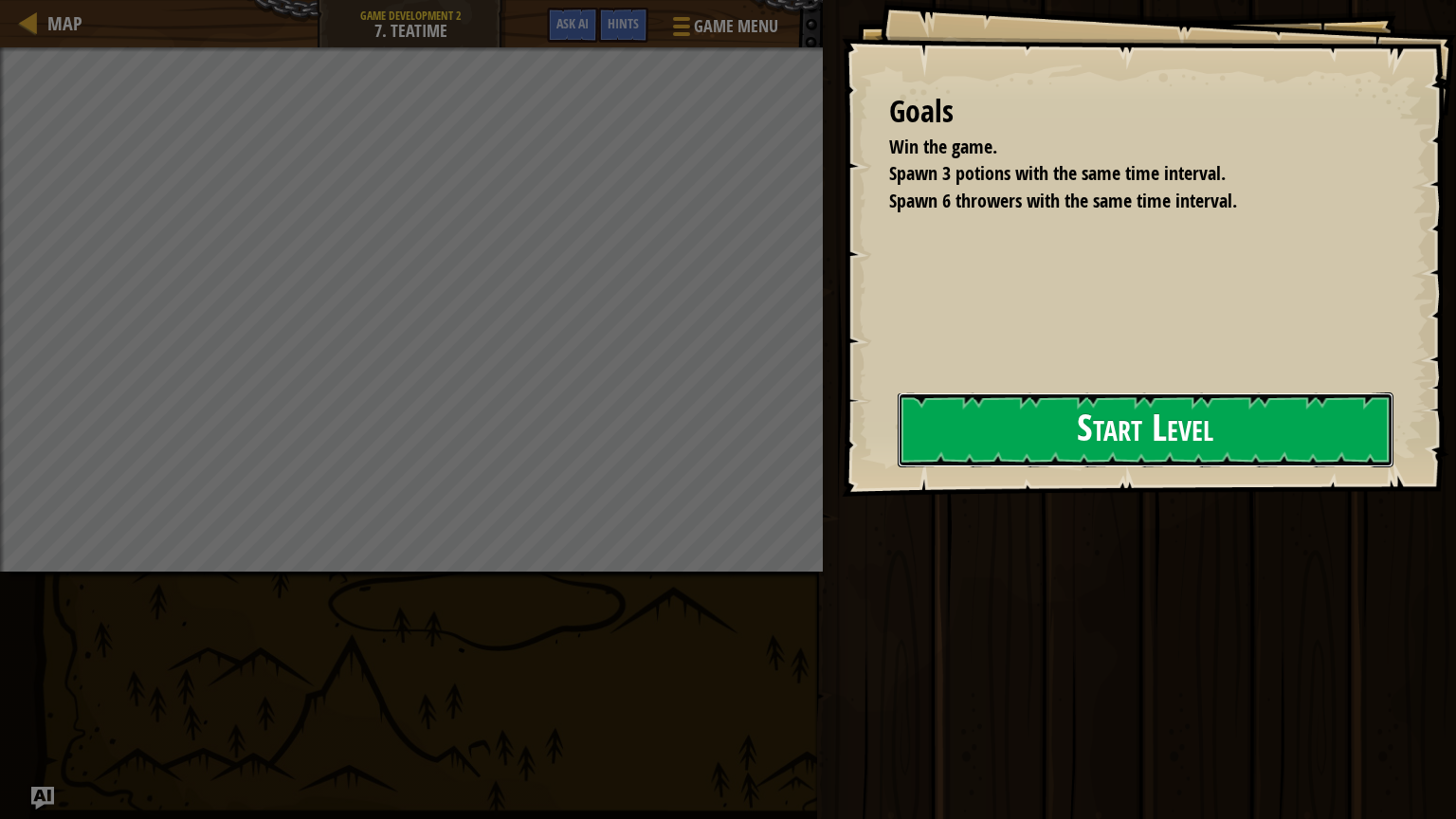
click at [1040, 432] on button "Start Level" at bounding box center [1146, 429] width 496 height 75
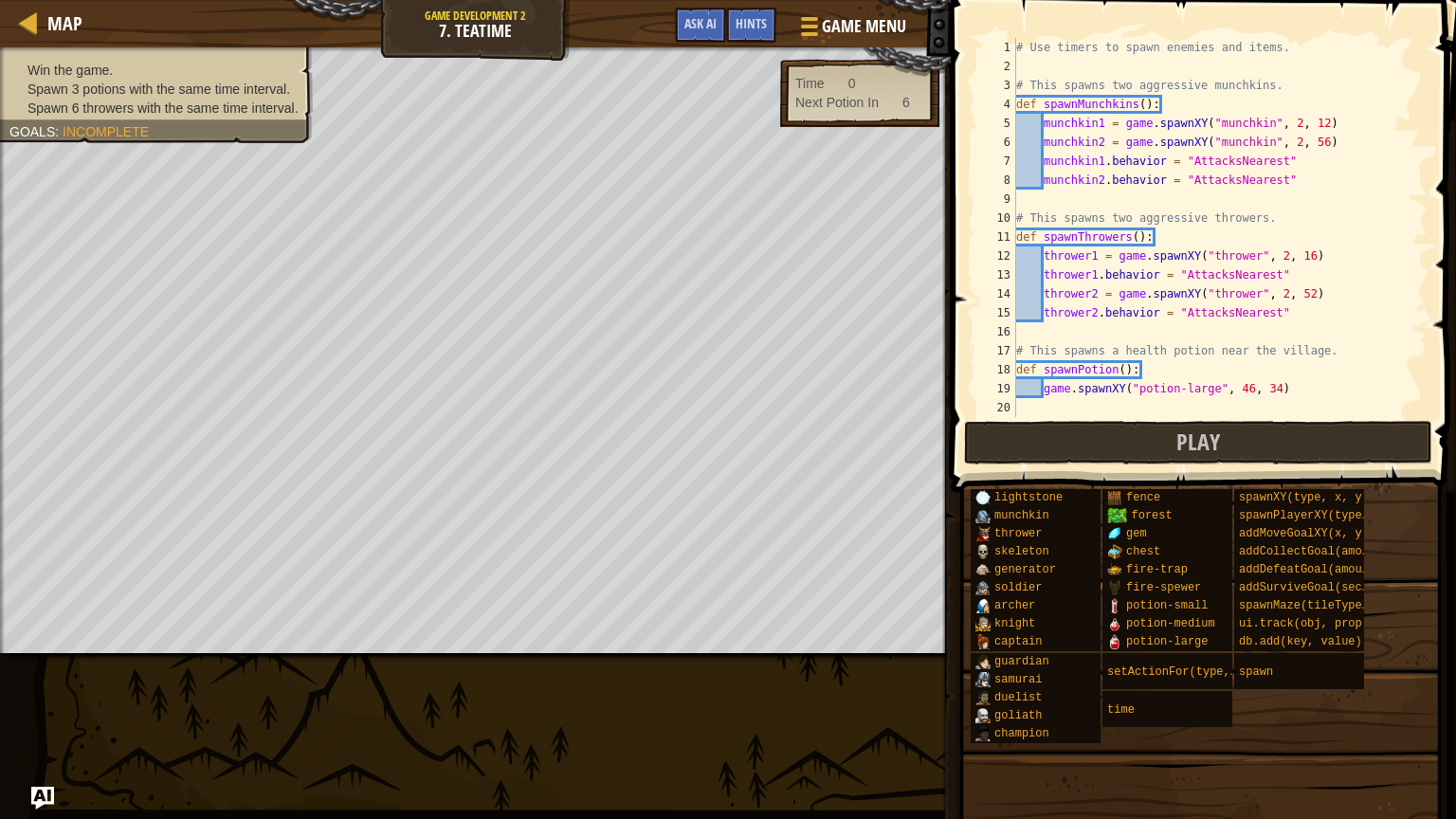
click at [587, 23] on div "Map Game Development 2 7. Teatime Game Menu Done Hints Ask AI" at bounding box center [475, 23] width 951 height 47
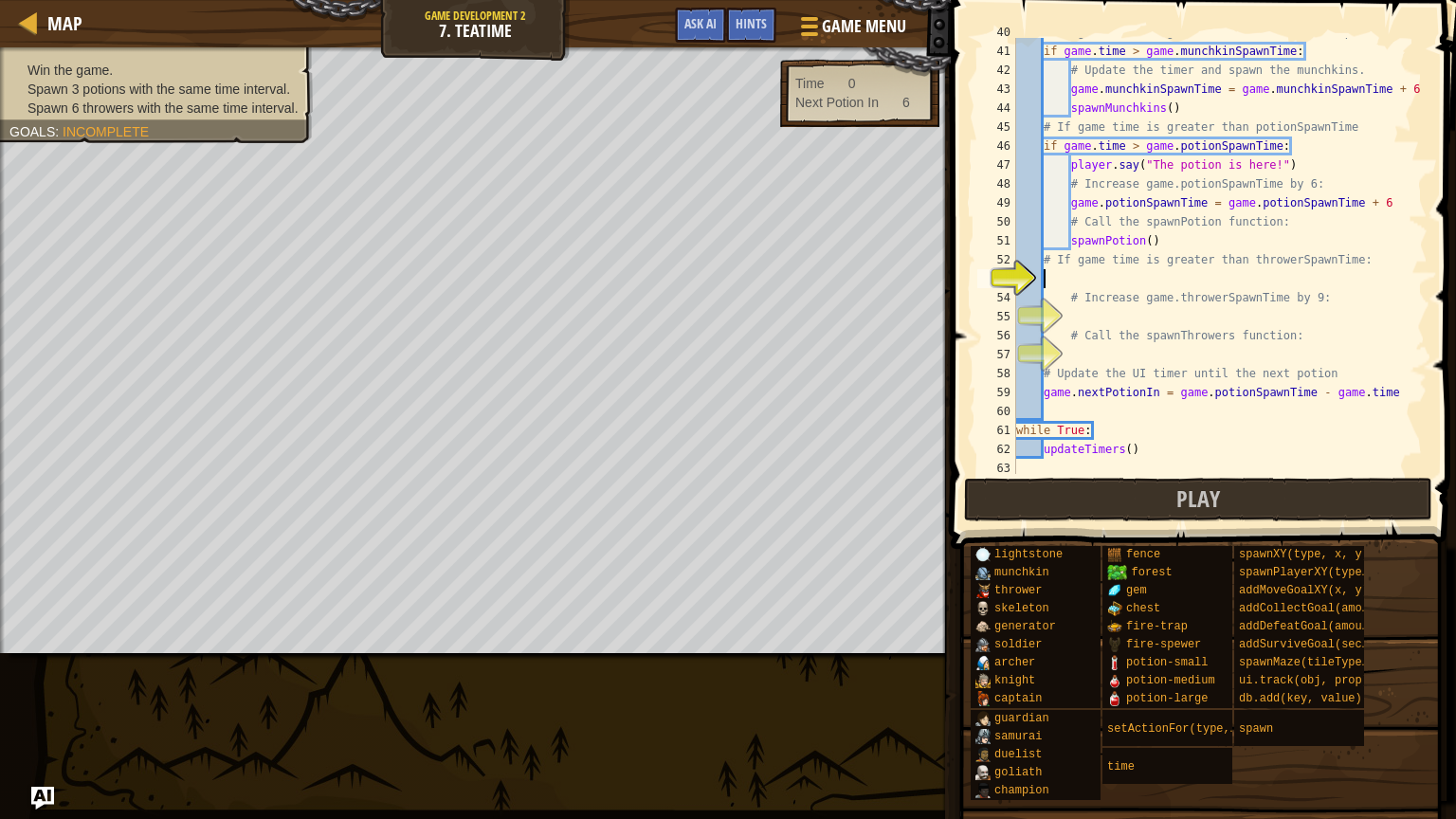
scroll to position [758, 0]
click at [696, 35] on button "Ask AI" at bounding box center [700, 25] width 51 height 35
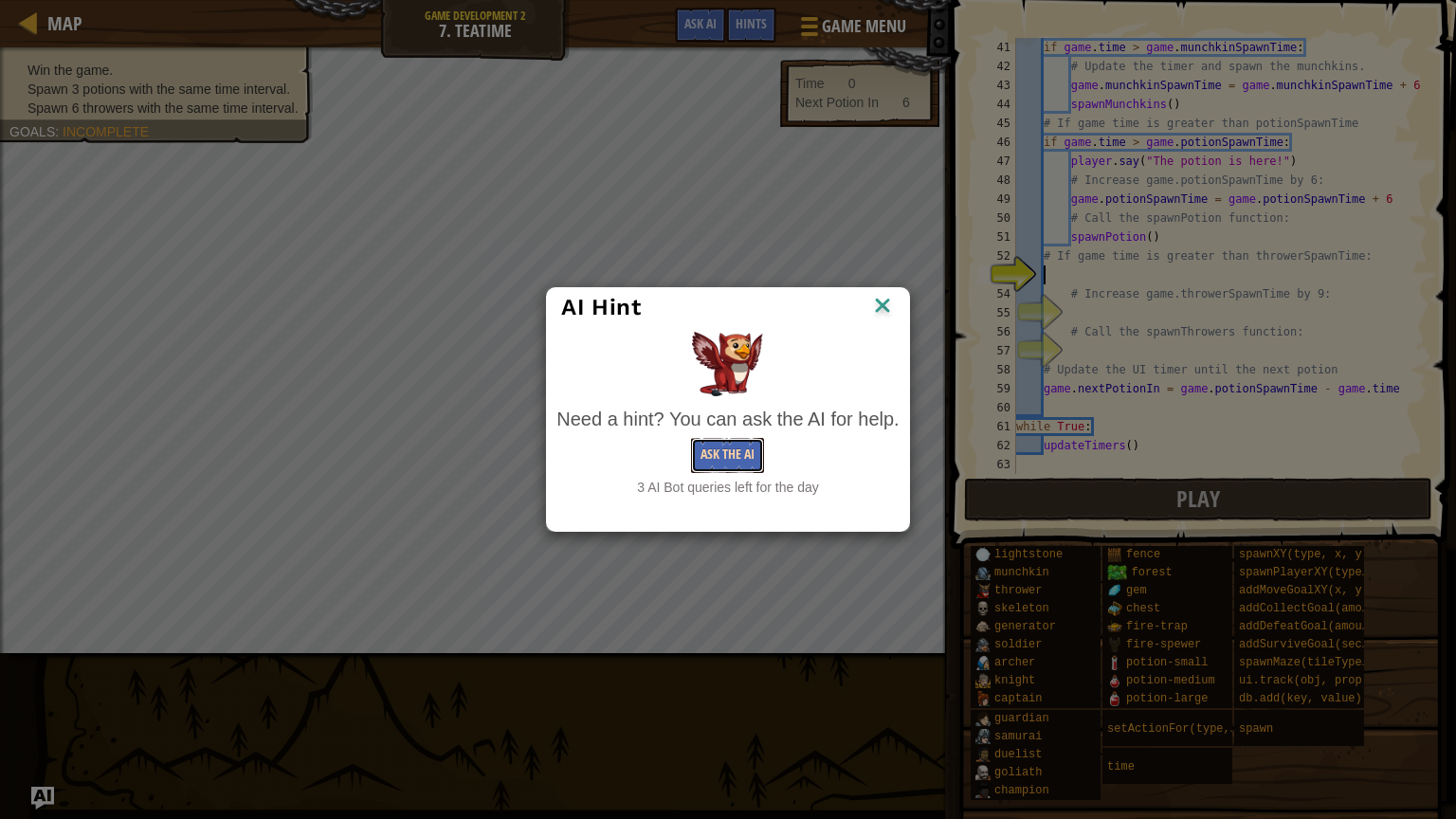
click at [701, 449] on button "Ask the AI" at bounding box center [727, 455] width 73 height 35
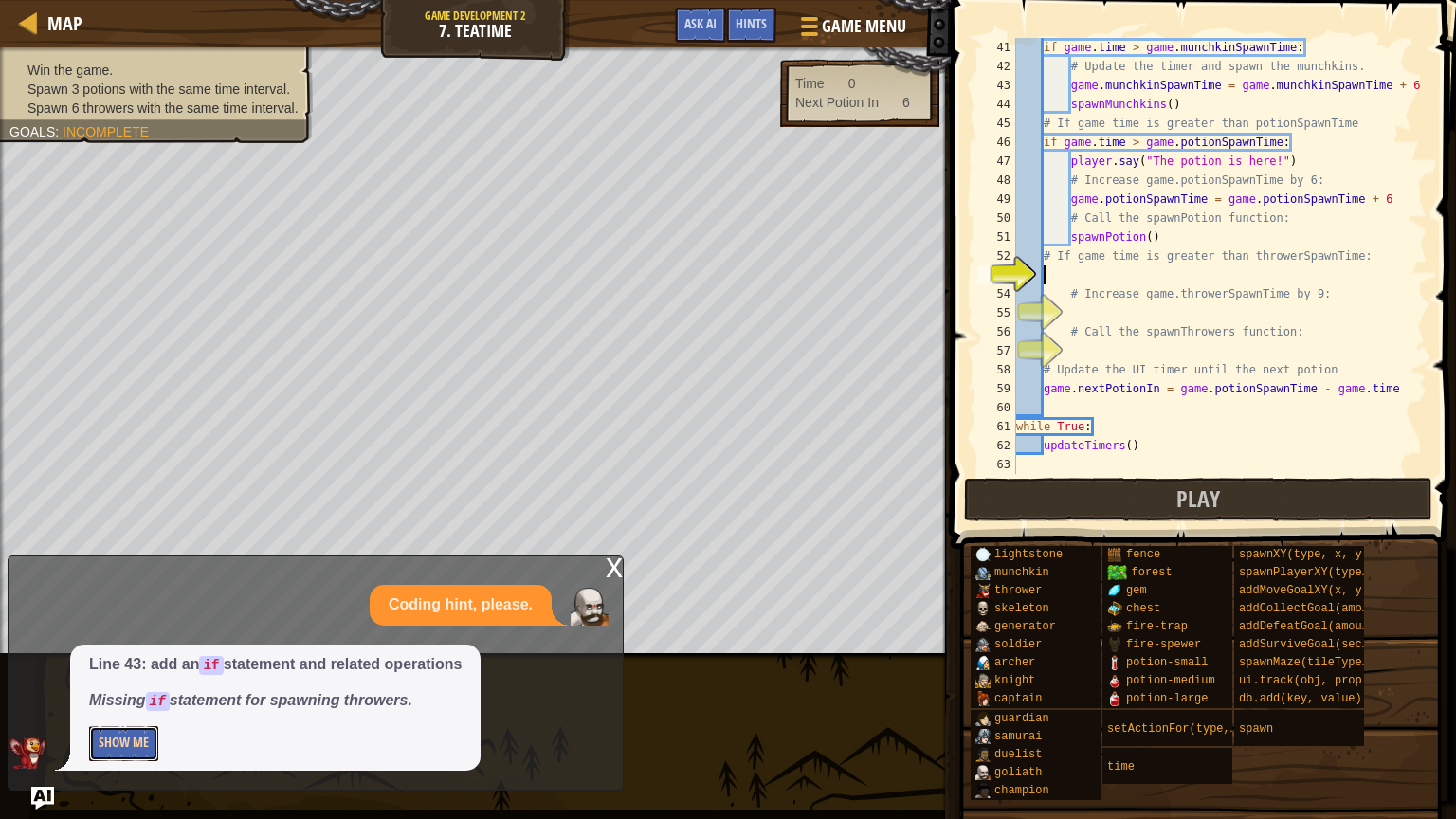
click at [118, 734] on button "Show Me" at bounding box center [123, 743] width 69 height 35
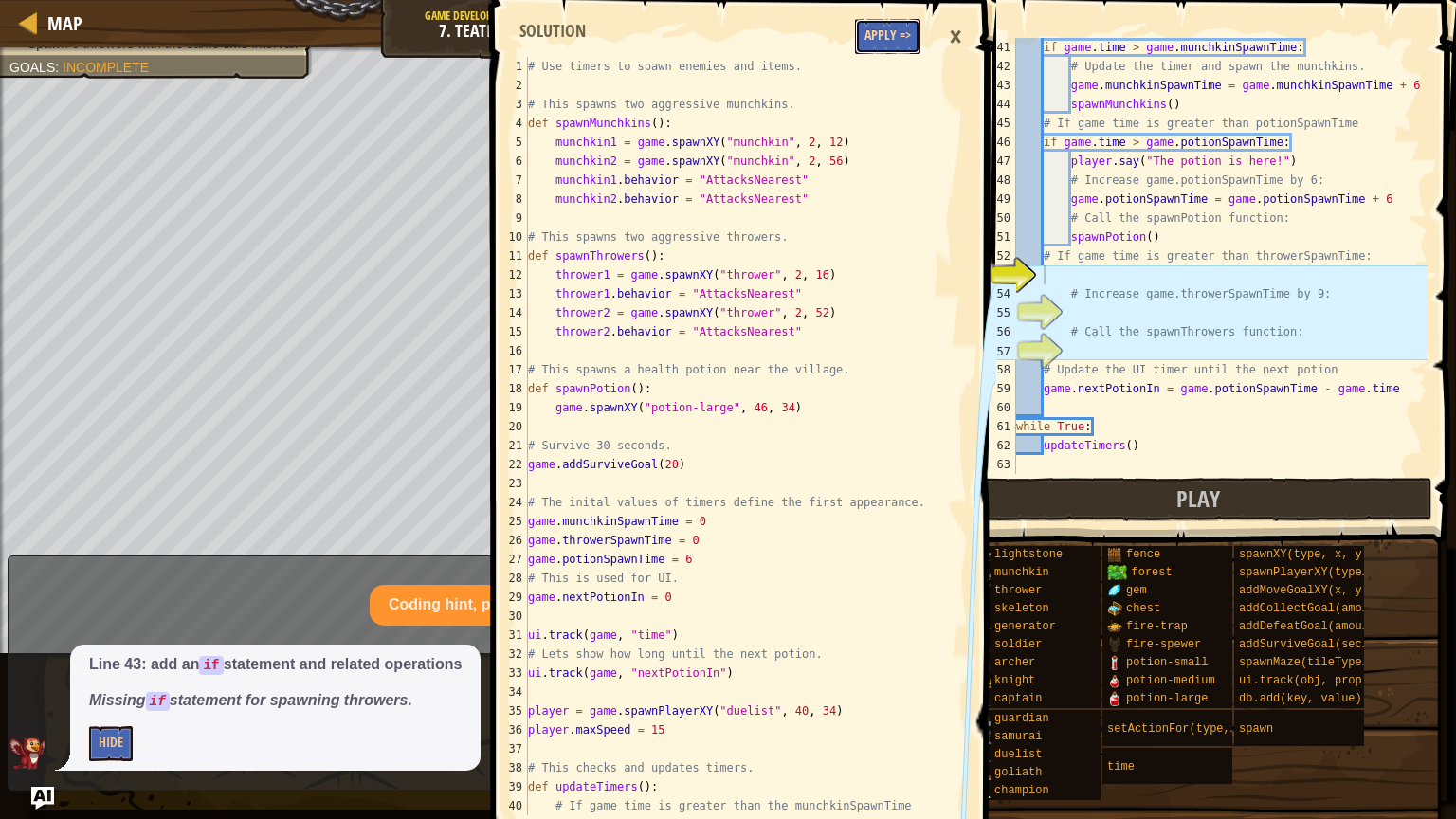
click at [881, 45] on button "Apply =>" at bounding box center [887, 36] width 65 height 35
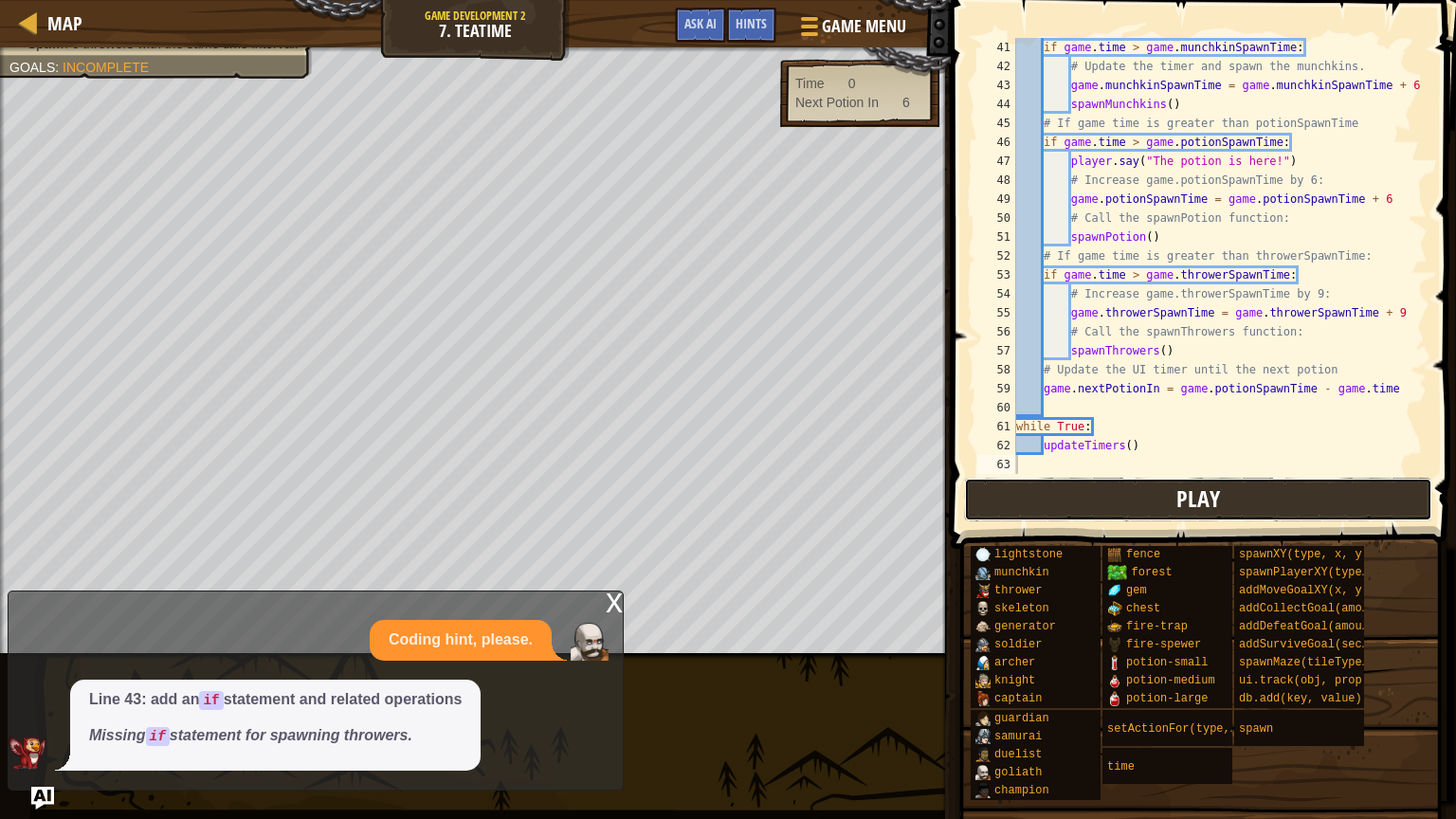
click at [1195, 497] on span "Play" at bounding box center [1199, 499] width 44 height 30
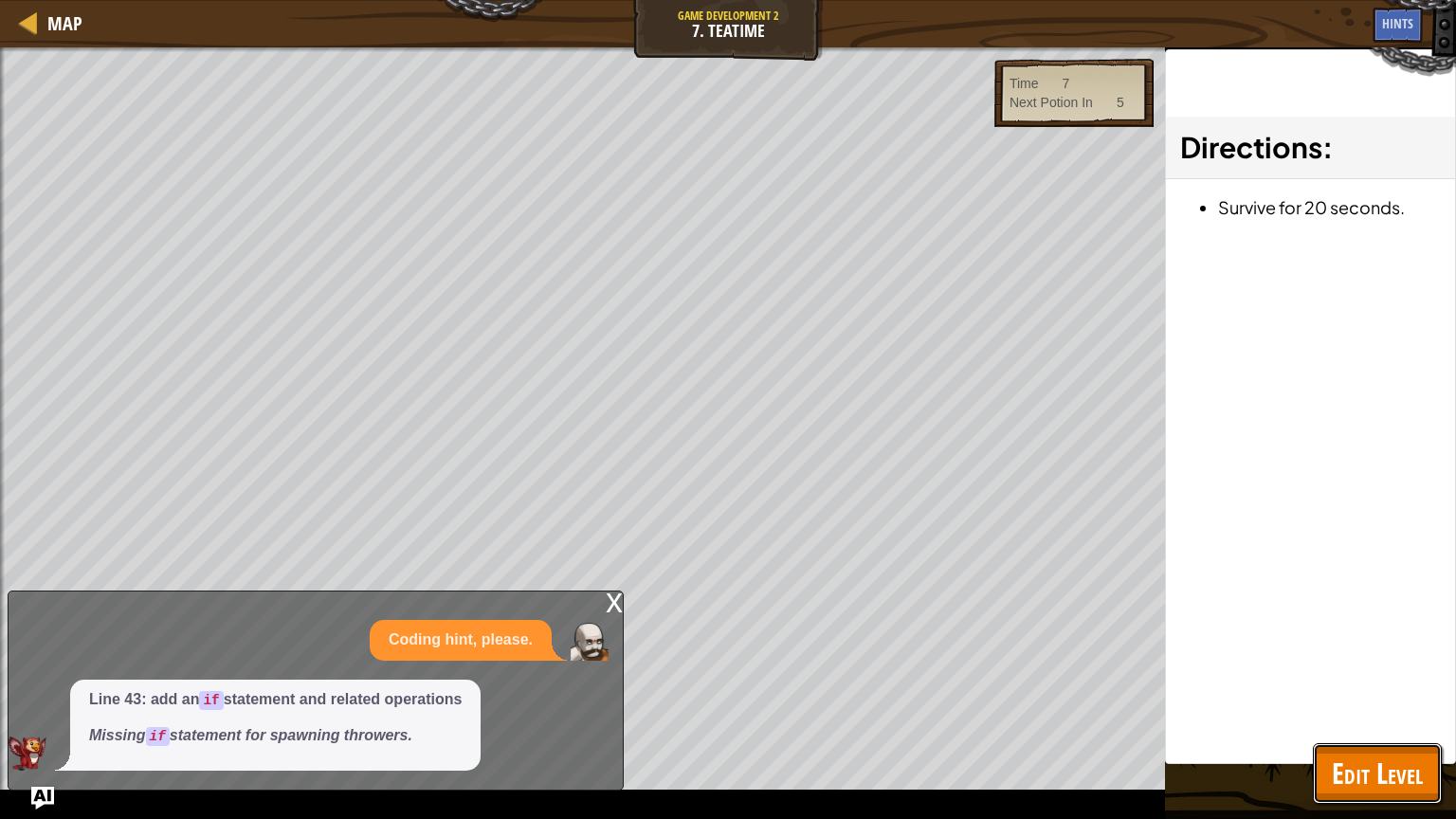
click at [1381, 776] on span "Edit Level" at bounding box center [1377, 773] width 91 height 39
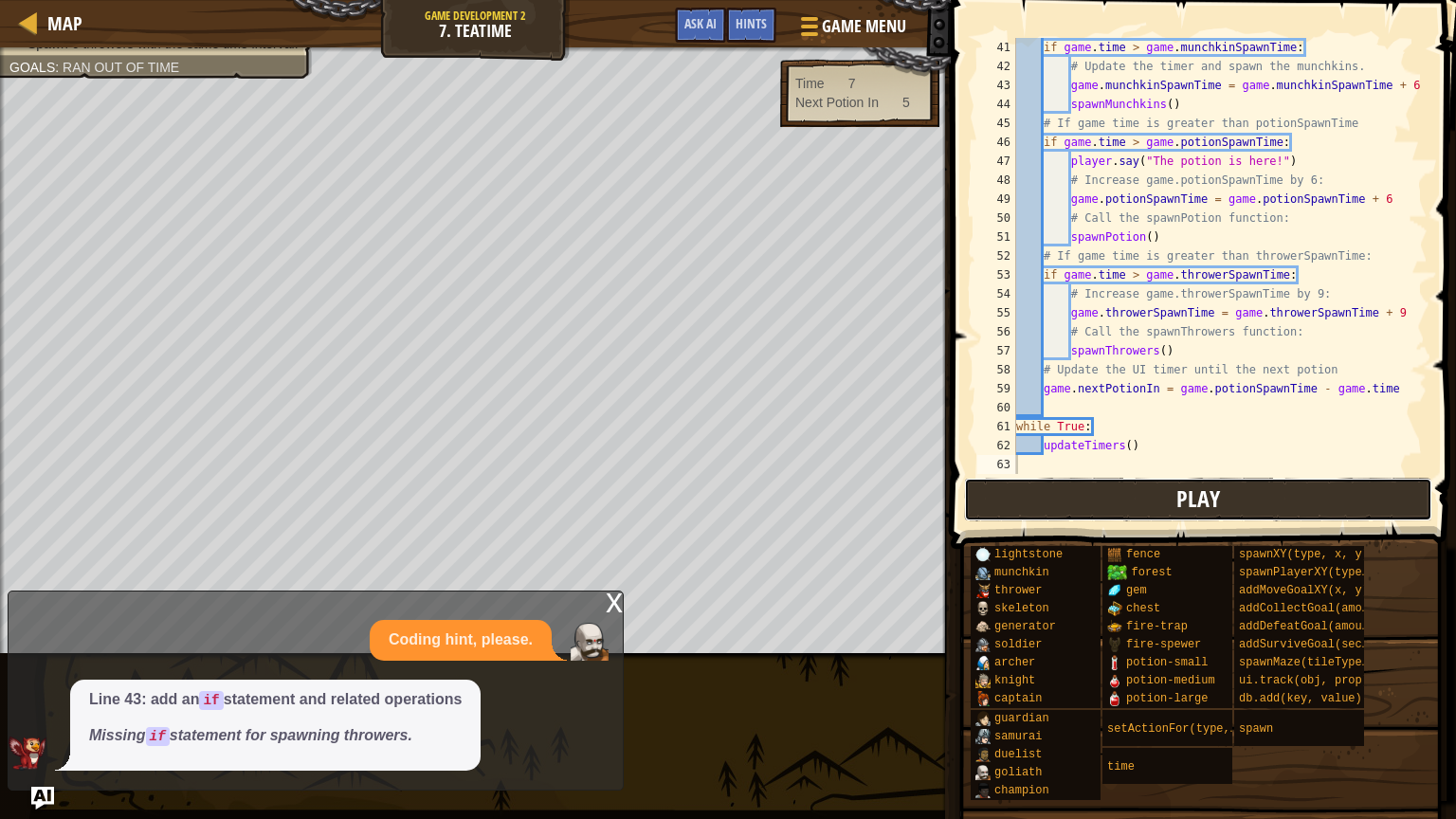
click at [1076, 506] on button "Play" at bounding box center [1198, 500] width 468 height 44
click at [1010, 483] on button "Play" at bounding box center [1198, 500] width 468 height 44
click at [1077, 505] on button "Play" at bounding box center [1198, 500] width 468 height 44
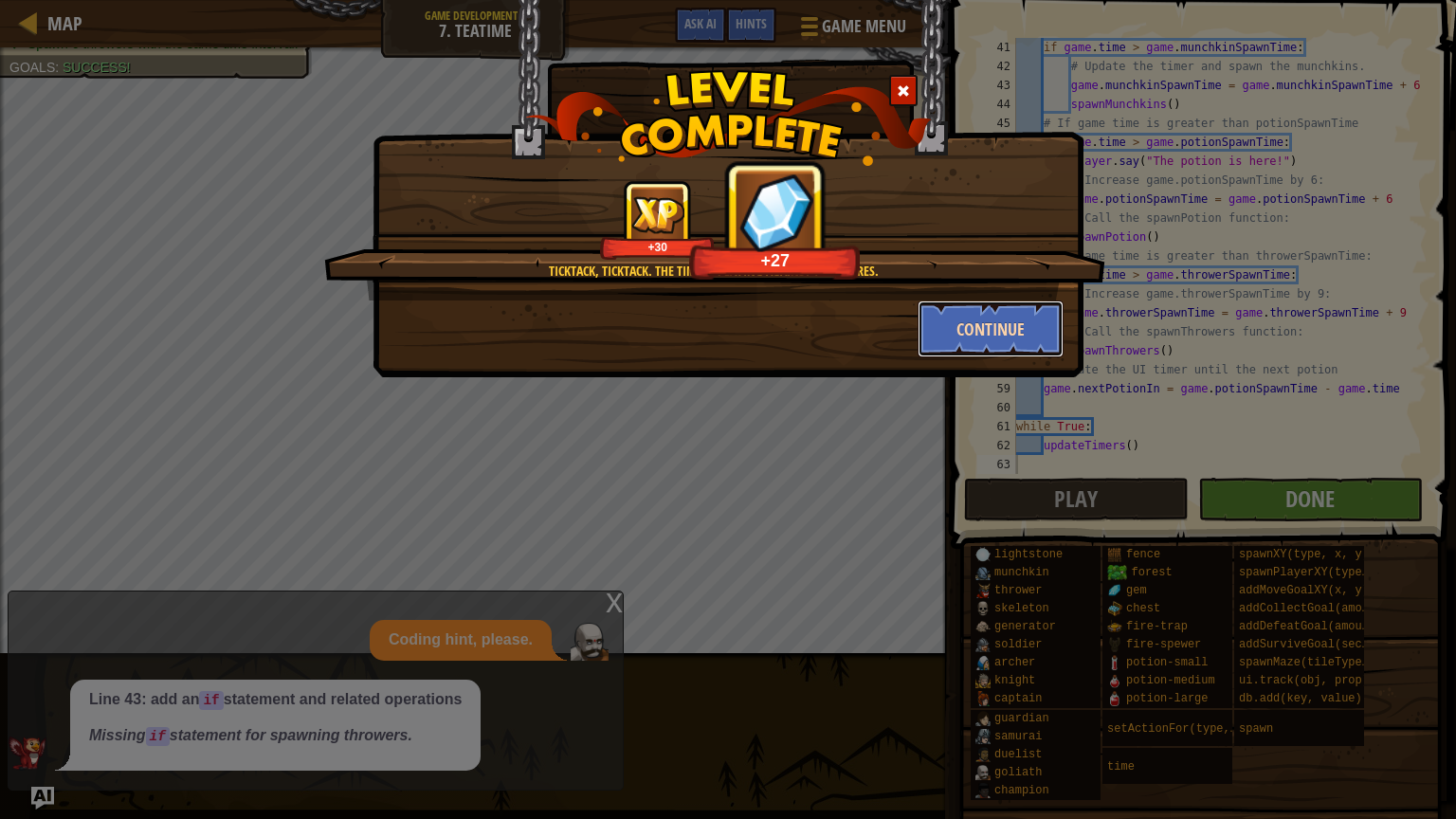
click at [941, 333] on button "Continue" at bounding box center [991, 329] width 147 height 57
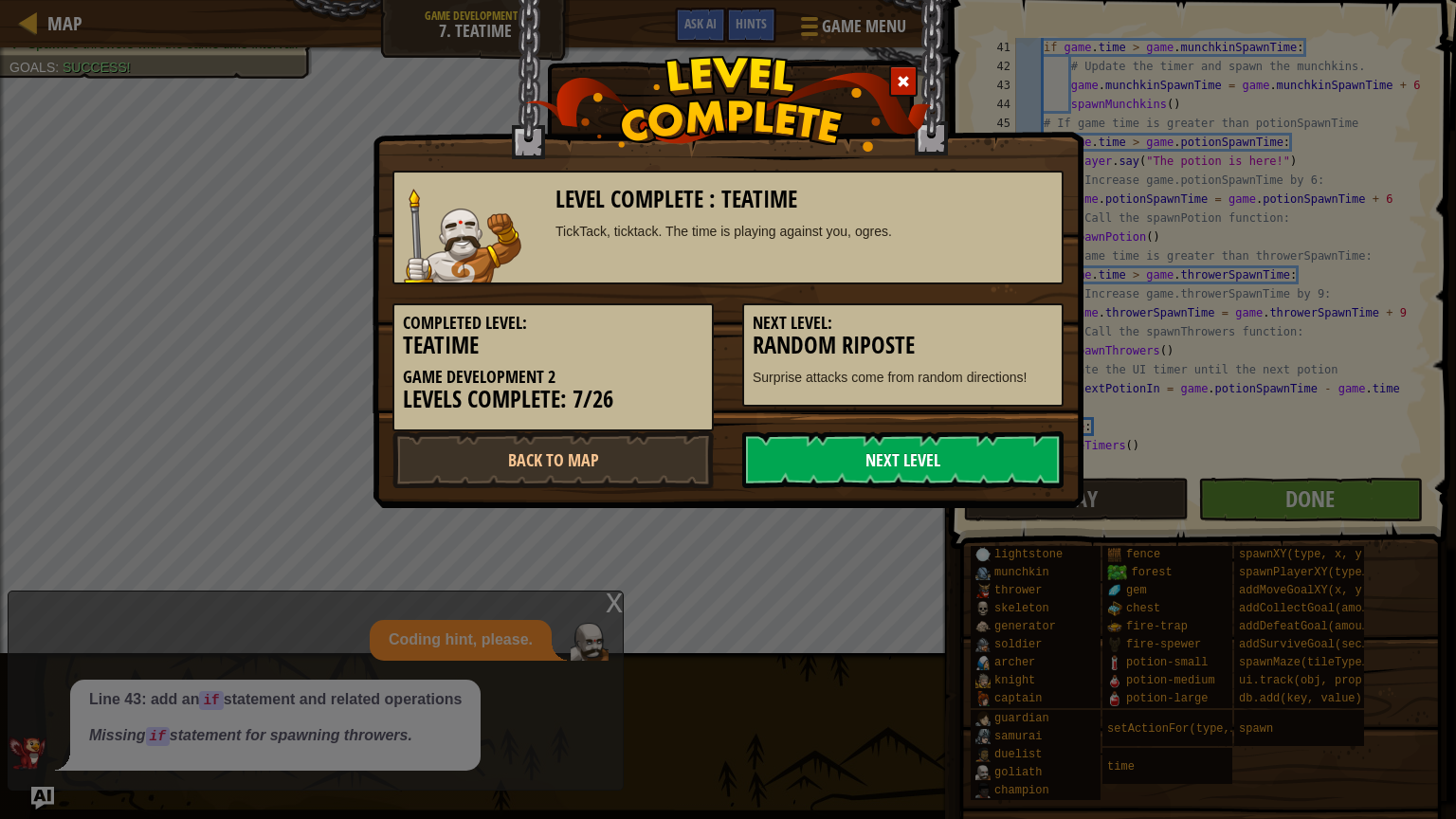
click at [827, 454] on link "Next Level" at bounding box center [902, 459] width 321 height 57
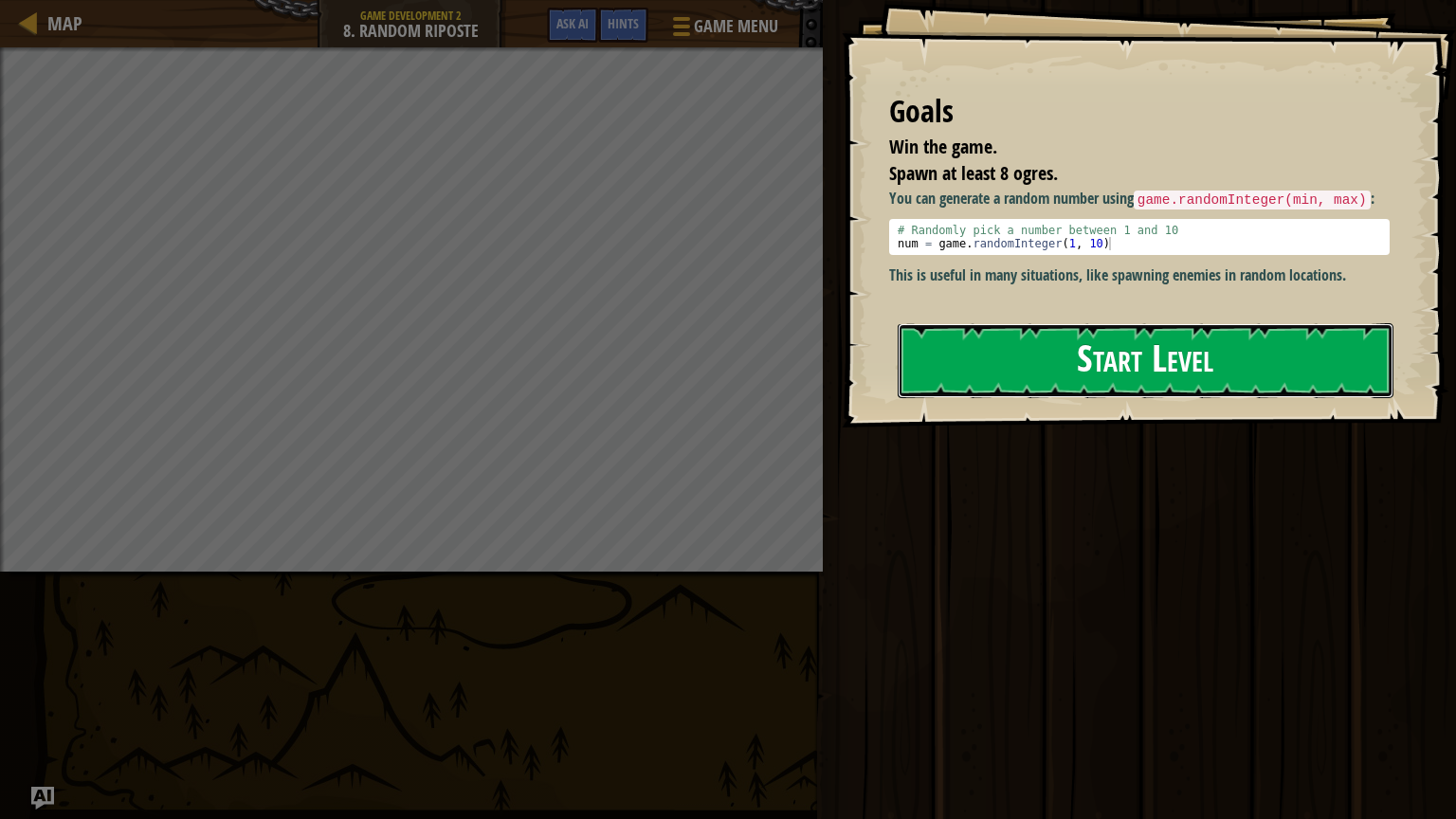
click at [1024, 376] on button "Start Level" at bounding box center [1146, 360] width 496 height 75
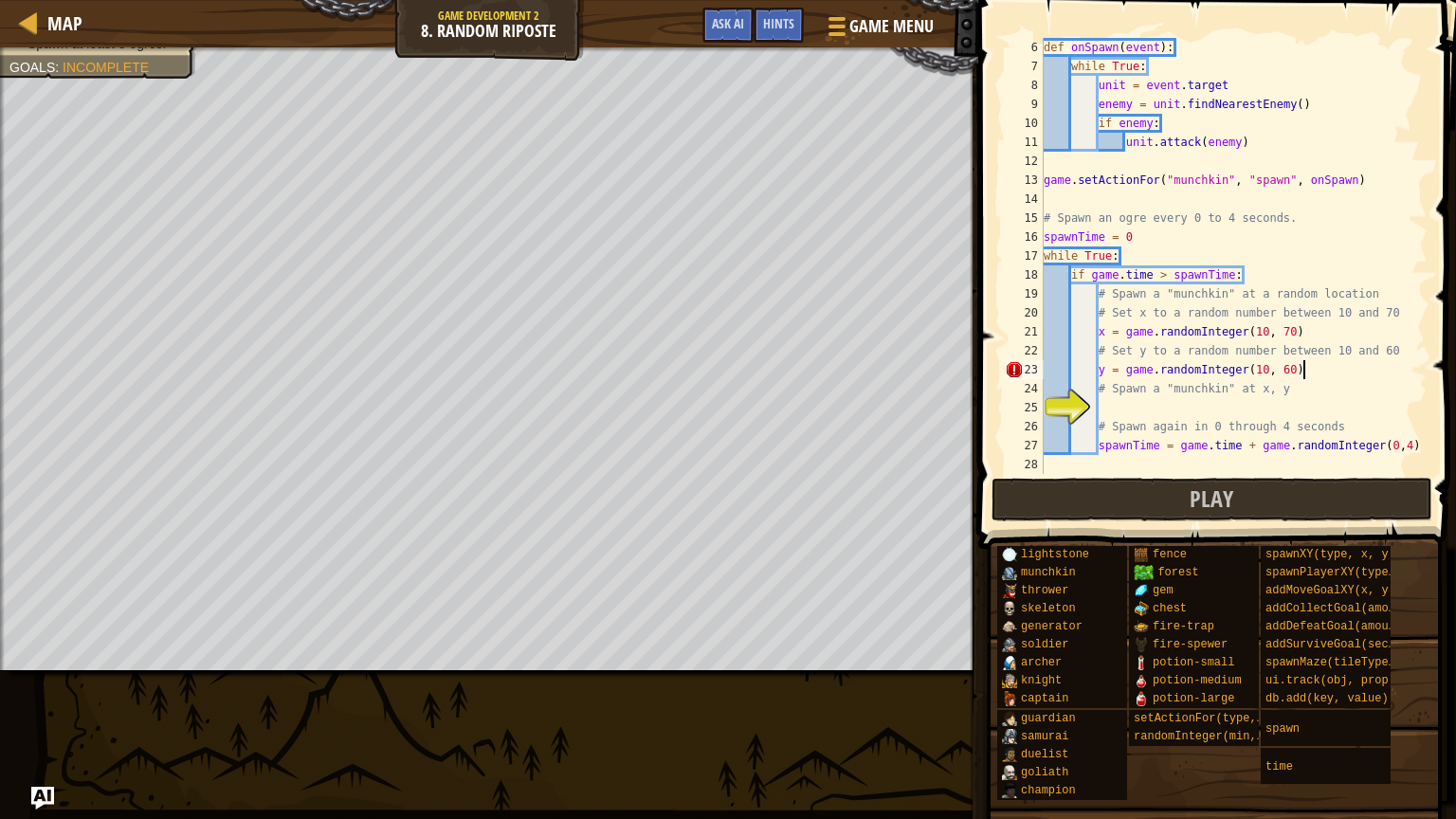
scroll to position [9, 20]
click at [1182, 422] on div "def onSpawn ( event ) : while True : unit = event . target enemy = unit . findN…" at bounding box center [1234, 275] width 388 height 474
type textarea "# Spawn again in 0 through 4 seconds"
click at [1162, 413] on div "def onSpawn ( event ) : while True : unit = event . target enemy = unit . findN…" at bounding box center [1234, 275] width 388 height 474
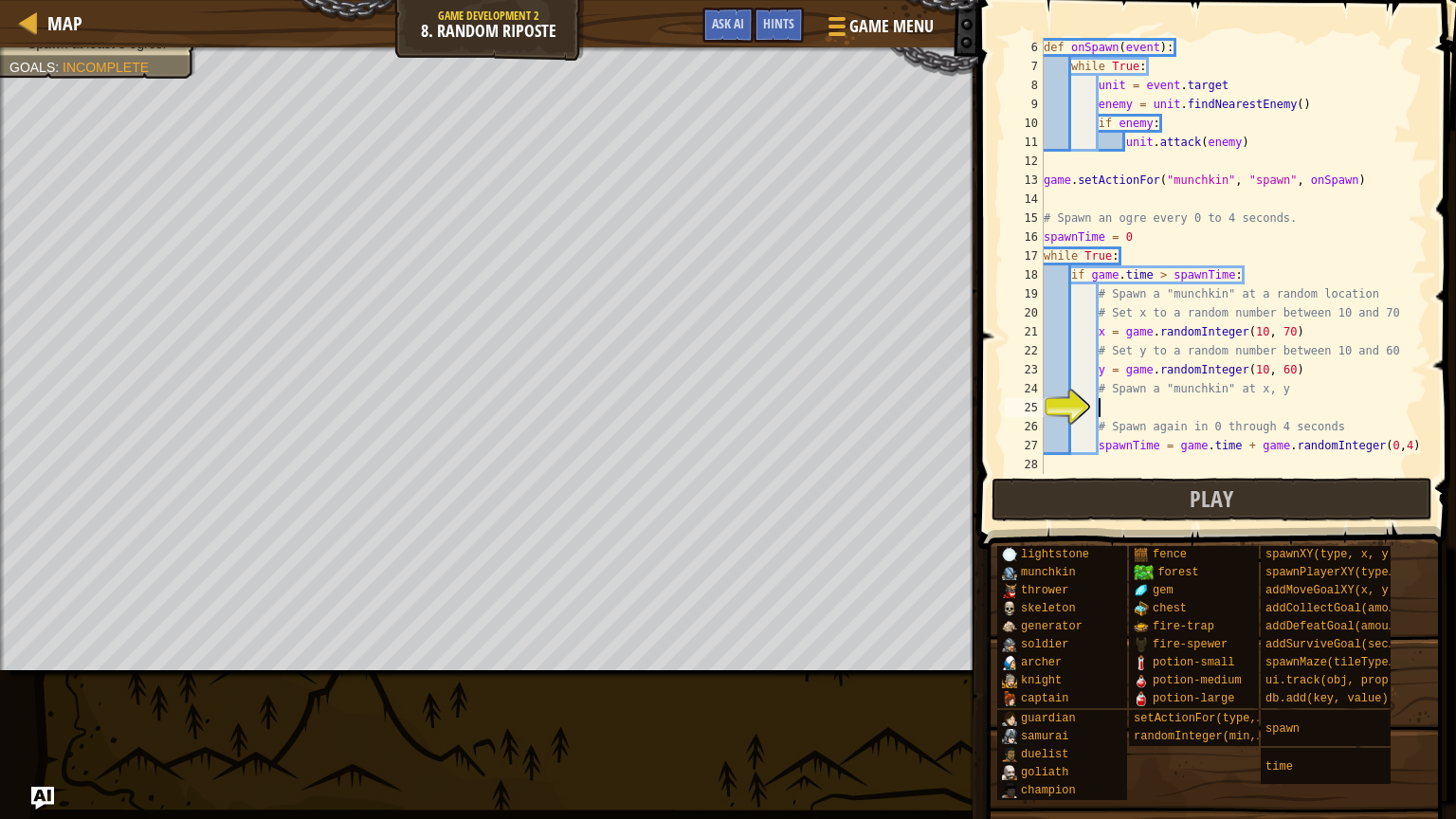
type textarea "s"
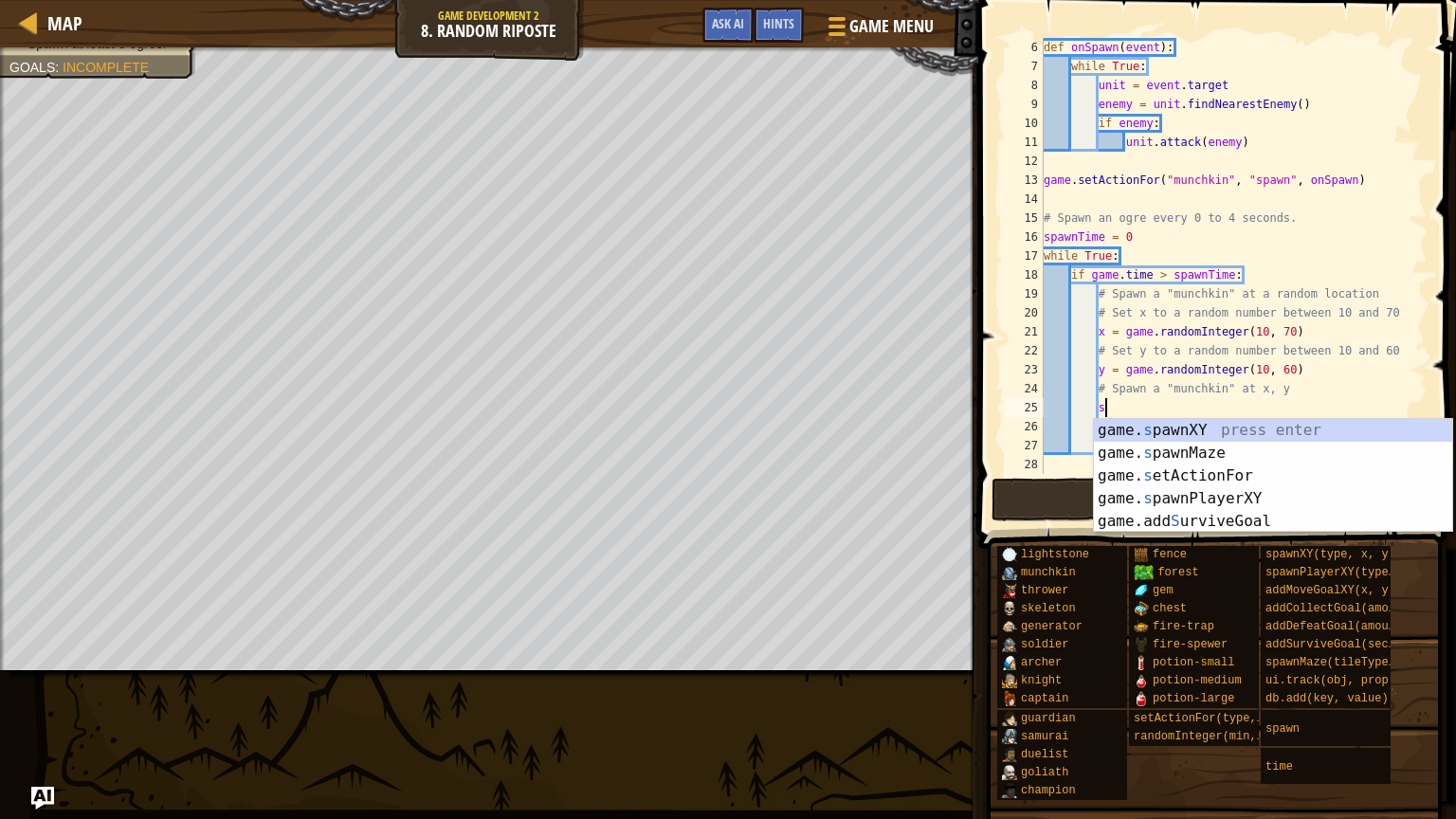
scroll to position [9, 4]
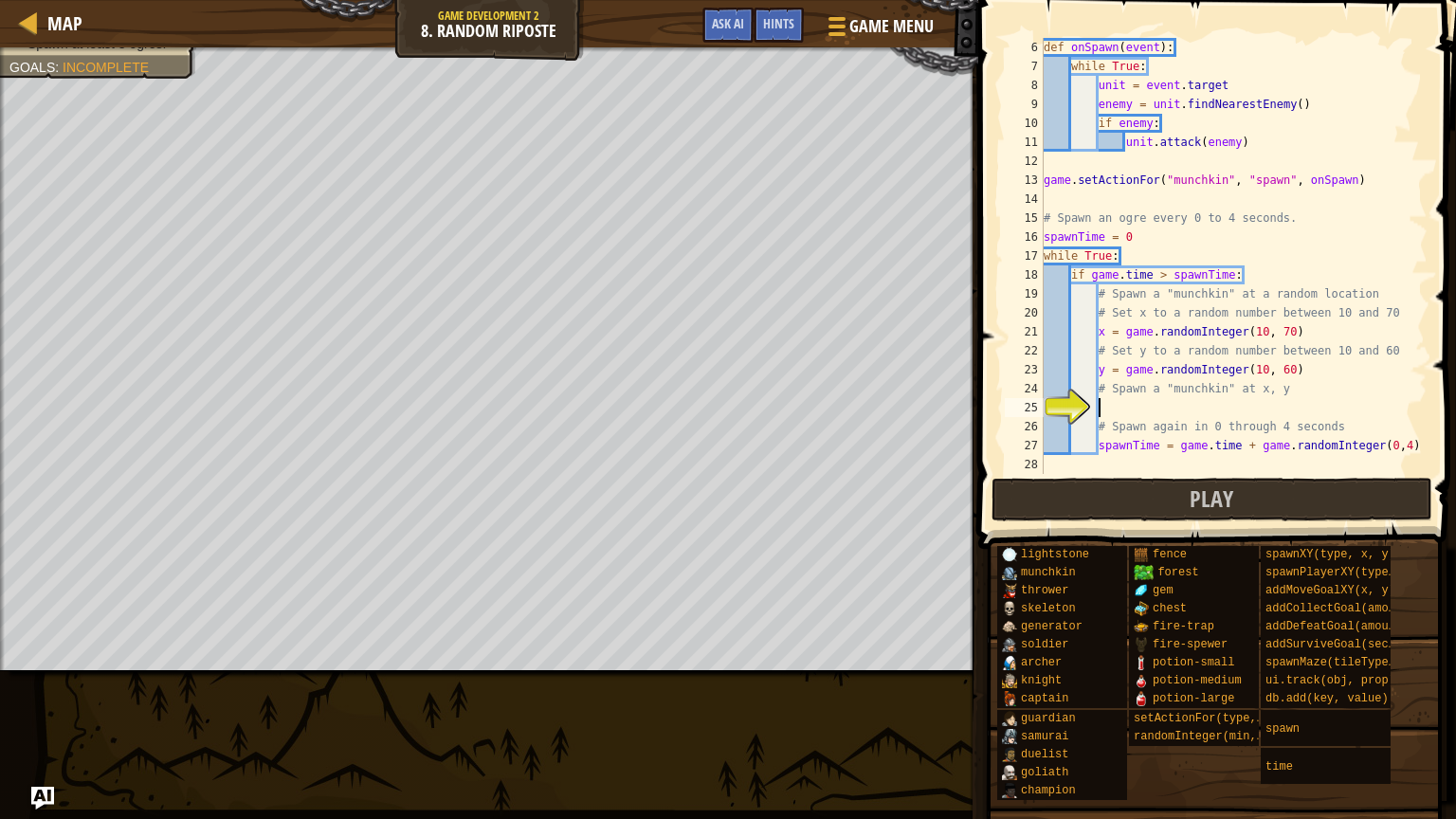
type textarea "s"
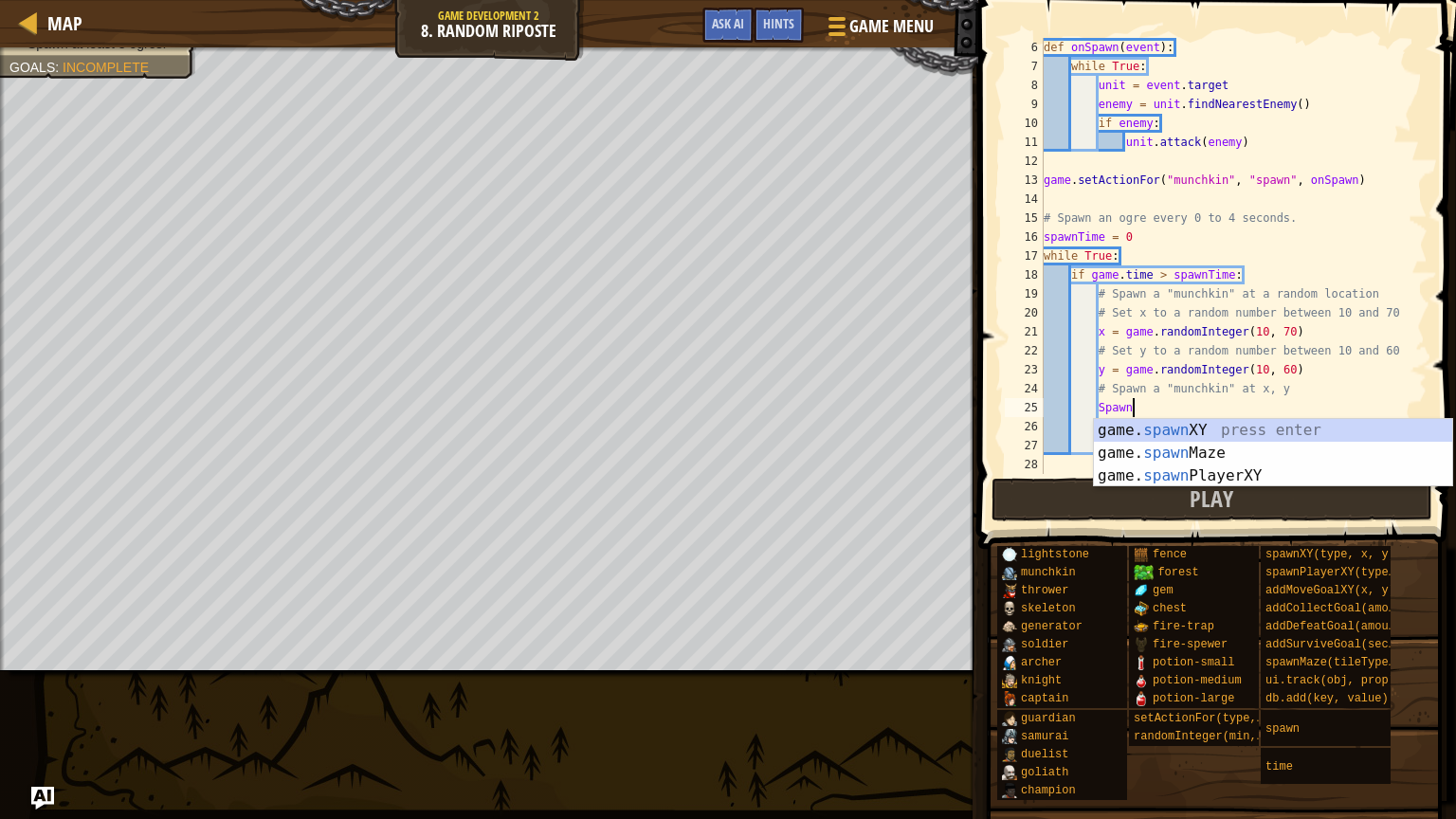
scroll to position [9, 6]
click at [1189, 430] on div "game. spawn XY press enter game. spawn Maze press enter game. spawn PlayerXY pr…" at bounding box center [1273, 476] width 358 height 114
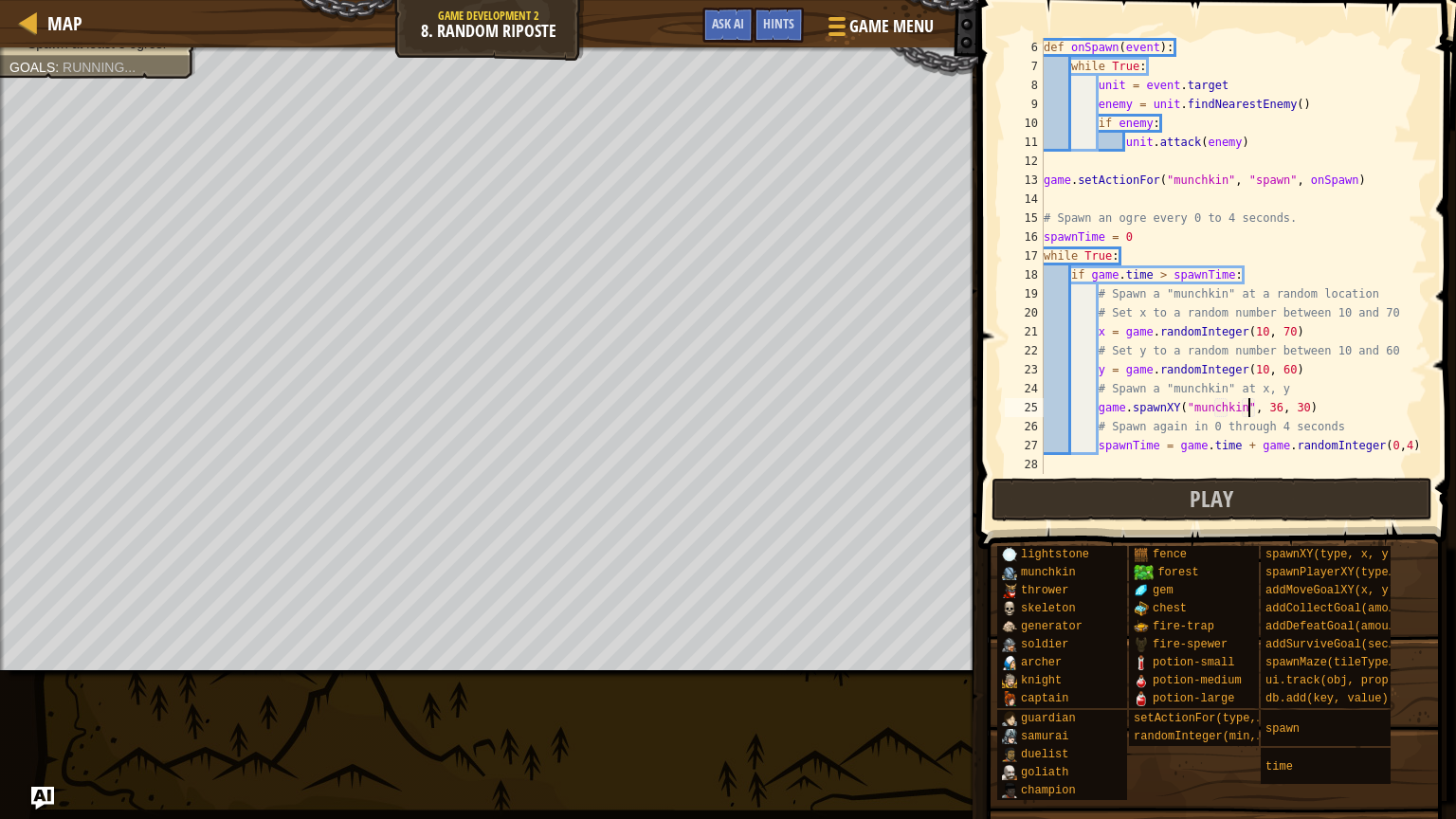
scroll to position [9, 17]
type textarea "game.spawnXY("munchkin", 36, 30)"
click at [1220, 492] on span "Play" at bounding box center [1212, 499] width 44 height 30
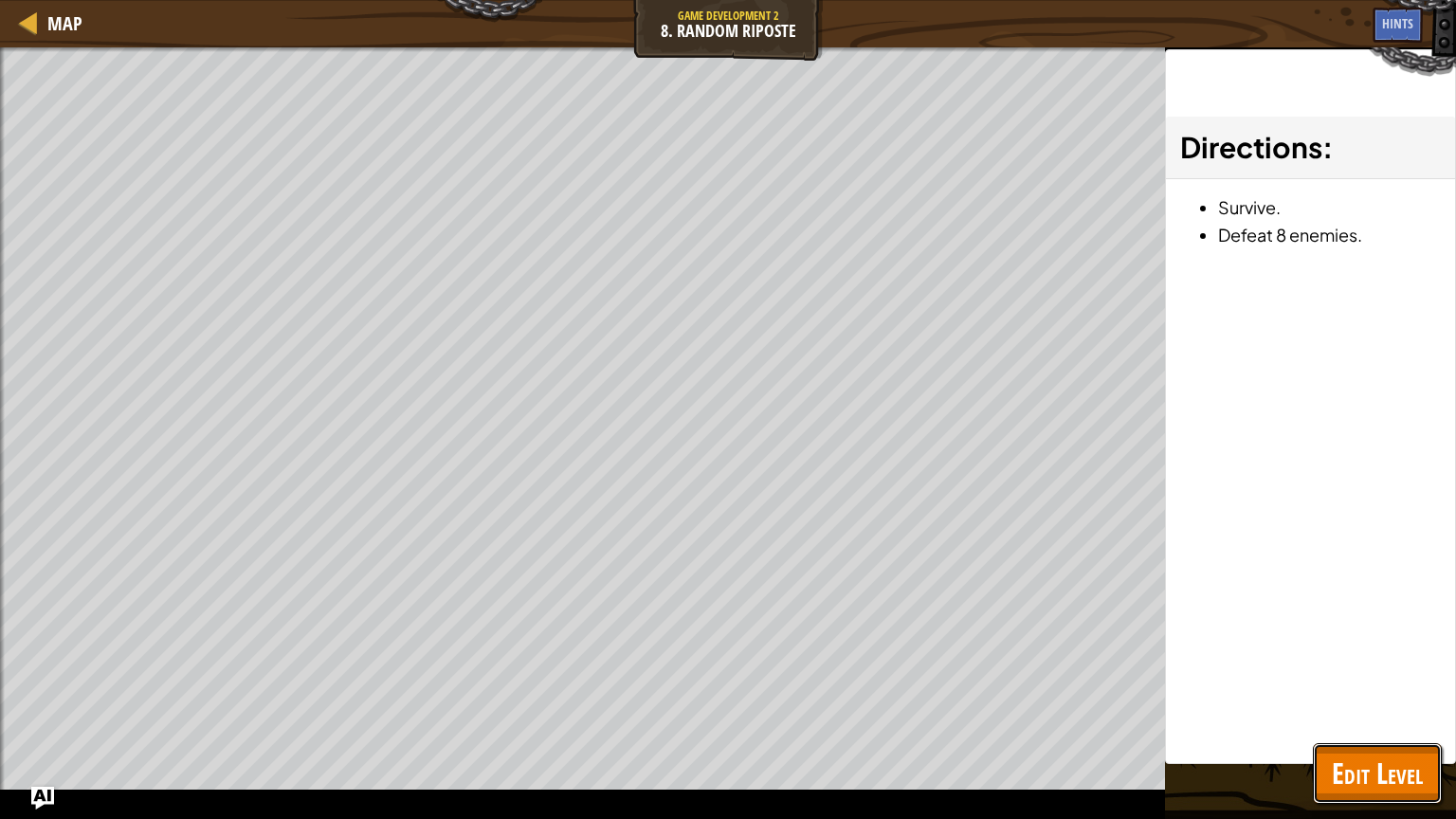
click at [1393, 754] on span "Edit Level" at bounding box center [1377, 773] width 91 height 39
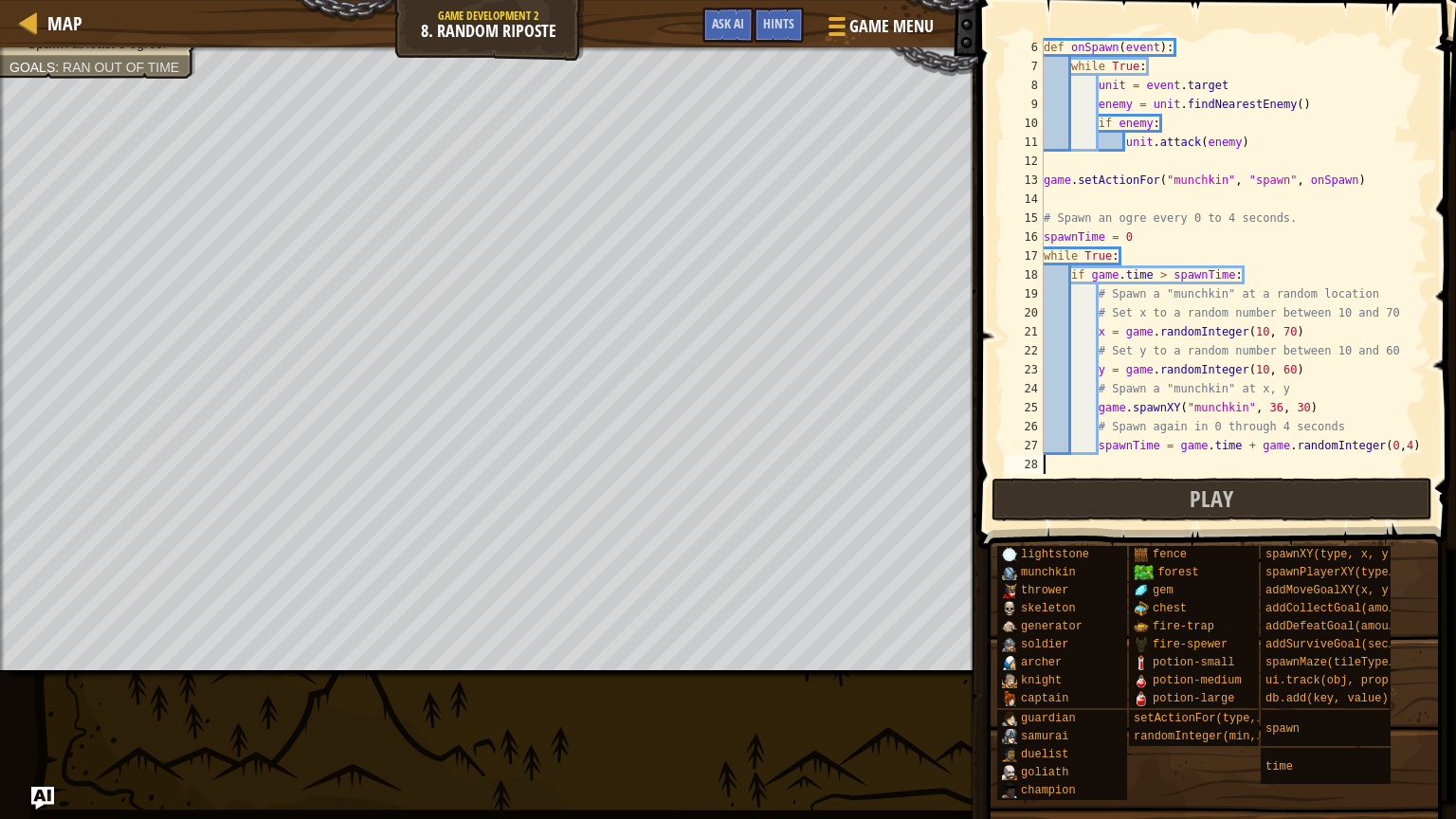
click at [1045, 462] on div "def onSpawn ( event ) : while True : unit = event . target enemy = unit . findN…" at bounding box center [1234, 275] width 388 height 474
type textarea "hero.maxHealth = 5000"
click at [1195, 464] on div "def onSpawn ( event ) : while True : unit = event . target enemy = unit . findN…" at bounding box center [1234, 275] width 388 height 474
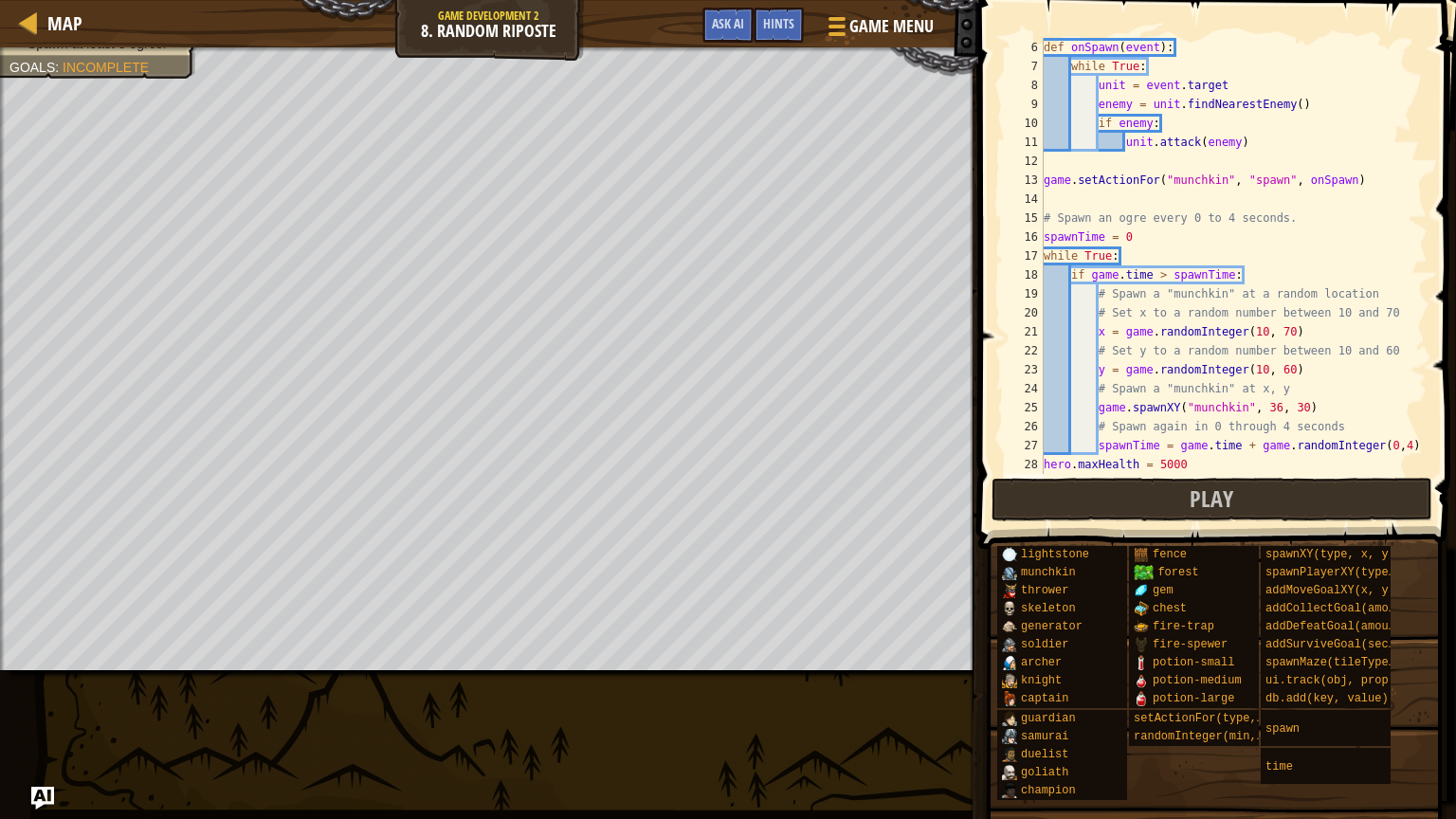
type textarea "hero.maxHealth = 5000"
click at [1202, 461] on div "def onSpawn ( event ) : while True : unit = event . target enemy = unit . findN…" at bounding box center [1234, 275] width 388 height 474
type textarea "hero.maxHealth = 5000"
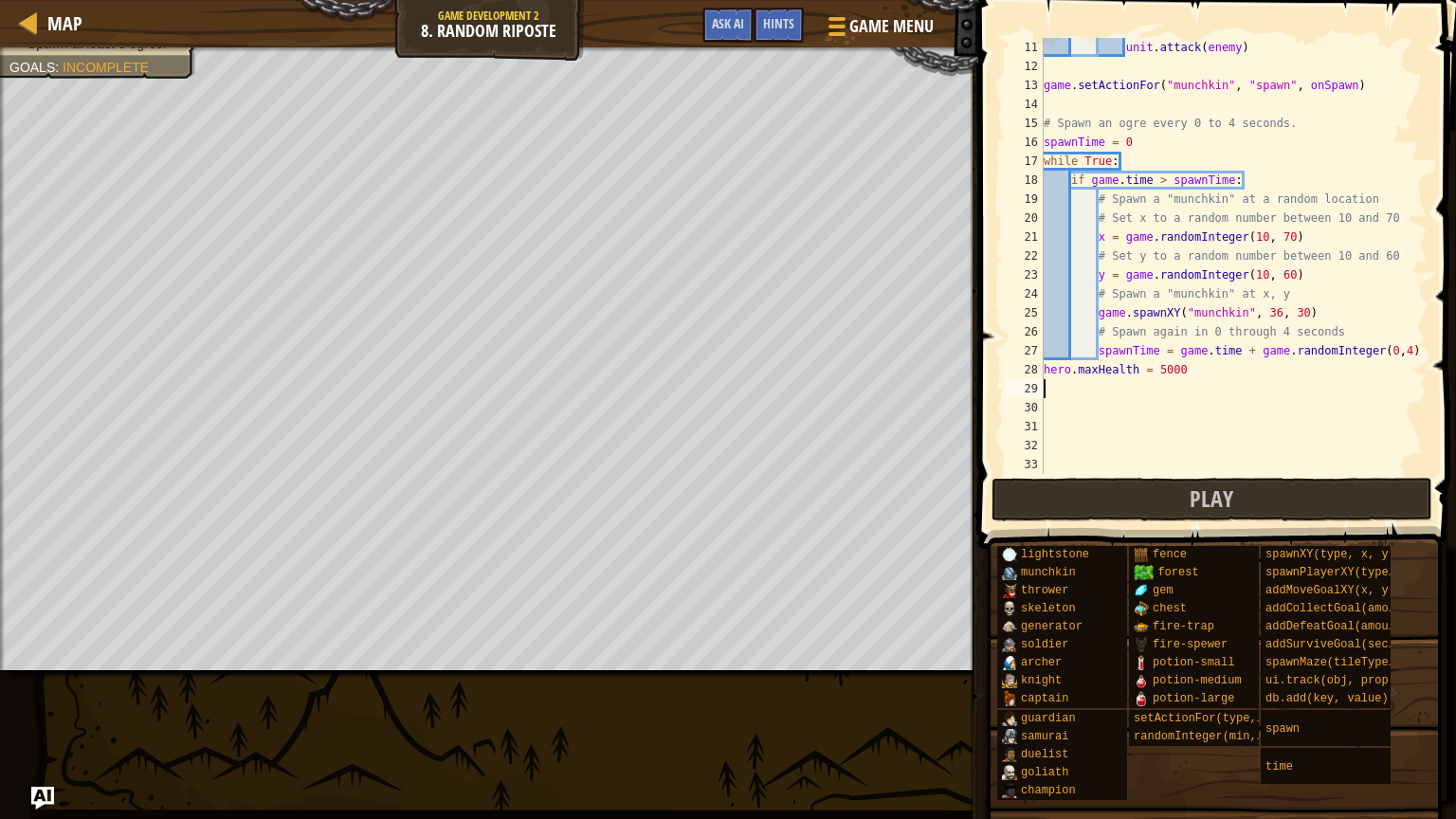
click at [1047, 385] on div "unit . attack ( enemy ) game . setActionFor ( "munchkin" , "spawn" , onSpawn ) …" at bounding box center [1234, 275] width 388 height 474
click at [1059, 503] on button "Play" at bounding box center [1213, 500] width 442 height 44
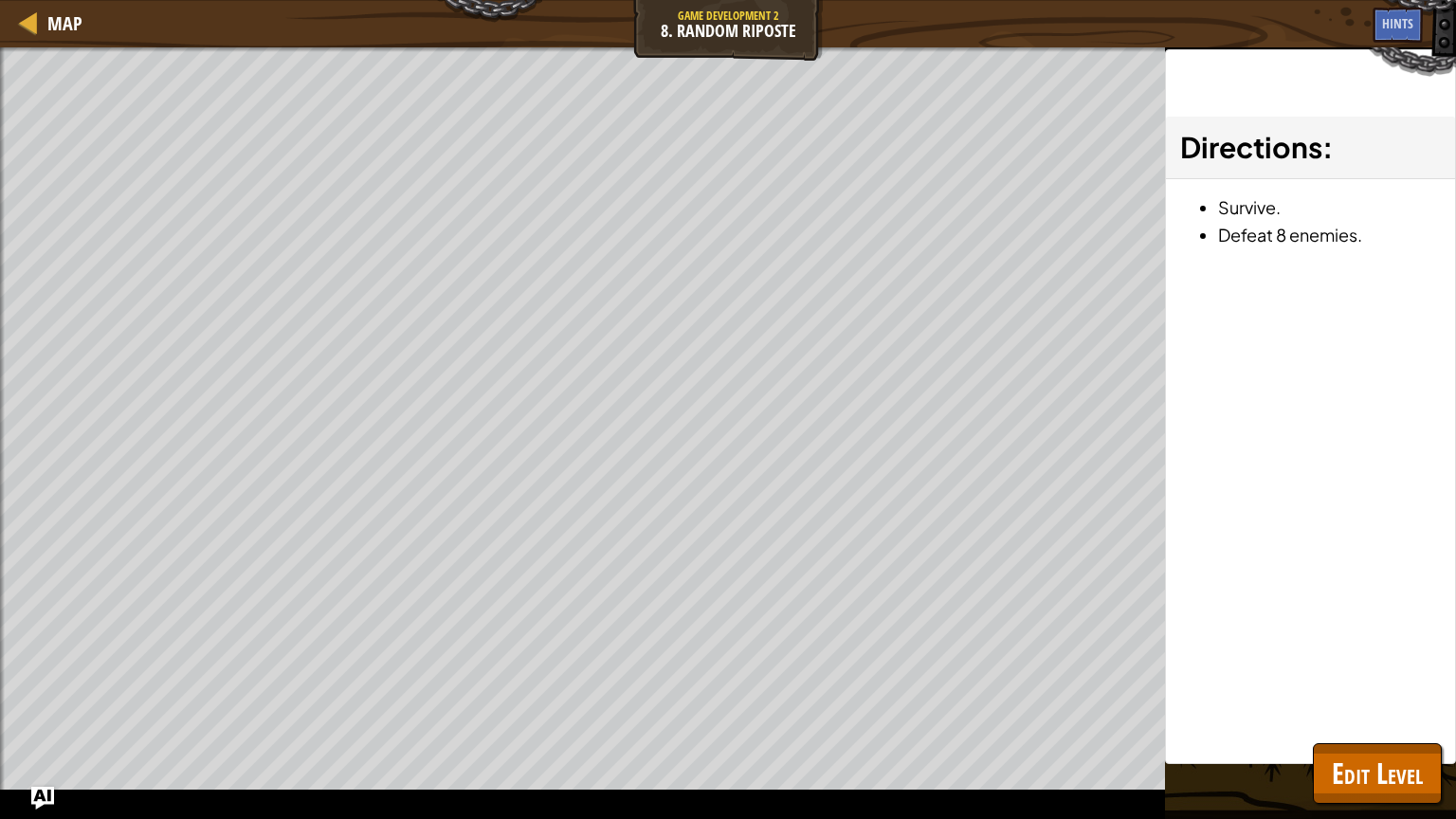
click at [1452, 795] on div "Win the game. Spawn at least 8 ogres. Goals : Ran out of time ♫ Game" at bounding box center [728, 433] width 1456 height 772
click at [1391, 791] on span "Edit Level" at bounding box center [1377, 773] width 91 height 39
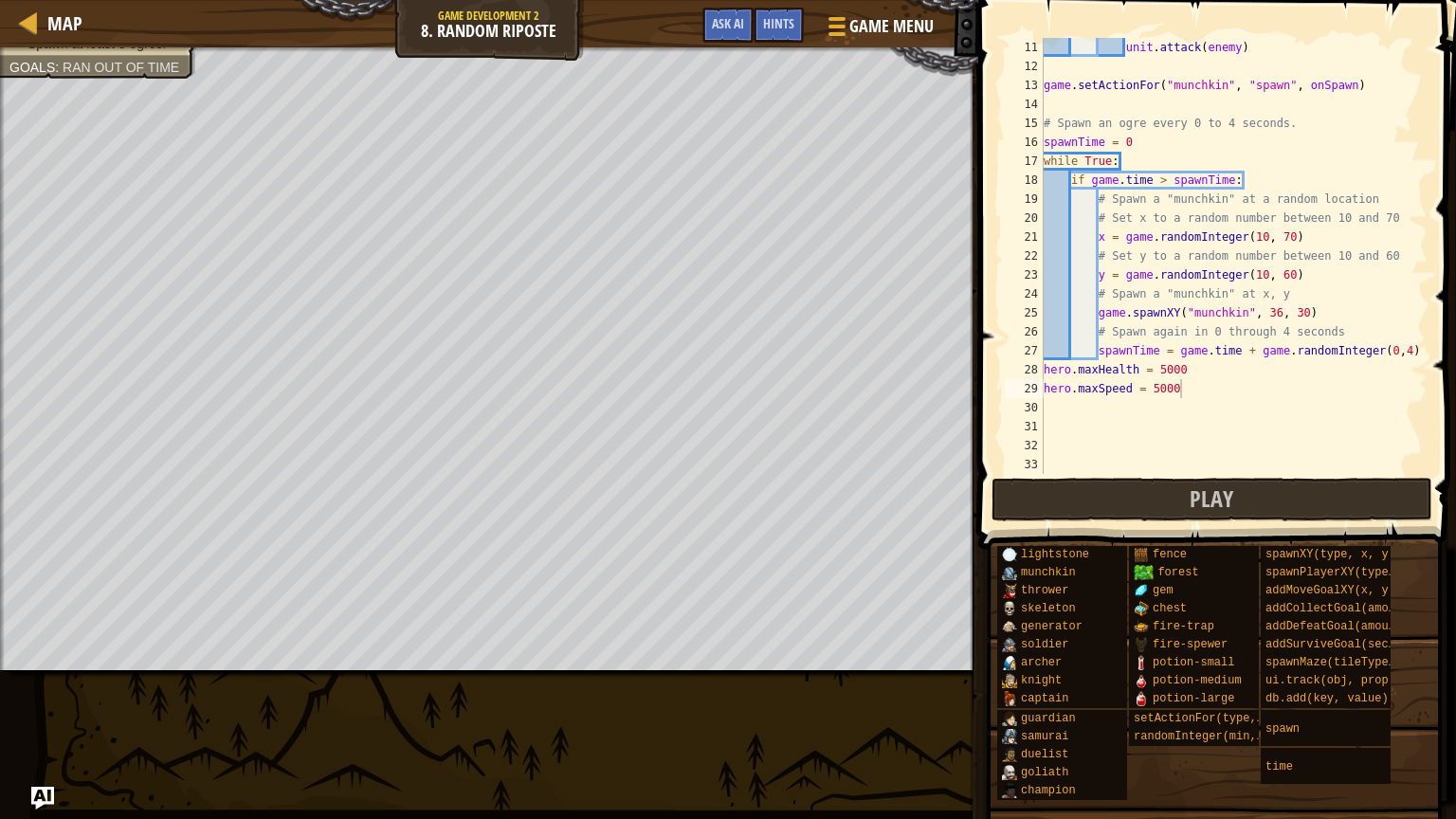
click at [1071, 389] on div "unit . attack ( enemy ) game . setActionFor ( "munchkin" , "spawn" , onSpawn ) …" at bounding box center [1234, 275] width 388 height 474
type textarea "unit.maxSpeed = 5000"
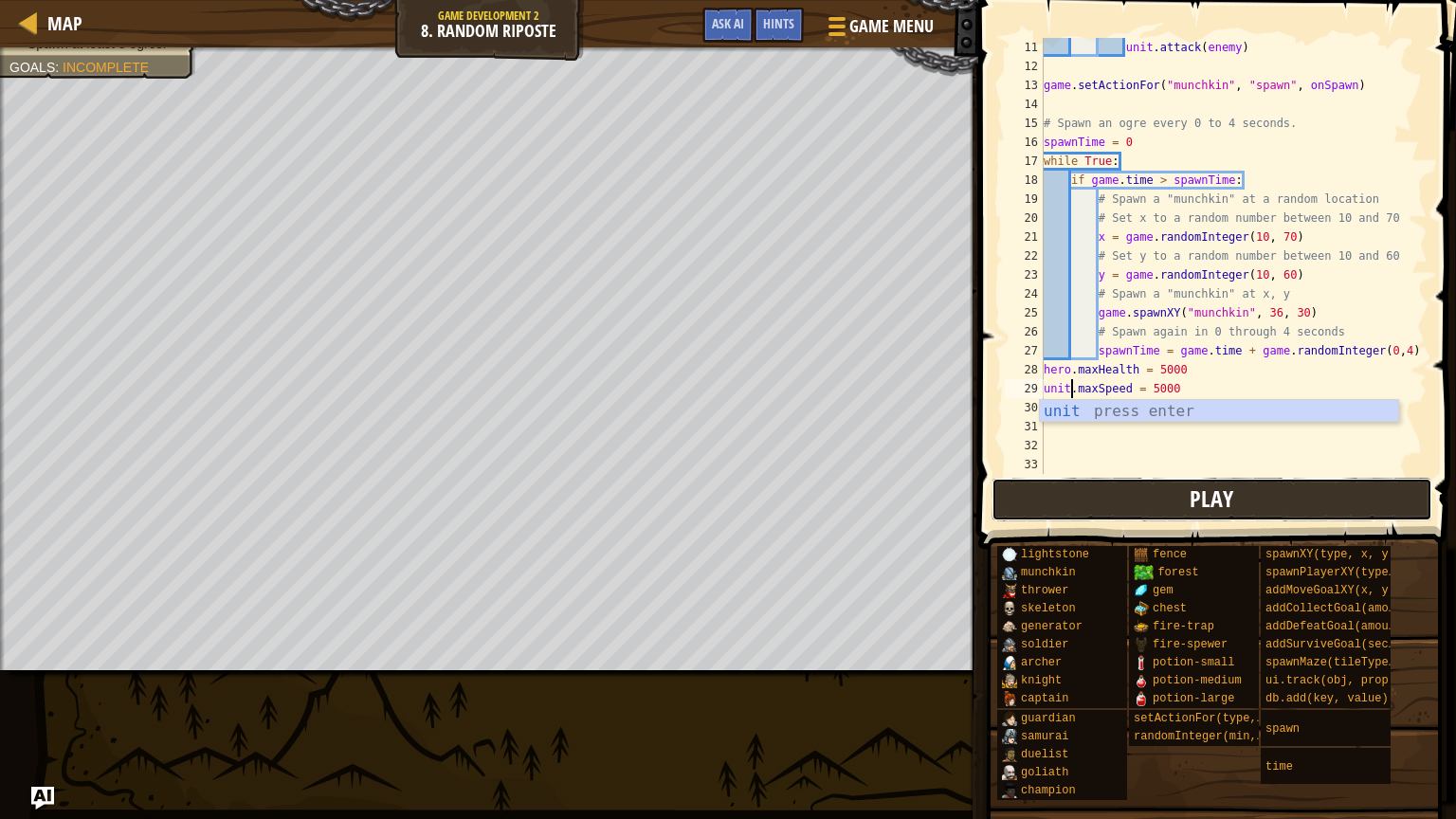
click at [1125, 502] on button "Play" at bounding box center [1213, 500] width 442 height 44
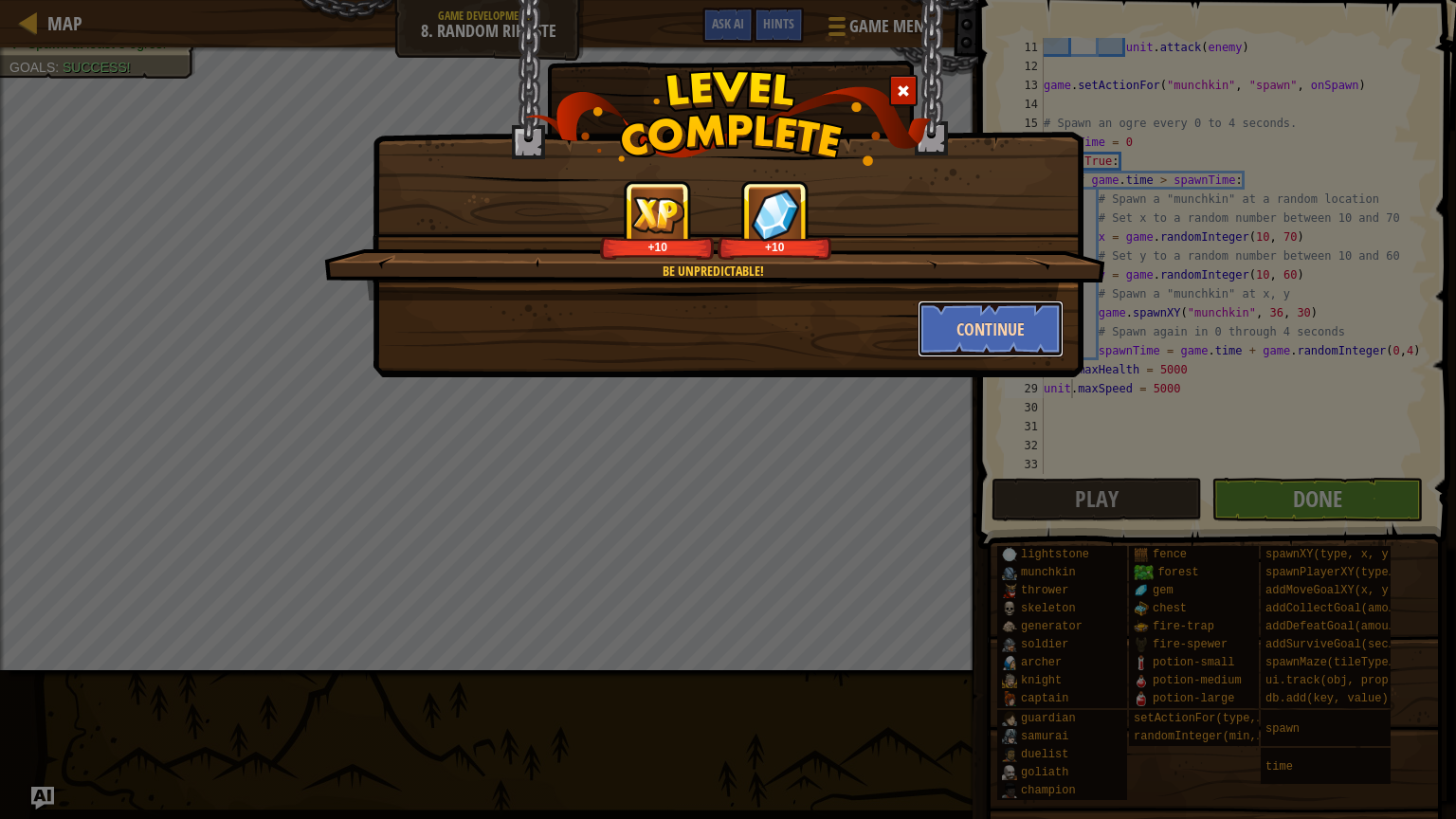
click at [955, 332] on button "Continue" at bounding box center [991, 329] width 147 height 57
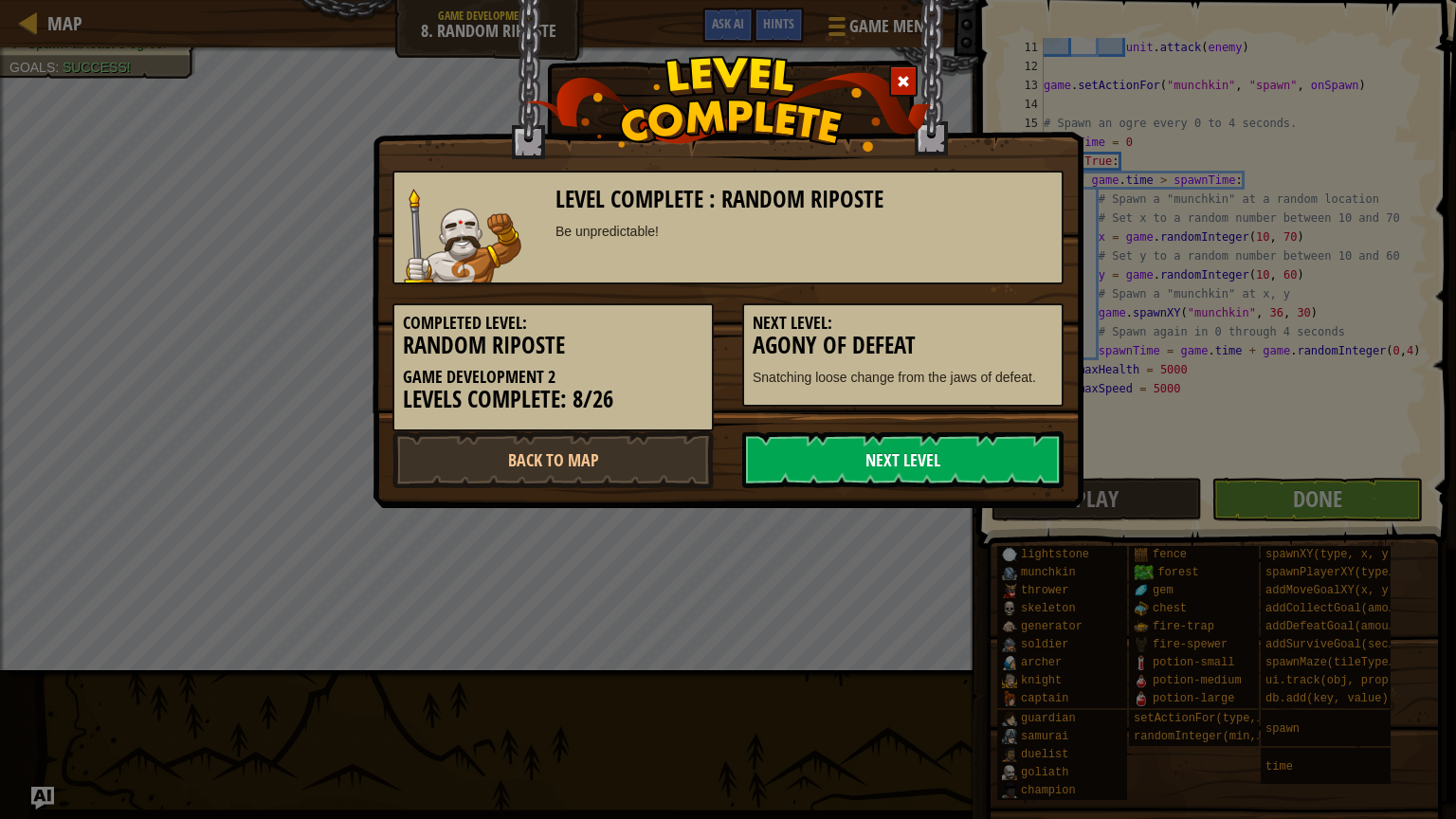
click at [813, 459] on link "Next Level" at bounding box center [902, 459] width 321 height 57
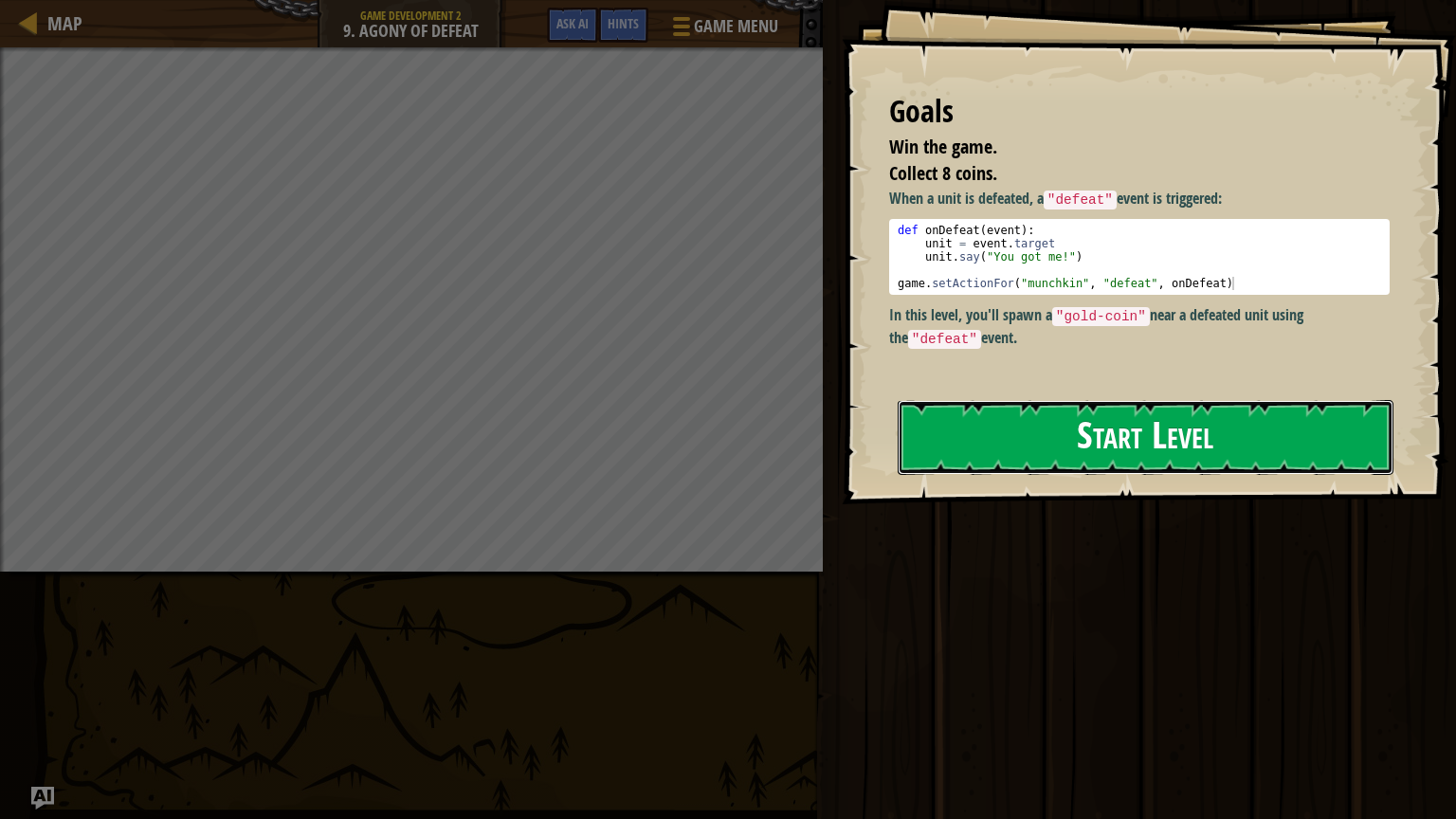
click at [996, 443] on button "Start Level" at bounding box center [1146, 437] width 496 height 75
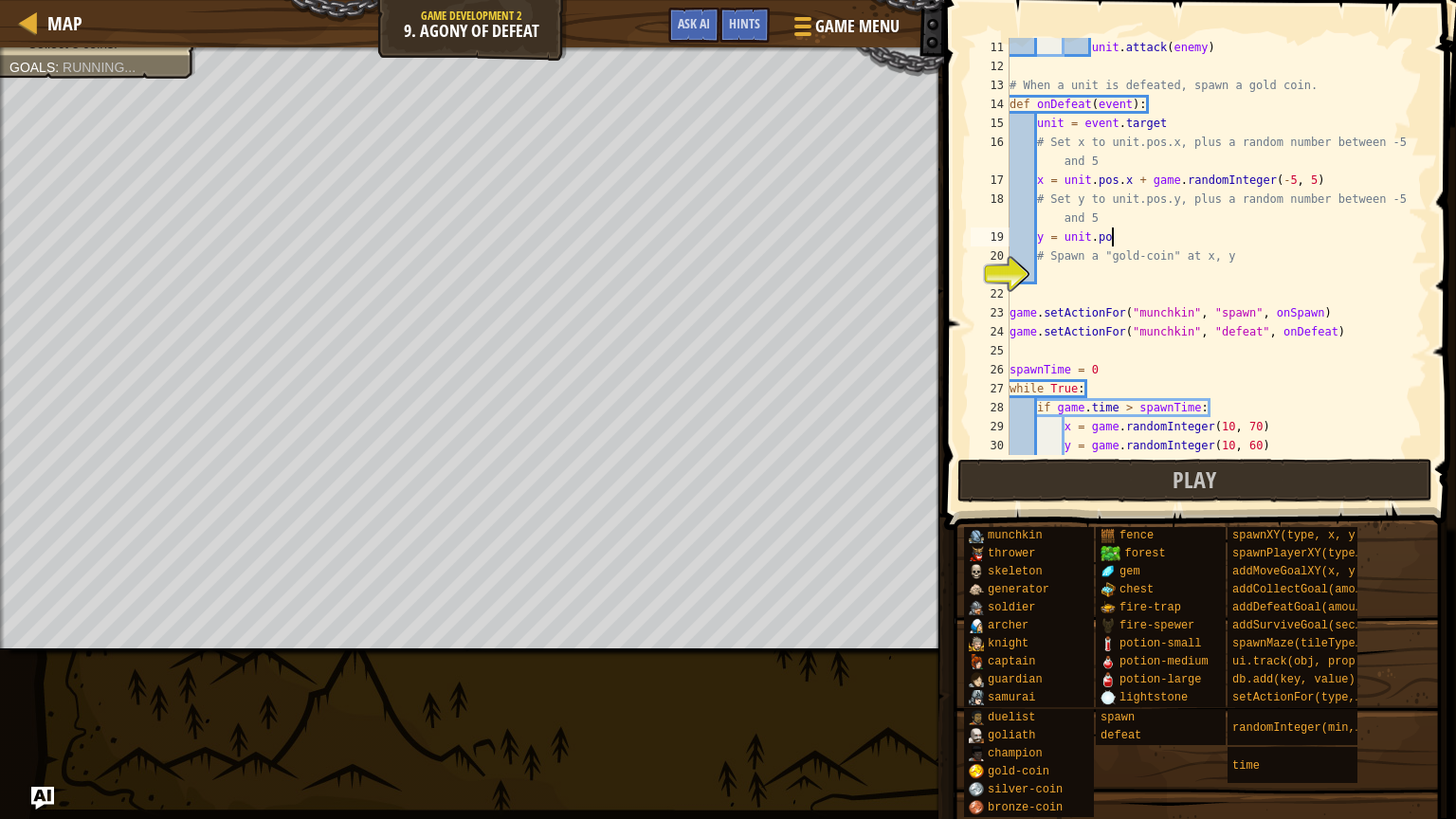
scroll to position [9, 8]
type textarea "y = unit.pos.y"
click at [1051, 271] on div "unit . attack ( enemy ) # When a unit is defeated, spawn a gold coin. def onDef…" at bounding box center [1217, 265] width 422 height 455
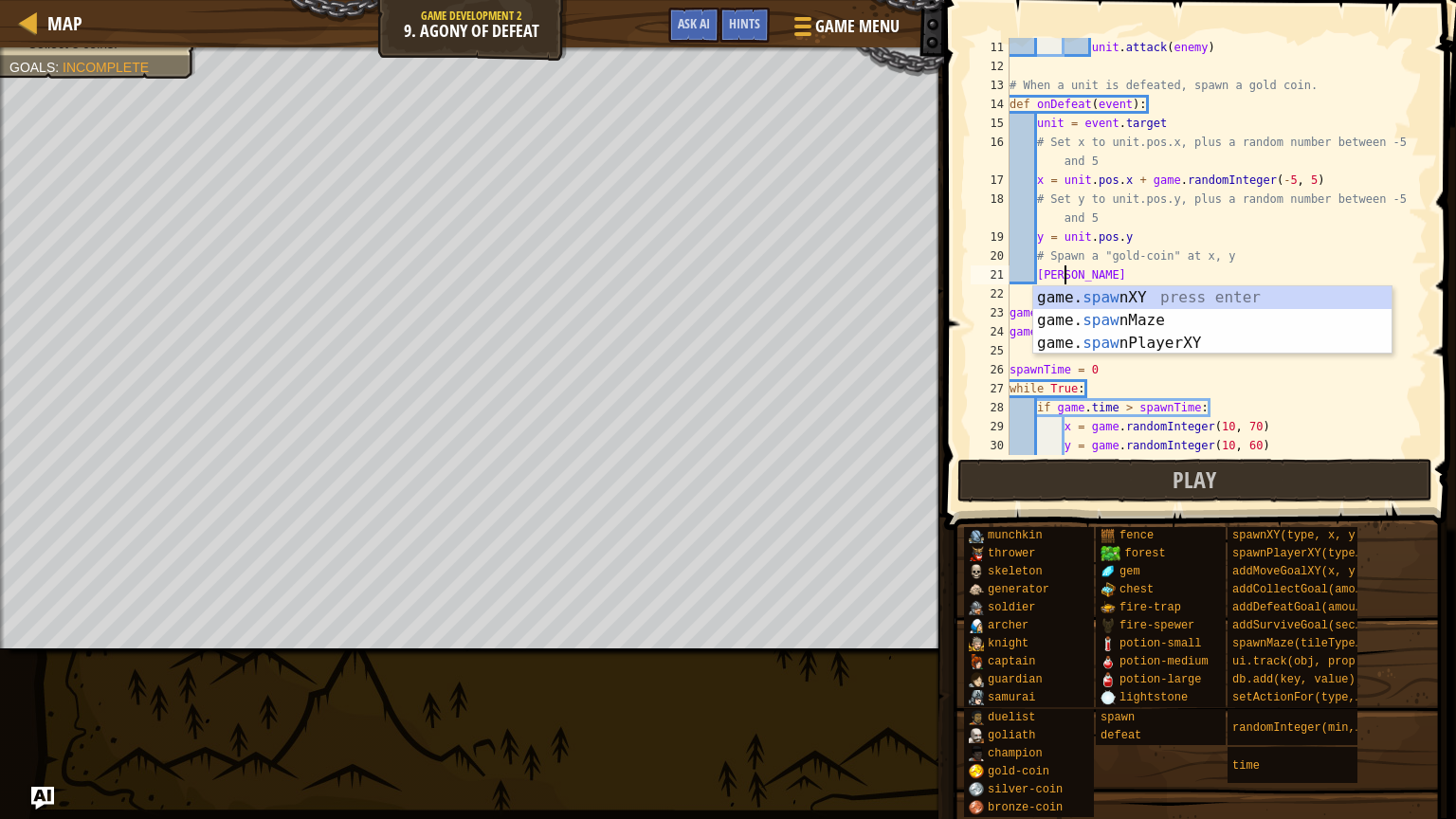
scroll to position [9, 4]
click at [1104, 293] on div "game. spawn XY press enter game. spawn Maze press enter game. spawn PlayerXY pr…" at bounding box center [1212, 343] width 358 height 114
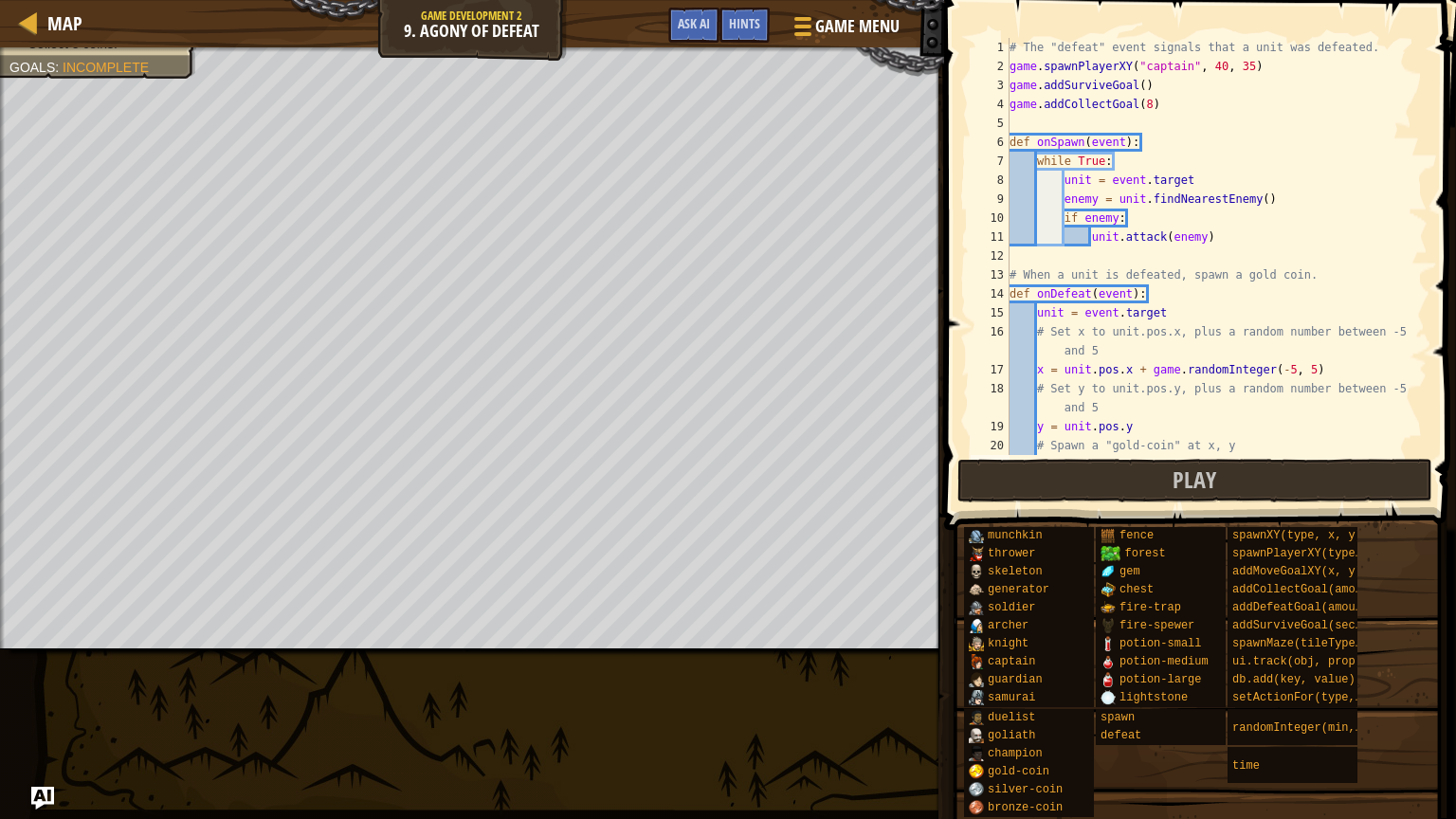
scroll to position [246, 0]
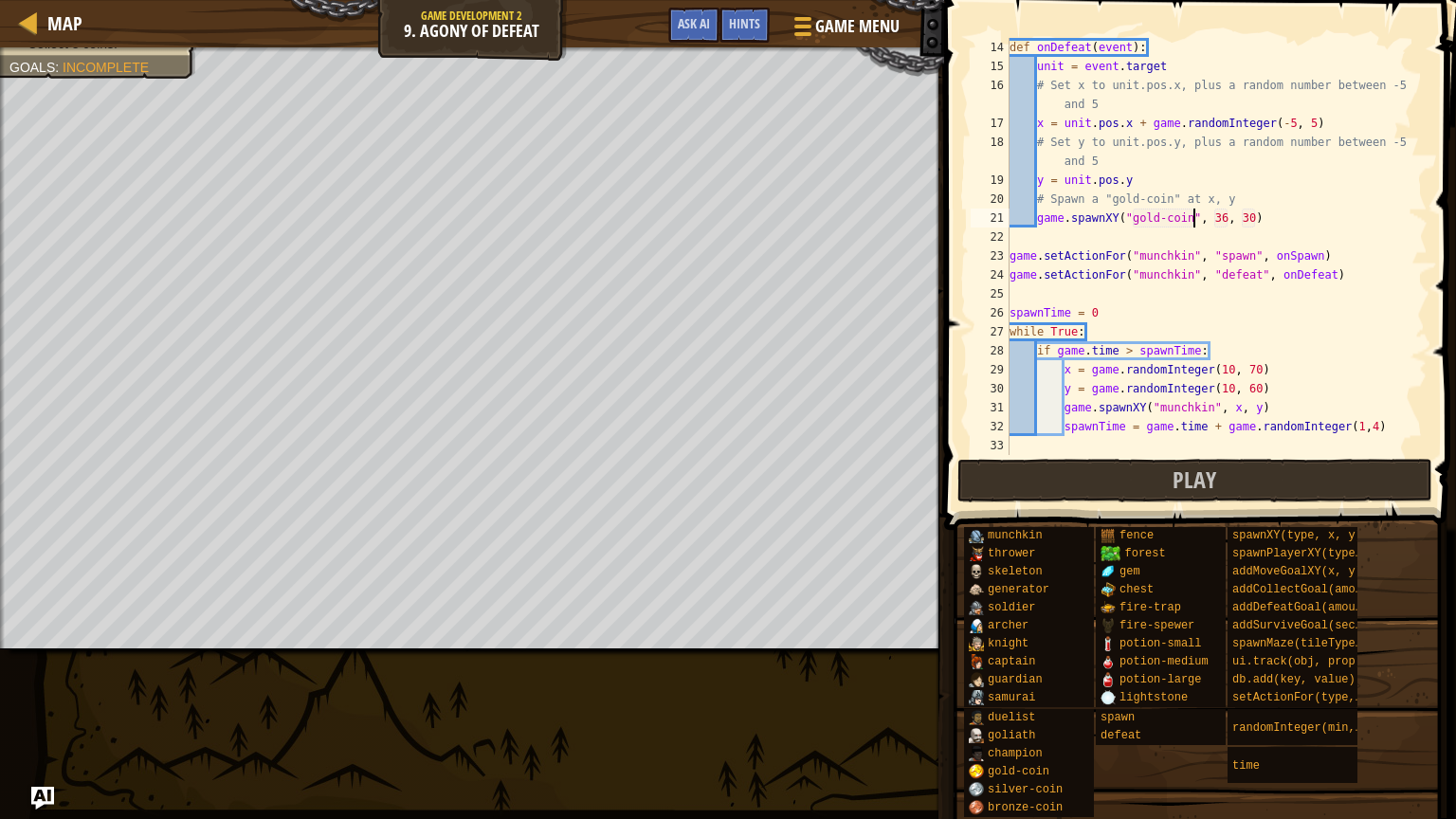
click at [1137, 180] on div "def onDefeat ( event ) : unit = event . target # Set x to unit.pos.x, plus a ra…" at bounding box center [1217, 265] width 422 height 455
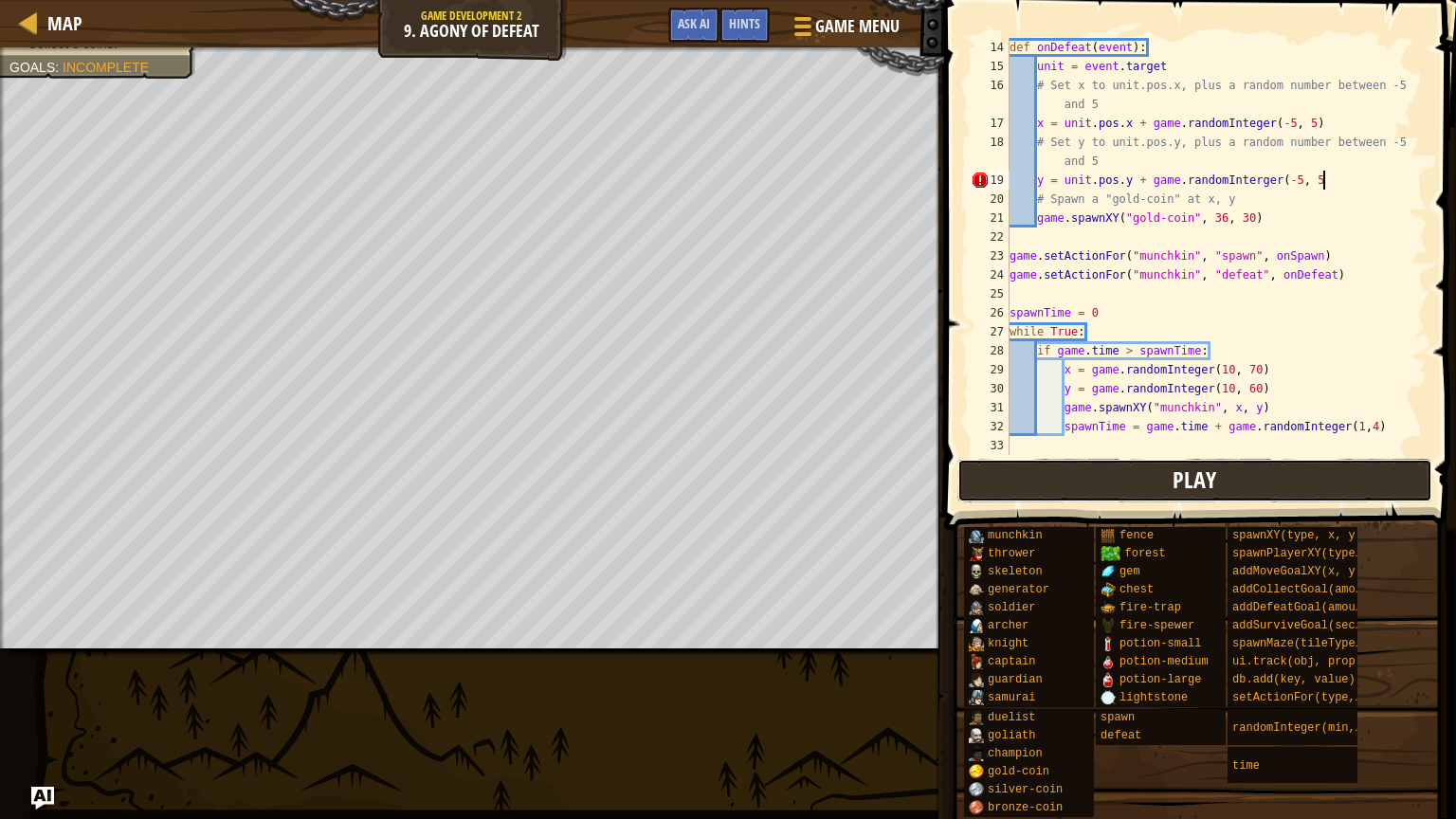
click at [1031, 468] on button "Play" at bounding box center [1195, 481] width 475 height 44
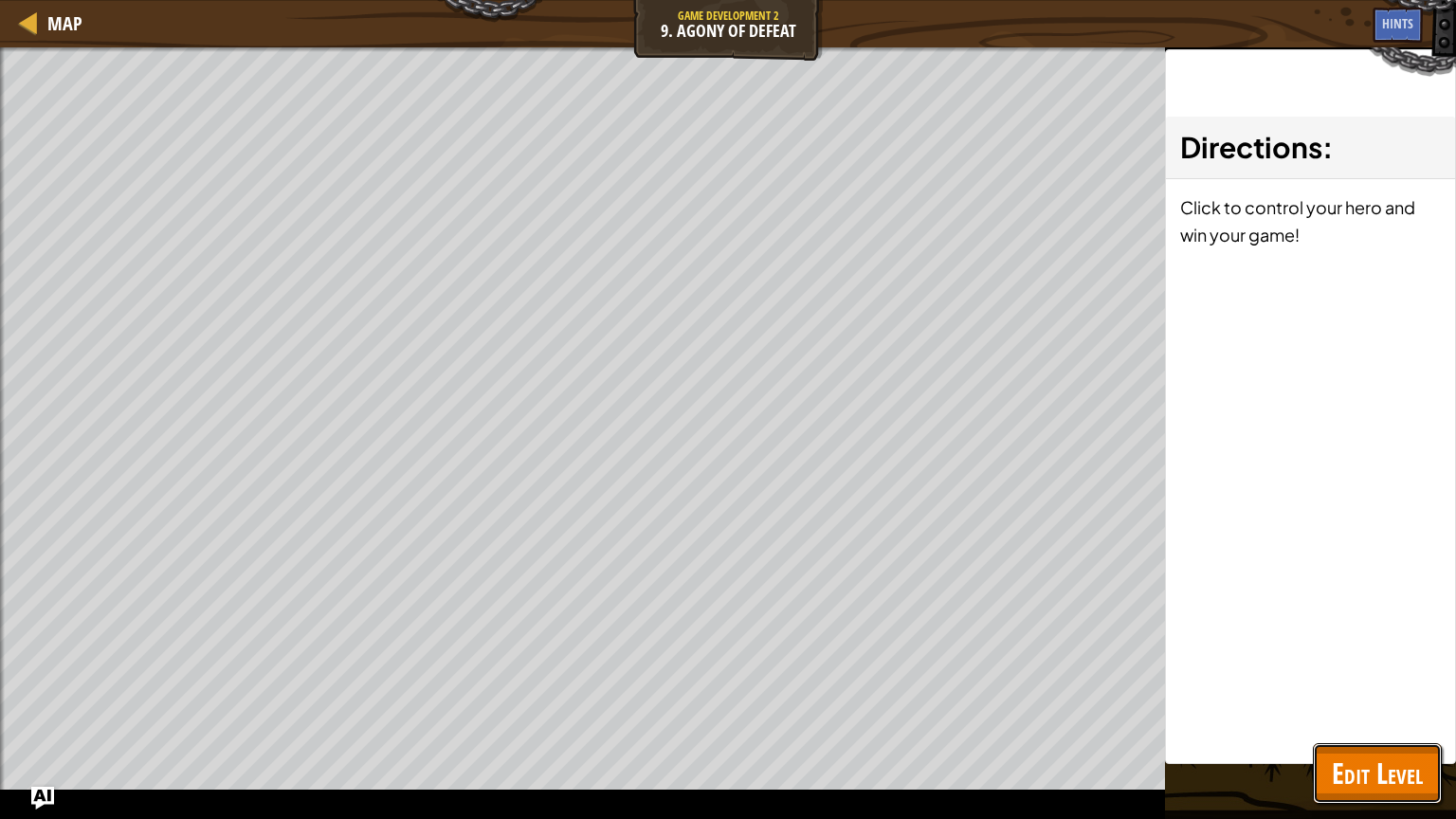
click at [1399, 790] on span "Edit Level" at bounding box center [1377, 773] width 91 height 39
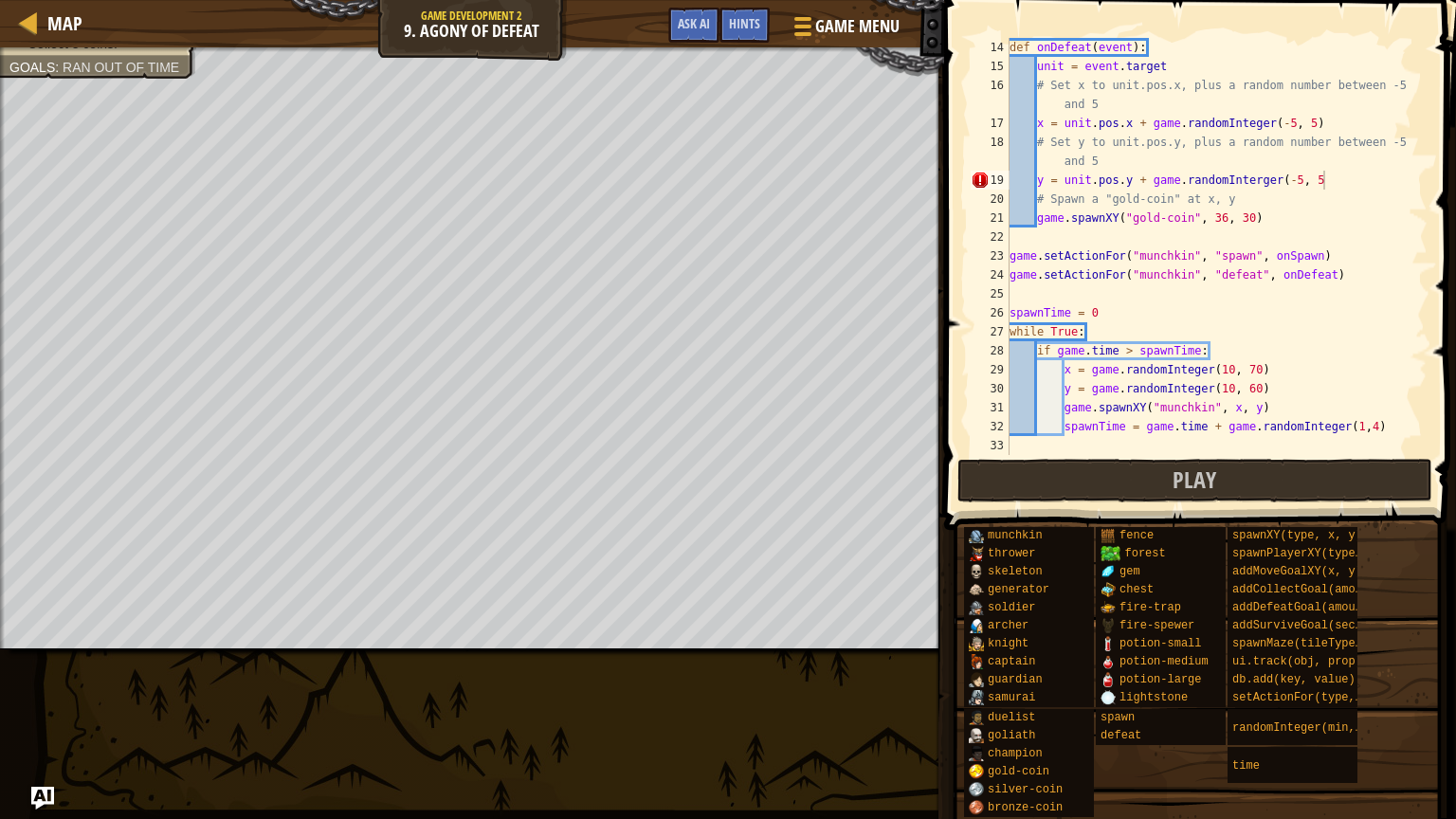
click at [1323, 173] on div "def onDefeat ( event ) : unit = event . target # Set x to unit.pos.x, plus a ra…" at bounding box center [1217, 265] width 422 height 455
click at [1120, 484] on button "Play" at bounding box center [1195, 481] width 475 height 44
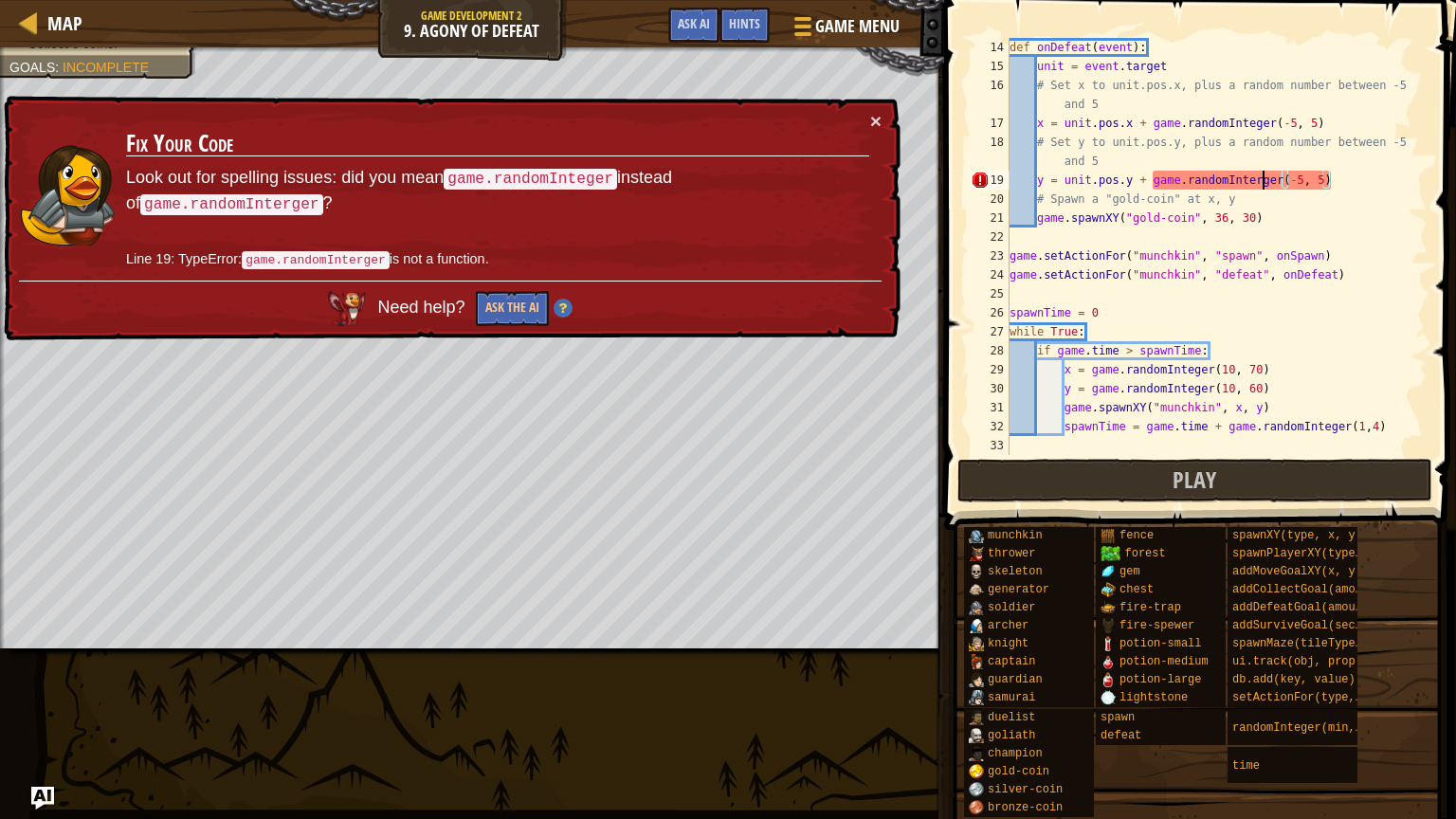
click at [1261, 175] on div "def onDefeat ( event ) : unit = event . target # Set x to unit.pos.x, plus a ra…" at bounding box center [1217, 265] width 422 height 455
type textarea "y = unit.pos.y + game.randomInteger(-5, 5)"
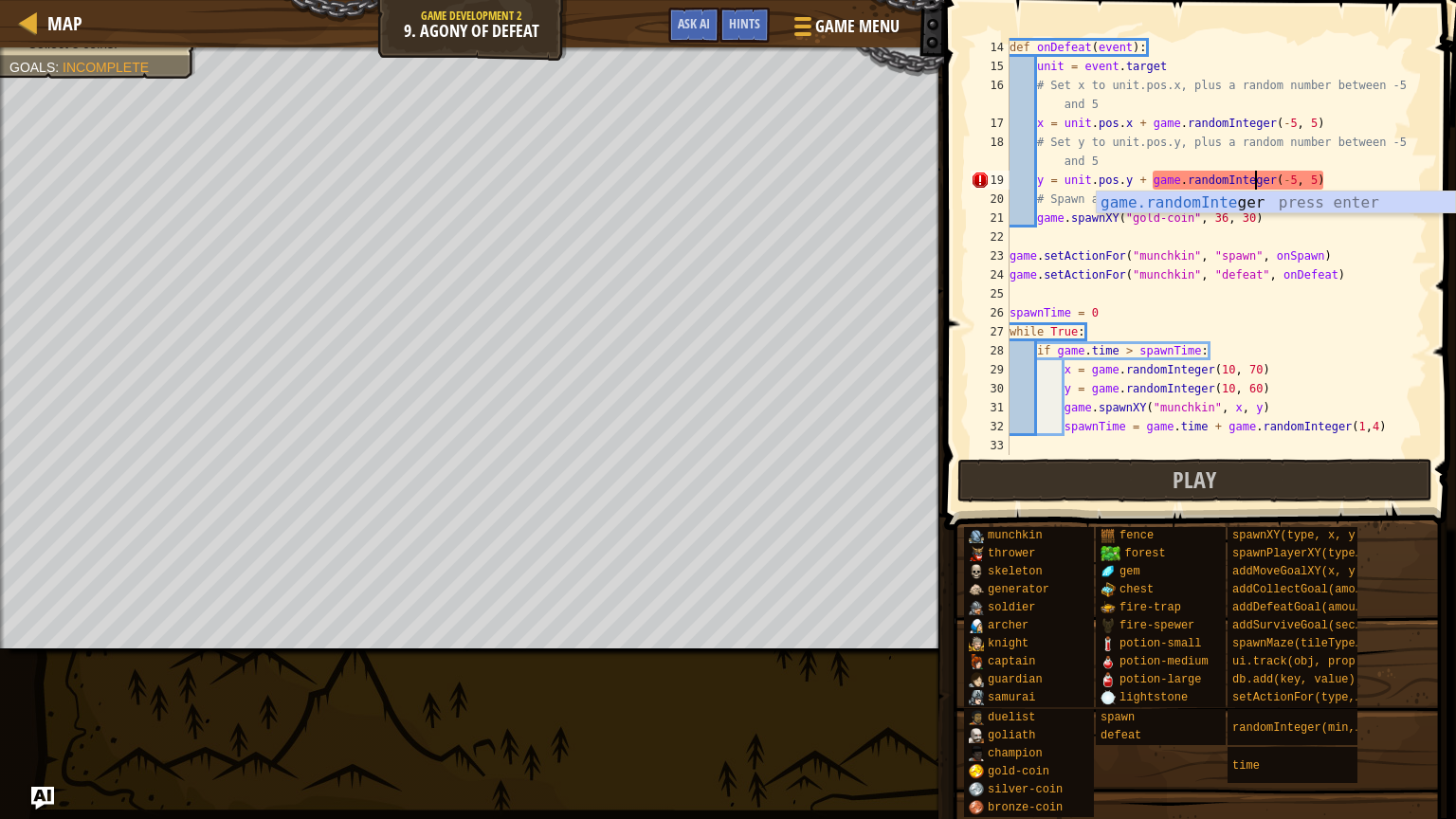
scroll to position [9, 25]
click at [1153, 484] on button "Play" at bounding box center [1195, 481] width 475 height 44
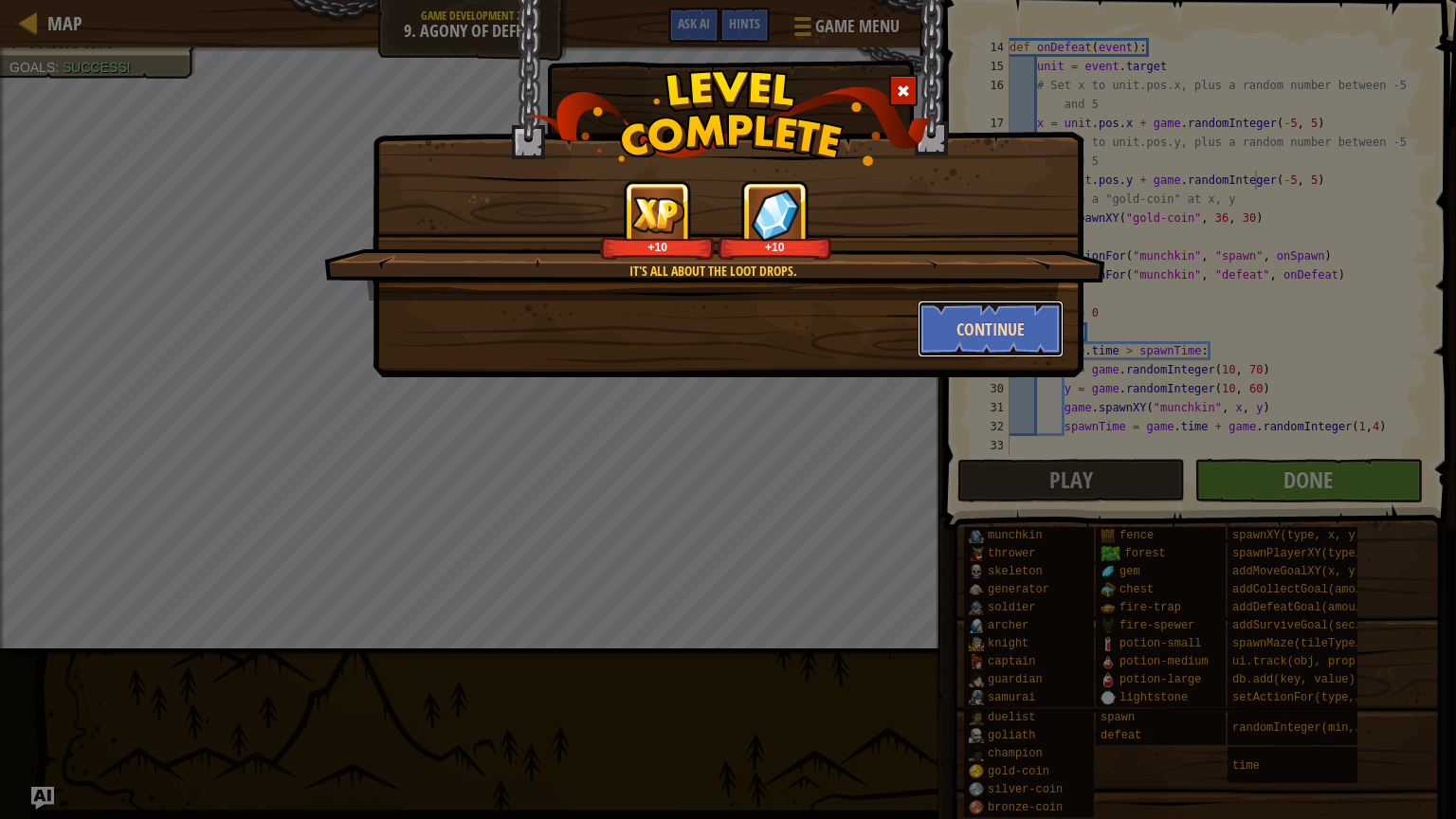
click at [1006, 334] on button "Continue" at bounding box center [991, 329] width 147 height 57
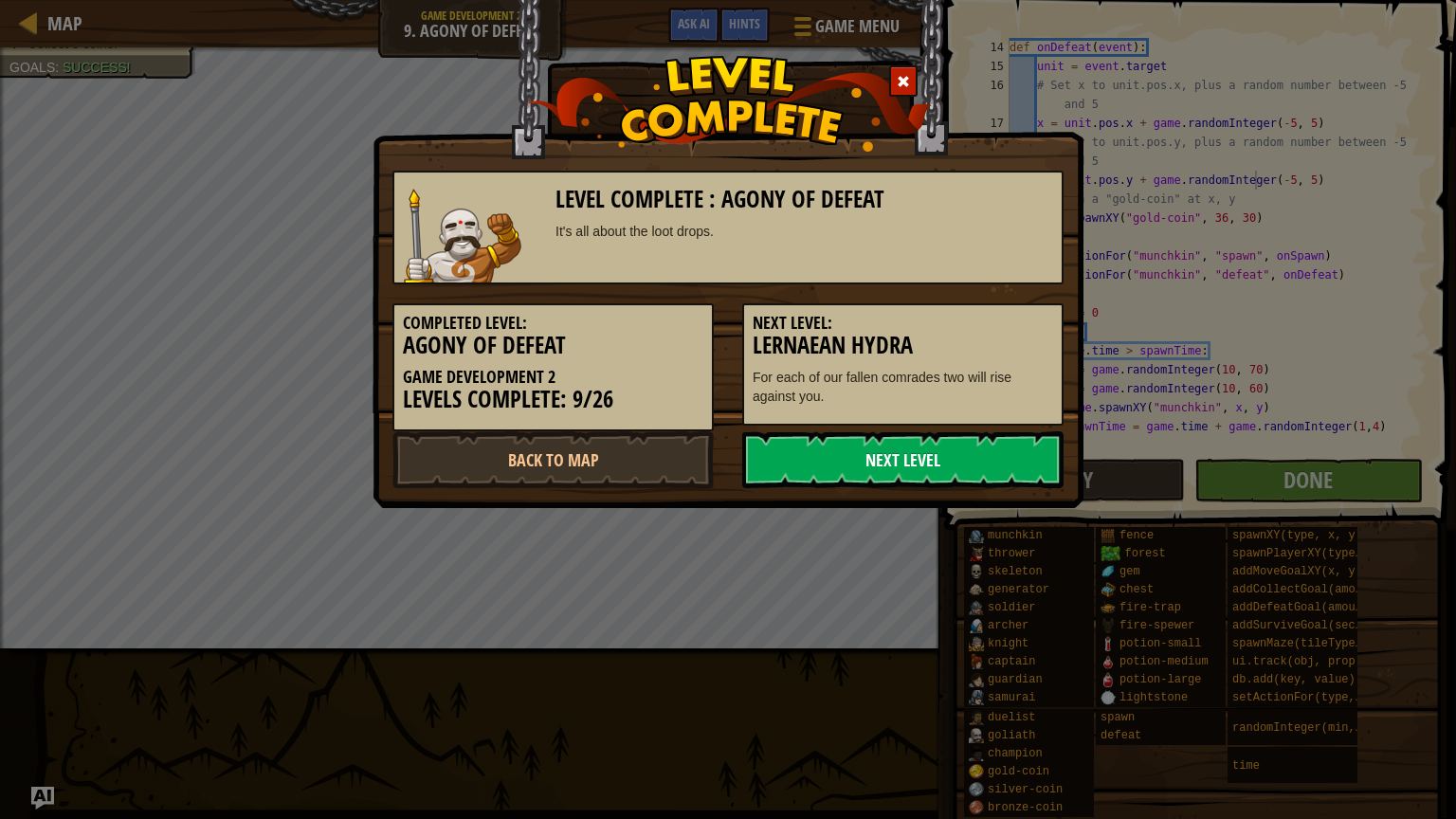
click at [828, 463] on link "Next Level" at bounding box center [902, 459] width 321 height 57
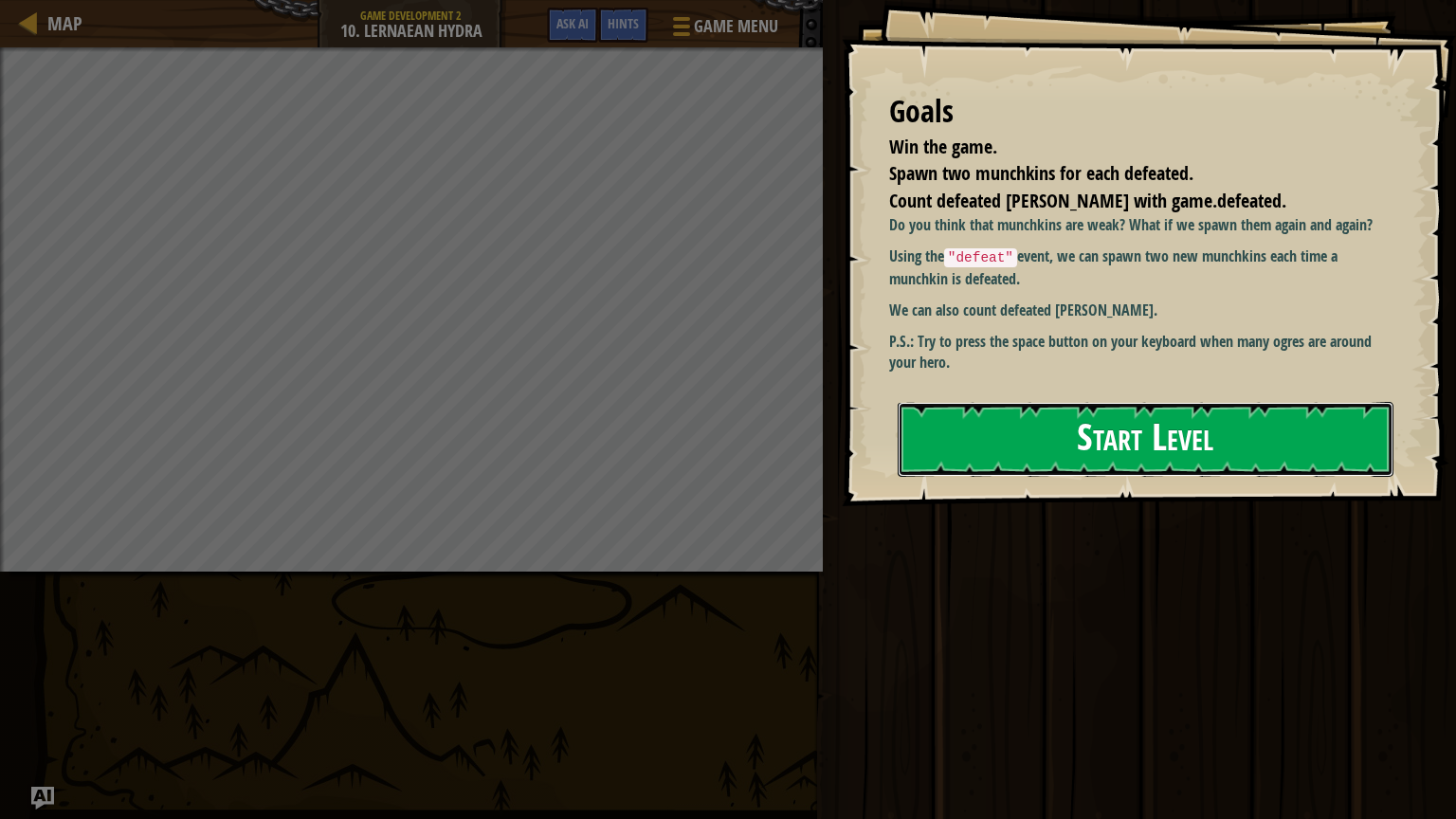
click at [958, 447] on button "Start Level" at bounding box center [1146, 439] width 496 height 75
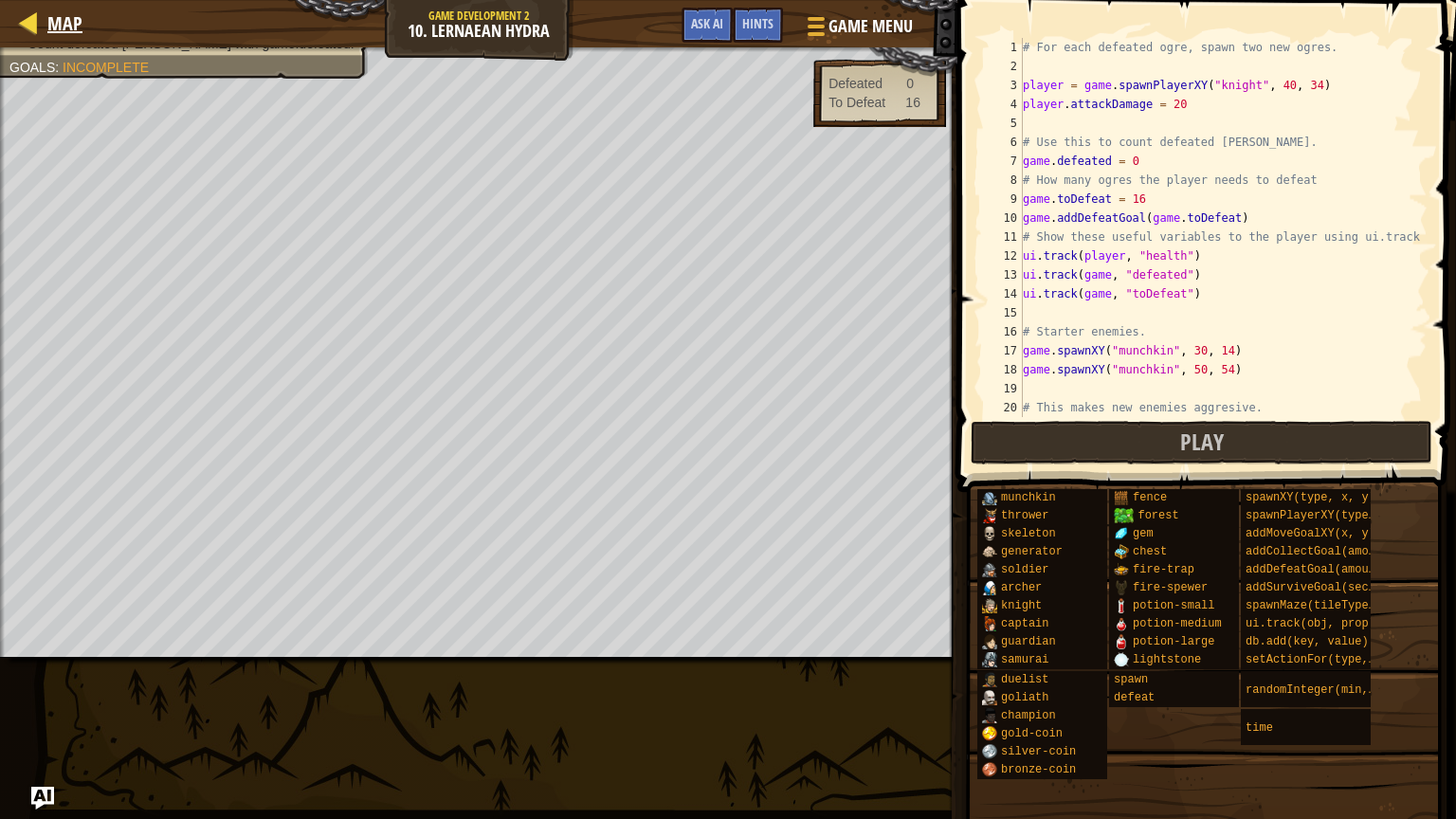
scroll to position [379, 0]
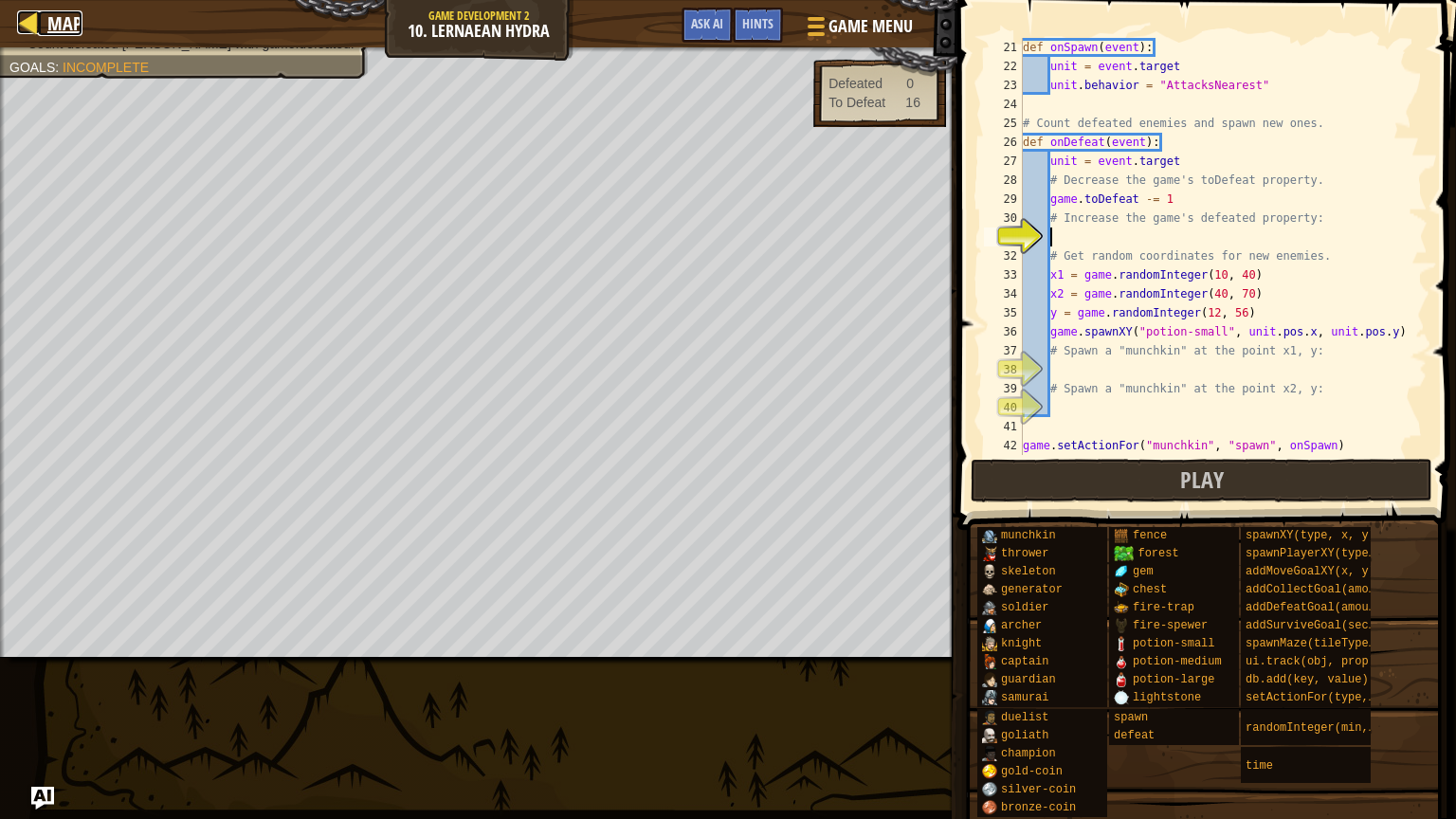
click at [28, 23] on div at bounding box center [29, 22] width 24 height 24
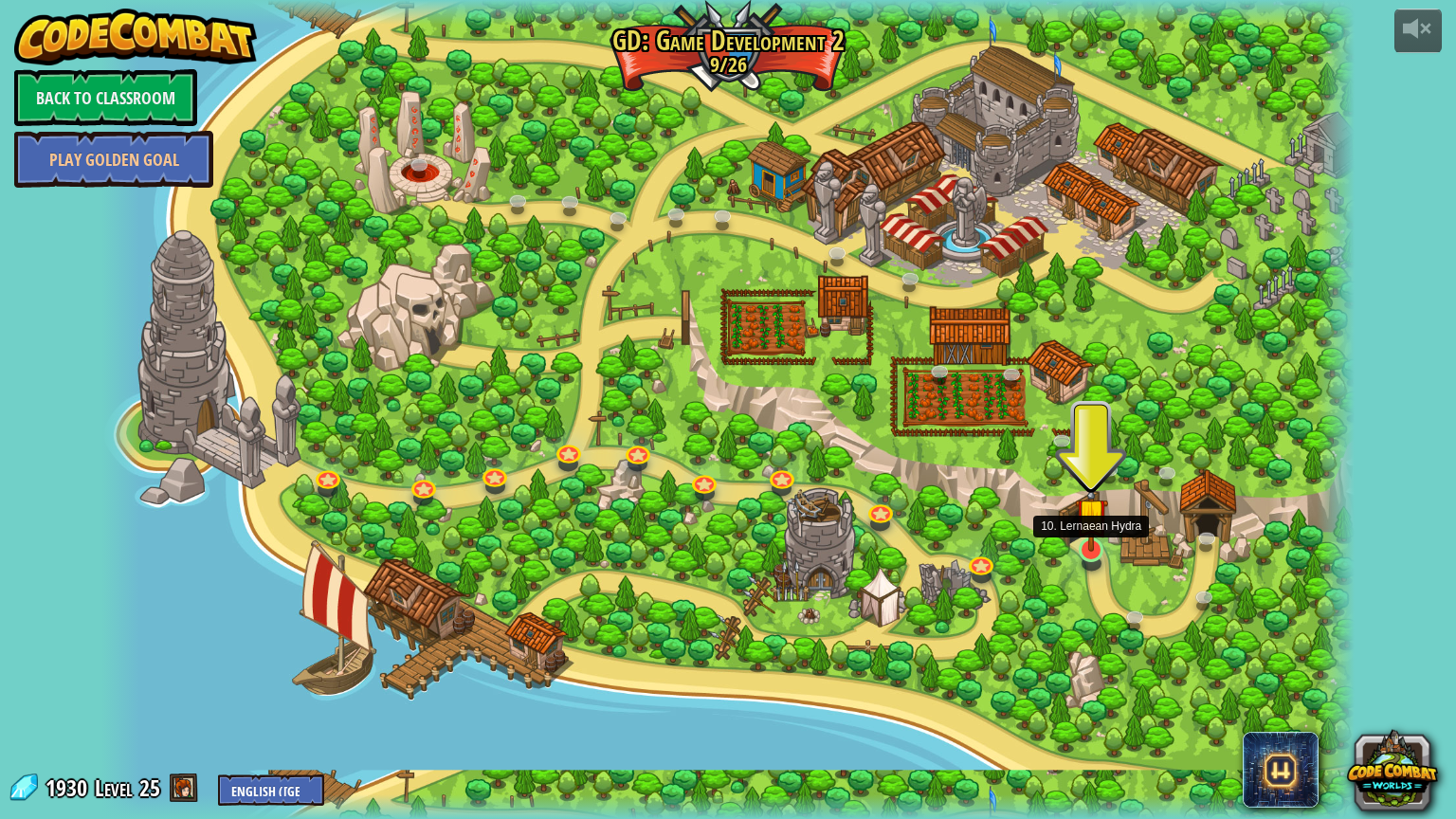
click at [1088, 547] on img at bounding box center [1091, 515] width 33 height 76
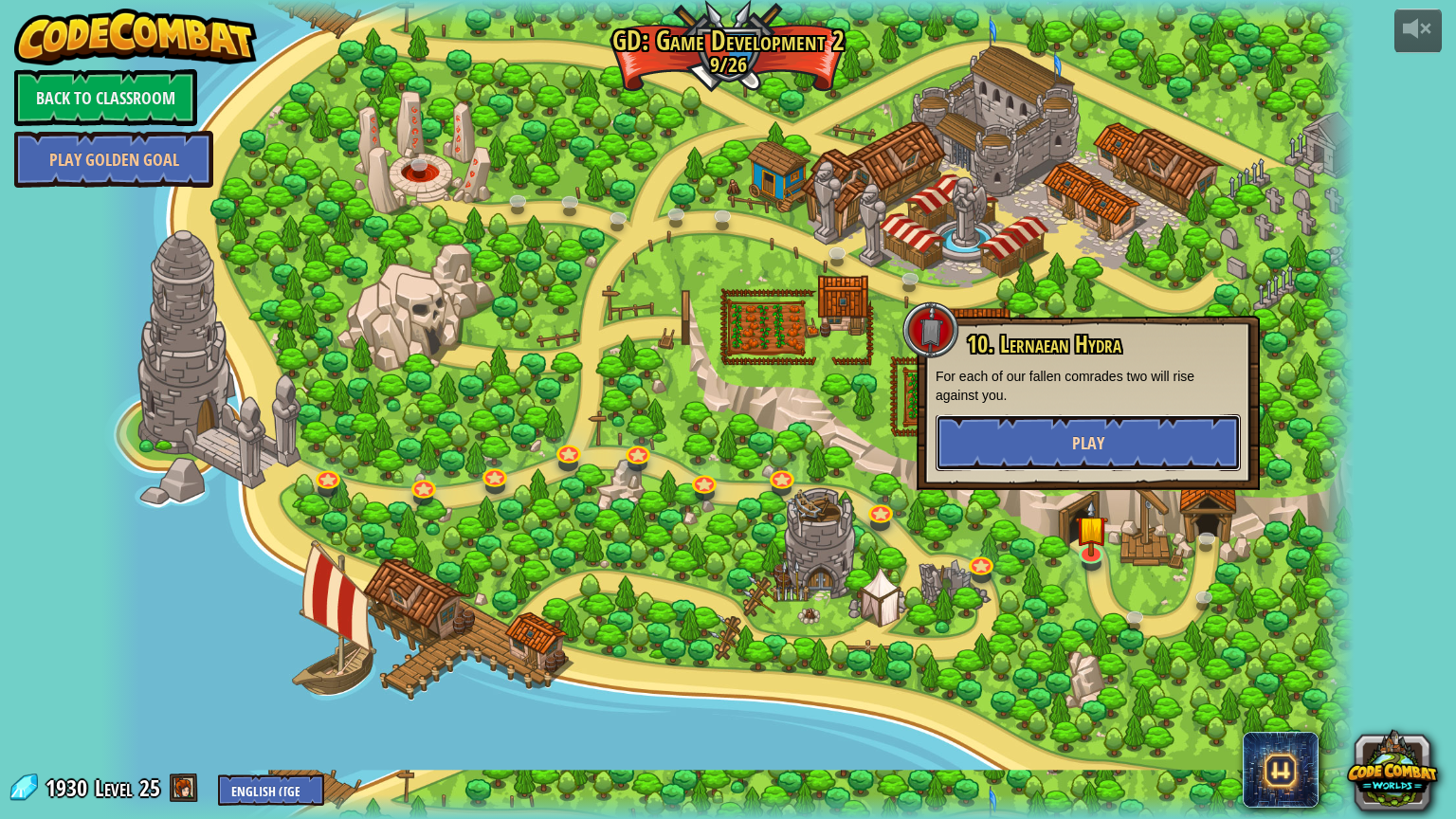
click at [968, 436] on button "Play" at bounding box center [1088, 442] width 305 height 57
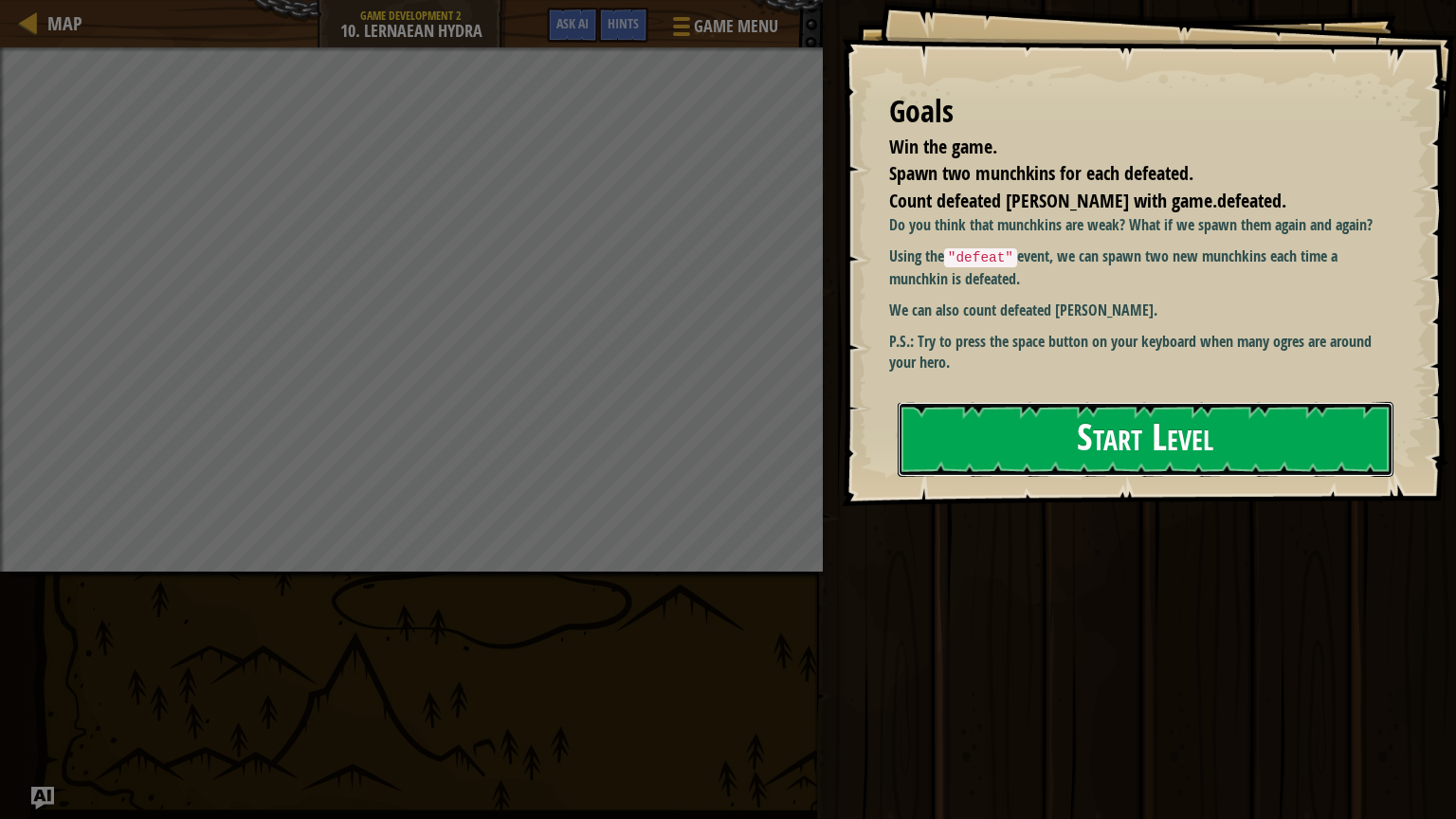
click at [1030, 459] on button "Start Level" at bounding box center [1146, 439] width 496 height 75
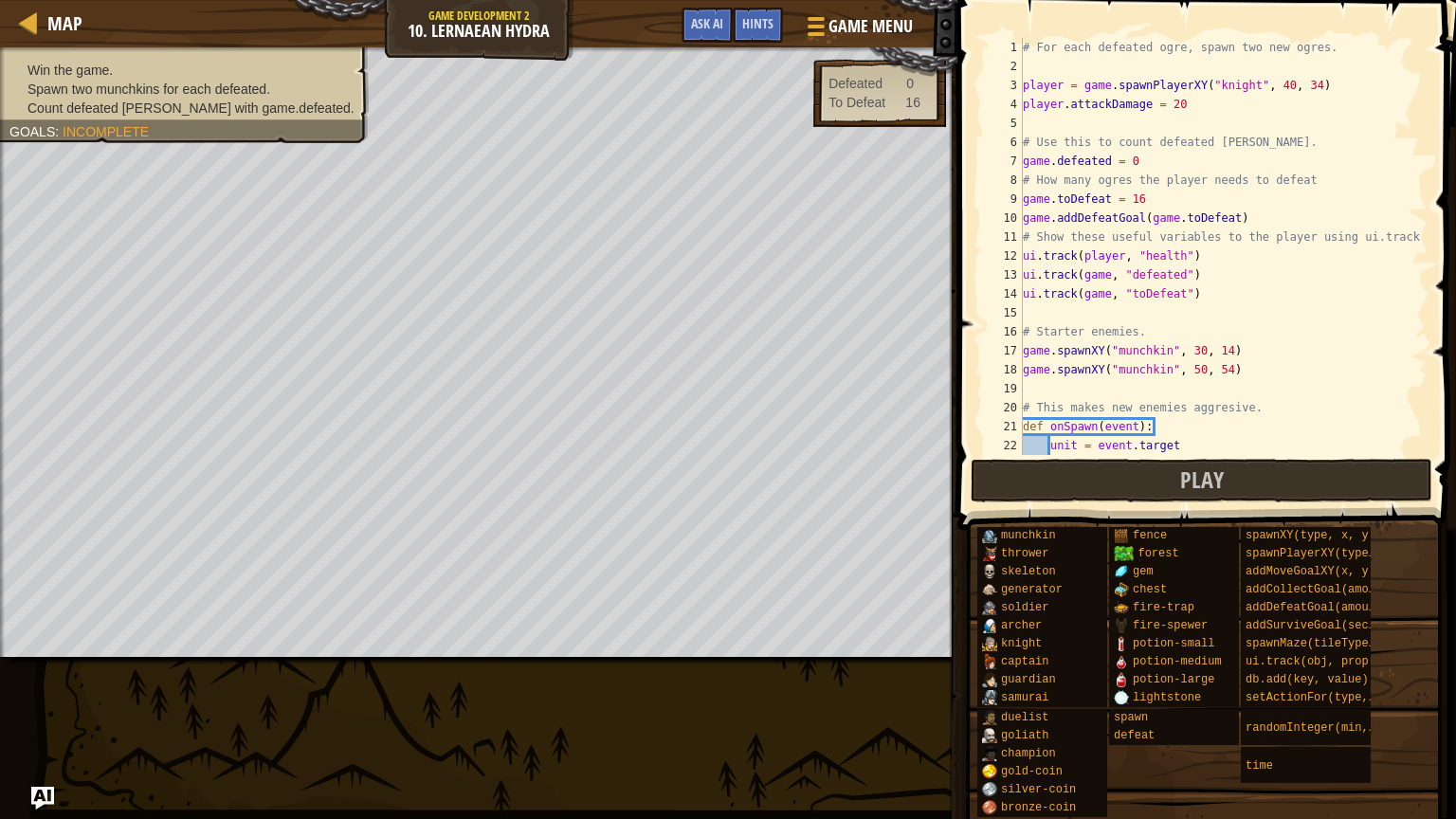
scroll to position [379, 0]
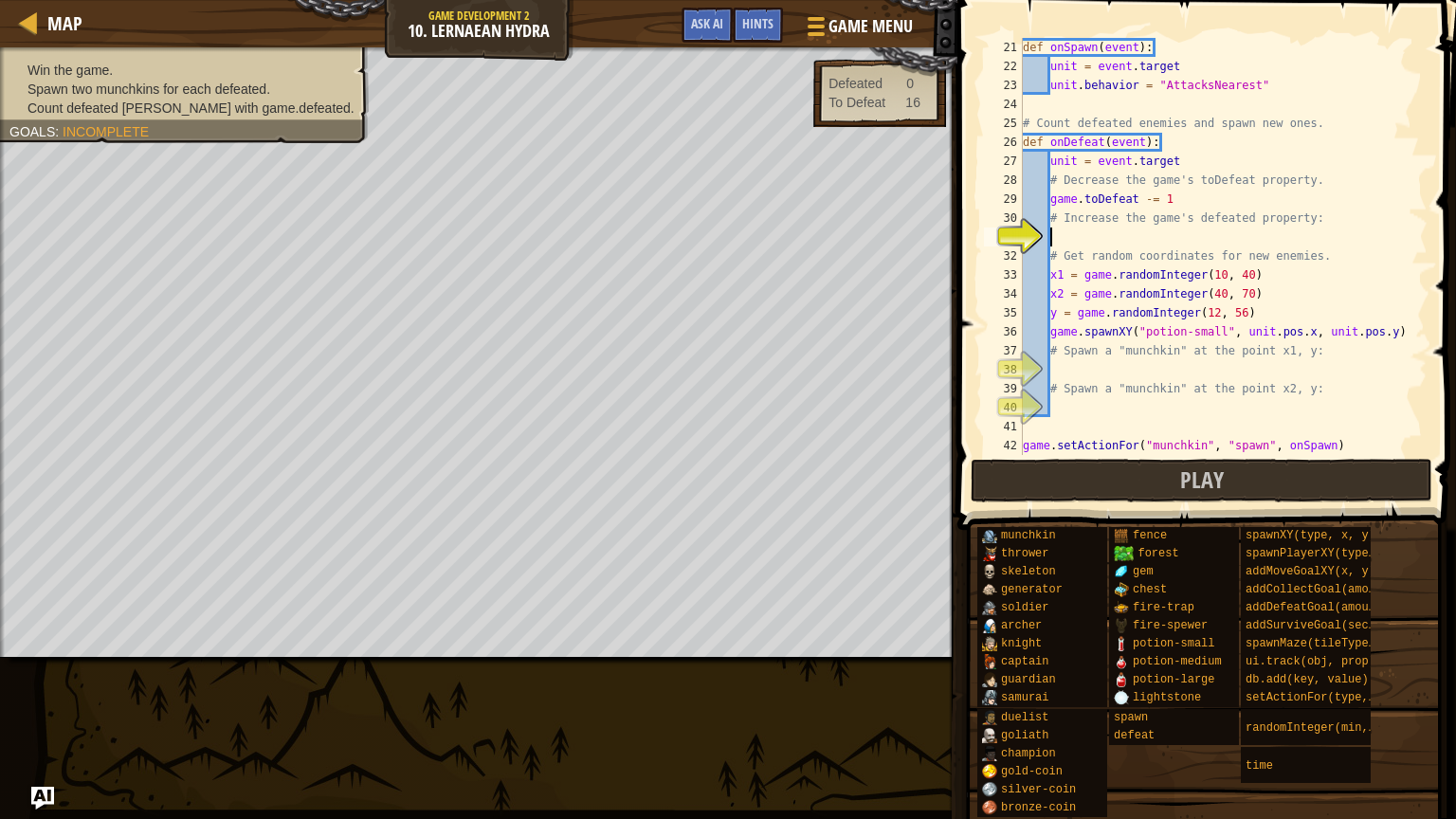
click at [1068, 236] on div "def onSpawn ( event ) : unit = event . target unit . behavior = "AttacksNearest…" at bounding box center [1223, 265] width 409 height 455
click at [819, 704] on div "Map Game Development 2 10. Lernaean Hydra Game Menu Done Hints Ask AI 1 ההההההה…" at bounding box center [728, 409] width 1456 height 819
click at [1093, 237] on div "def onSpawn ( event ) : unit = event . target unit . behavior = "AttacksNearest…" at bounding box center [1223, 265] width 409 height 455
